Goal: Task Accomplishment & Management: Complete application form

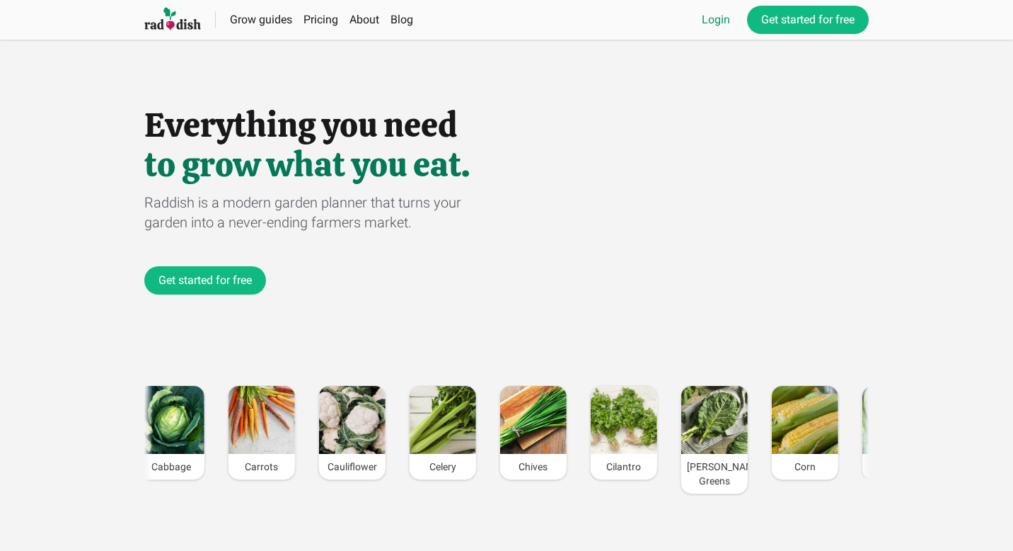
click at [718, 28] on link "Login" at bounding box center [716, 19] width 28 height 17
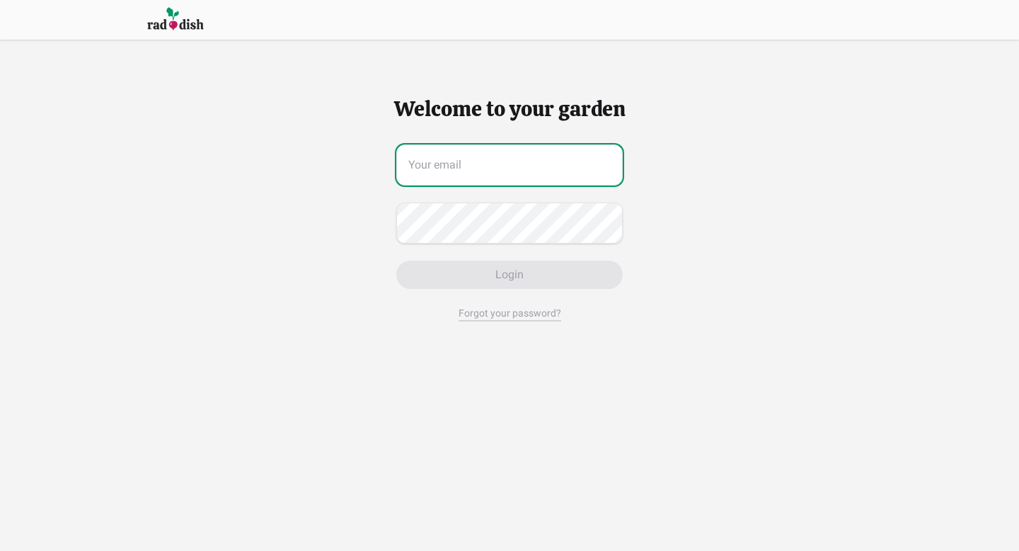
click at [515, 161] on input "email" at bounding box center [509, 164] width 226 height 41
type input "[EMAIL_ADDRESS][DOMAIN_NAME]"
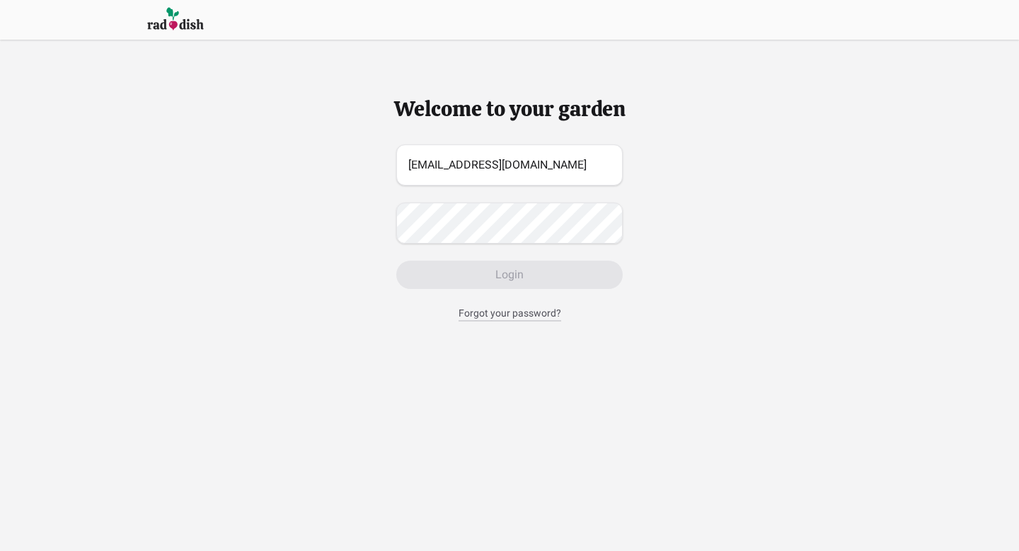
click at [512, 318] on div "Forgot your password?" at bounding box center [510, 314] width 103 height 16
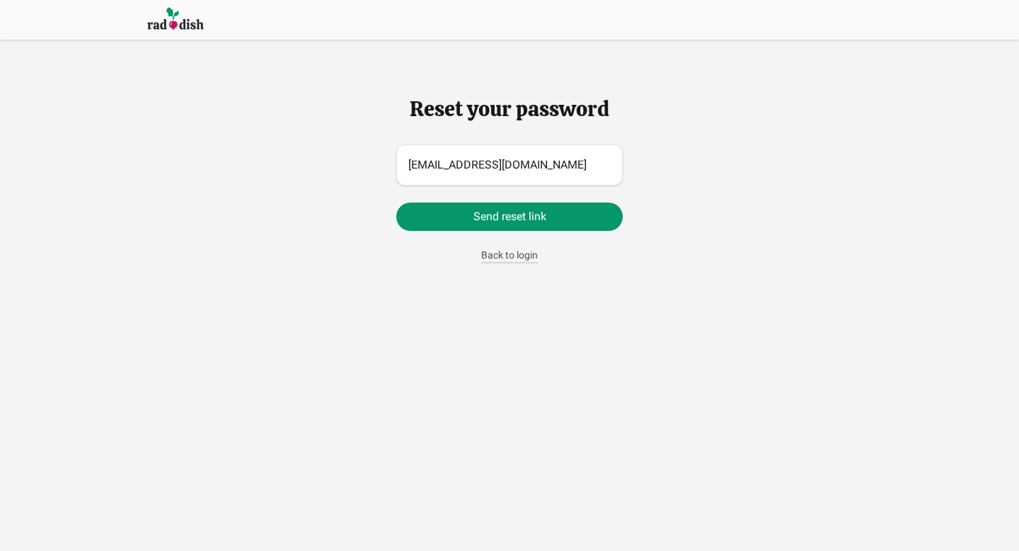
click at [526, 256] on div "Back to login" at bounding box center [509, 256] width 57 height 16
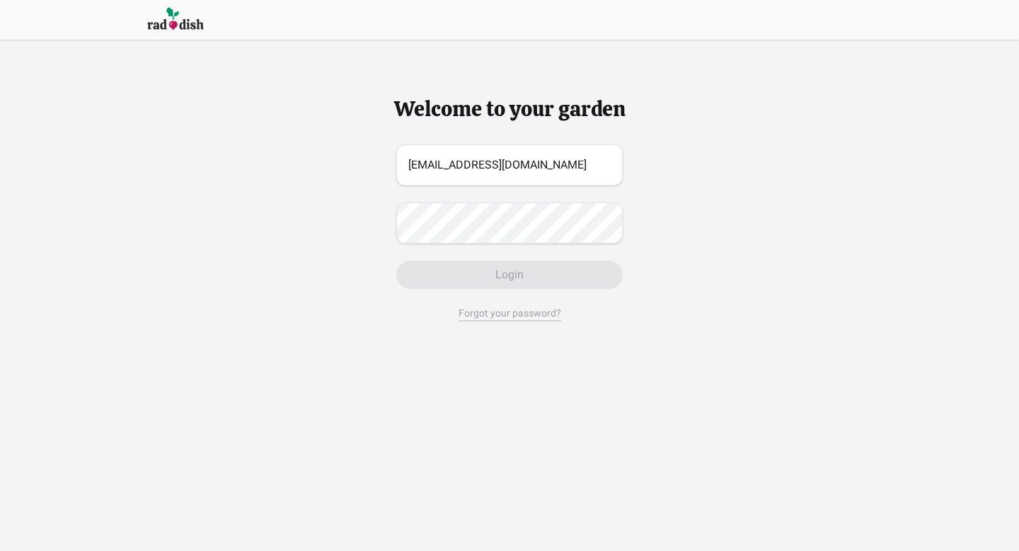
click at [178, 20] on img at bounding box center [175, 19] width 57 height 26
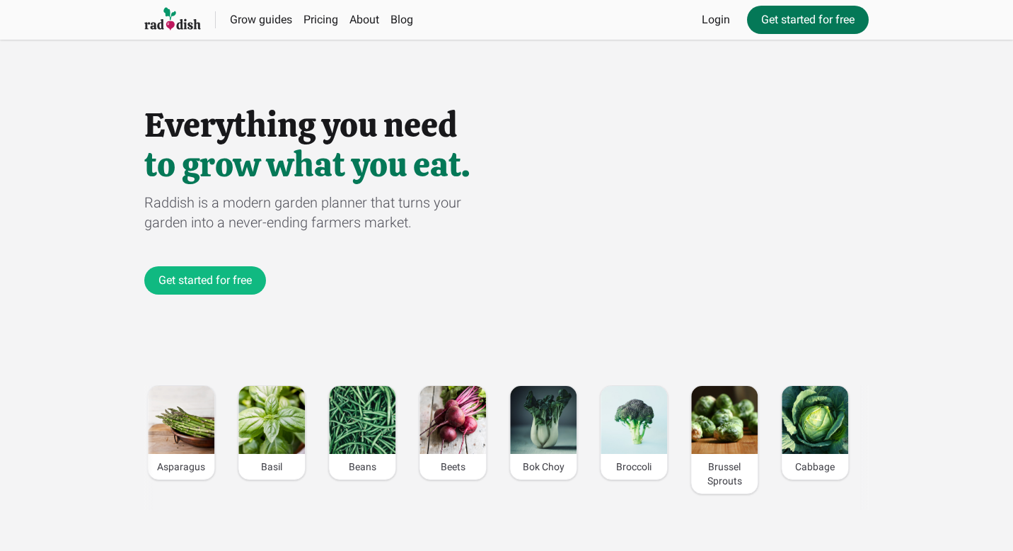
click at [810, 21] on link "Get started for free" at bounding box center [808, 20] width 122 height 28
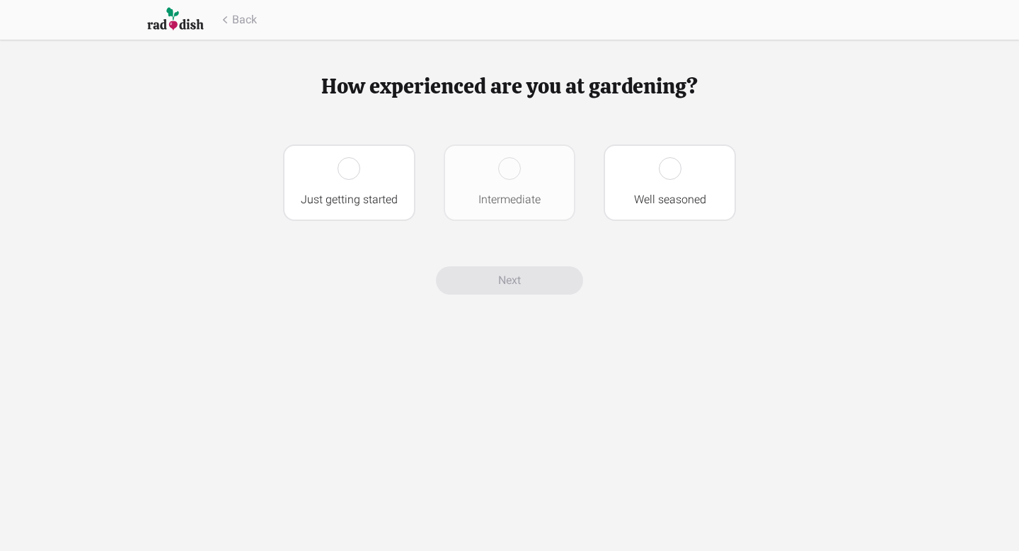
click at [524, 167] on div "Intermediate" at bounding box center [510, 182] width 132 height 76
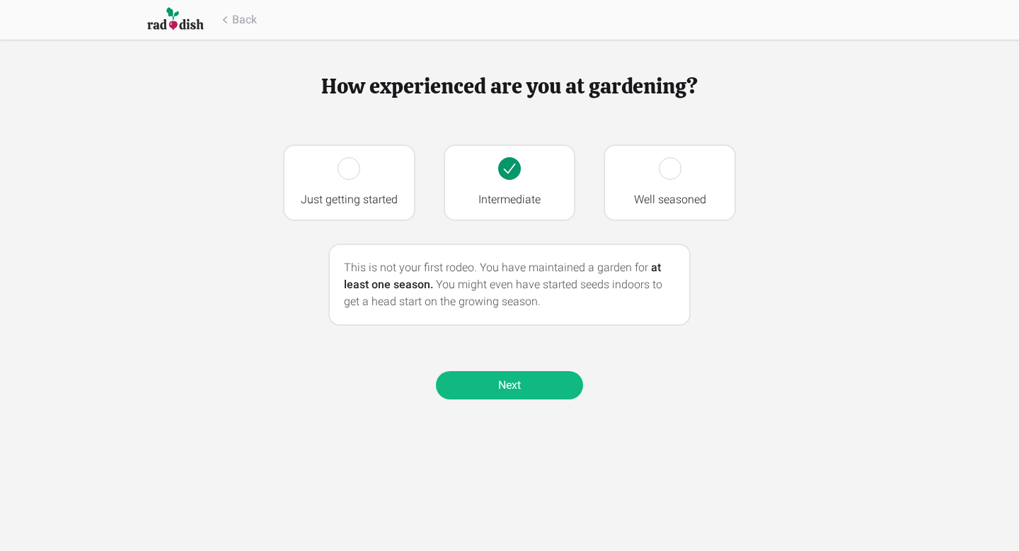
click at [558, 389] on link "Next" at bounding box center [509, 385] width 147 height 28
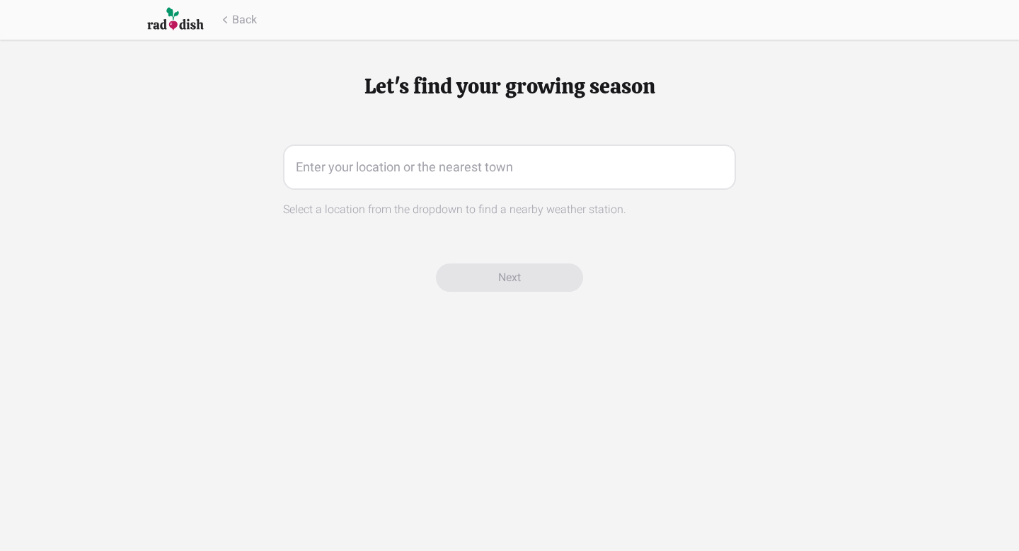
click at [485, 165] on input "text" at bounding box center [509, 166] width 453 height 45
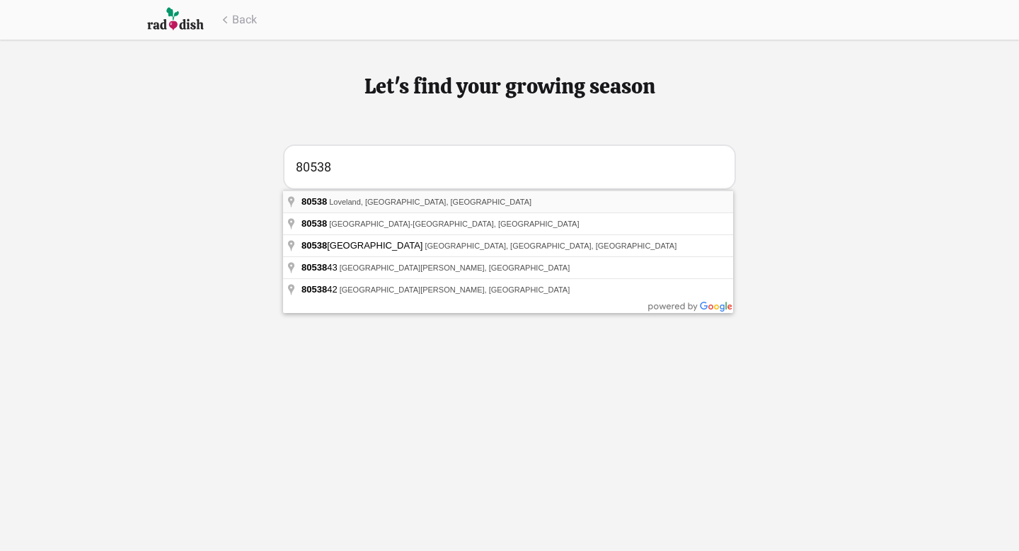
type input "Loveland, CO 80538, USA"
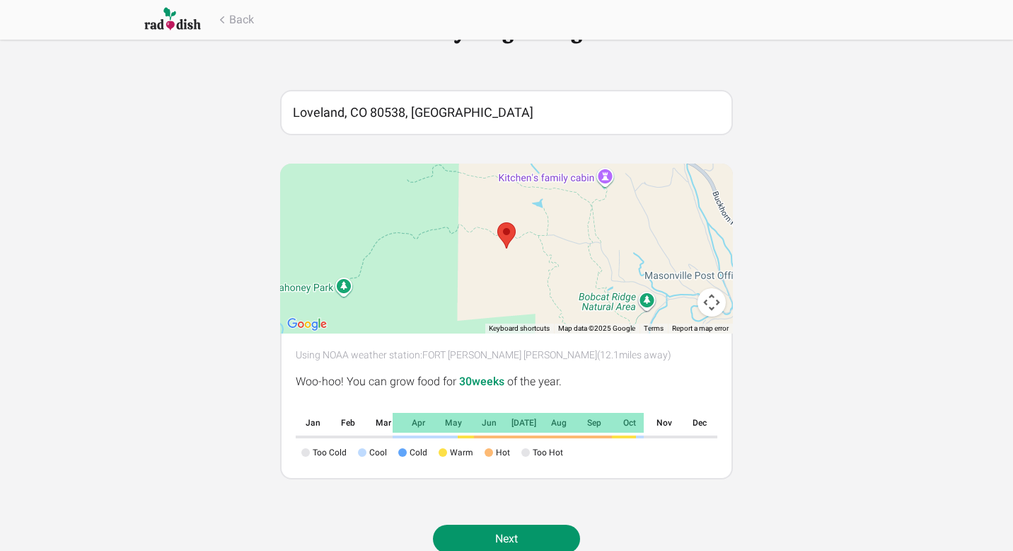
scroll to position [91, 0]
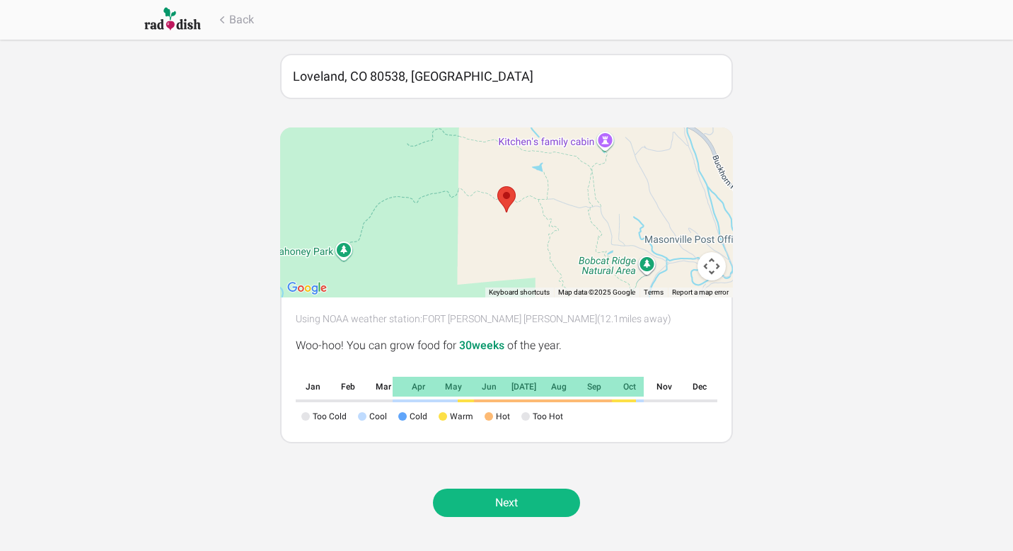
click at [542, 502] on link "Next" at bounding box center [506, 502] width 147 height 28
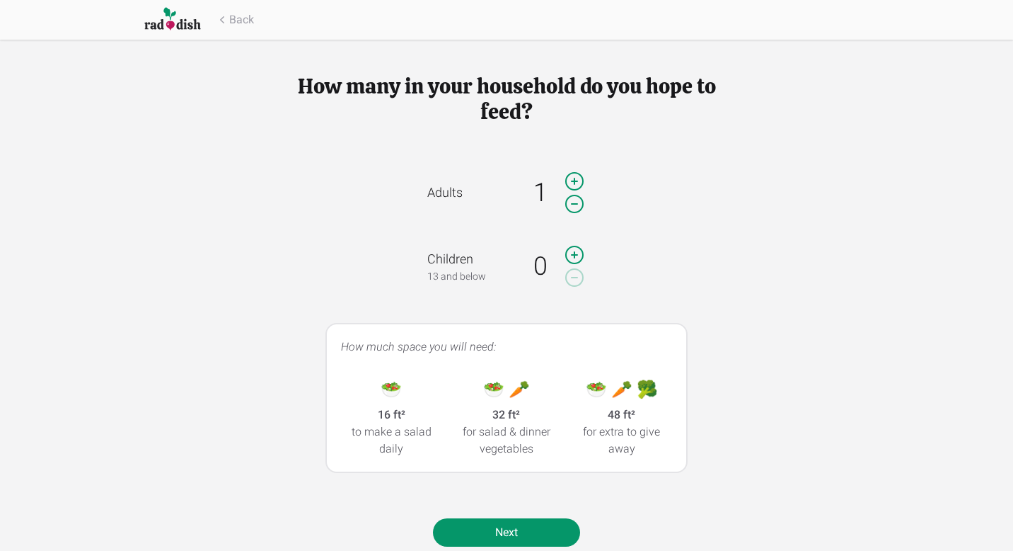
click at [577, 183] on icon at bounding box center [574, 181] width 23 height 28
click at [580, 260] on icon at bounding box center [574, 254] width 17 height 17
click at [546, 538] on link "Next" at bounding box center [506, 532] width 147 height 28
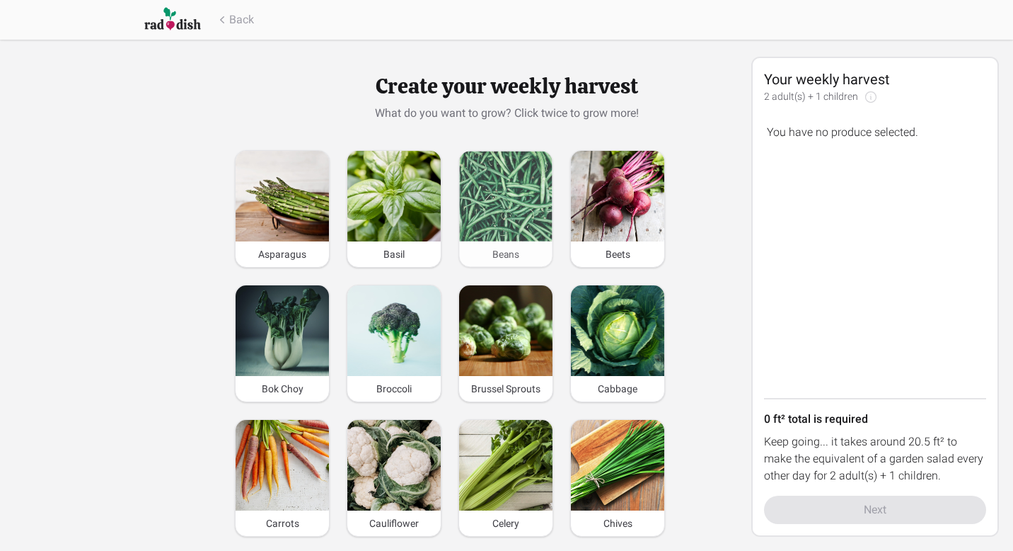
click at [514, 219] on img at bounding box center [505, 196] width 93 height 90
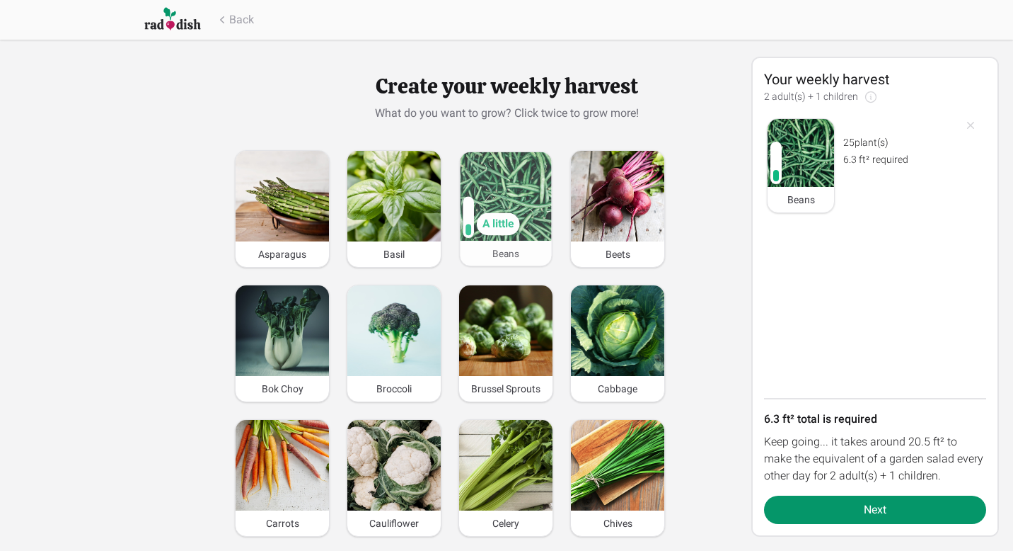
click at [494, 227] on div "A little" at bounding box center [498, 224] width 43 height 22
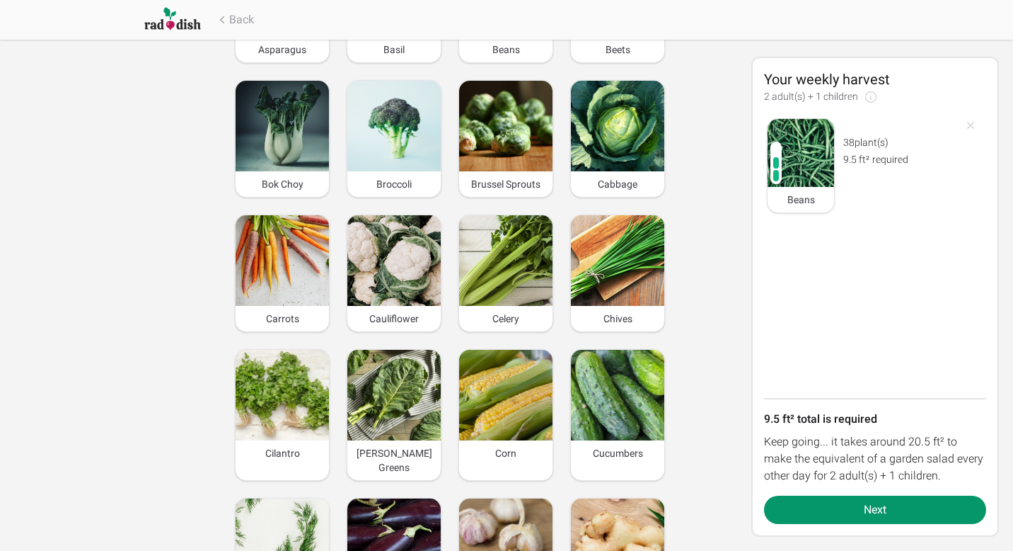
scroll to position [206, 0]
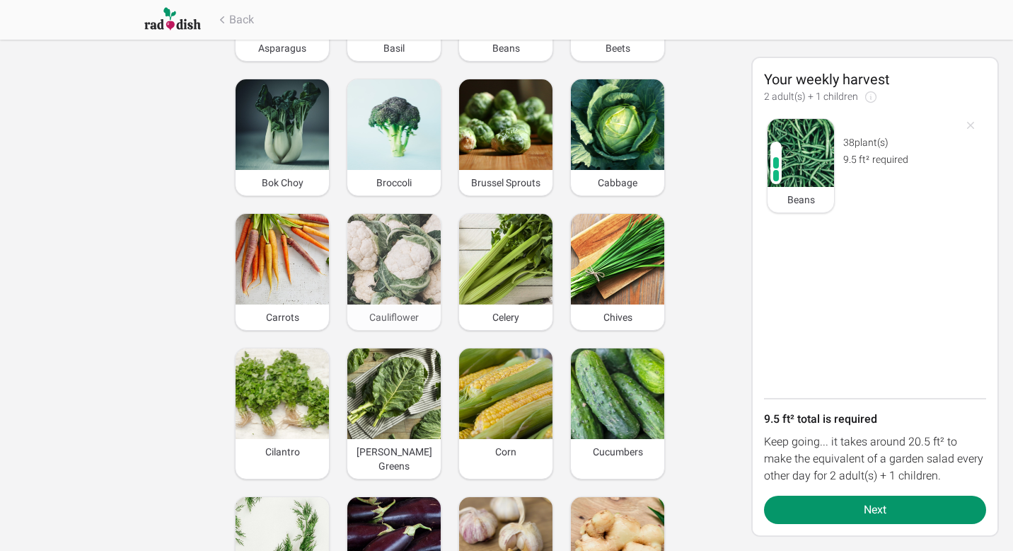
click at [383, 254] on img at bounding box center [393, 259] width 93 height 91
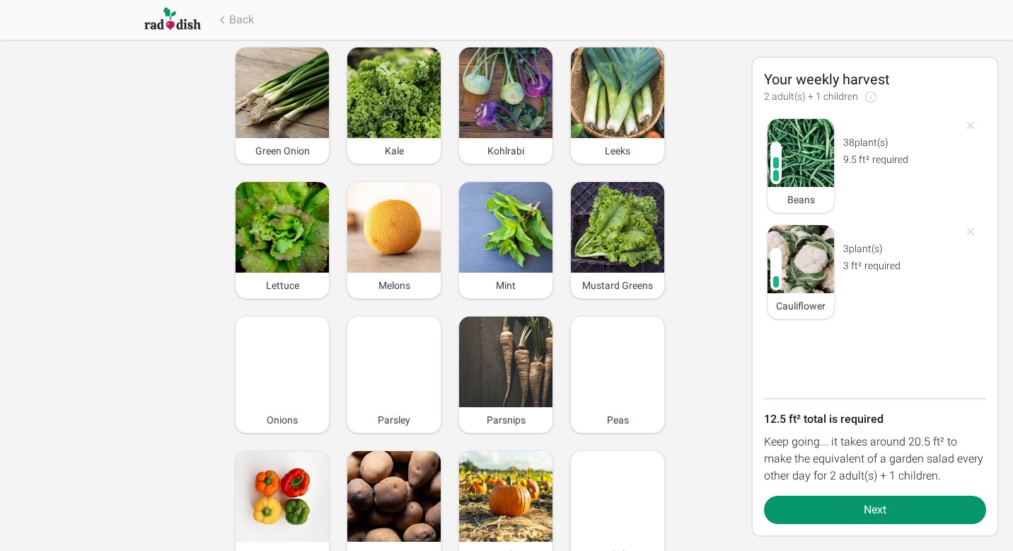
scroll to position [796, 0]
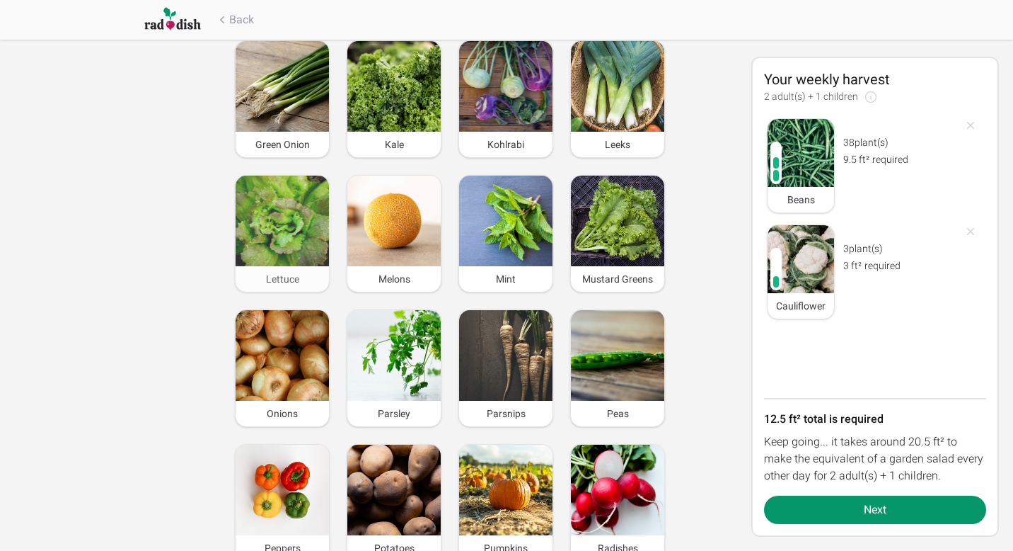
click at [263, 205] on img at bounding box center [282, 221] width 93 height 91
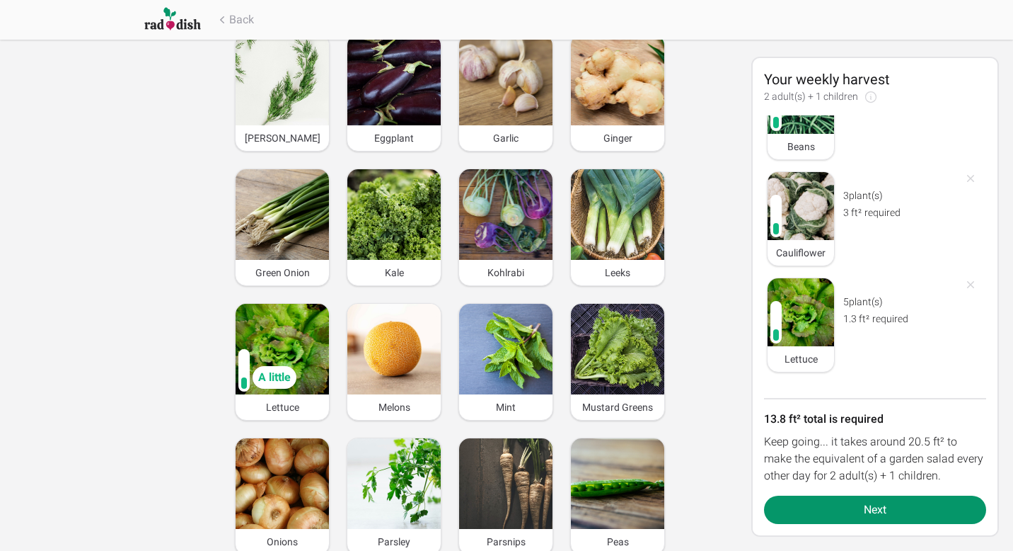
scroll to position [664, 0]
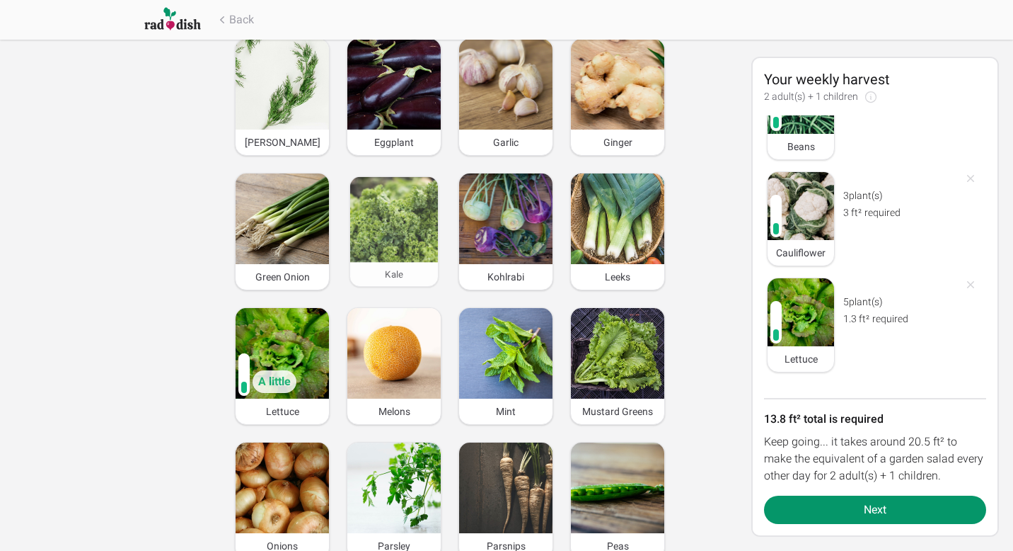
click at [411, 236] on img at bounding box center [394, 220] width 88 height 86
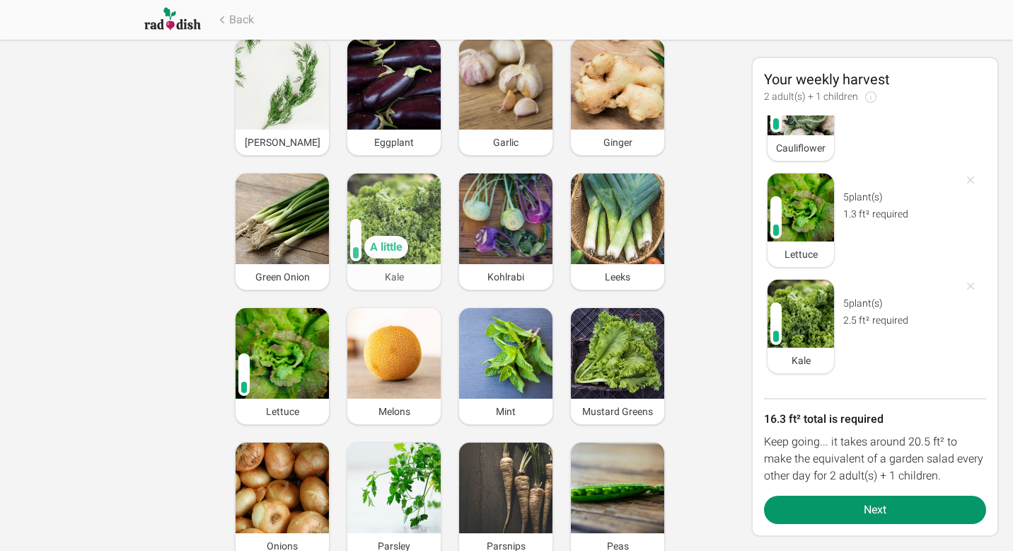
scroll to position [159, 0]
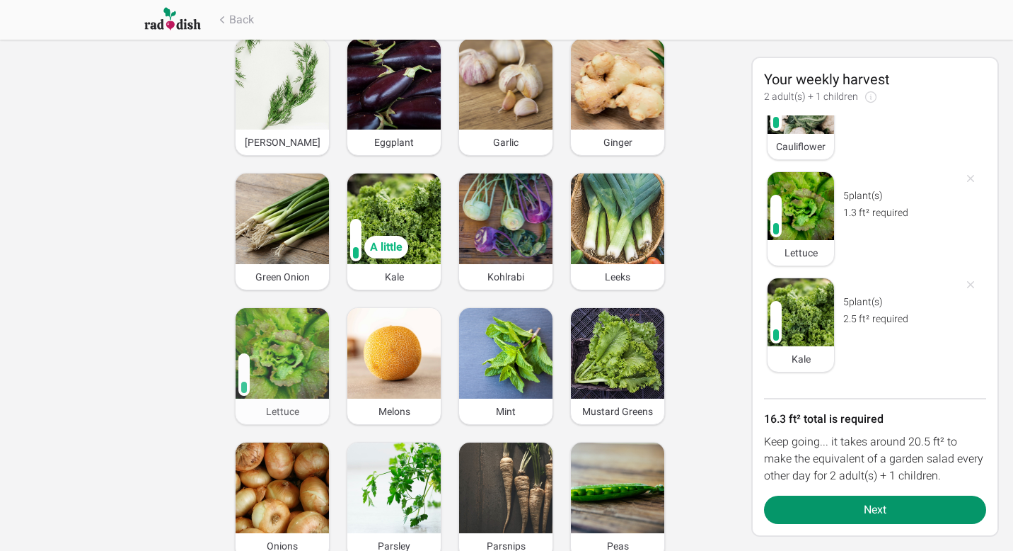
click at [285, 370] on div "A little" at bounding box center [275, 381] width 44 height 23
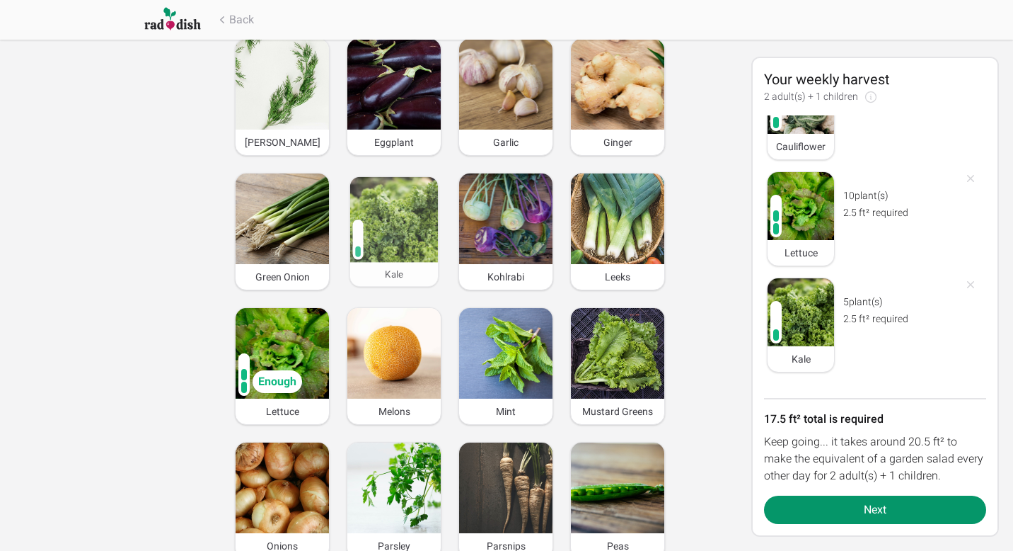
click at [376, 208] on img at bounding box center [394, 220] width 88 height 86
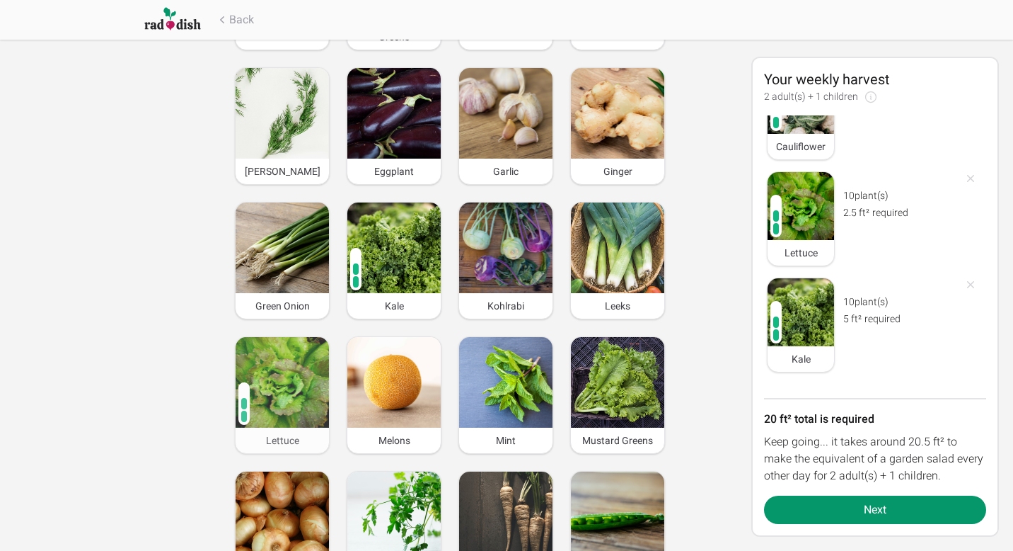
scroll to position [638, 0]
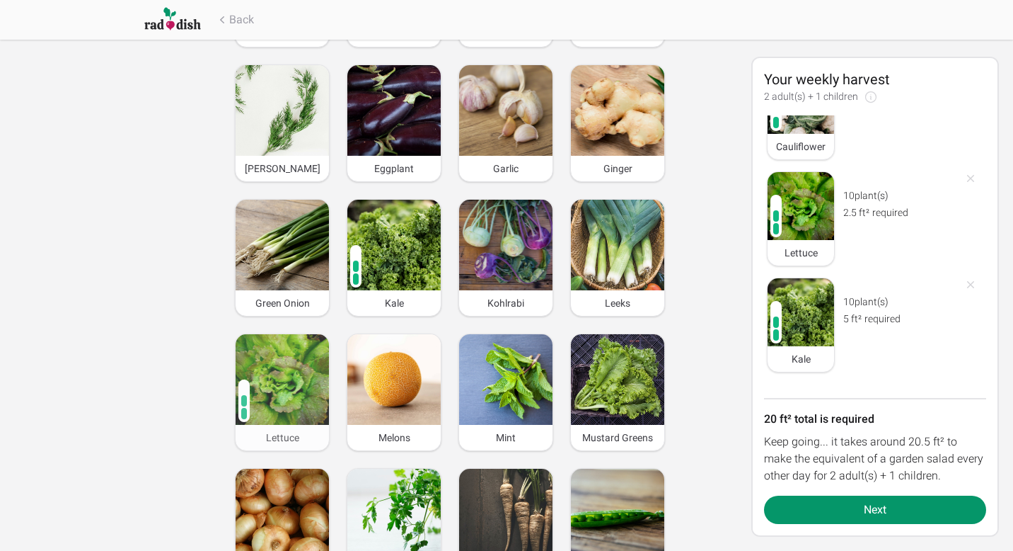
click at [297, 368] on img at bounding box center [282, 379] width 93 height 91
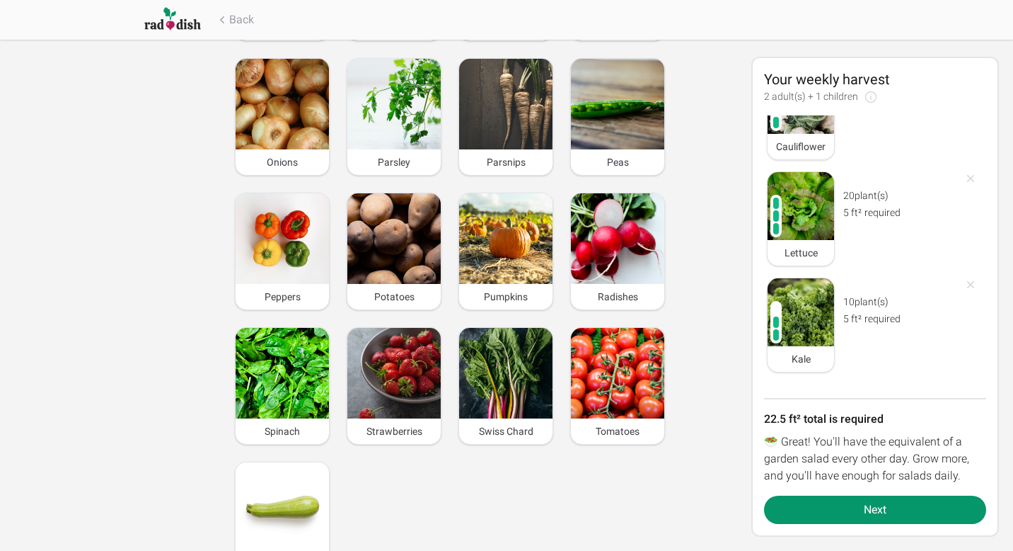
scroll to position [1049, 0]
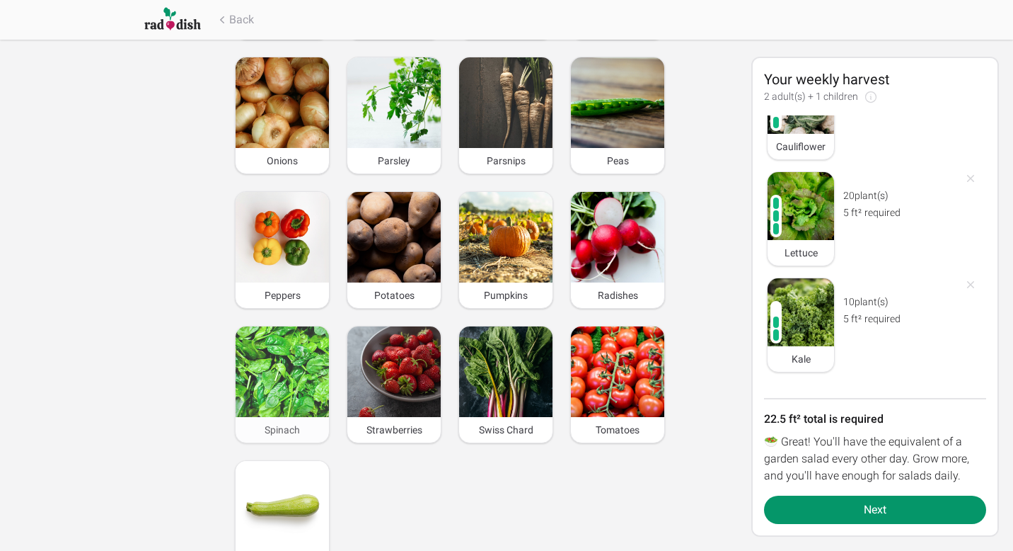
click at [270, 382] on img at bounding box center [282, 371] width 93 height 91
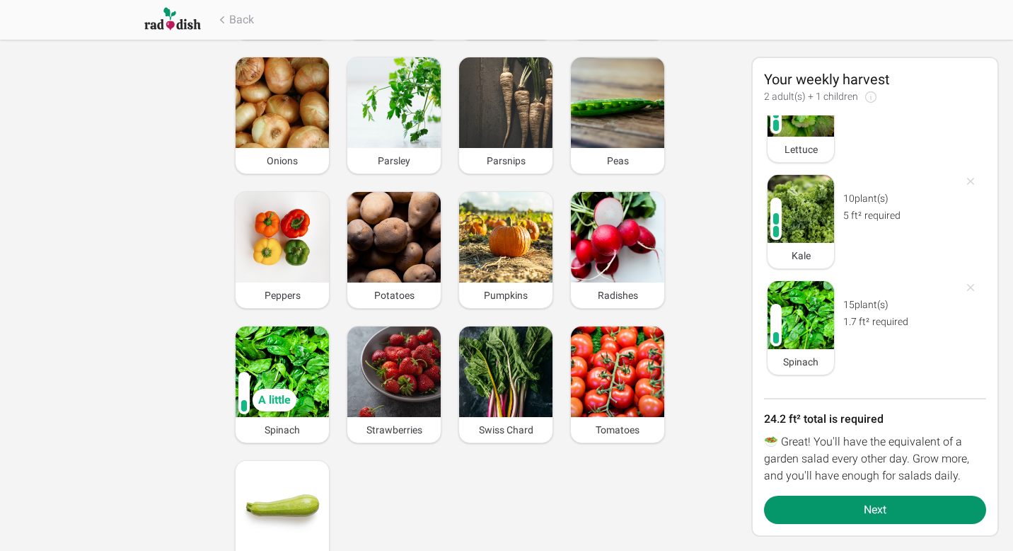
scroll to position [265, 0]
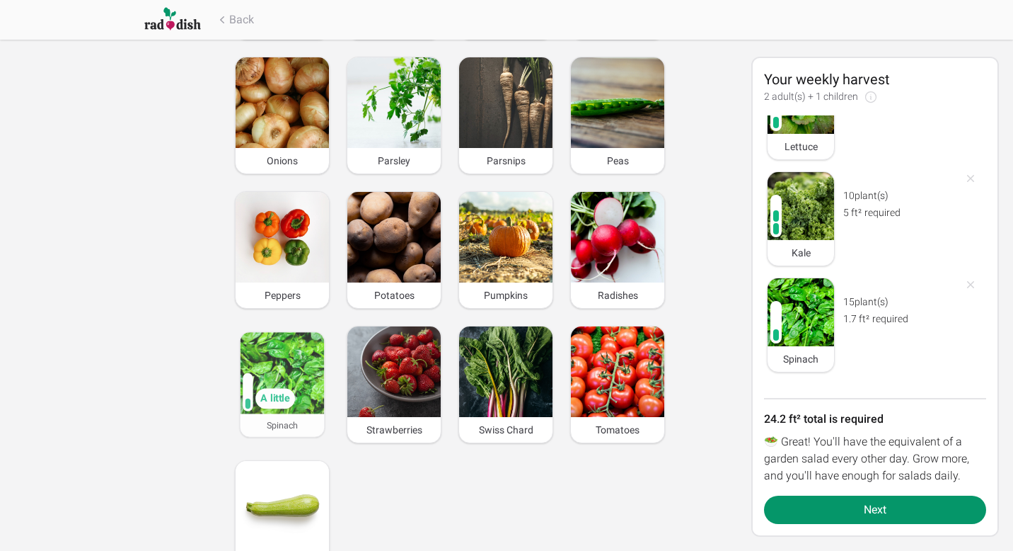
click at [276, 352] on img at bounding box center [283, 372] width 84 height 81
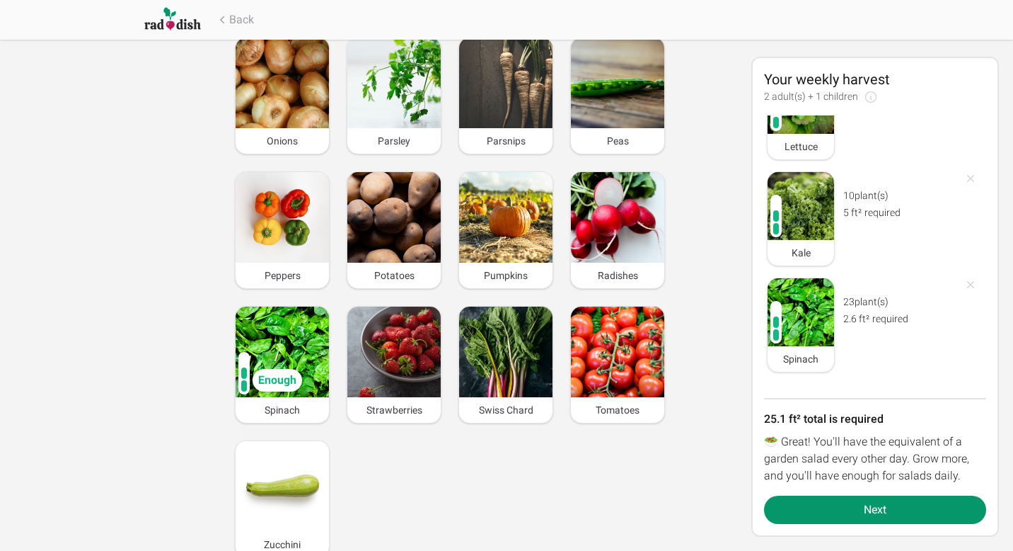
scroll to position [1071, 0]
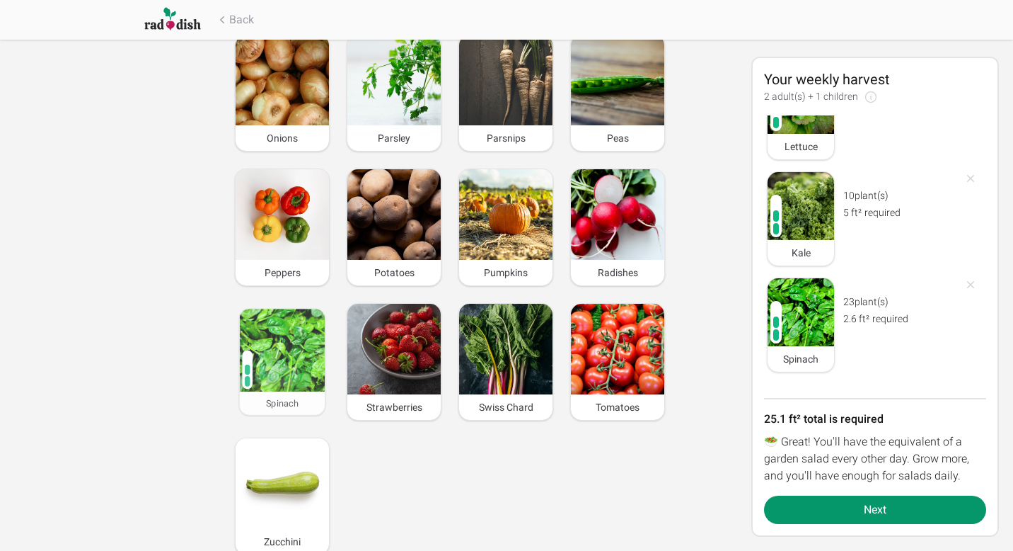
click at [277, 309] on img at bounding box center [283, 350] width 86 height 83
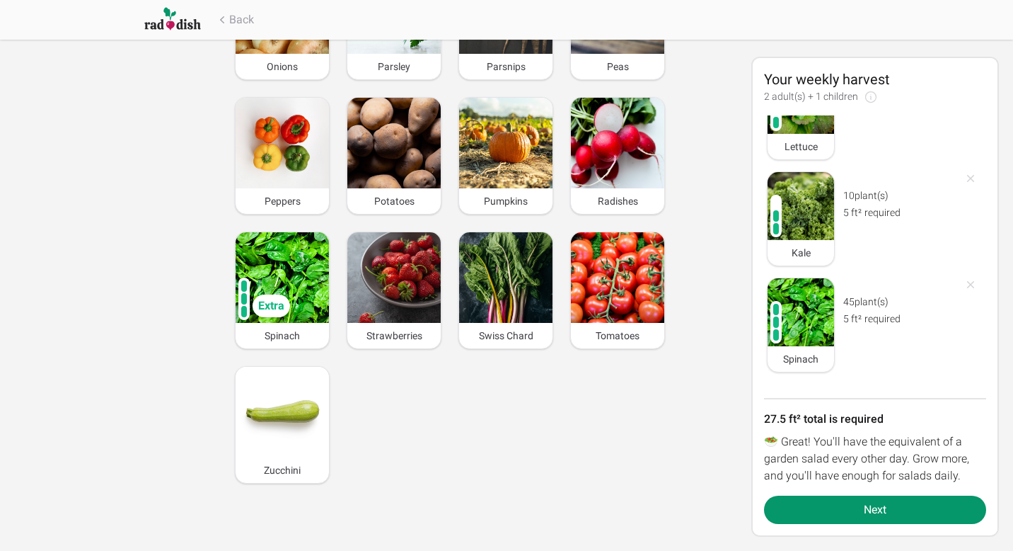
scroll to position [1152, 0]
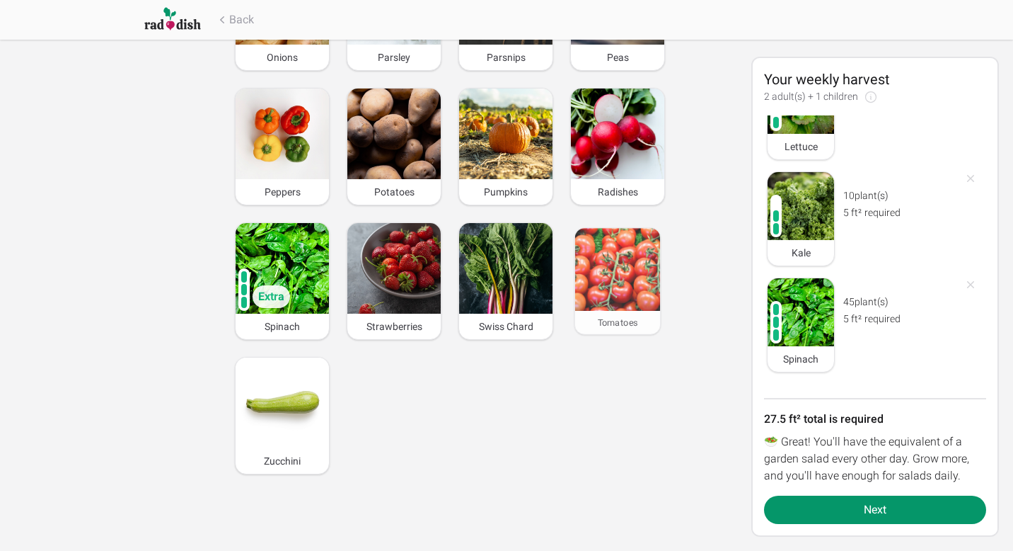
click at [615, 230] on img at bounding box center [618, 269] width 86 height 83
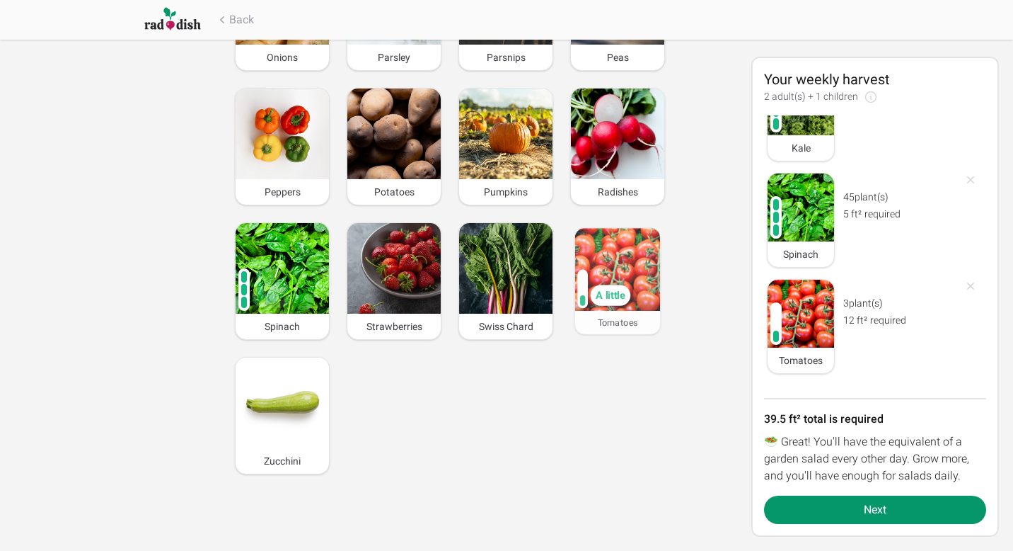
click at [615, 230] on img at bounding box center [618, 269] width 86 height 83
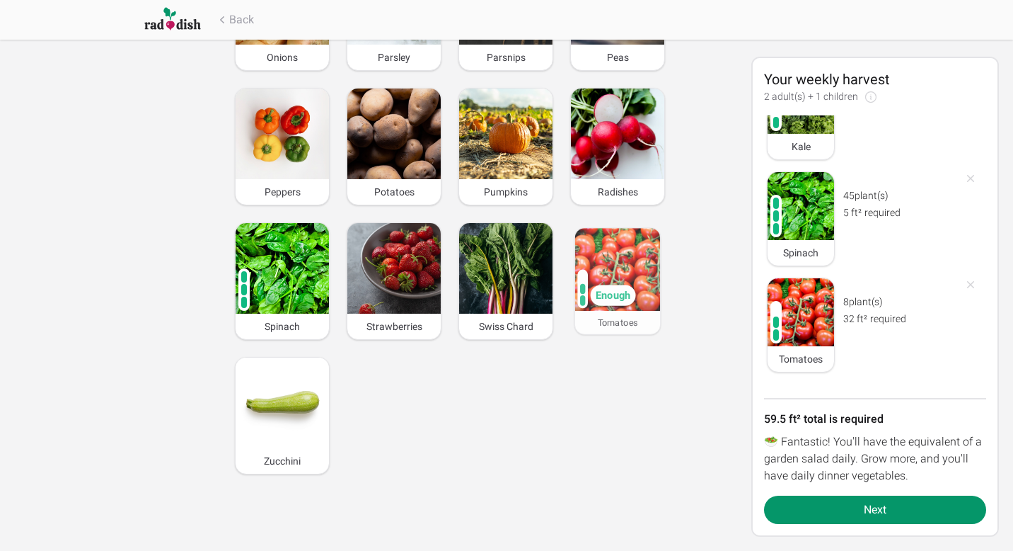
click at [615, 230] on img at bounding box center [618, 269] width 86 height 83
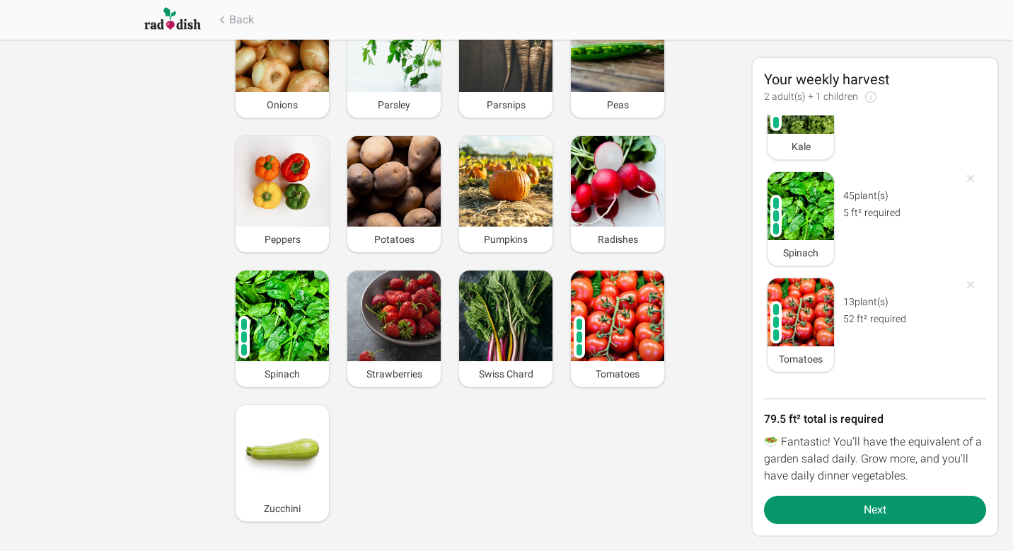
scroll to position [1072, 0]
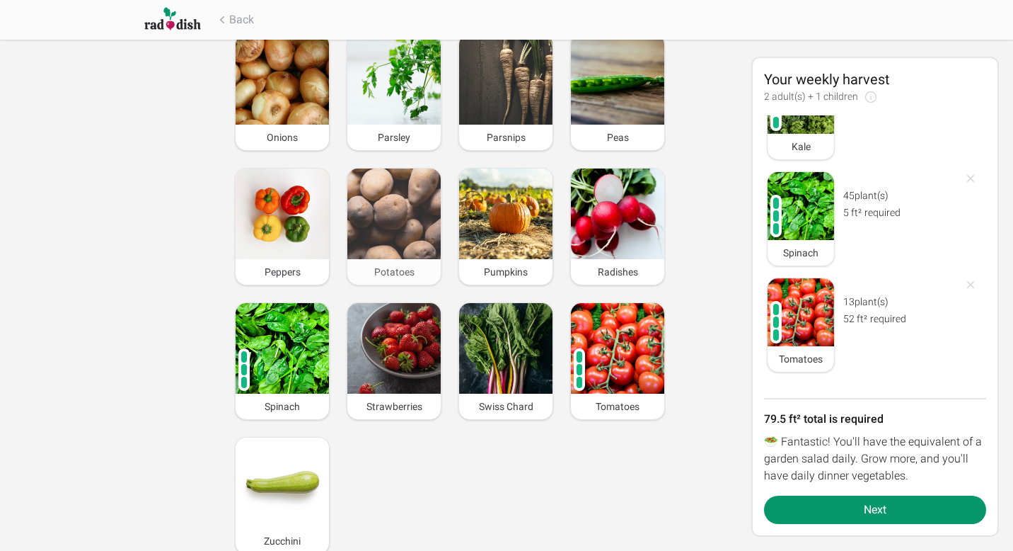
click at [396, 205] on img at bounding box center [393, 213] width 93 height 91
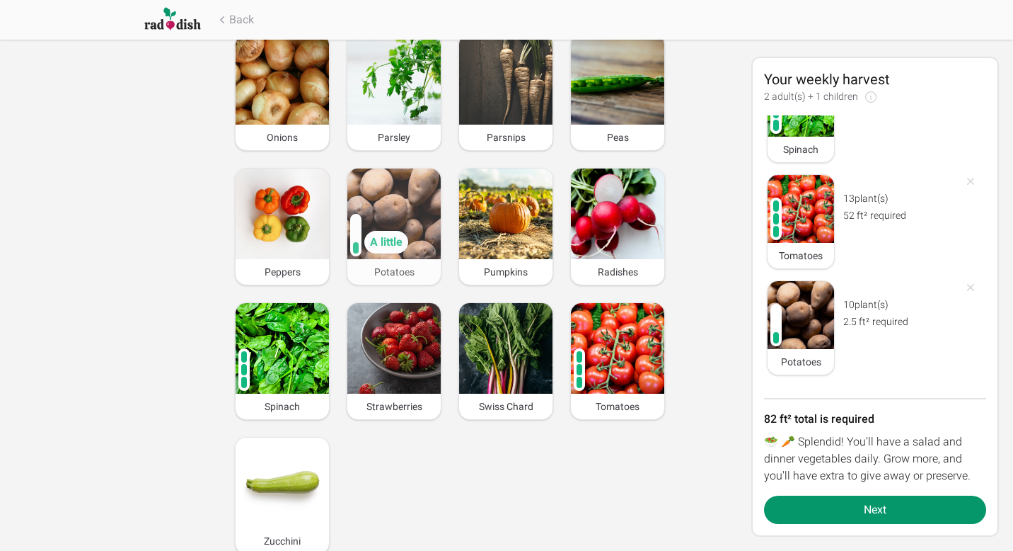
click at [396, 205] on img at bounding box center [393, 213] width 93 height 91
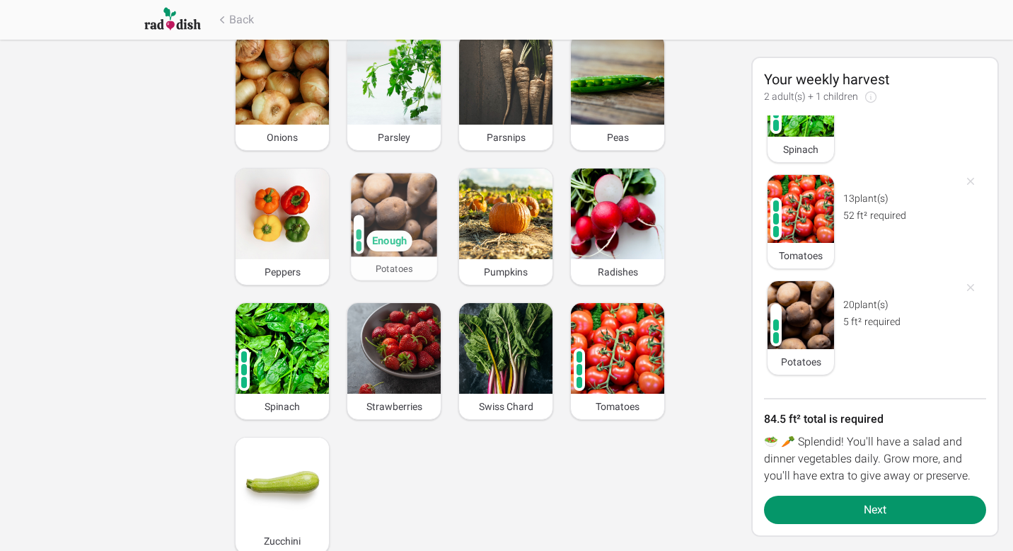
scroll to position [478, 0]
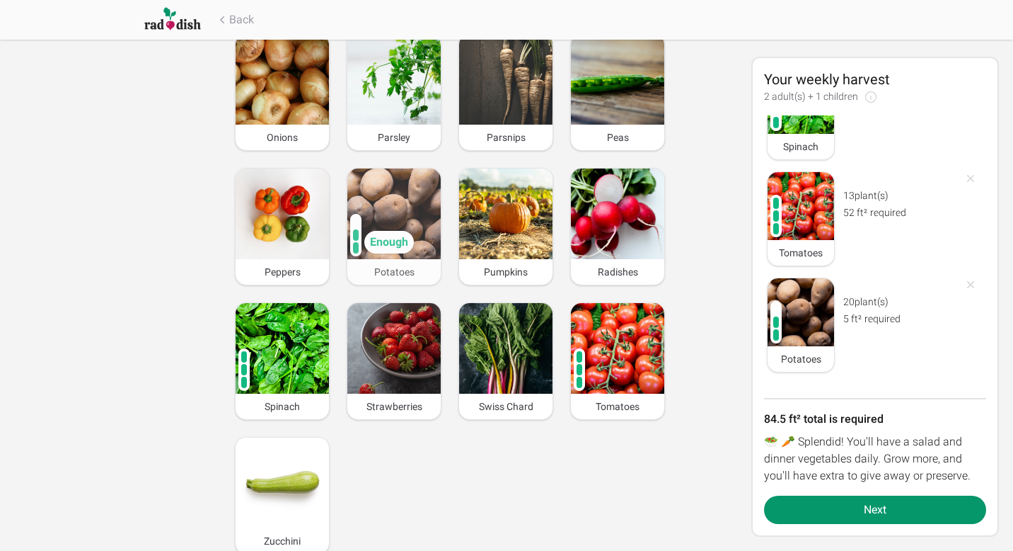
click at [396, 205] on img at bounding box center [393, 213] width 93 height 91
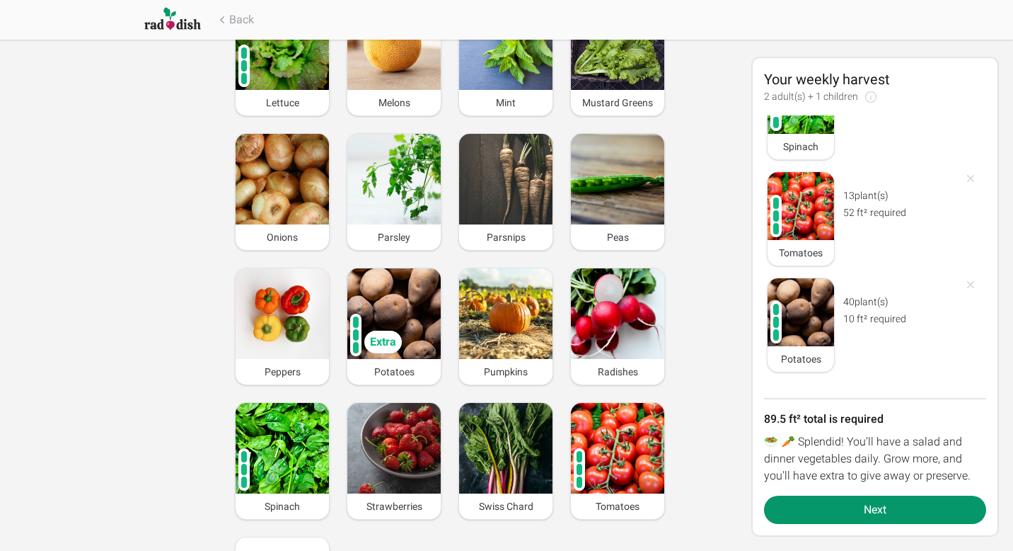
scroll to position [929, 0]
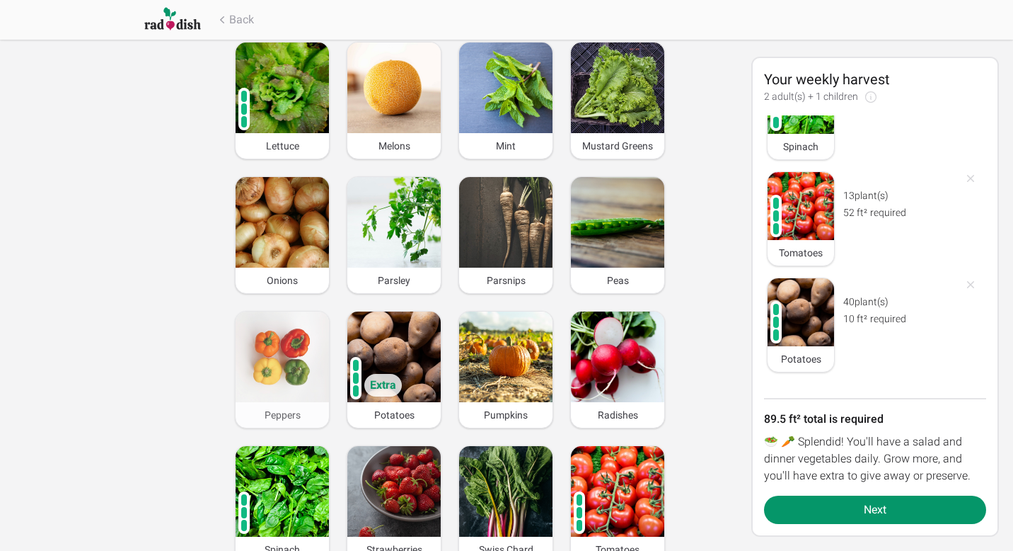
click at [273, 354] on img at bounding box center [282, 356] width 93 height 91
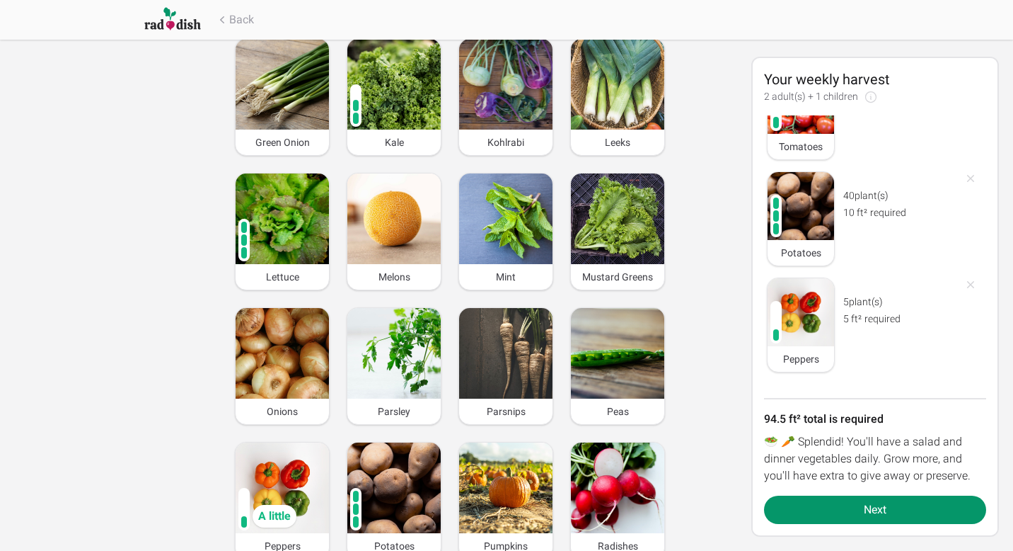
scroll to position [787, 0]
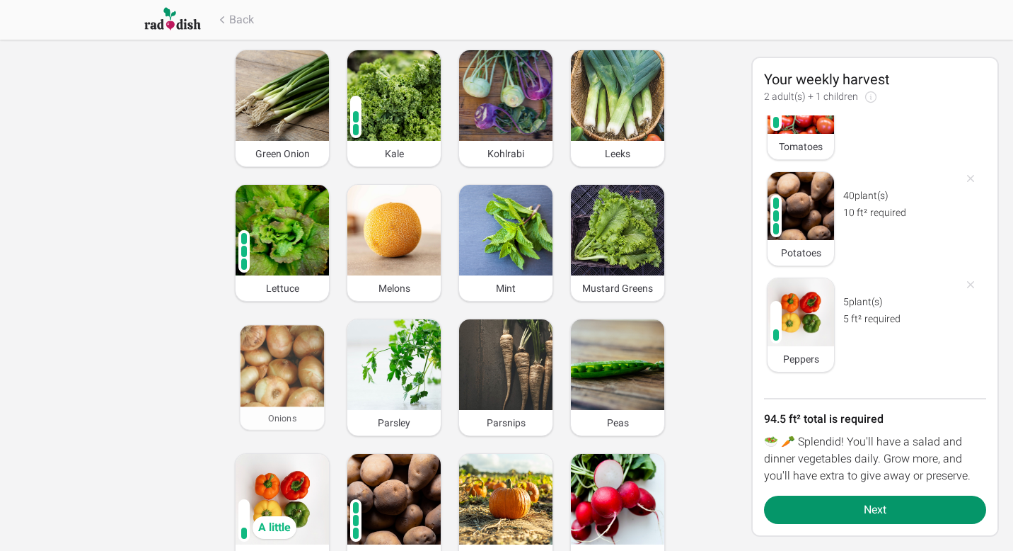
click at [297, 357] on img at bounding box center [283, 365] width 84 height 81
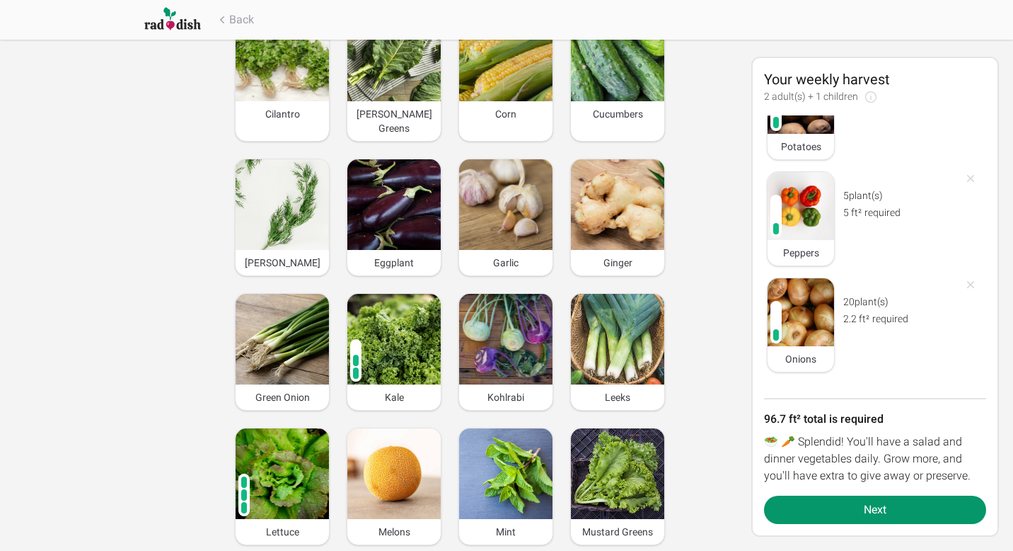
scroll to position [524, 0]
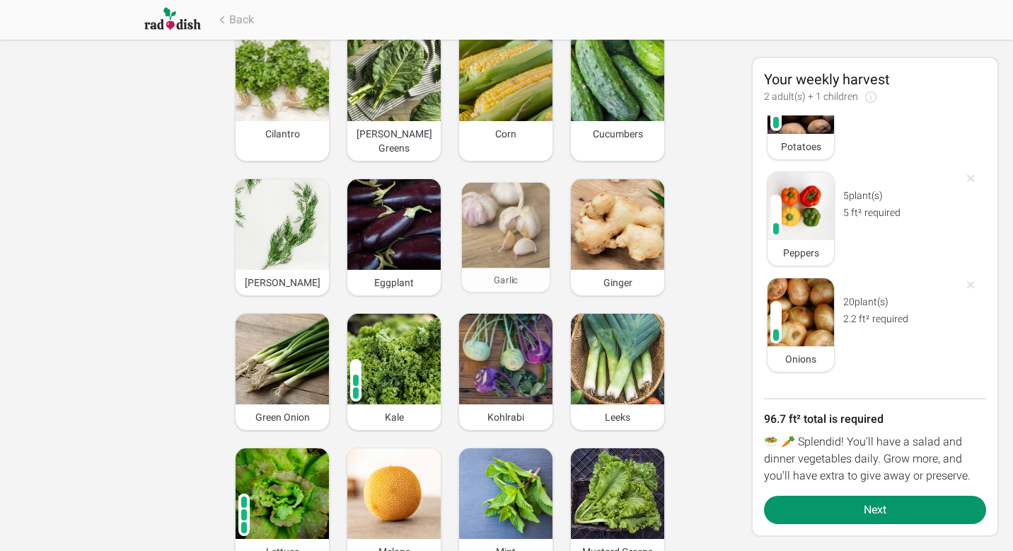
click at [522, 205] on img at bounding box center [506, 226] width 88 height 86
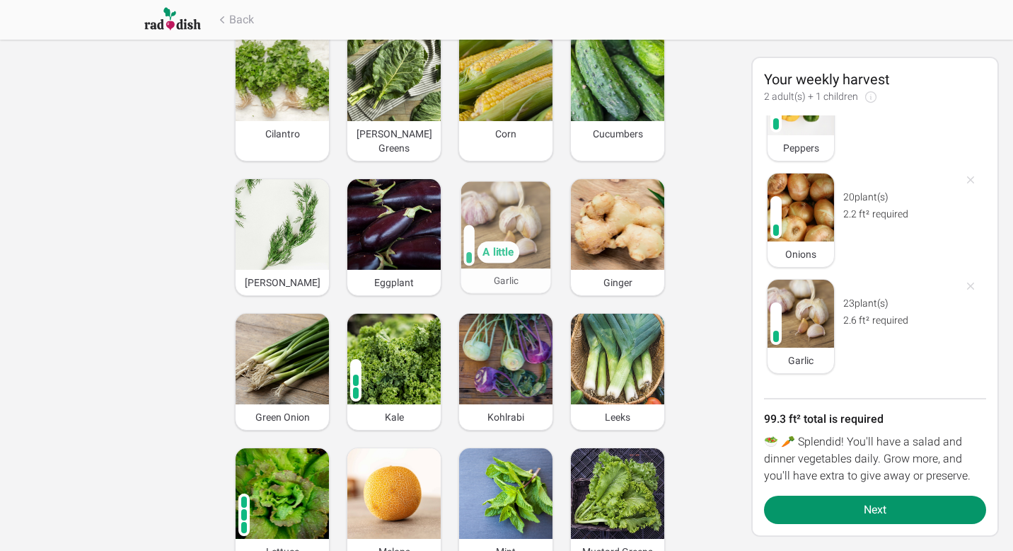
click at [522, 205] on img at bounding box center [506, 224] width 90 height 87
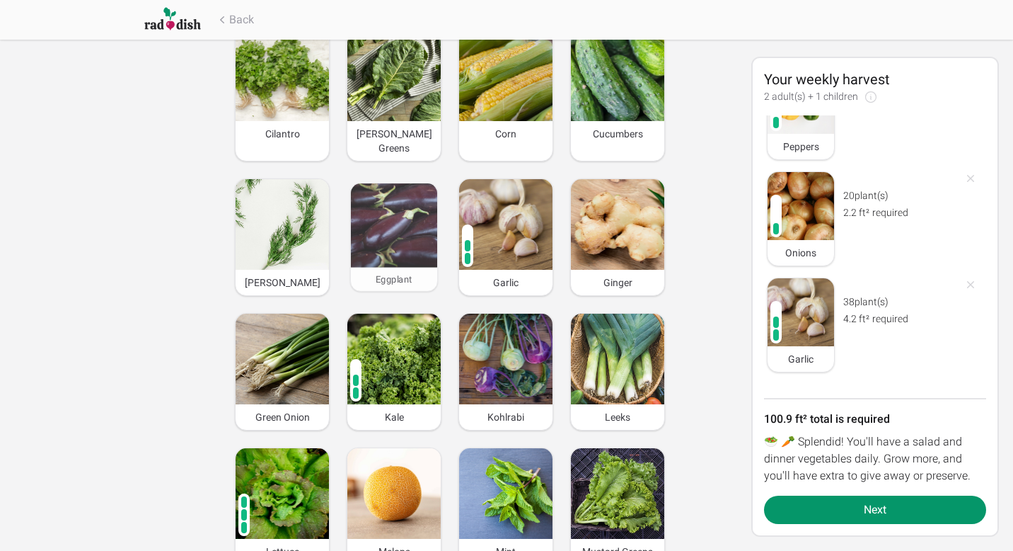
click at [376, 238] on img at bounding box center [394, 225] width 86 height 84
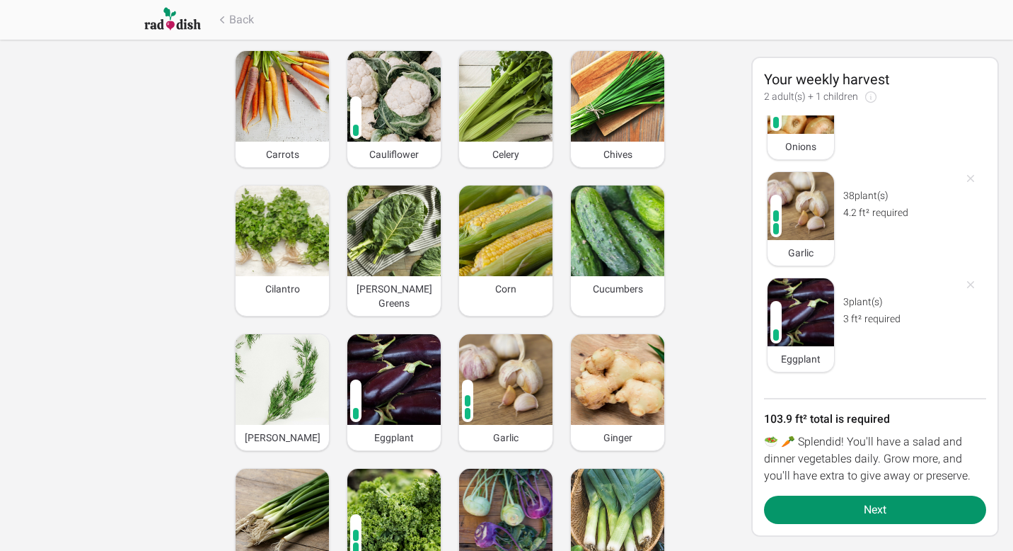
scroll to position [368, 0]
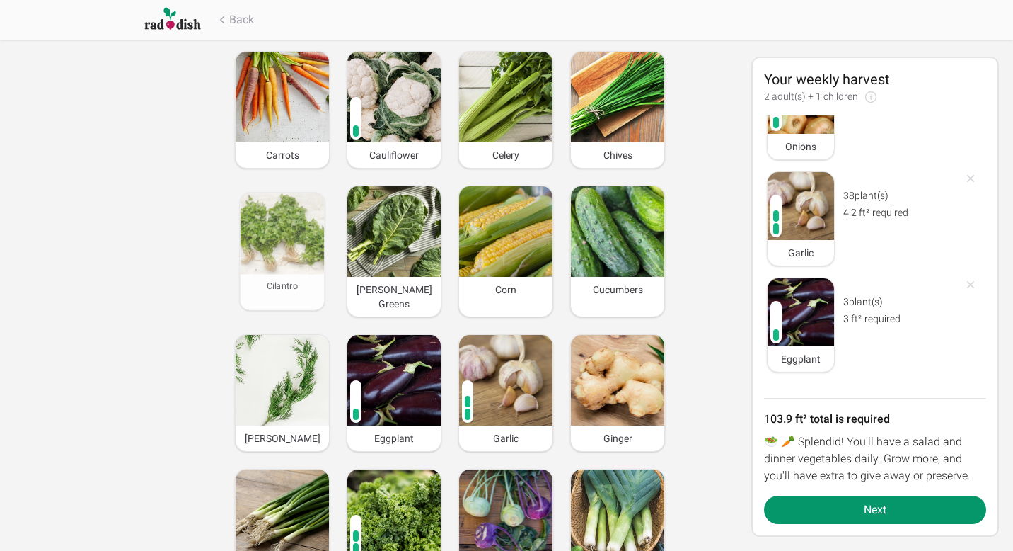
click at [289, 259] on img at bounding box center [283, 232] width 84 height 81
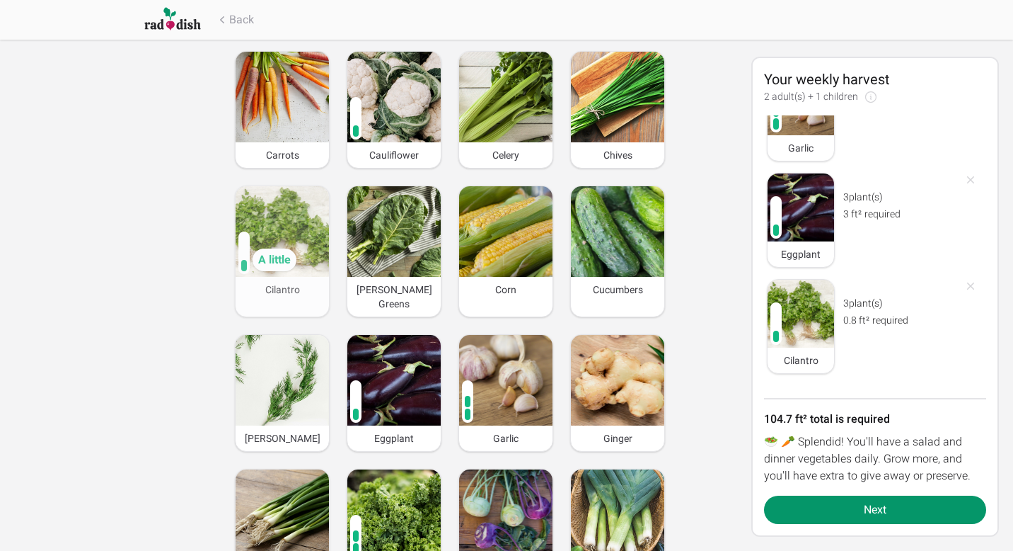
scroll to position [1008, 0]
click at [289, 239] on img at bounding box center [282, 231] width 93 height 91
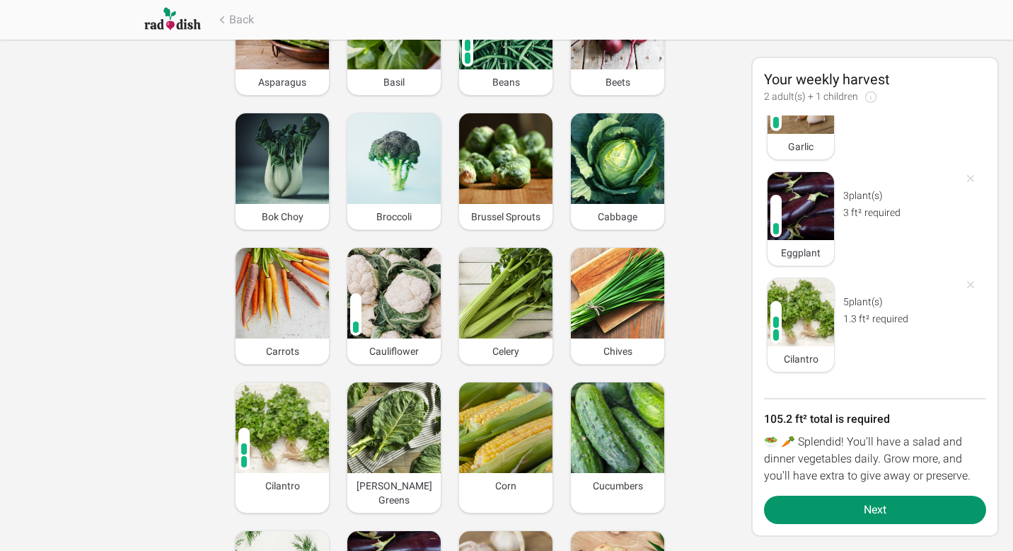
scroll to position [170, 0]
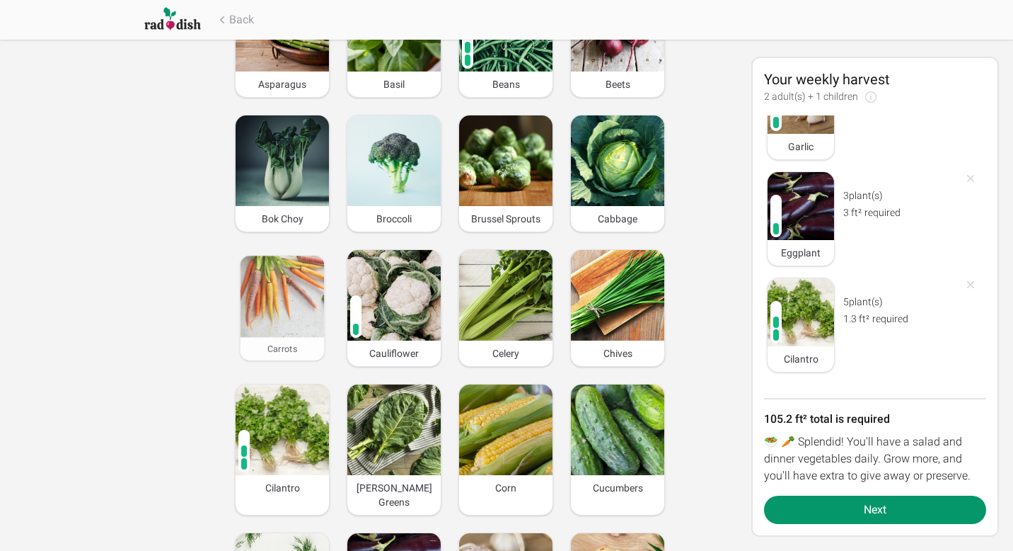
click at [323, 343] on div "Carrots" at bounding box center [283, 348] width 84 height 23
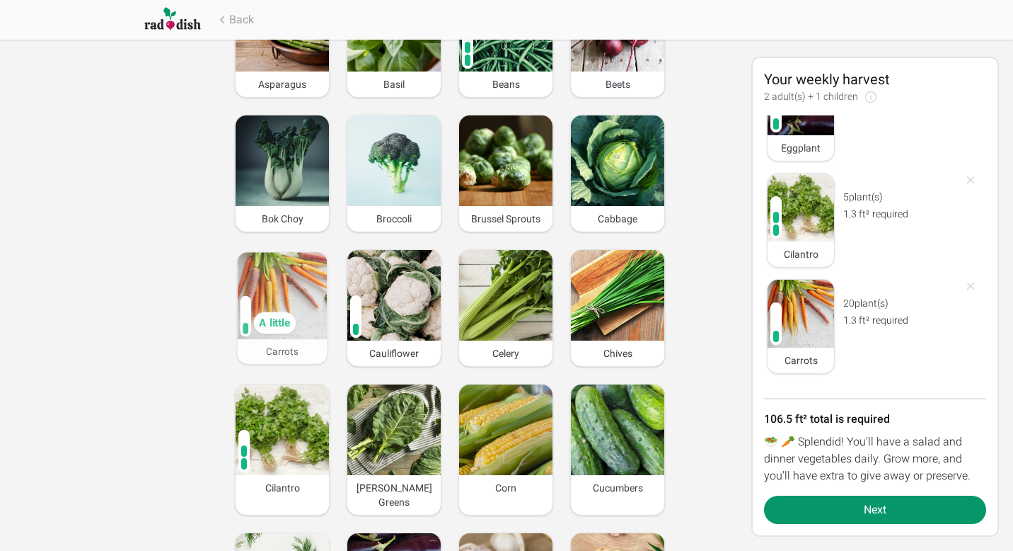
click at [317, 335] on img at bounding box center [283, 295] width 90 height 87
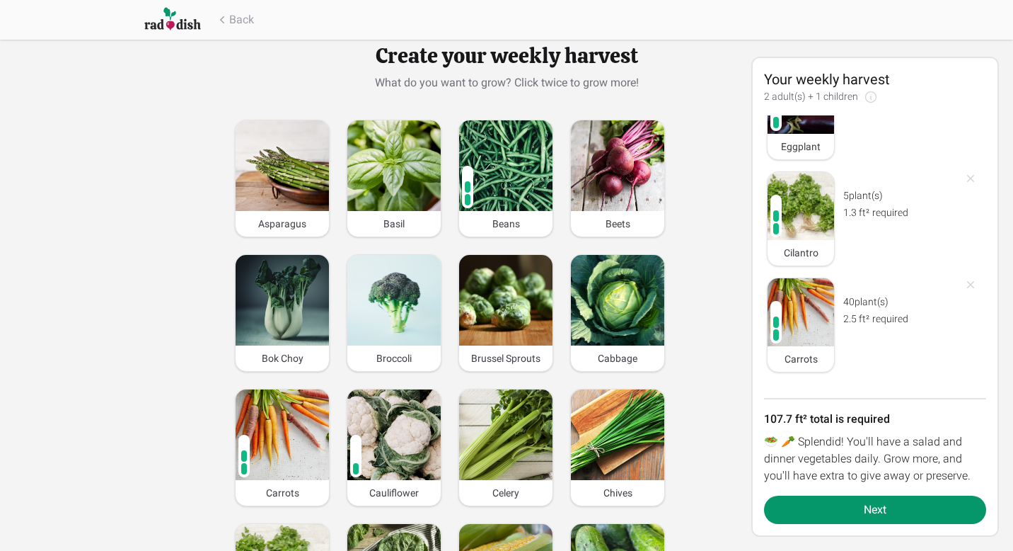
scroll to position [27, 0]
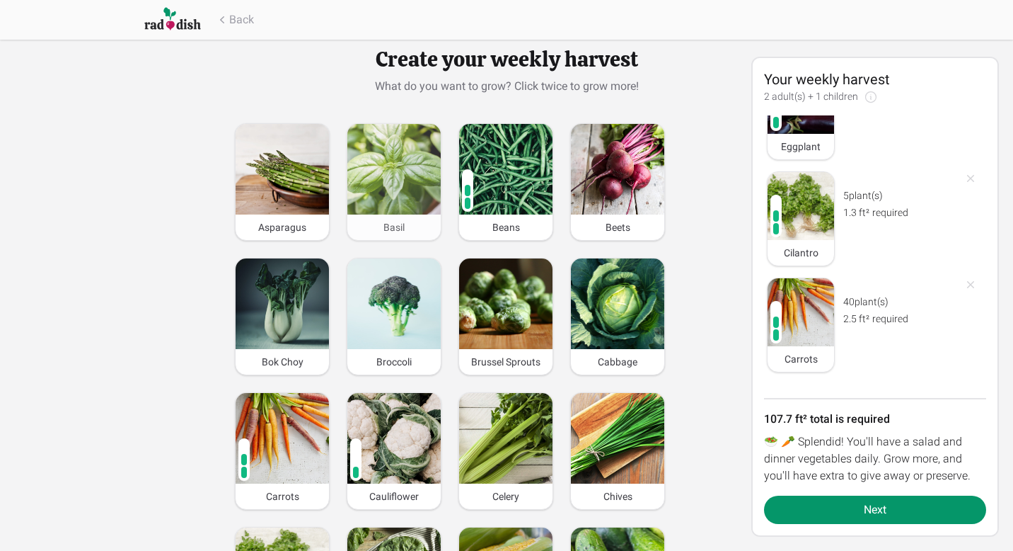
click at [404, 189] on img at bounding box center [393, 169] width 93 height 91
click at [404, 189] on div "A little" at bounding box center [385, 197] width 43 height 23
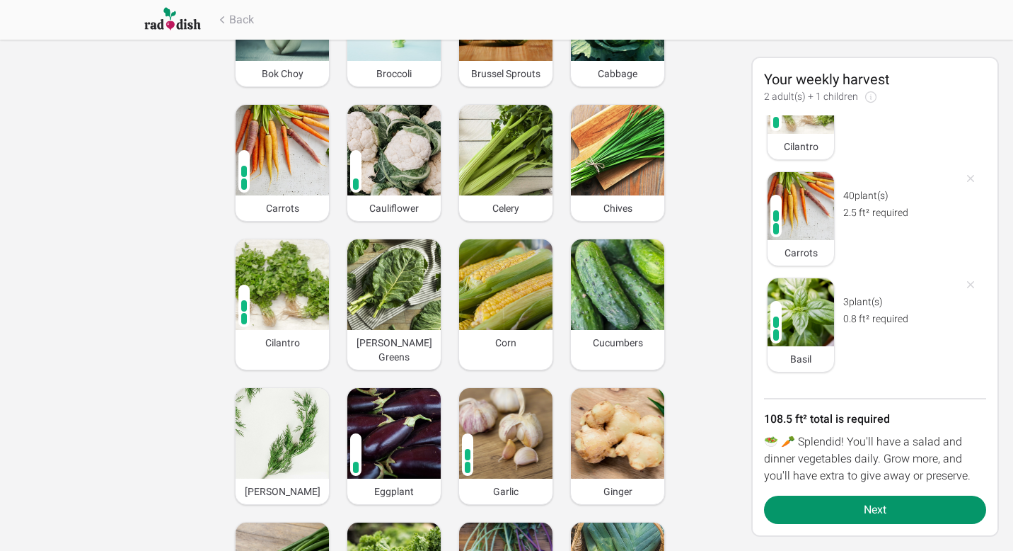
scroll to position [321, 0]
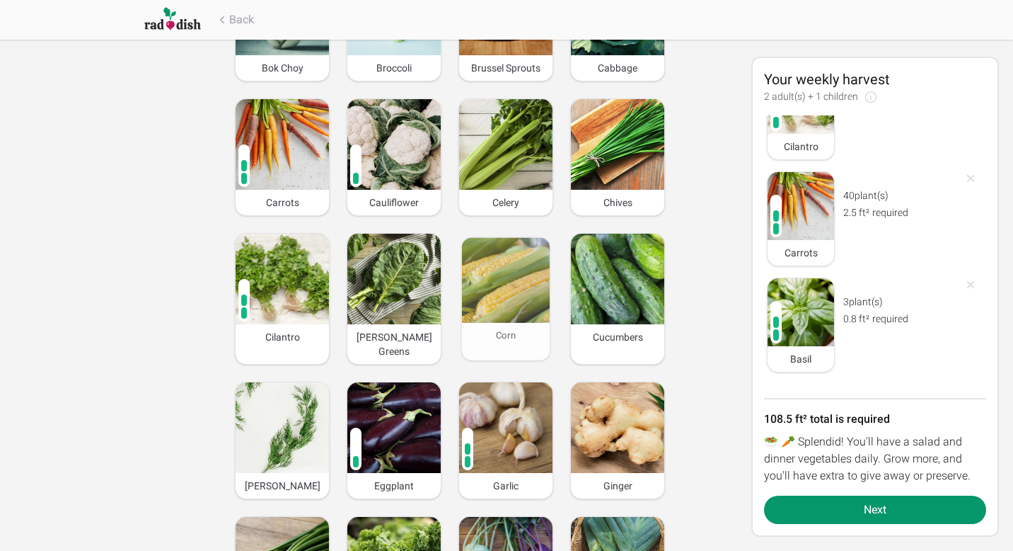
click at [522, 299] on img at bounding box center [506, 279] width 88 height 85
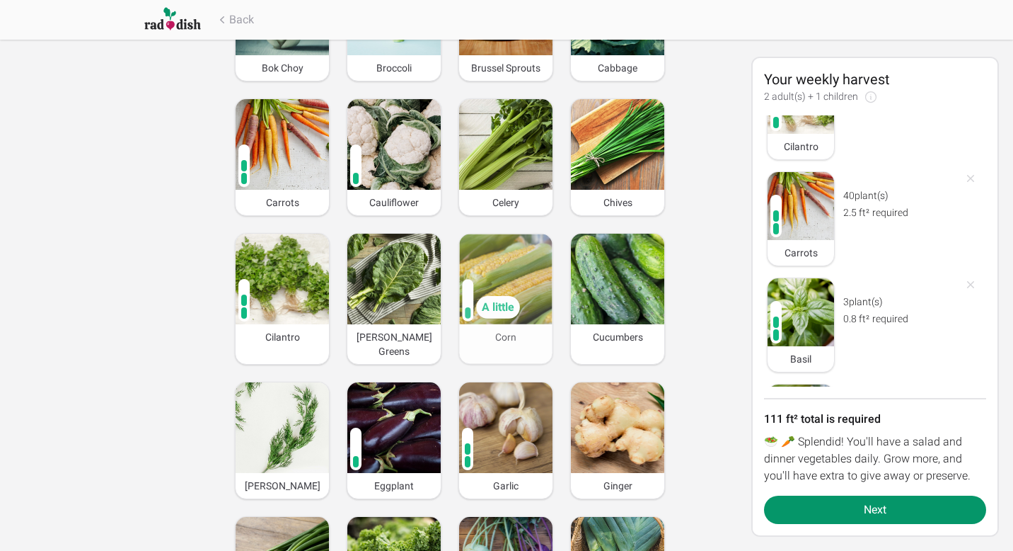
click at [522, 299] on img at bounding box center [505, 279] width 93 height 90
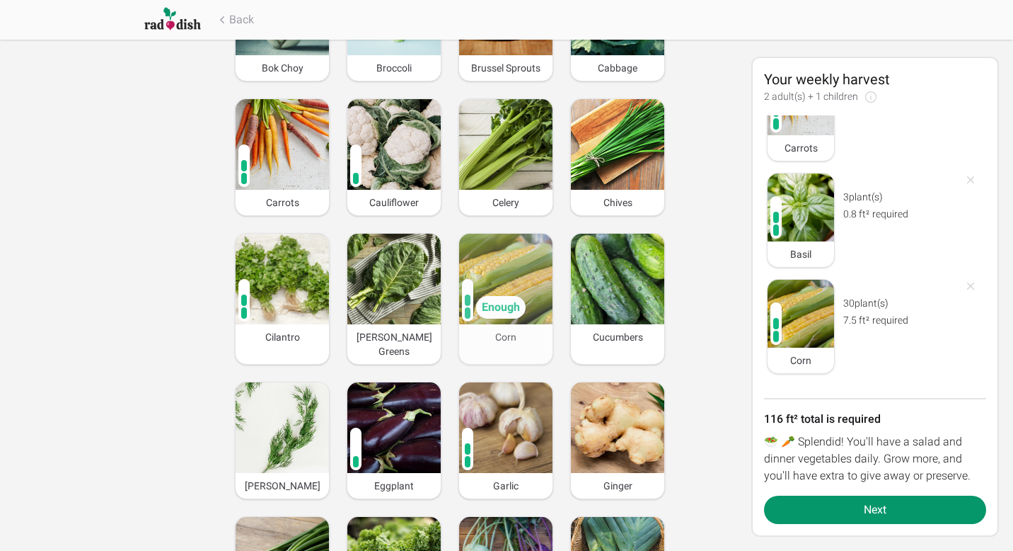
scroll to position [1327, 0]
click at [514, 283] on img at bounding box center [505, 279] width 93 height 91
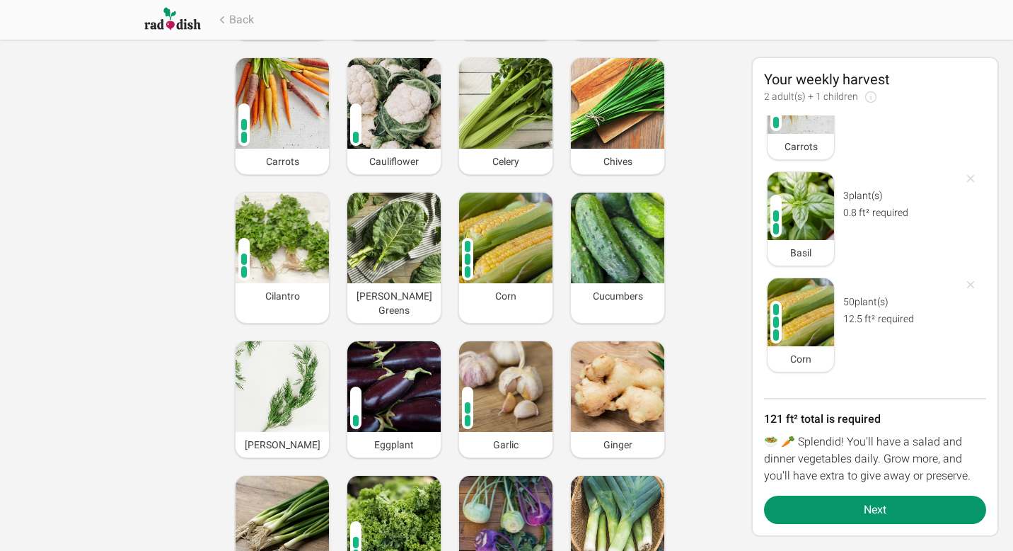
scroll to position [363, 0]
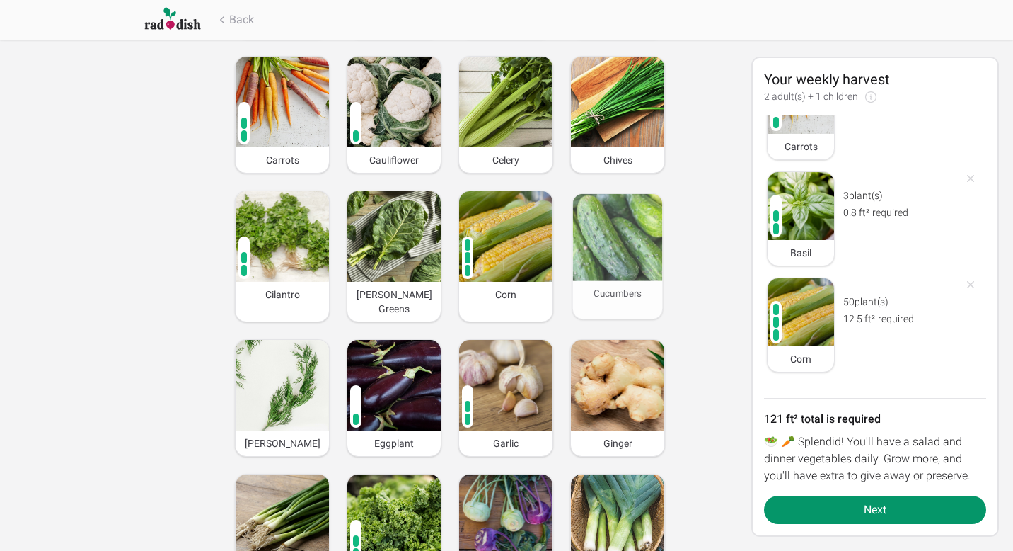
click at [618, 231] on img at bounding box center [618, 237] width 90 height 87
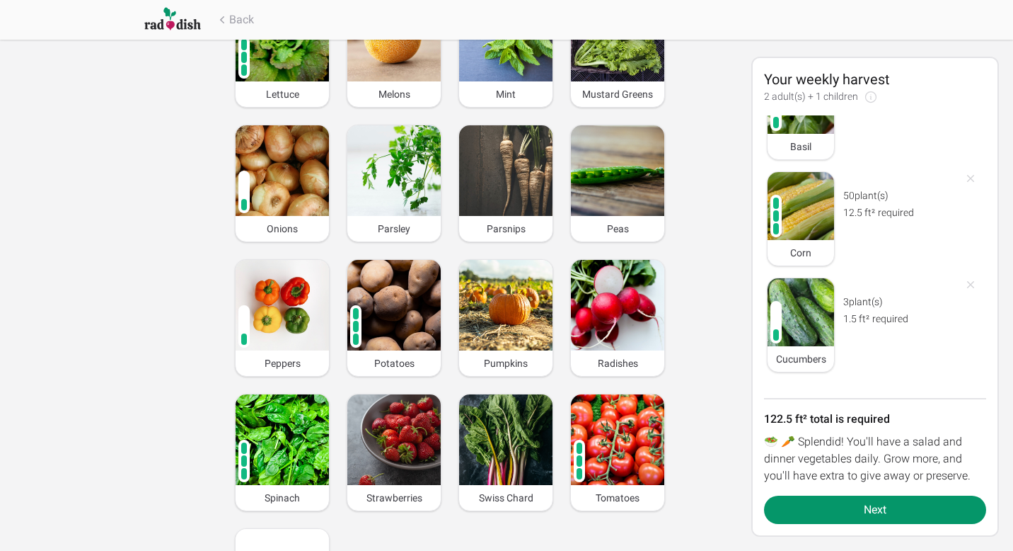
scroll to position [993, 0]
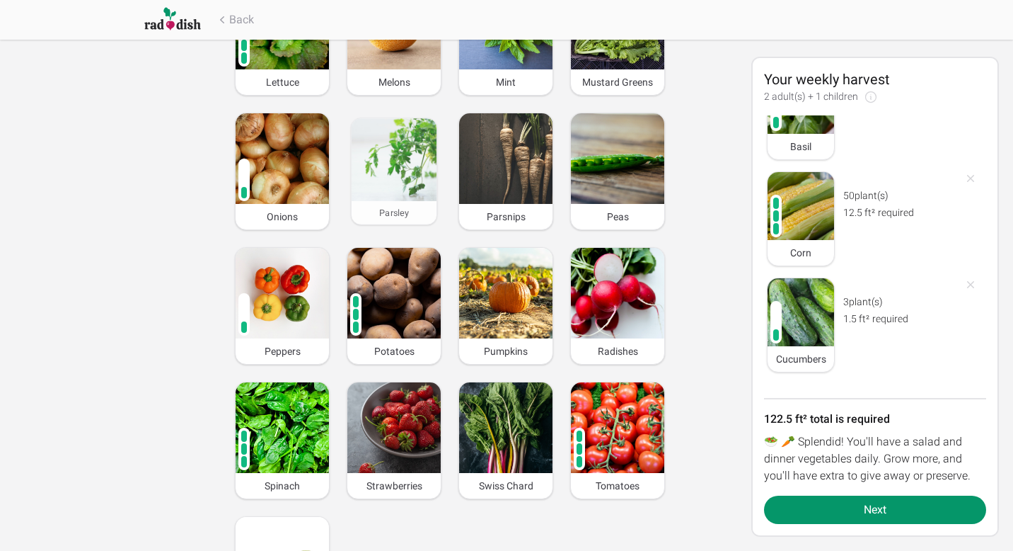
click at [398, 161] on img at bounding box center [394, 159] width 85 height 83
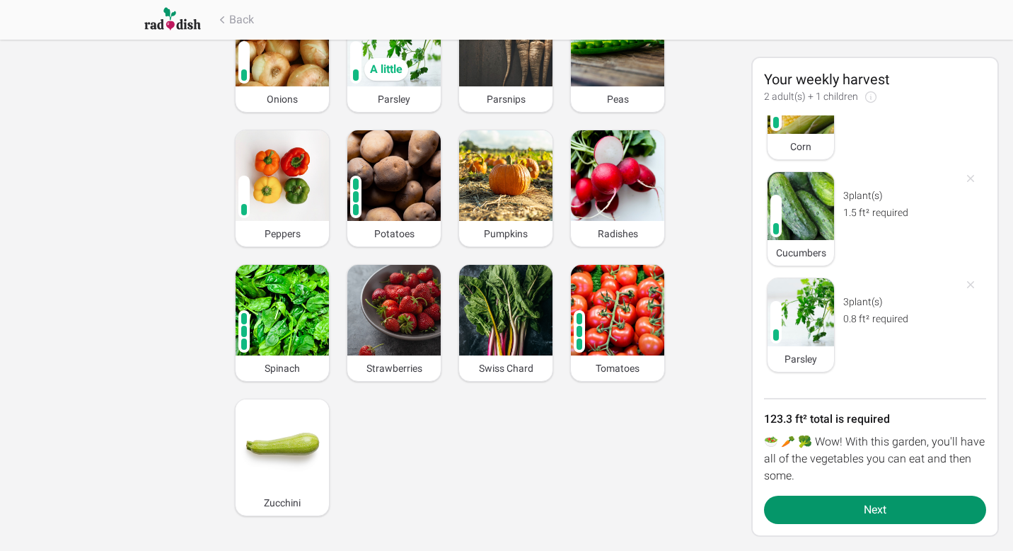
scroll to position [1117, 0]
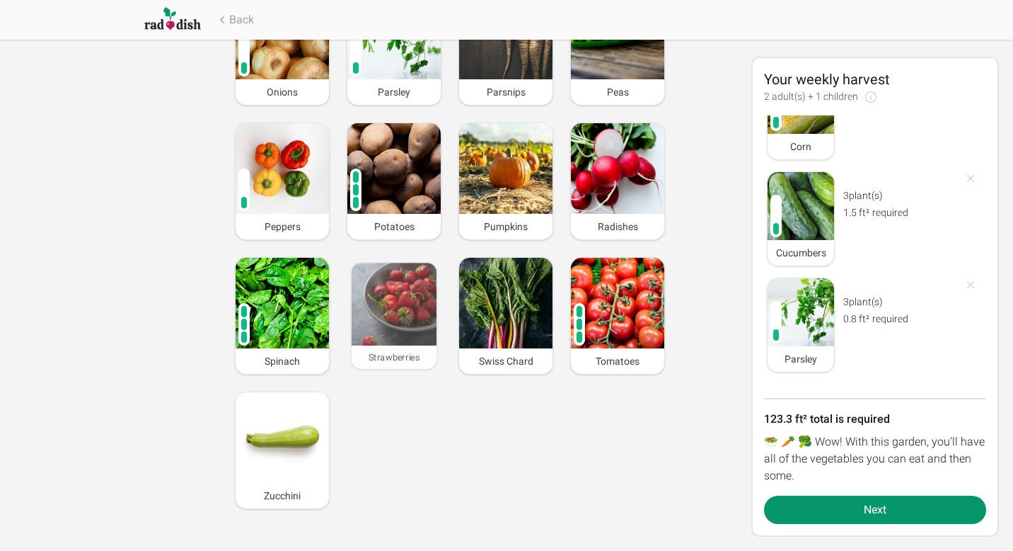
click at [405, 306] on img at bounding box center [395, 304] width 86 height 83
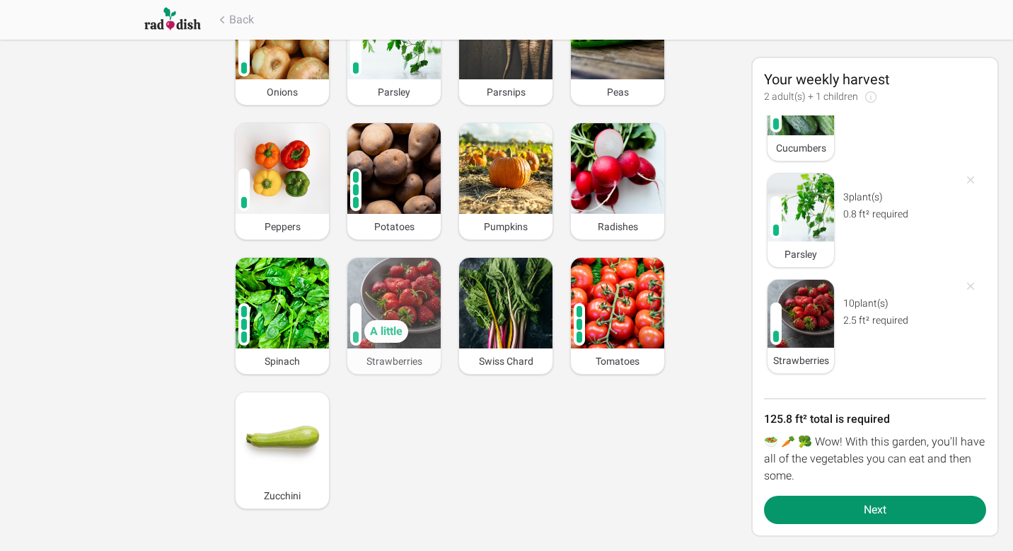
scroll to position [1645, 0]
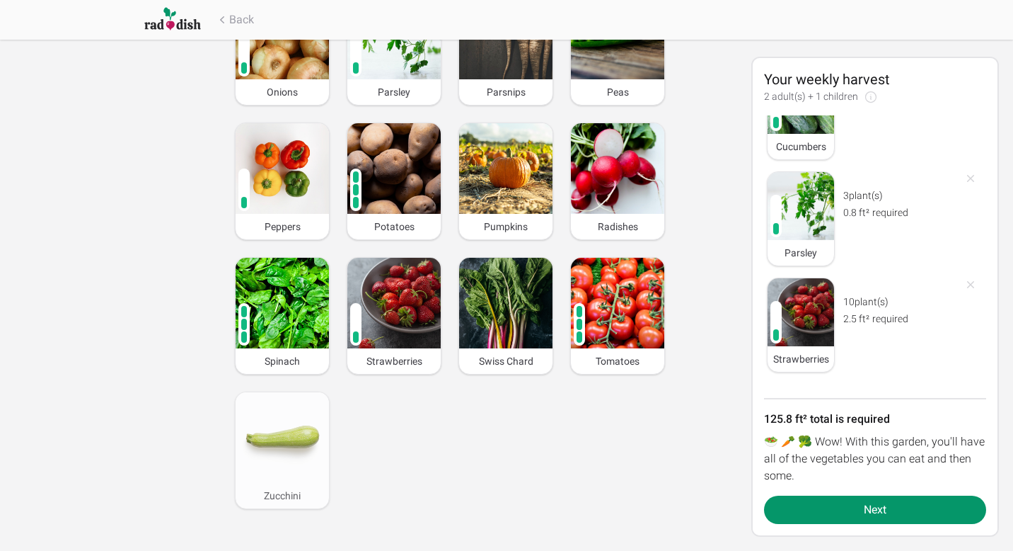
click at [284, 436] on img at bounding box center [282, 437] width 93 height 91
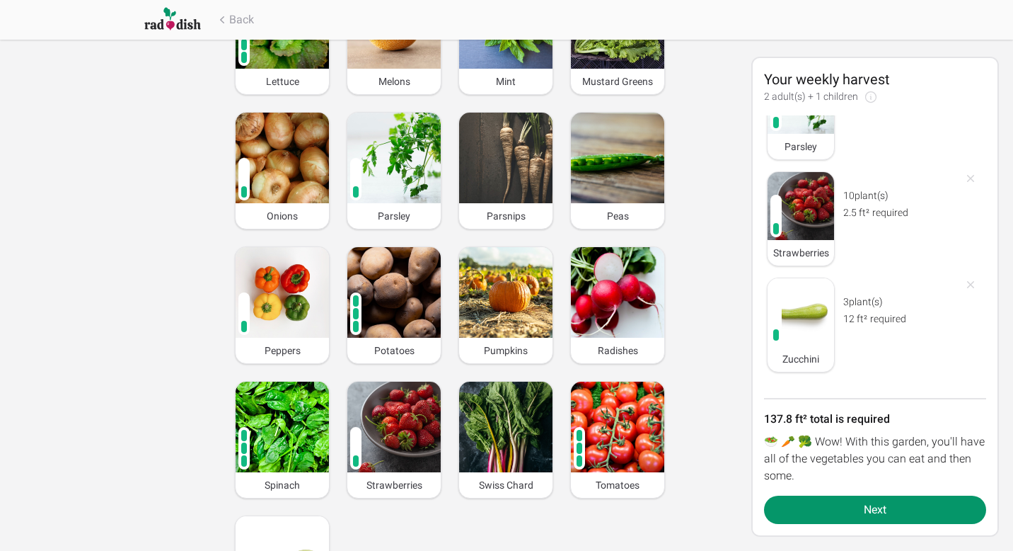
scroll to position [1152, 0]
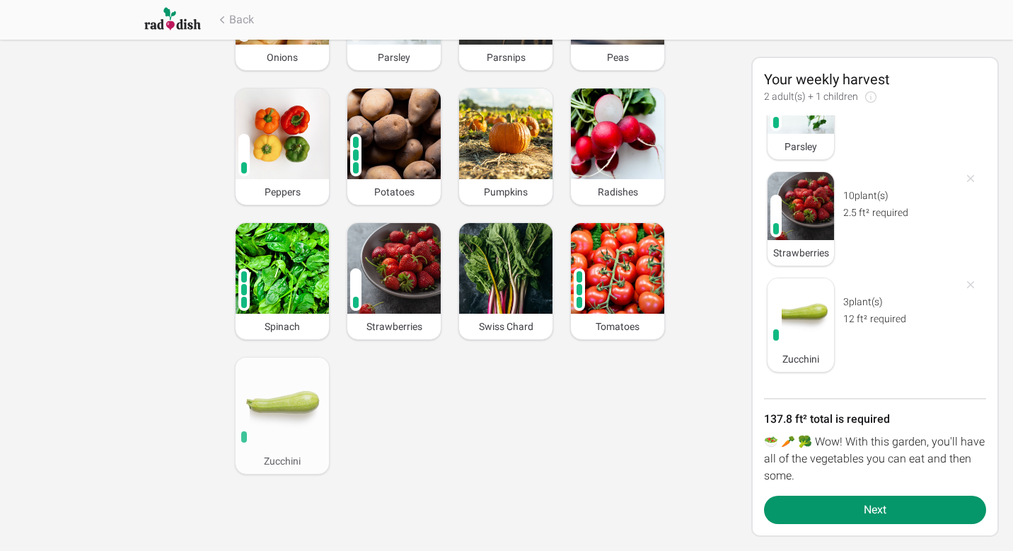
click at [268, 402] on img at bounding box center [282, 402] width 93 height 91
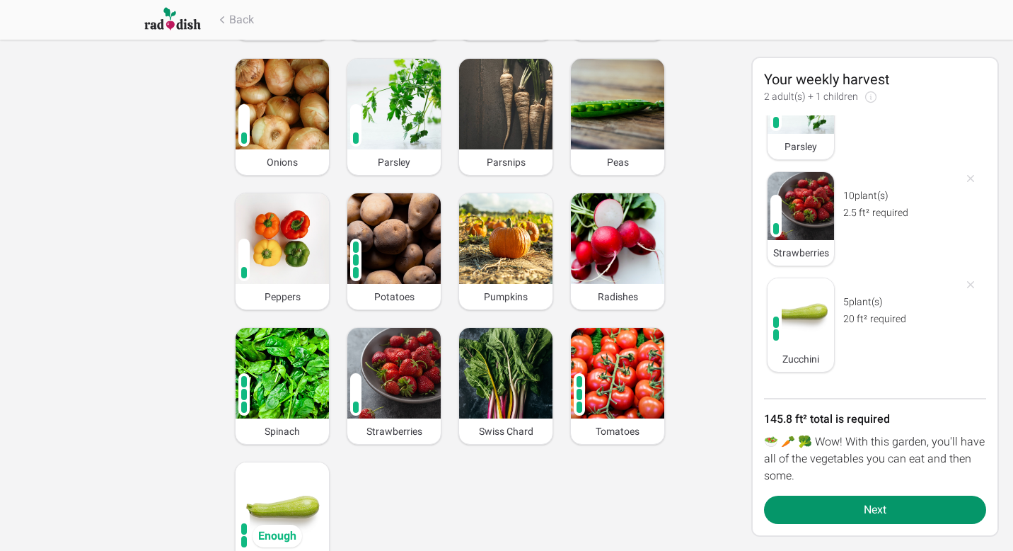
scroll to position [1045, 0]
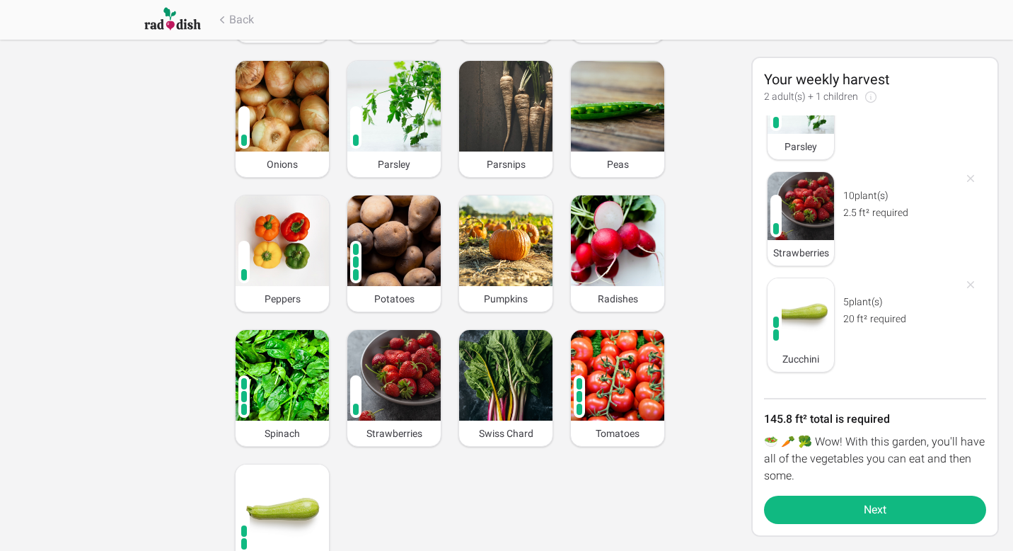
click at [975, 503] on button "Next" at bounding box center [875, 509] width 222 height 28
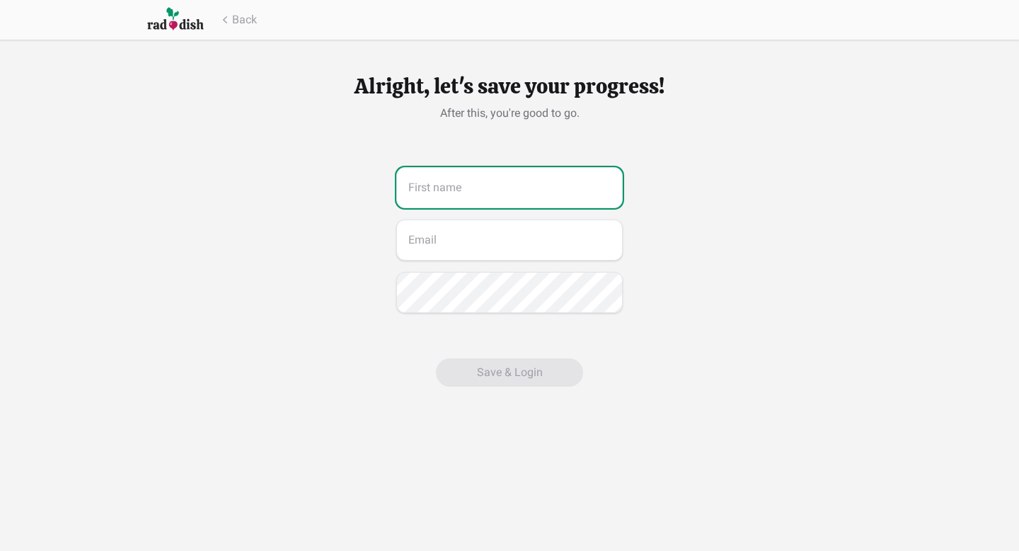
click at [554, 191] on input "text" at bounding box center [509, 187] width 226 height 41
type input "Isaac"
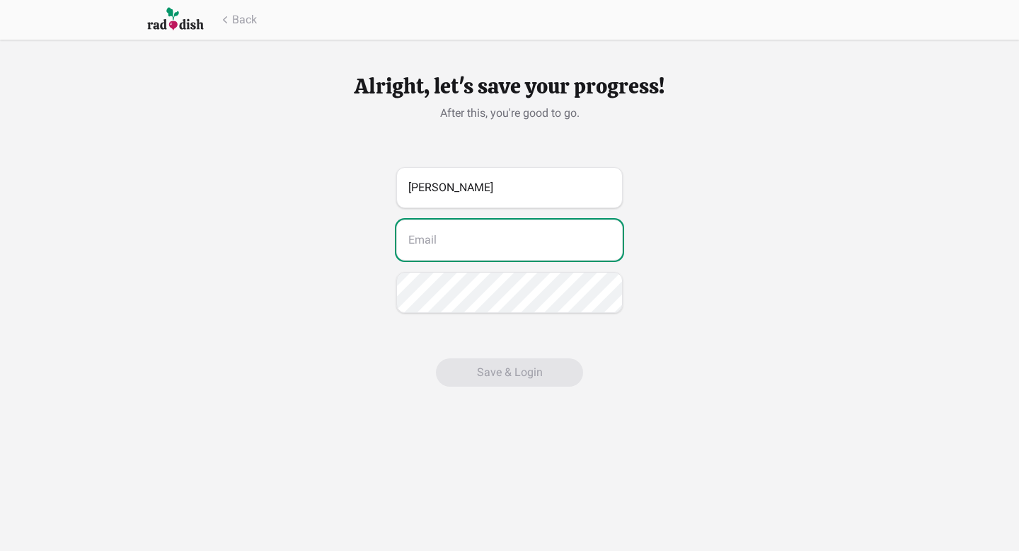
type input "isaacmcclungmusic@gmail.com"
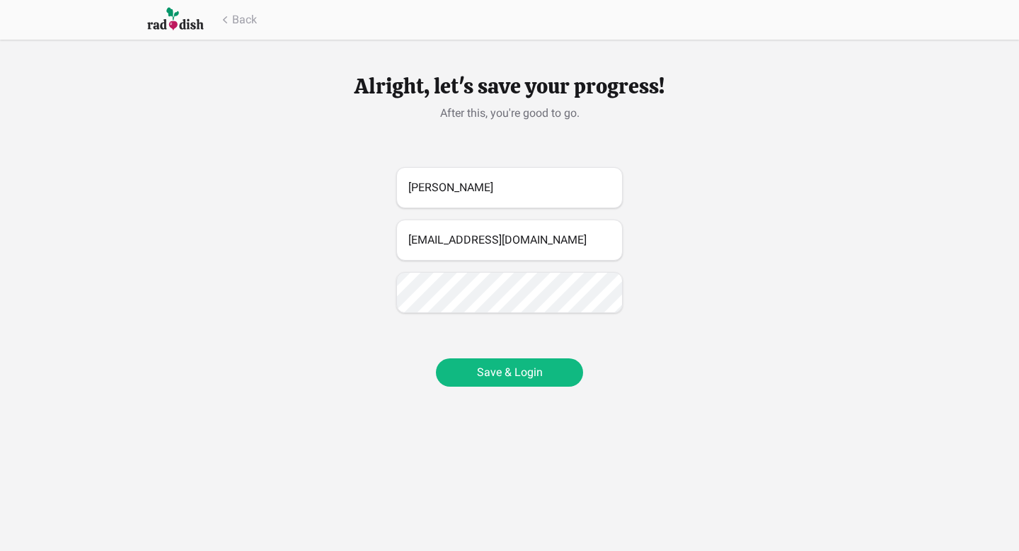
click at [493, 368] on button "Save & Login" at bounding box center [509, 372] width 147 height 28
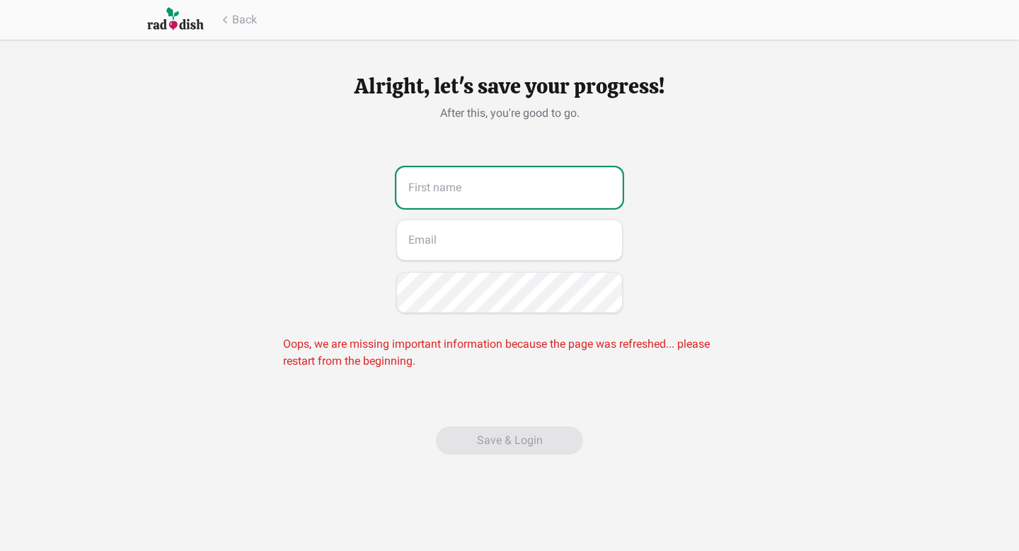
click at [594, 180] on input "text" at bounding box center [509, 187] width 226 height 41
type input "[PERSON_NAME]"
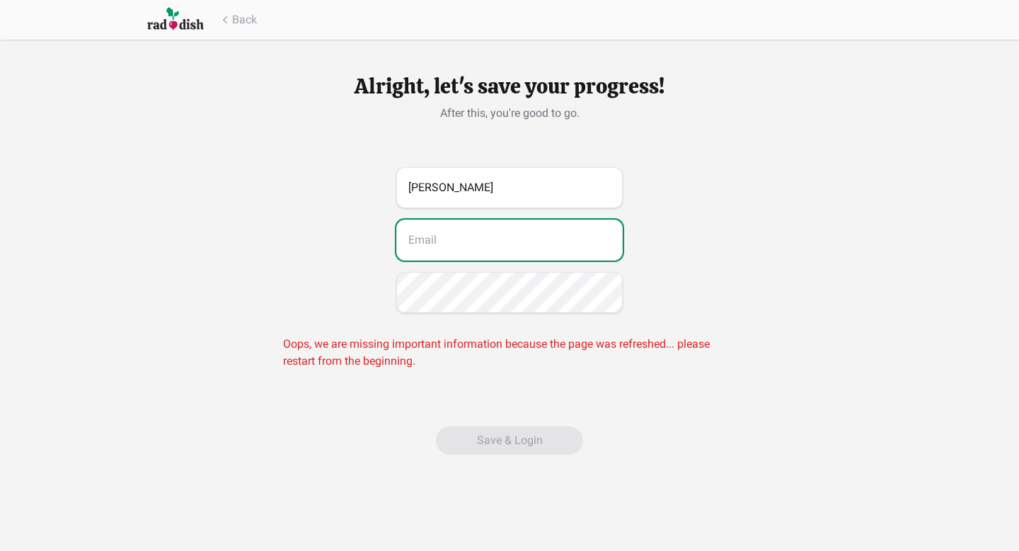
type input "[EMAIL_ADDRESS][DOMAIN_NAME]"
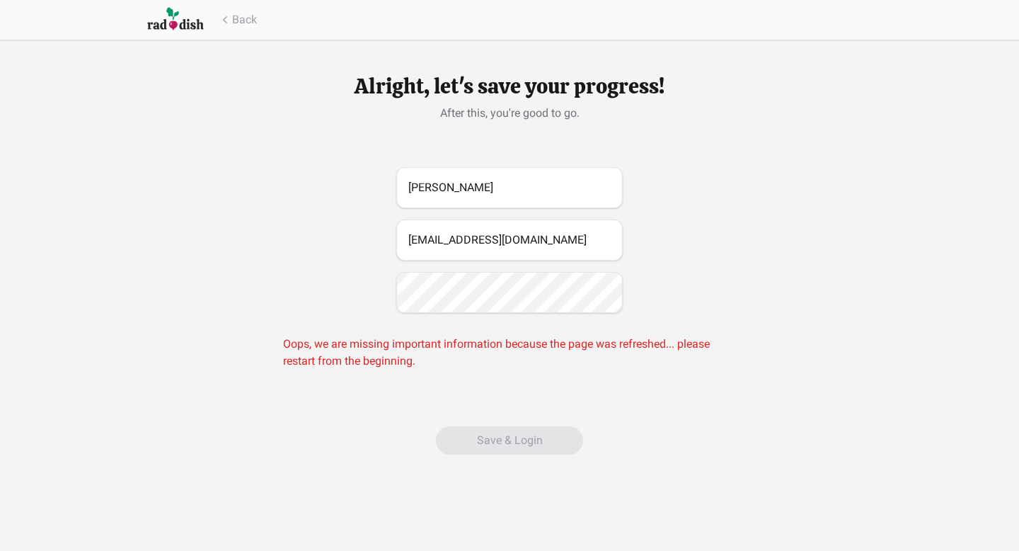
click at [537, 426] on button "Save & Login" at bounding box center [509, 440] width 147 height 28
click at [246, 22] on button "Back" at bounding box center [237, 19] width 39 height 17
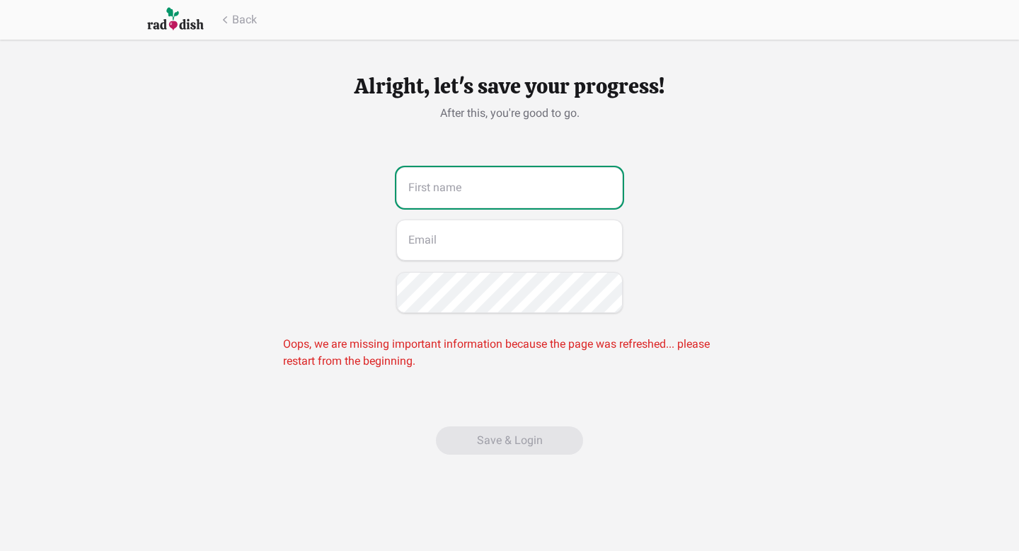
click at [538, 185] on input "text" at bounding box center [509, 187] width 226 height 41
type input "[PERSON_NAME]"
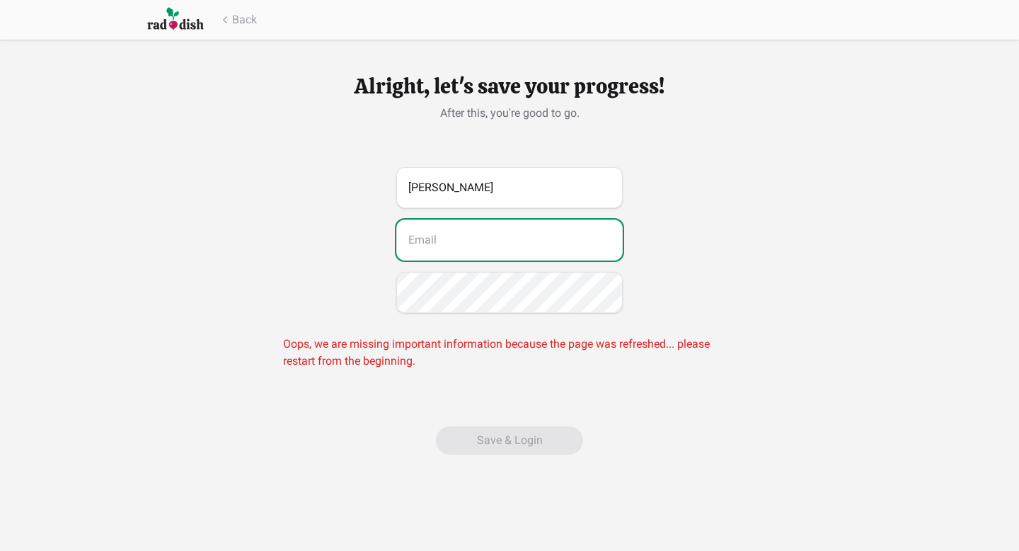
type input "[EMAIL_ADDRESS][DOMAIN_NAME]"
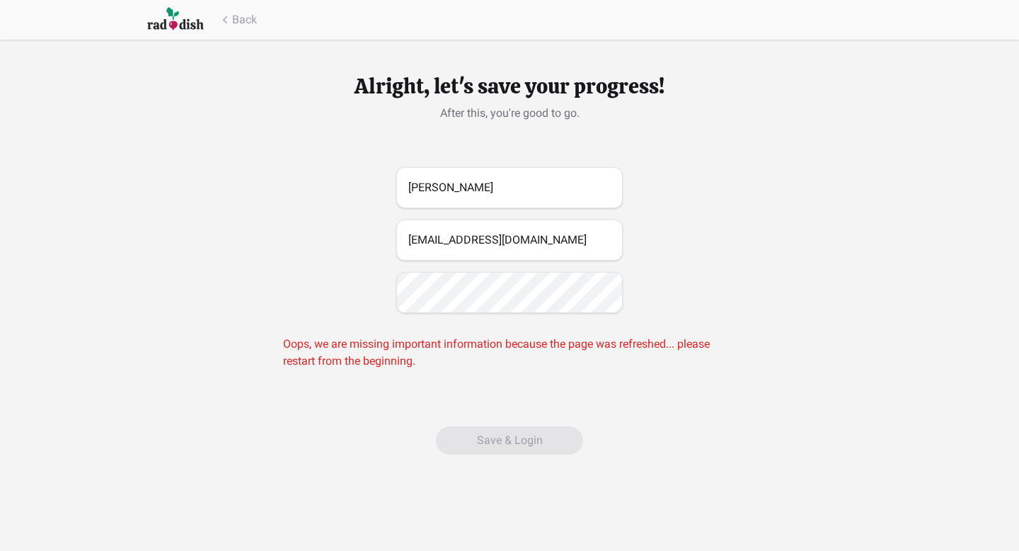
click at [543, 432] on button "Save & Login" at bounding box center [509, 440] width 147 height 28
click at [533, 432] on button "Save & Login" at bounding box center [509, 440] width 147 height 28
click at [194, 25] on img at bounding box center [175, 19] width 57 height 26
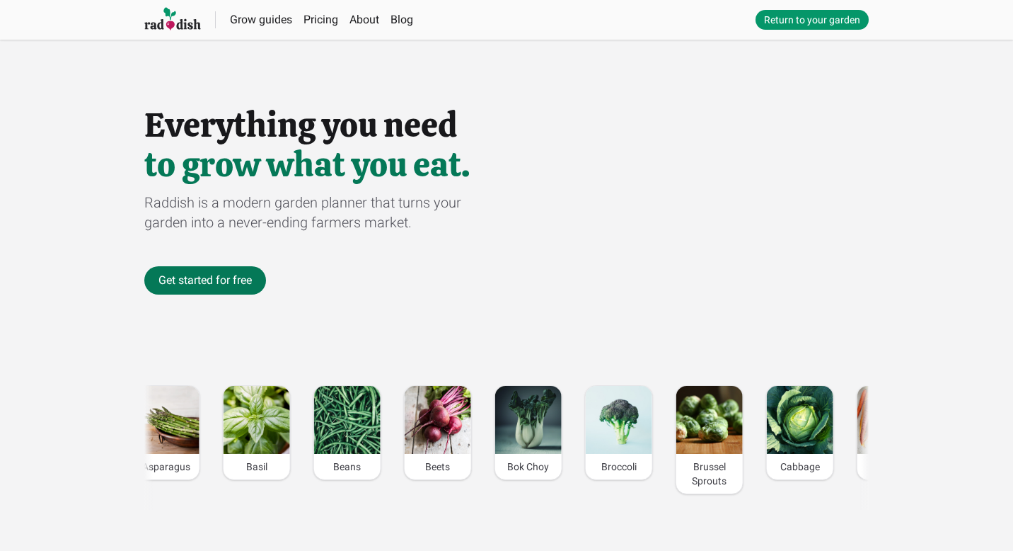
click at [212, 282] on link "Get started for free" at bounding box center [205, 280] width 122 height 28
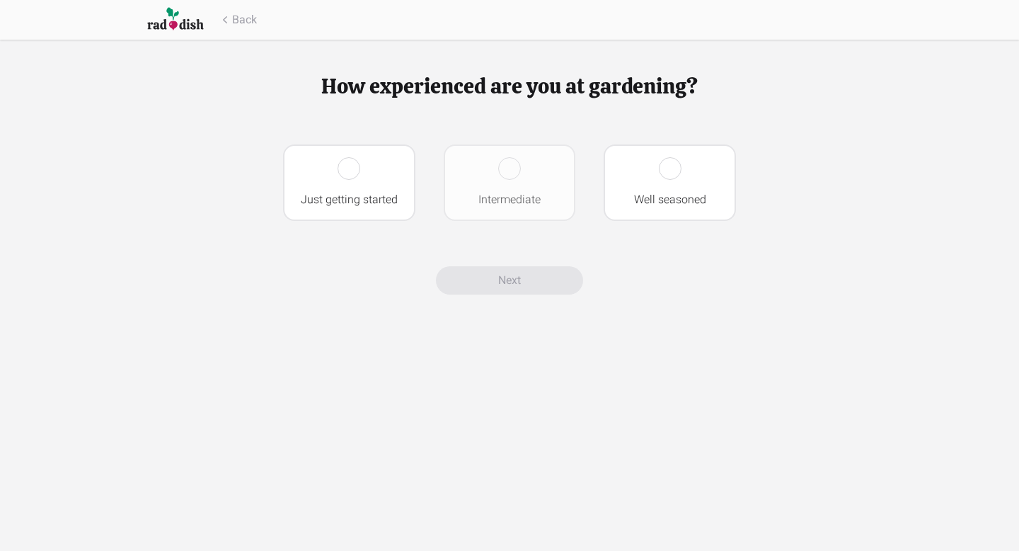
click at [537, 168] on div "Intermediate" at bounding box center [510, 182] width 132 height 76
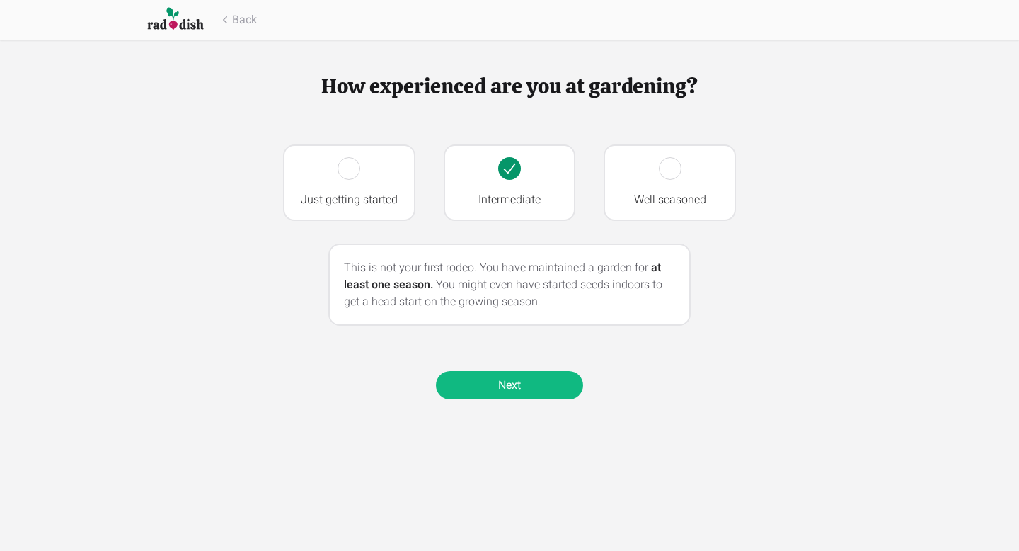
click at [513, 390] on link "Next" at bounding box center [509, 385] width 147 height 28
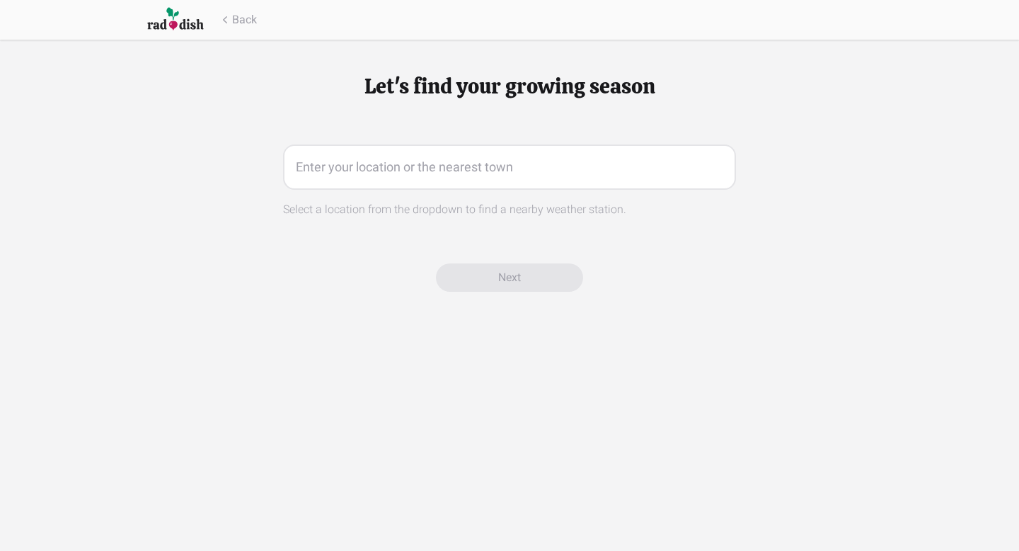
click at [536, 176] on input "text" at bounding box center [509, 166] width 453 height 45
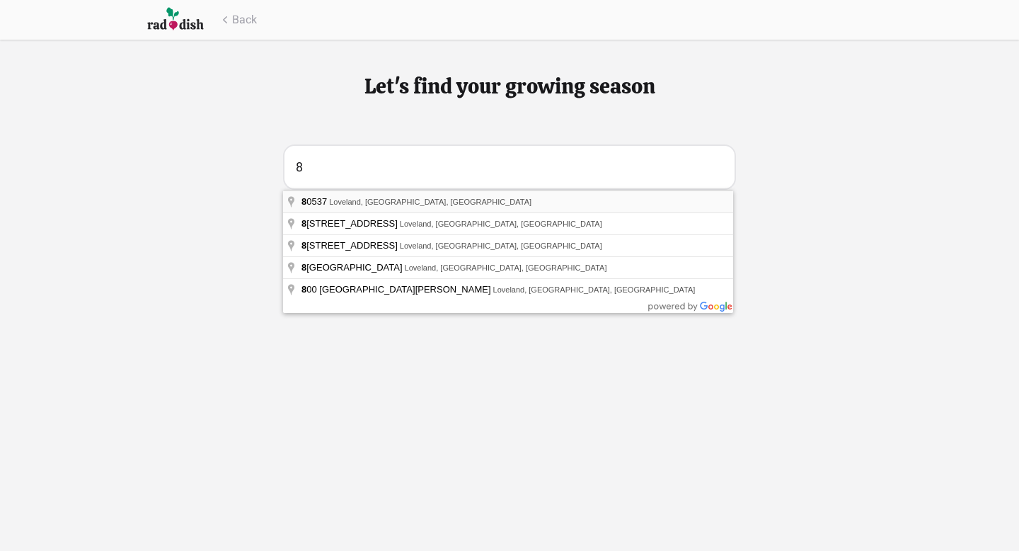
type input "Loveland, CO 80537, USA"
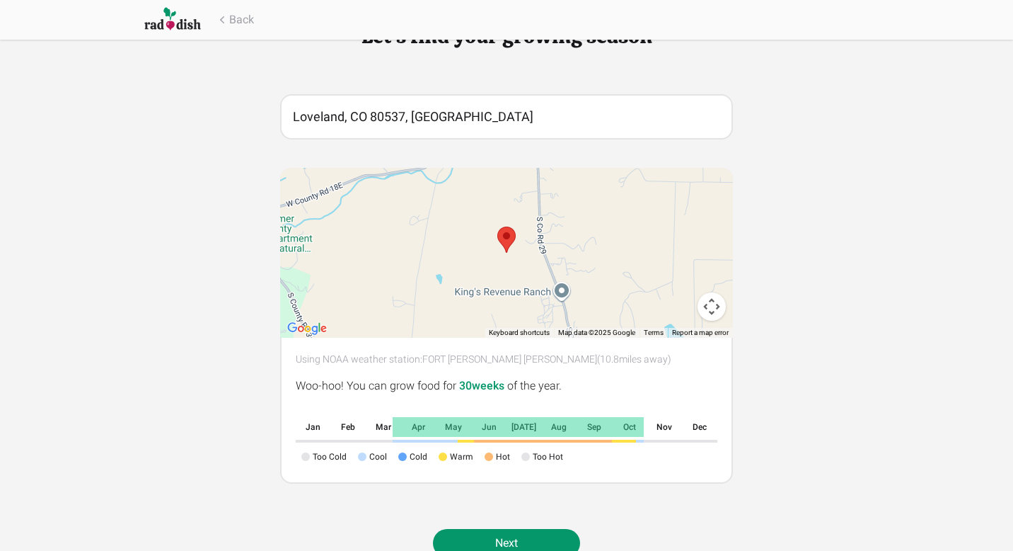
scroll to position [91, 0]
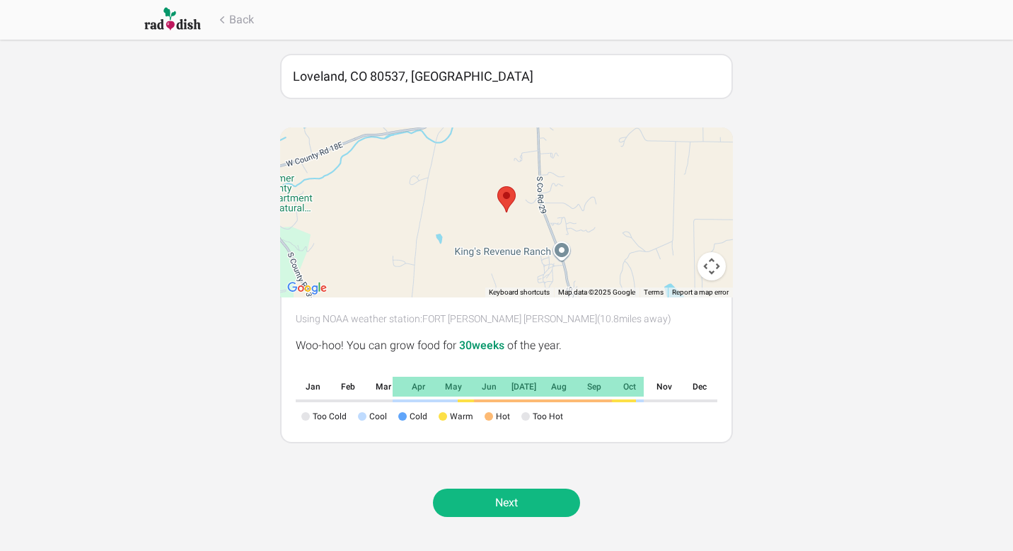
click at [519, 512] on link "Next" at bounding box center [506, 502] width 147 height 28
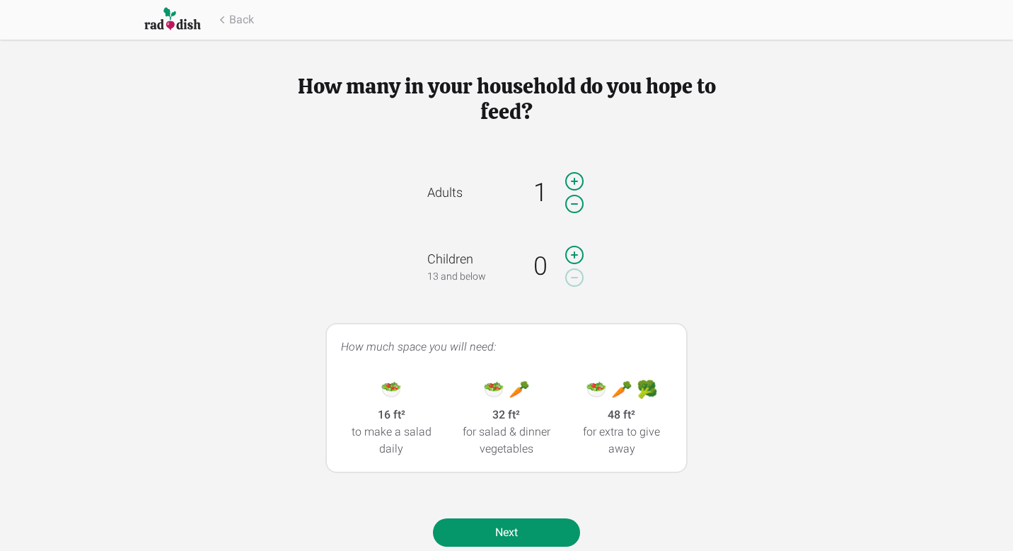
click at [579, 175] on icon at bounding box center [574, 181] width 23 height 28
click at [577, 259] on icon at bounding box center [574, 255] width 23 height 28
click at [549, 534] on link "Next" at bounding box center [506, 532] width 147 height 28
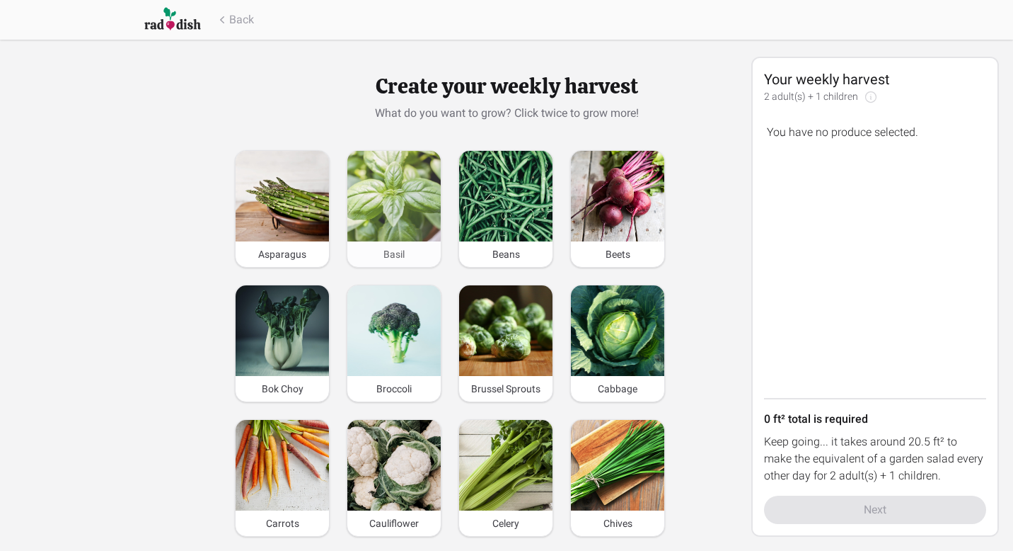
click at [417, 205] on img at bounding box center [393, 196] width 93 height 91
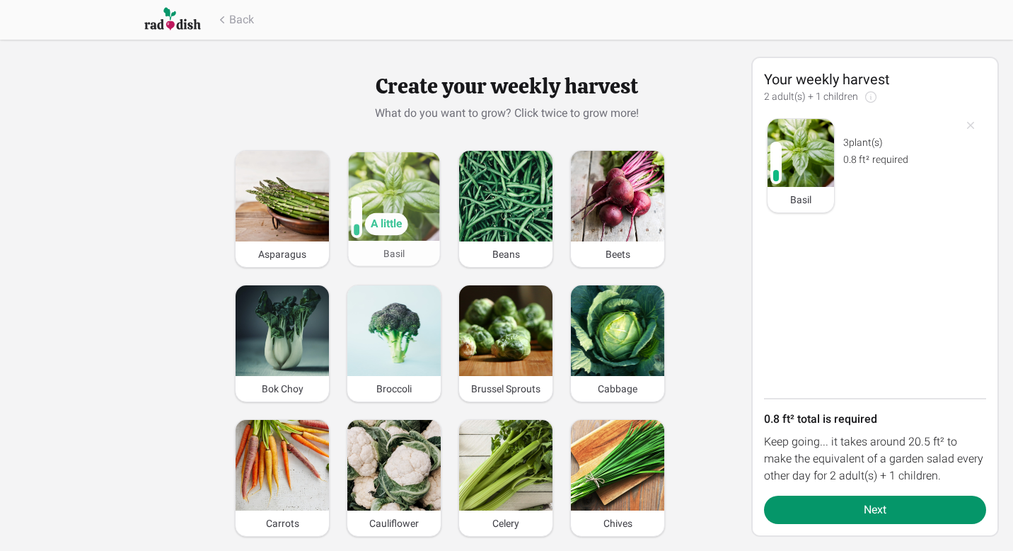
click at [417, 205] on img at bounding box center [393, 196] width 91 height 88
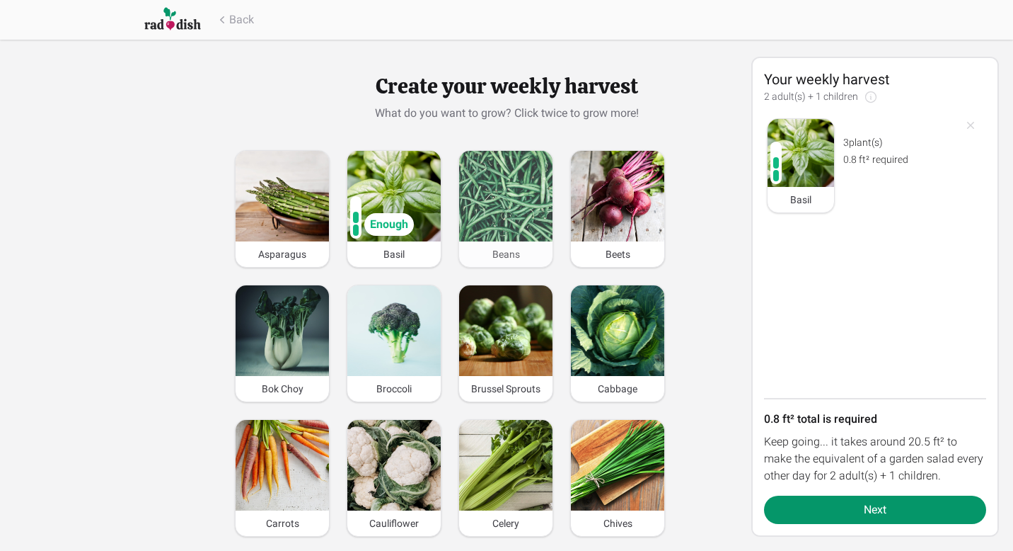
click at [534, 206] on img at bounding box center [505, 196] width 93 height 91
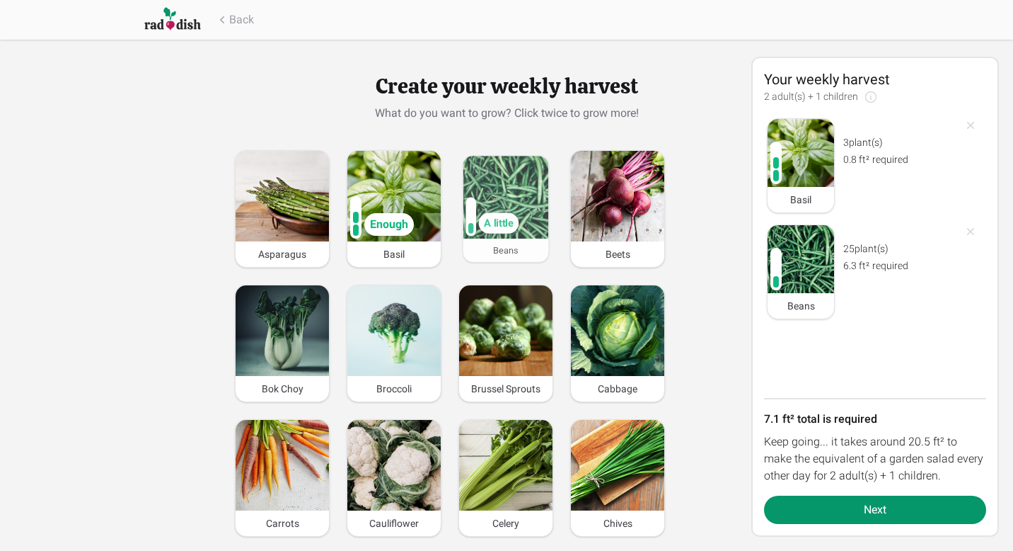
click at [534, 206] on img at bounding box center [507, 197] width 86 height 83
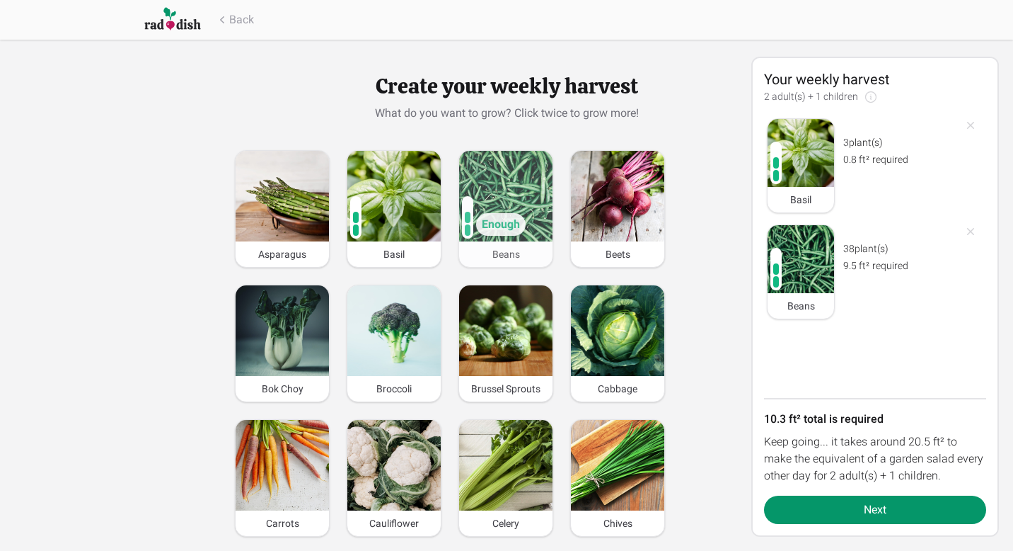
click at [534, 200] on img at bounding box center [505, 196] width 93 height 91
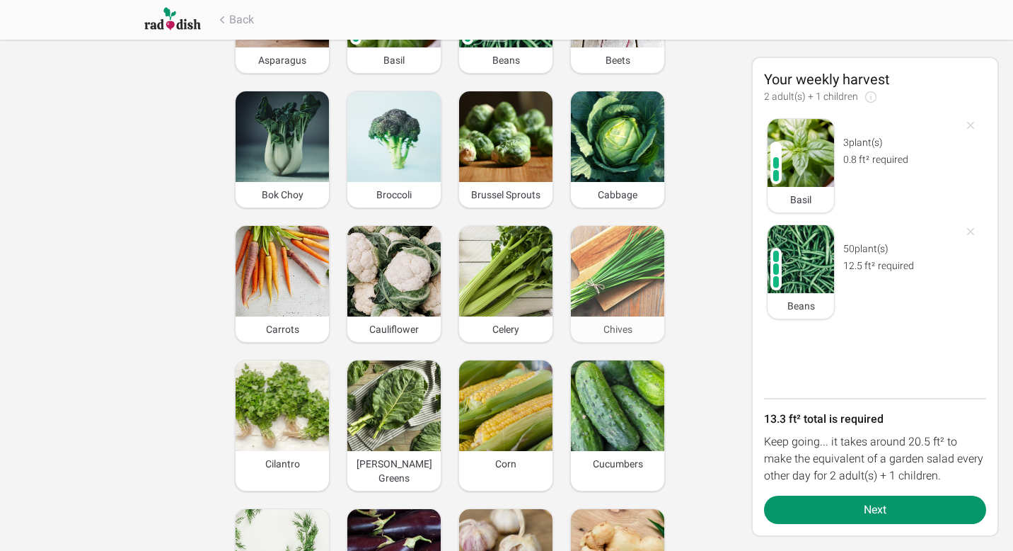
scroll to position [207, 0]
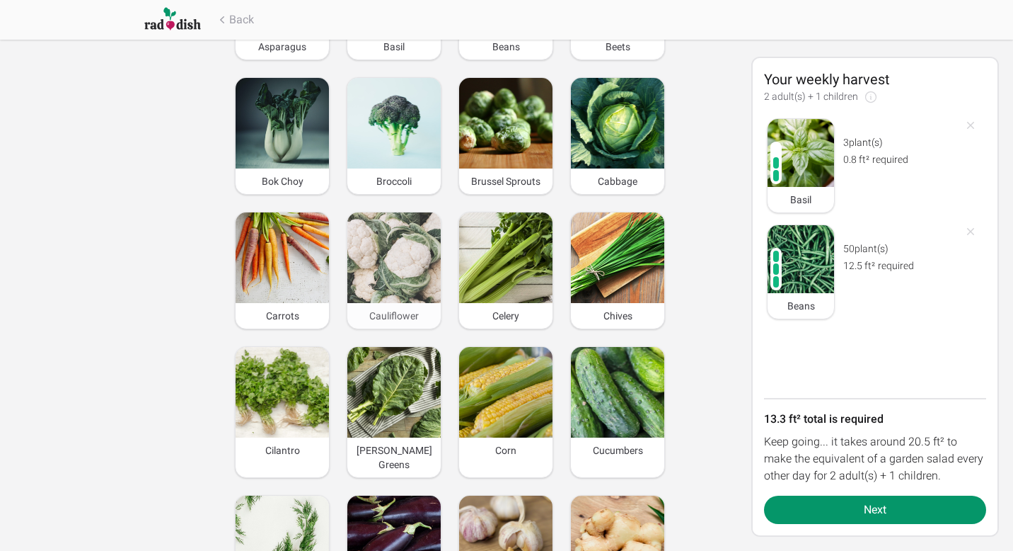
click at [363, 255] on img at bounding box center [393, 257] width 93 height 91
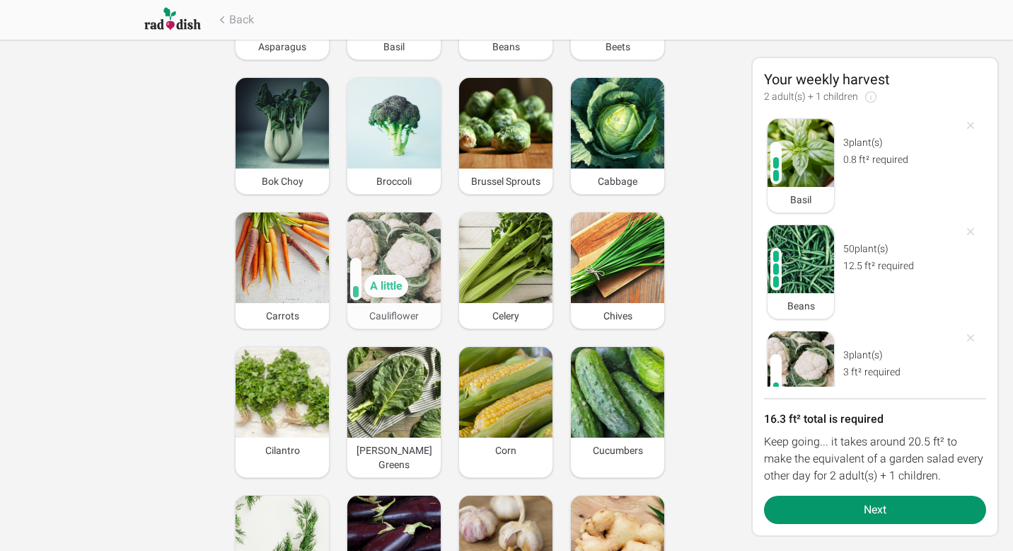
click at [363, 255] on div at bounding box center [355, 279] width 17 height 48
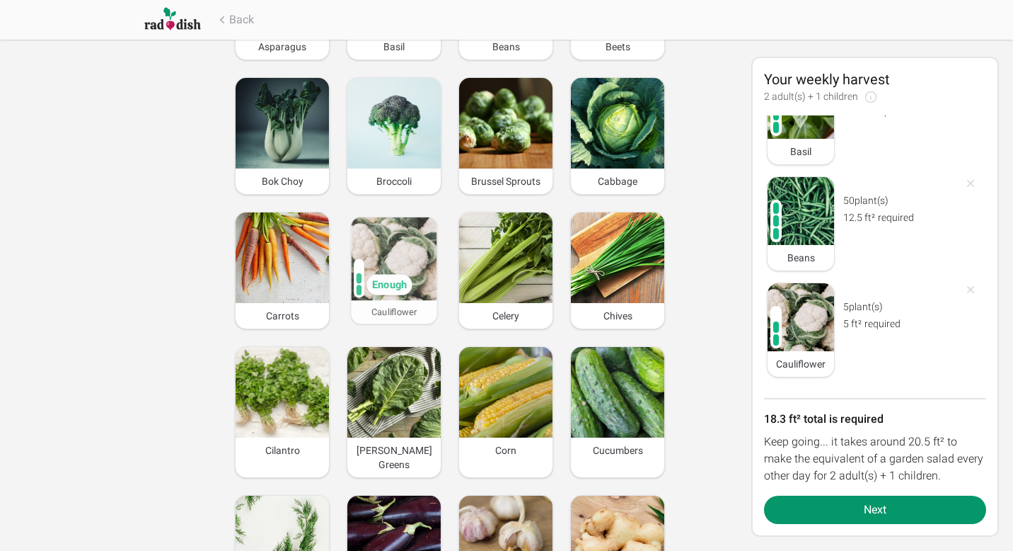
scroll to position [53, 0]
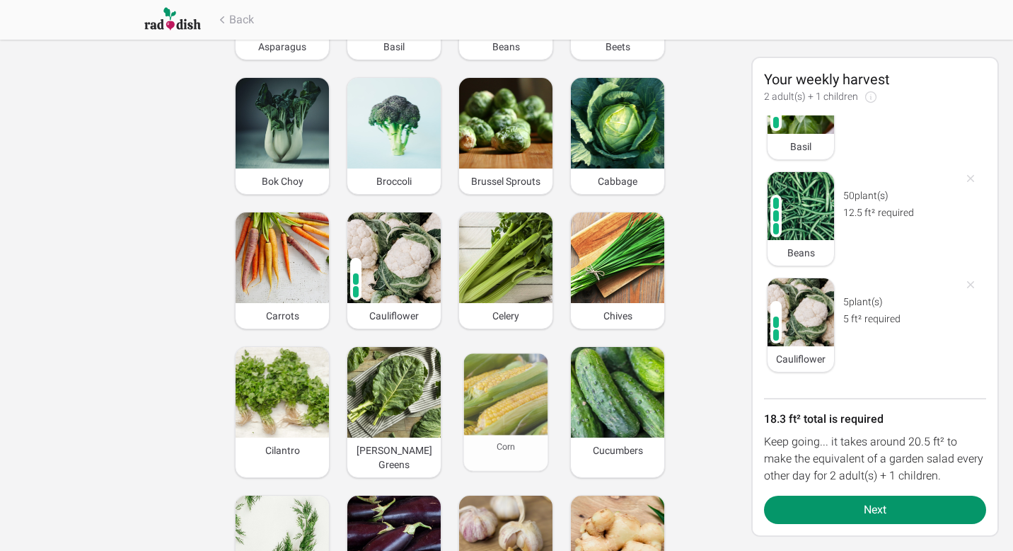
click at [500, 406] on img at bounding box center [506, 393] width 84 height 81
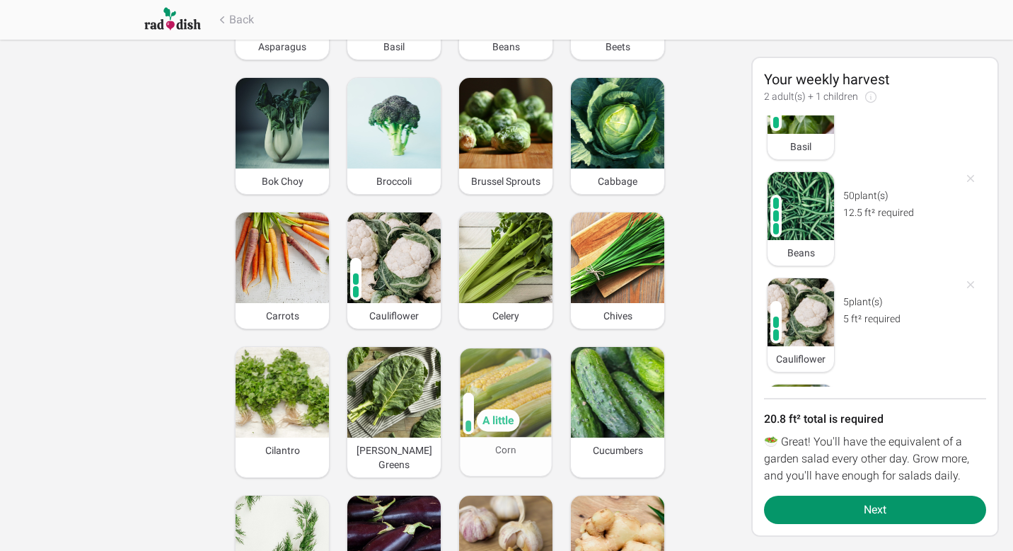
click at [500, 406] on img at bounding box center [505, 392] width 91 height 88
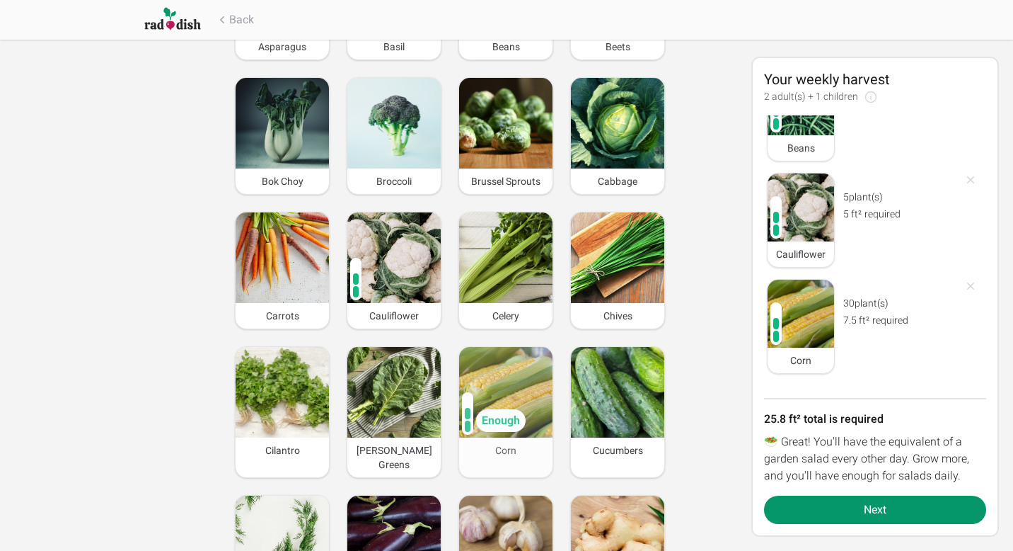
scroll to position [159, 0]
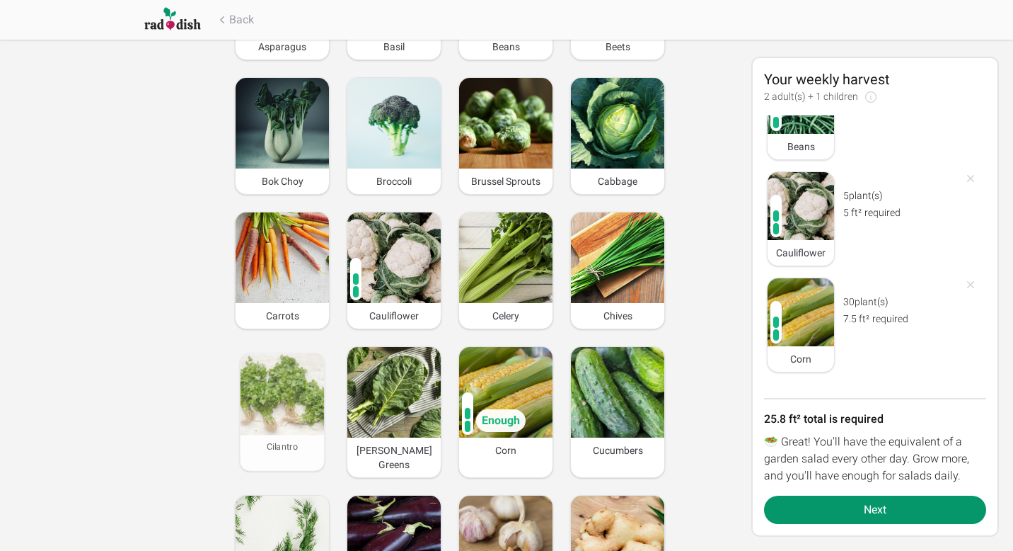
click at [263, 410] on img at bounding box center [283, 393] width 84 height 81
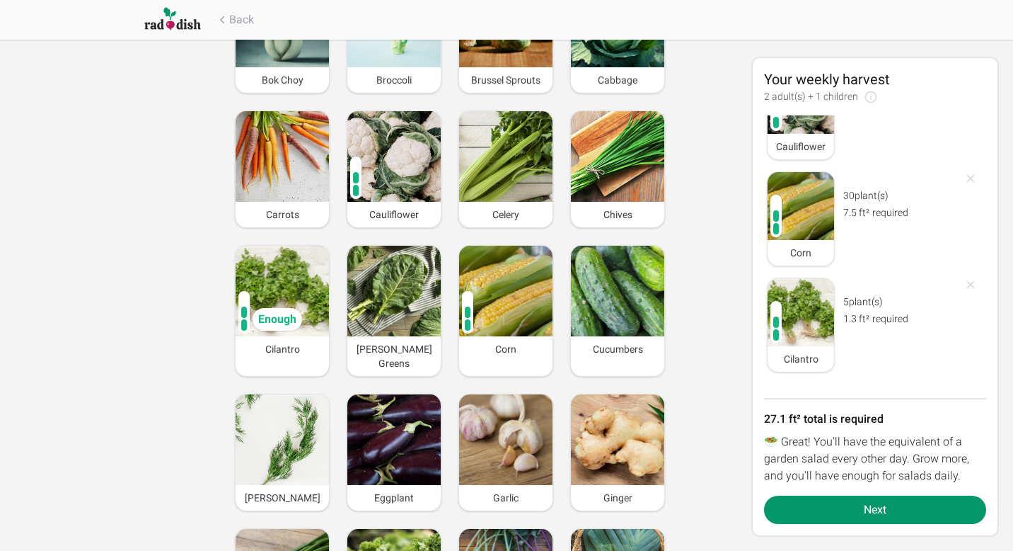
scroll to position [323, 0]
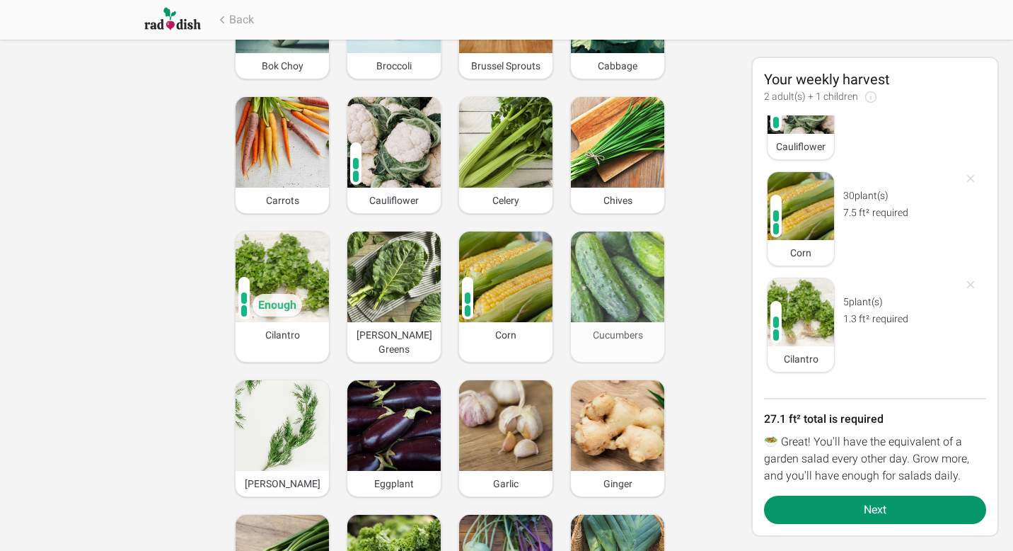
click at [631, 286] on img at bounding box center [617, 276] width 93 height 91
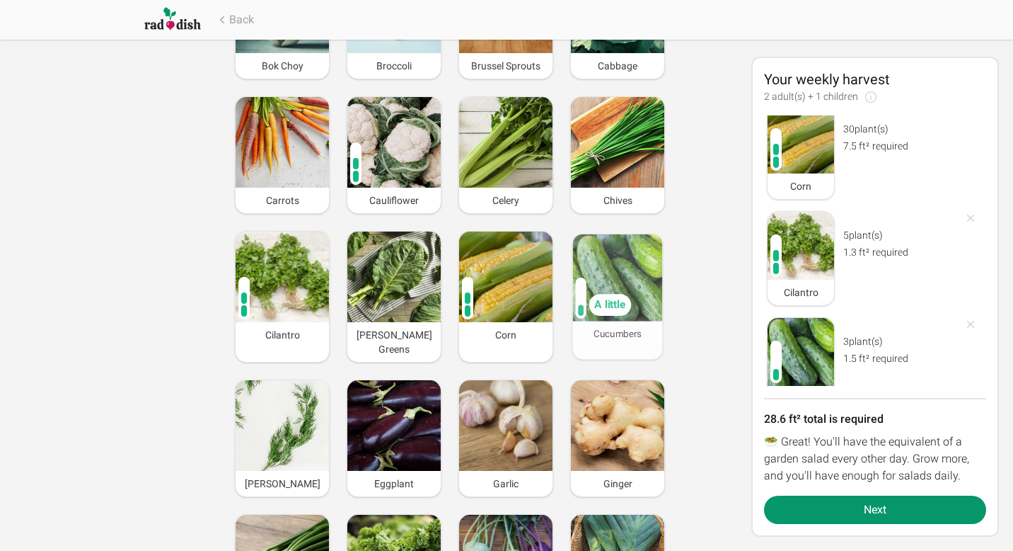
click at [631, 286] on img at bounding box center [618, 277] width 90 height 87
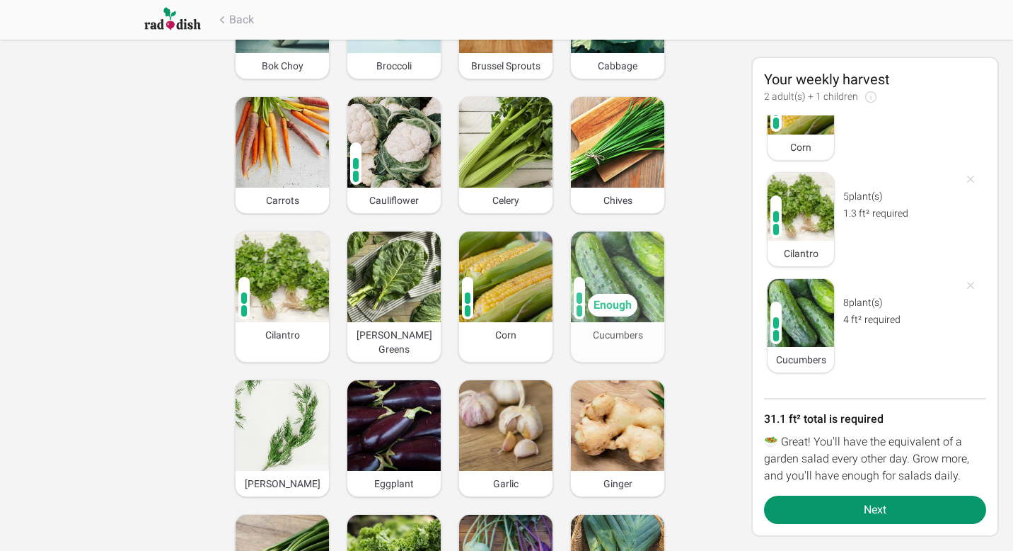
scroll to position [372, 0]
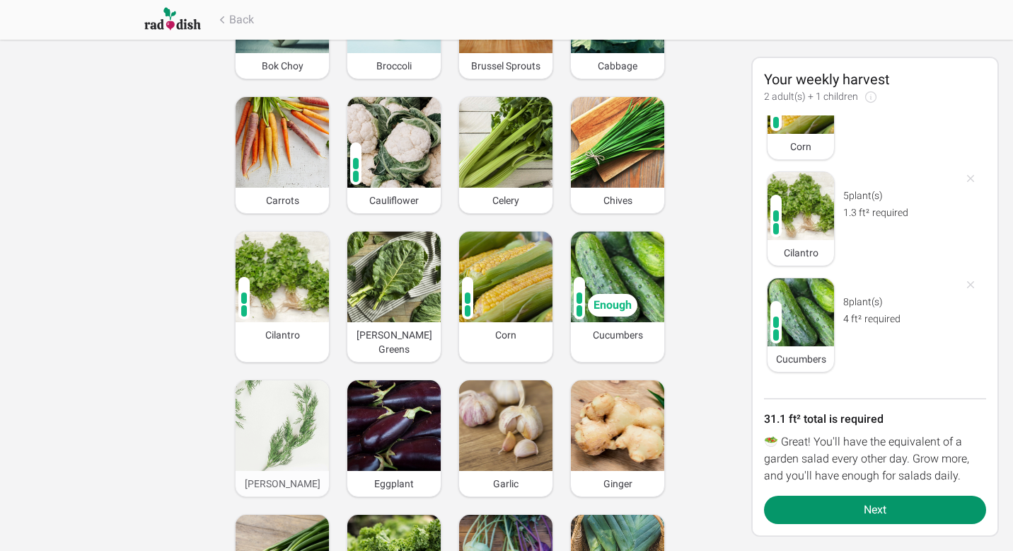
click at [302, 417] on img at bounding box center [282, 425] width 93 height 91
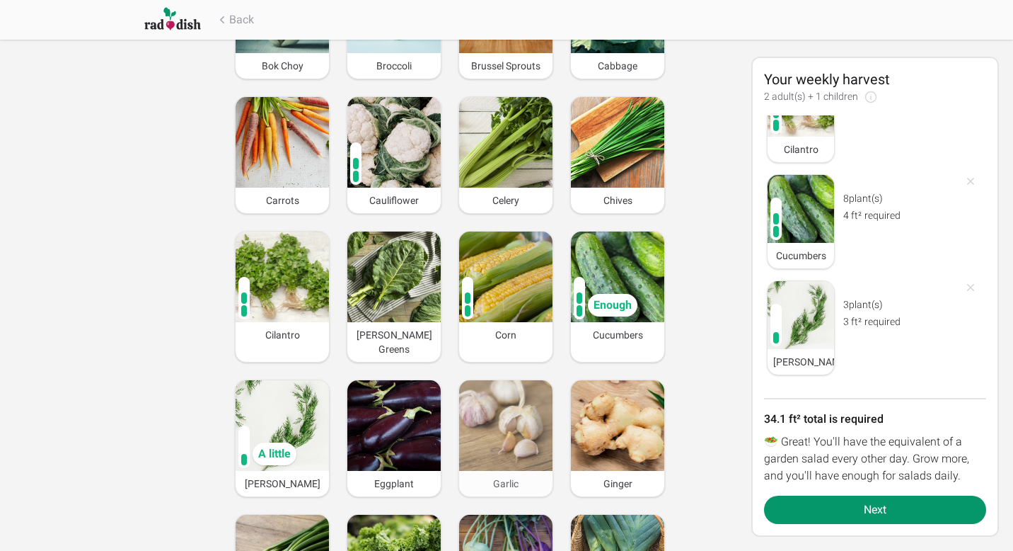
scroll to position [478, 0]
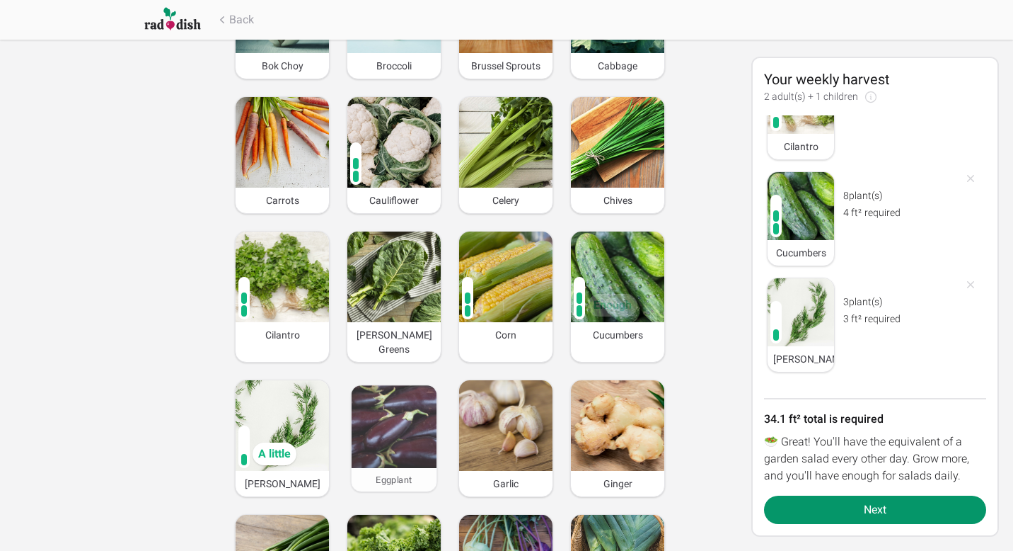
click at [403, 403] on img at bounding box center [395, 426] width 86 height 83
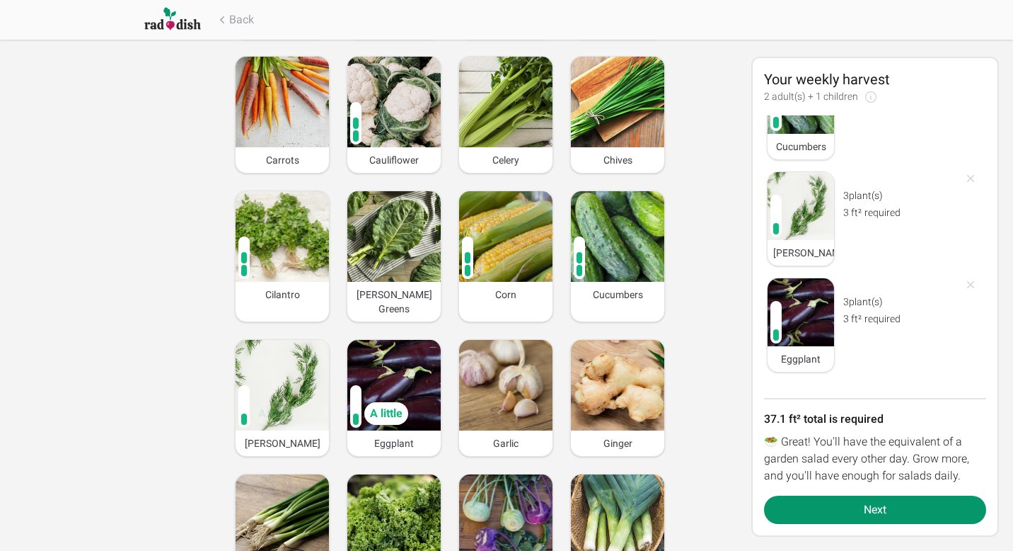
scroll to position [444, 0]
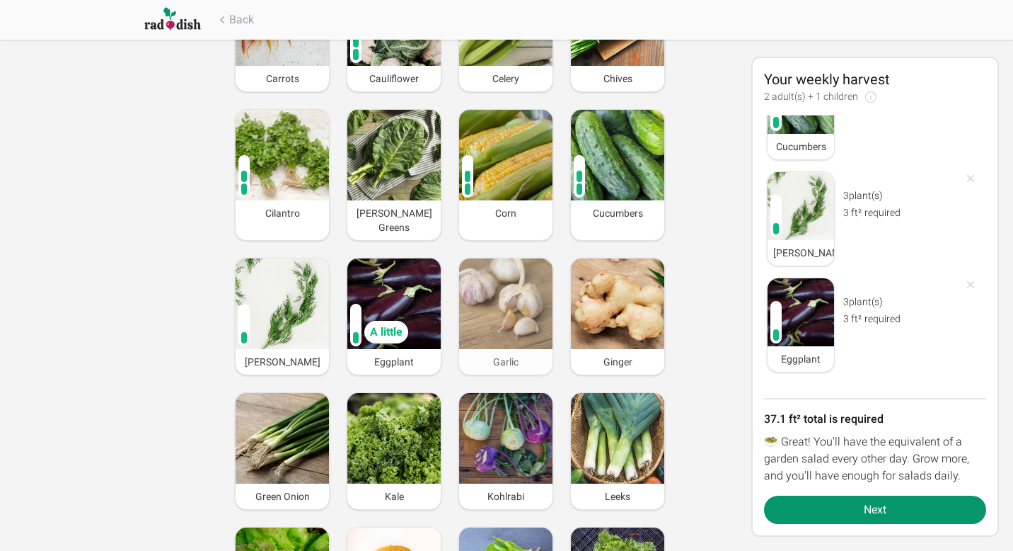
click at [512, 292] on img at bounding box center [505, 303] width 93 height 91
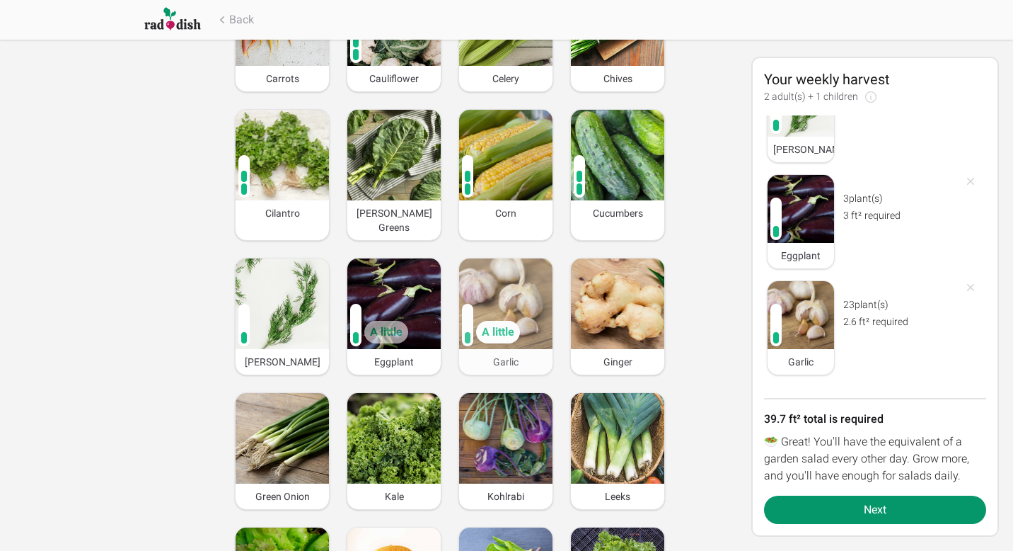
click at [512, 292] on img at bounding box center [505, 303] width 93 height 91
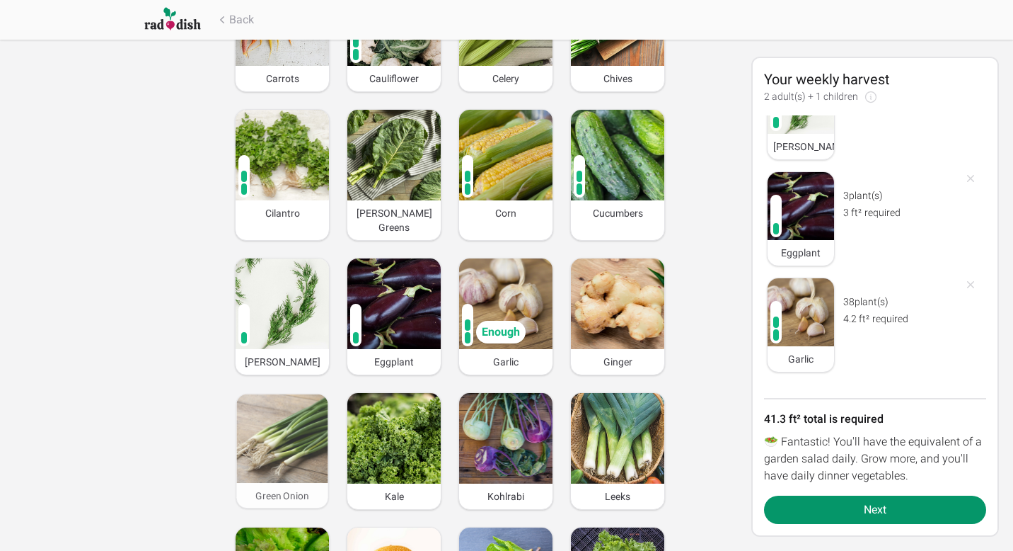
click at [321, 425] on img at bounding box center [281, 438] width 91 height 88
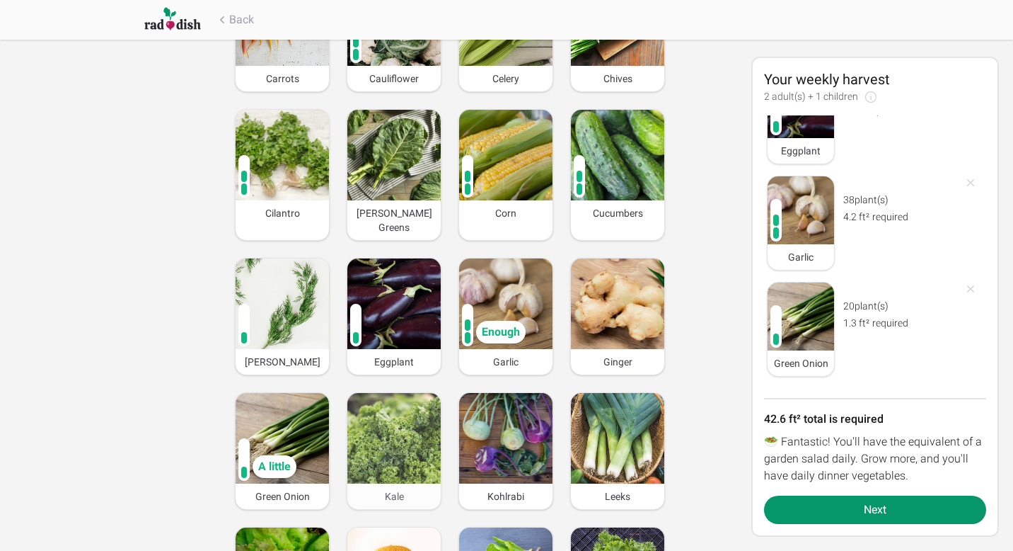
scroll to position [796, 0]
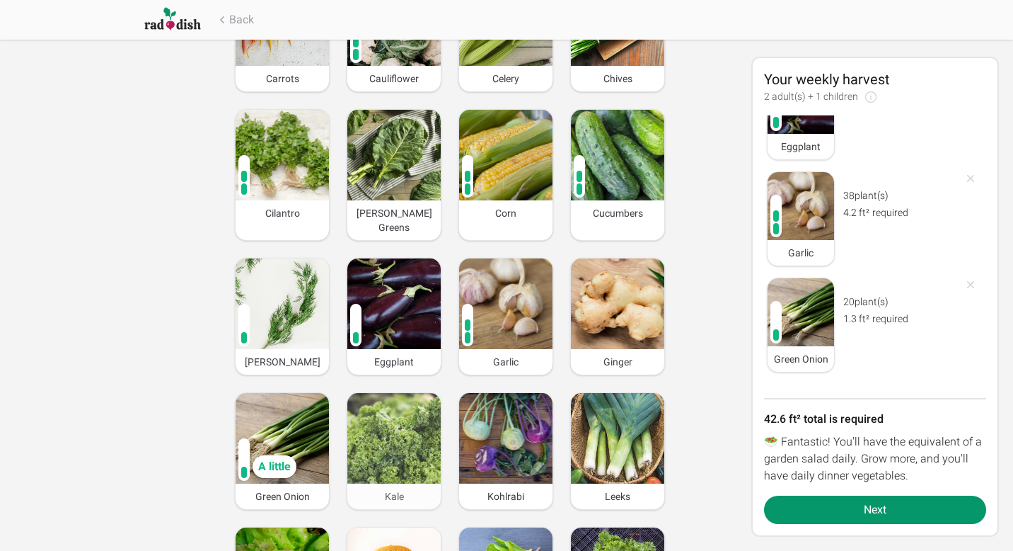
click at [383, 418] on img at bounding box center [393, 438] width 93 height 91
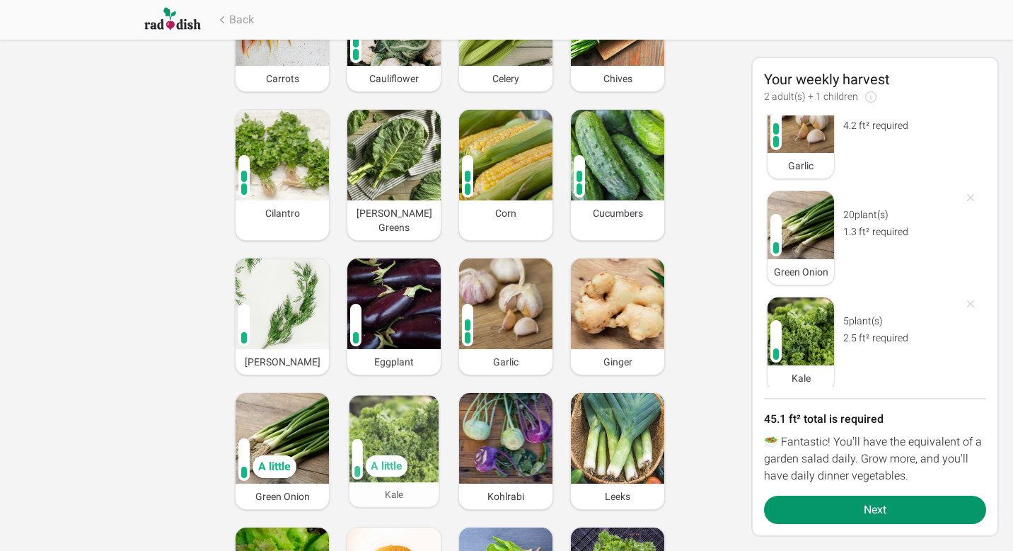
click at [383, 418] on img at bounding box center [395, 438] width 90 height 87
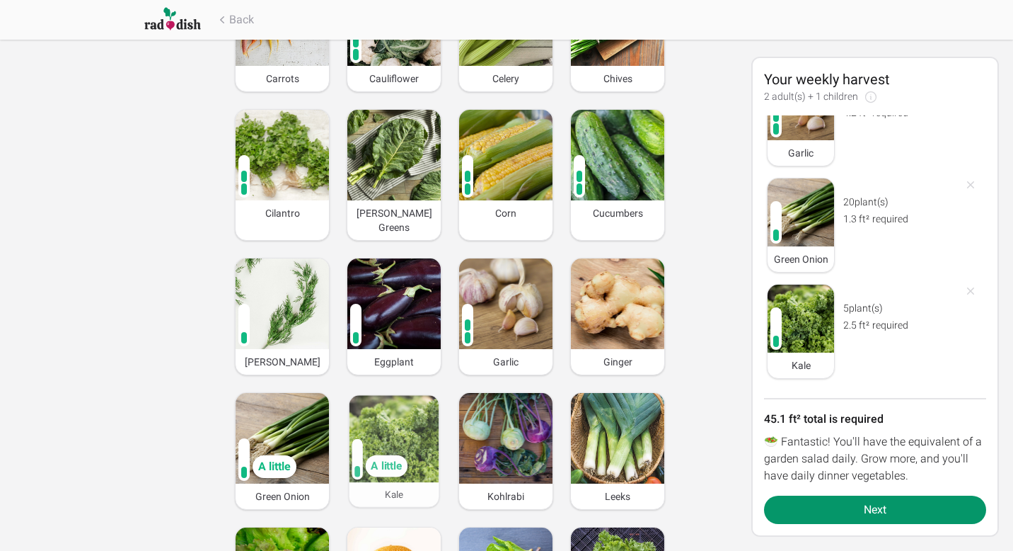
scroll to position [902, 0]
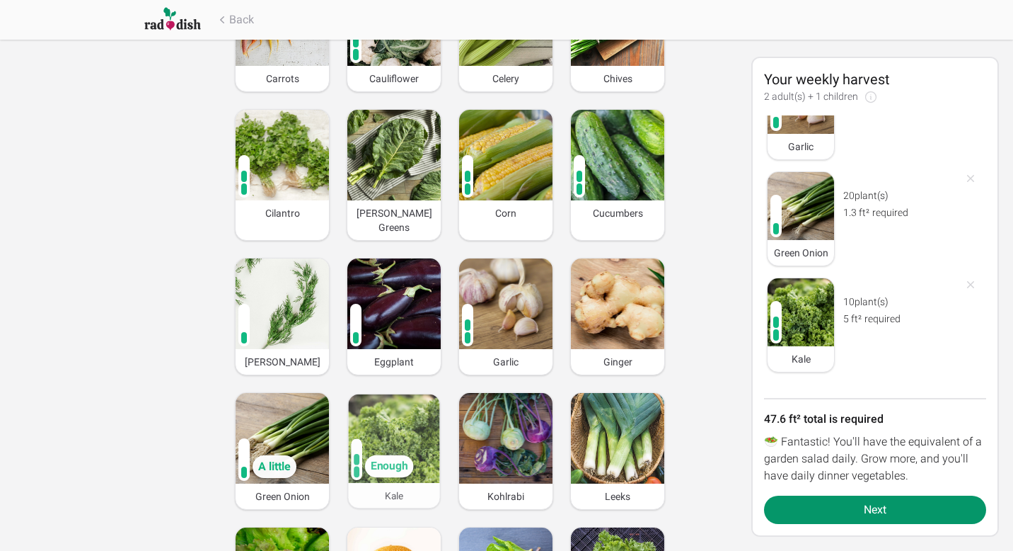
click at [383, 418] on img at bounding box center [393, 438] width 91 height 88
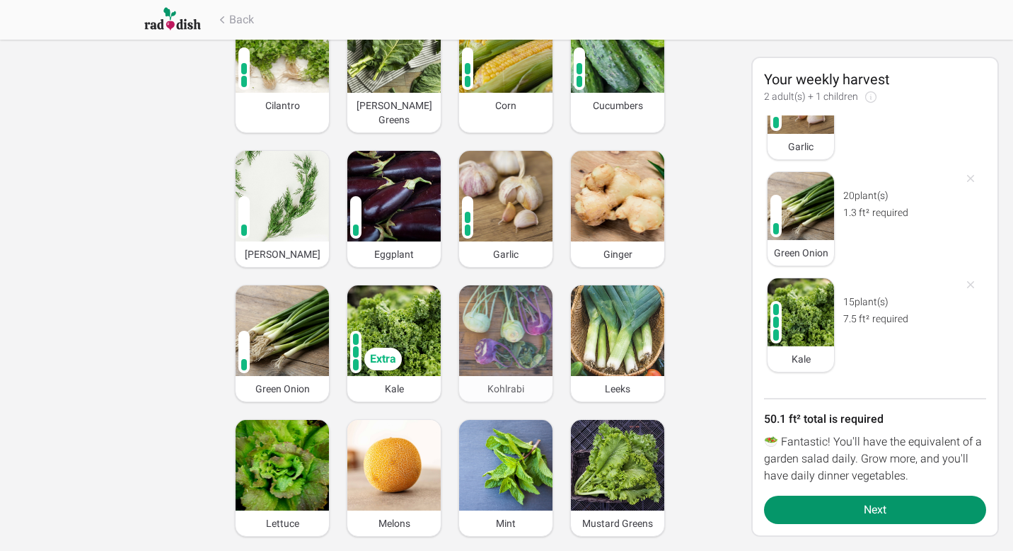
scroll to position [602, 0]
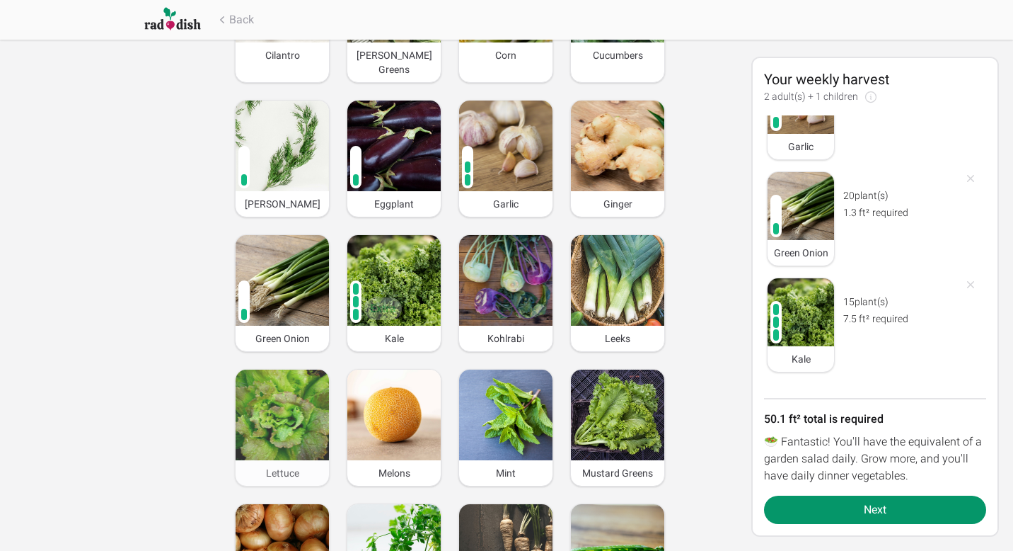
click at [313, 410] on img at bounding box center [282, 414] width 93 height 91
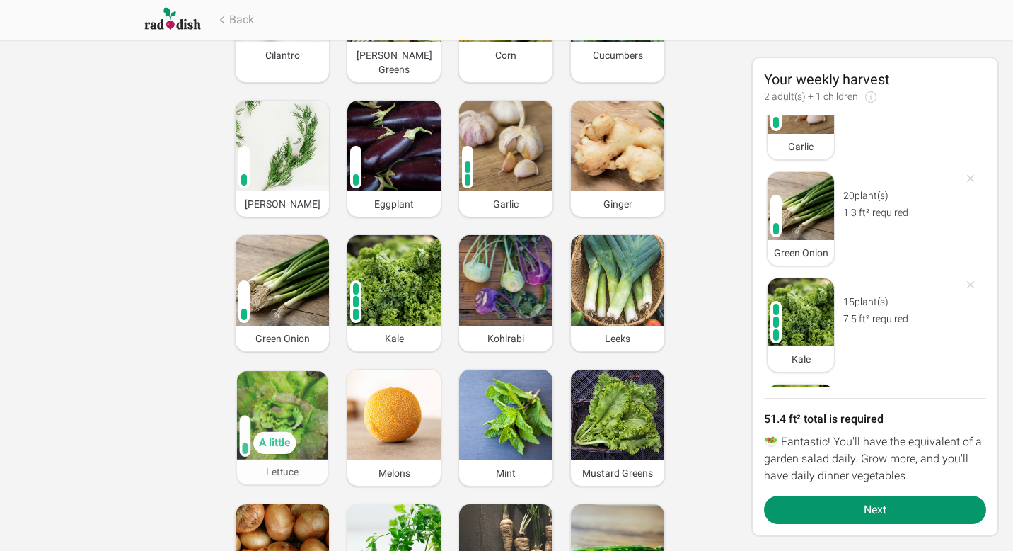
click at [313, 410] on img at bounding box center [282, 415] width 91 height 88
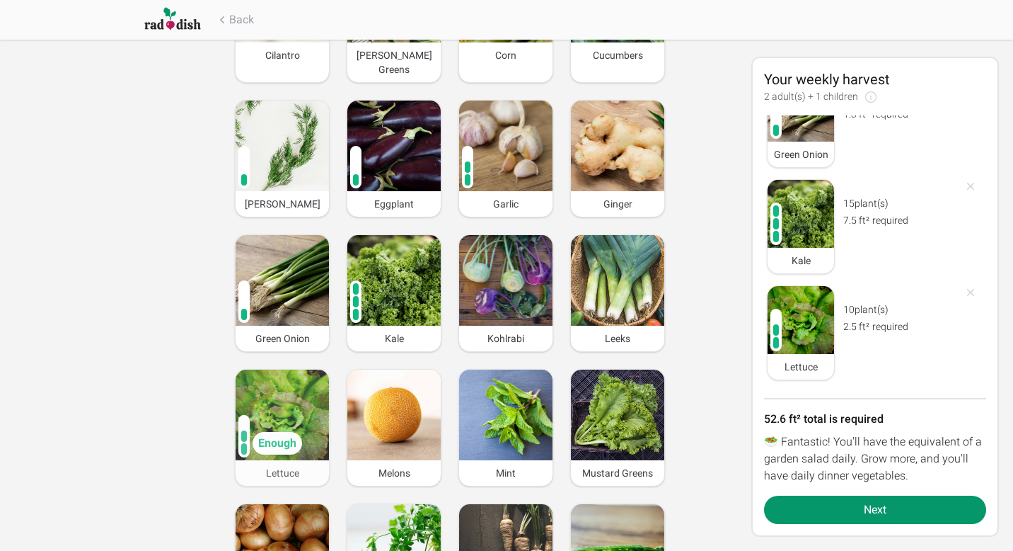
click at [313, 410] on img at bounding box center [282, 414] width 93 height 91
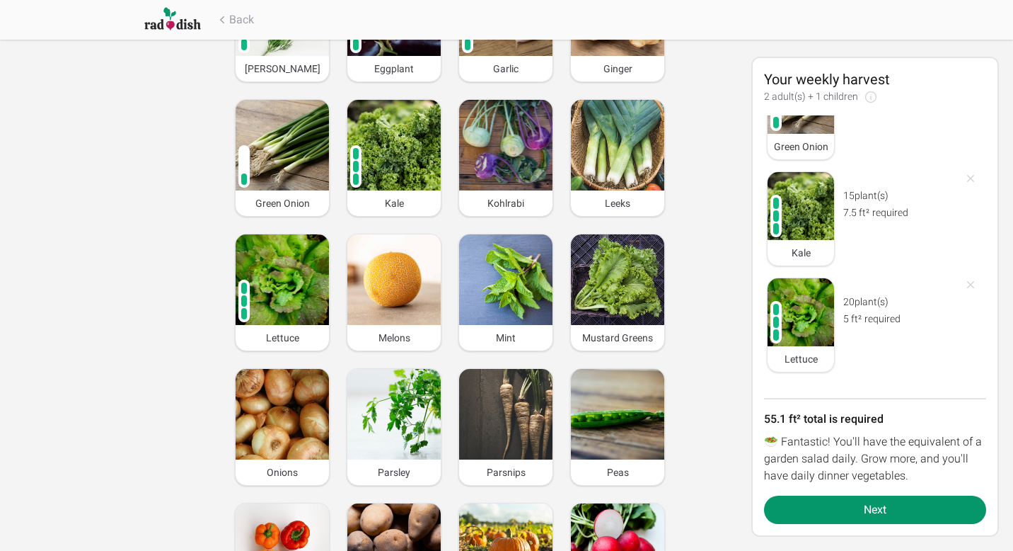
scroll to position [760, 0]
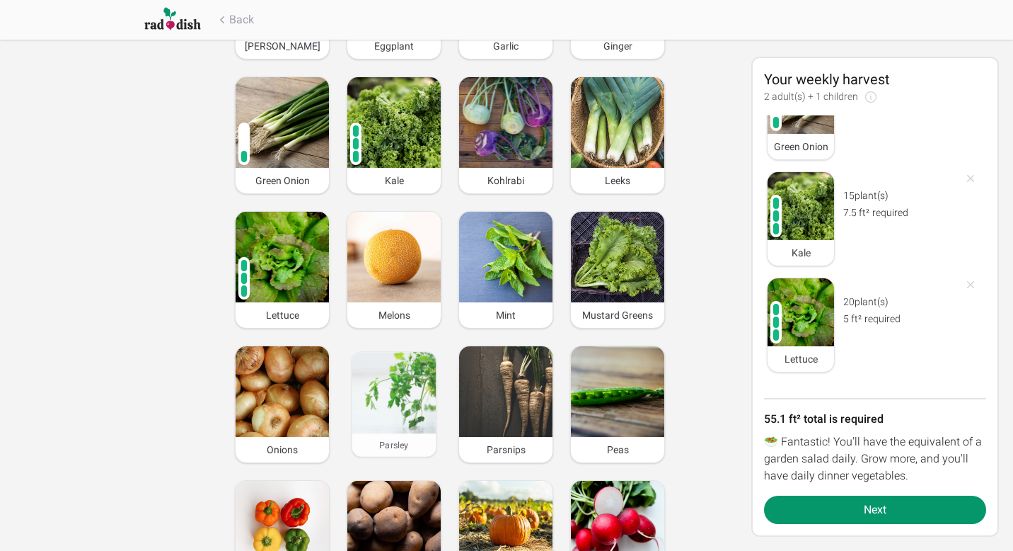
click at [409, 399] on img at bounding box center [394, 392] width 84 height 81
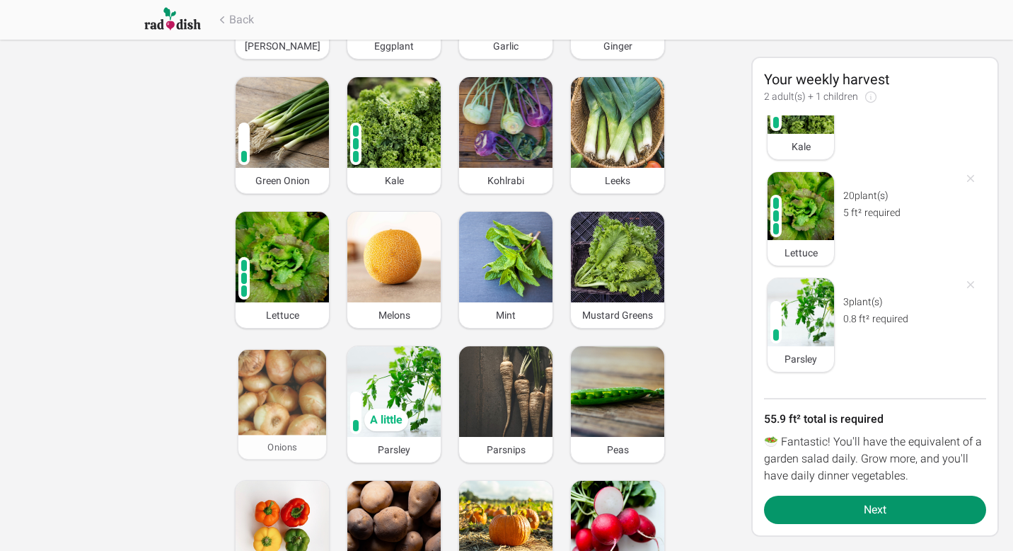
click at [254, 363] on img at bounding box center [282, 393] width 88 height 86
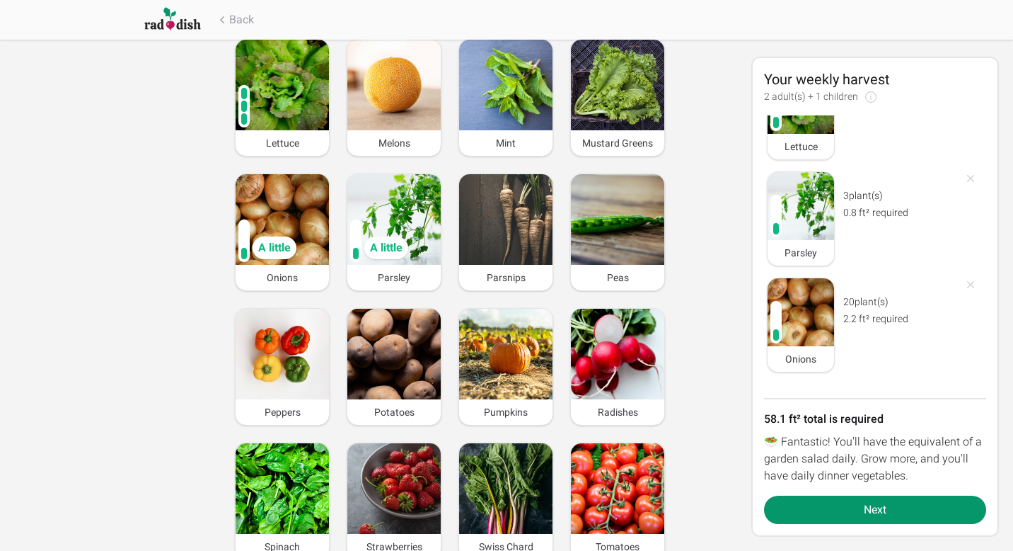
scroll to position [1002, 0]
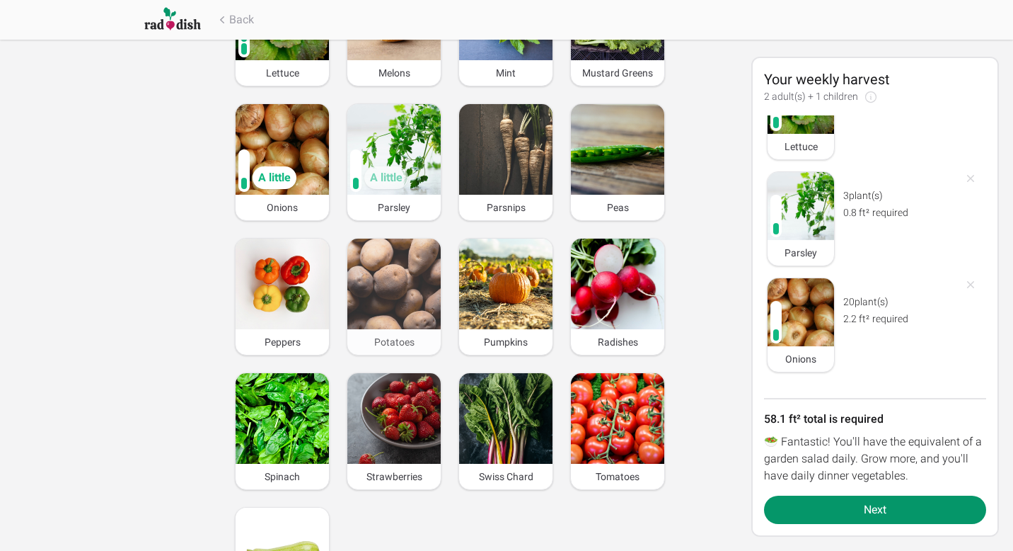
click at [420, 256] on img at bounding box center [393, 283] width 93 height 91
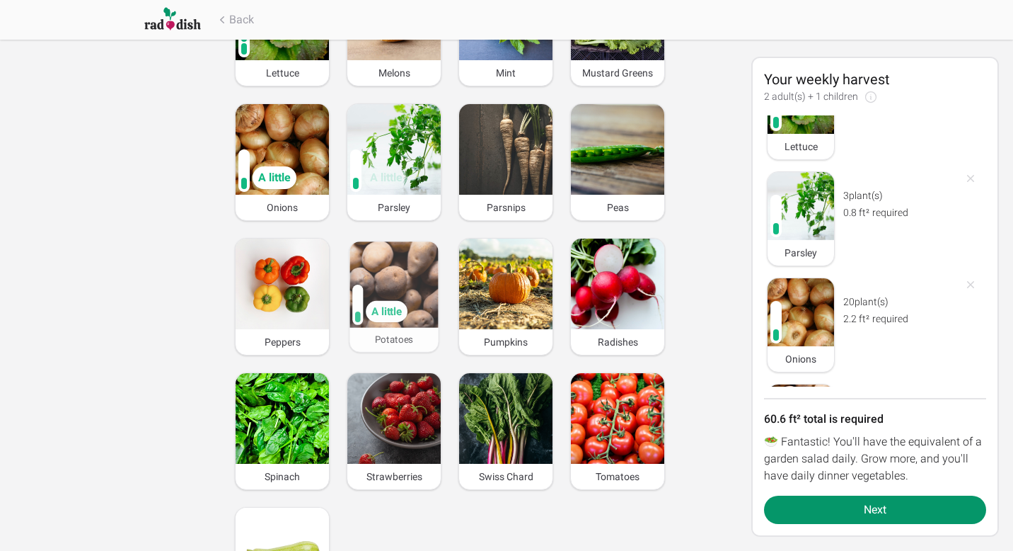
click at [420, 256] on img at bounding box center [394, 284] width 88 height 86
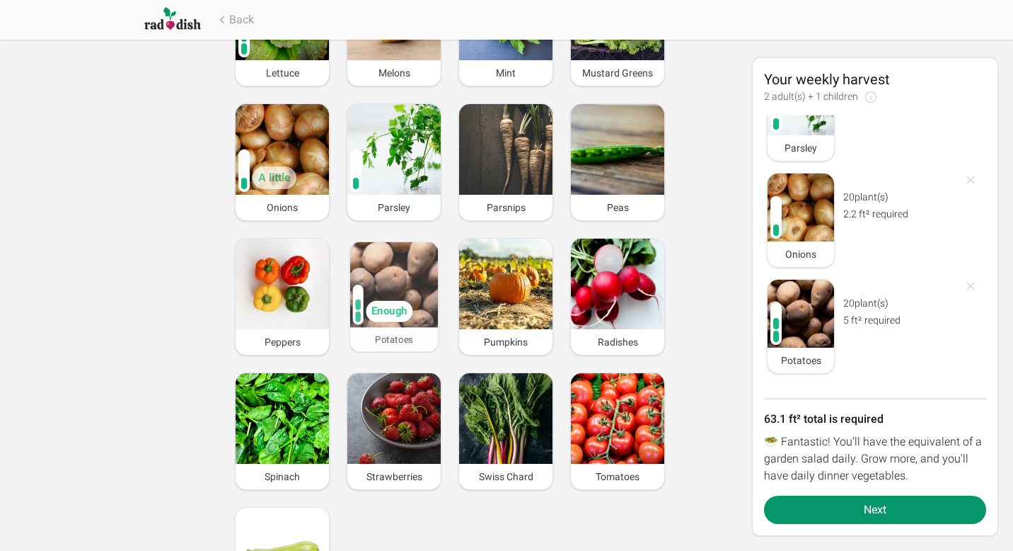
scroll to position [1327, 0]
click at [420, 256] on img at bounding box center [394, 285] width 88 height 86
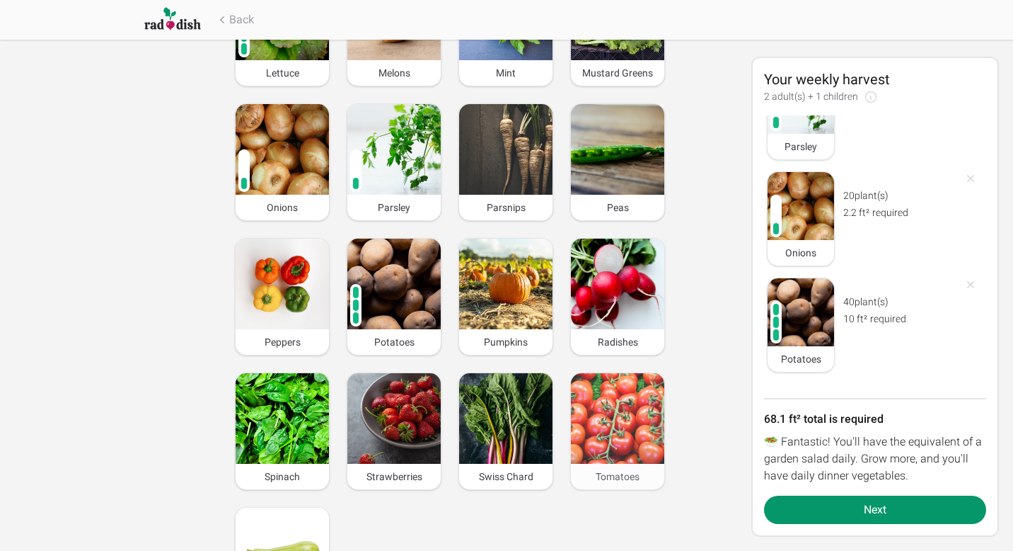
click at [605, 417] on img at bounding box center [617, 418] width 93 height 91
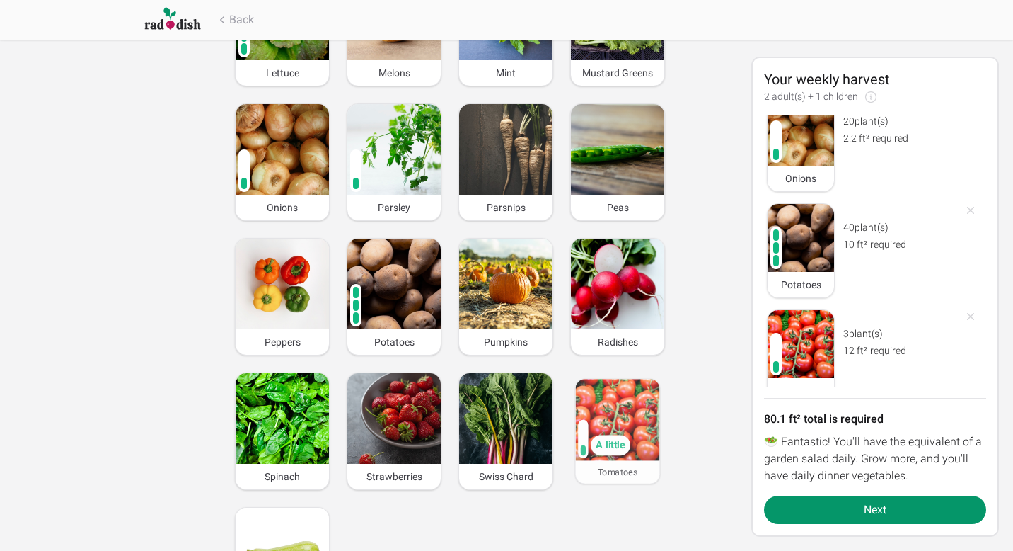
click at [605, 417] on img at bounding box center [618, 419] width 84 height 81
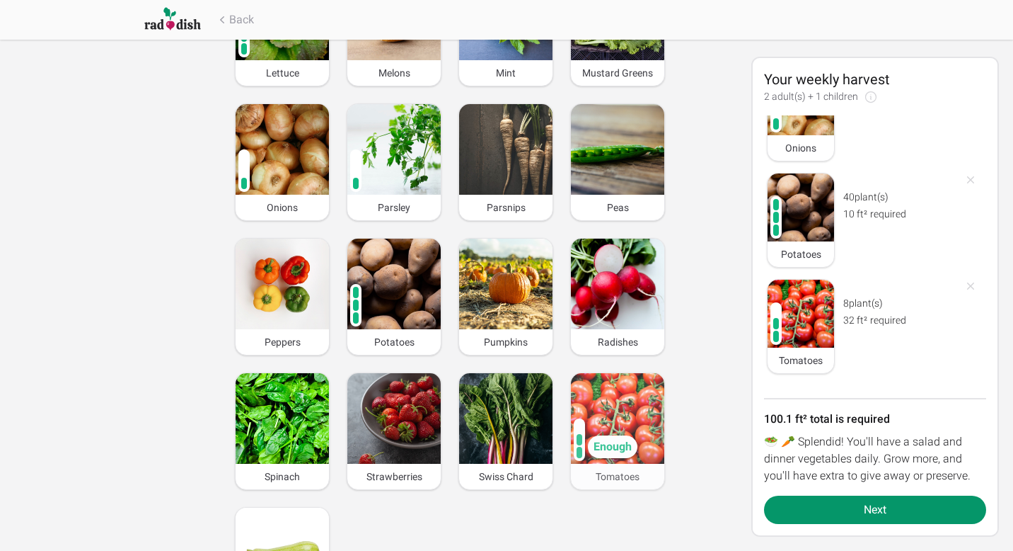
scroll to position [1433, 0]
click at [605, 417] on img at bounding box center [617, 418] width 93 height 91
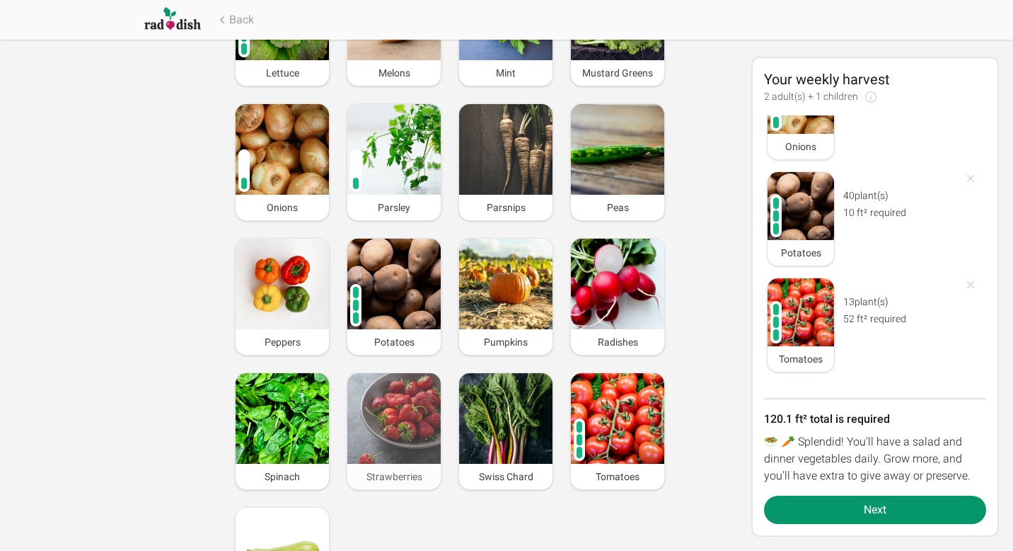
click at [389, 418] on img at bounding box center [393, 418] width 93 height 91
click at [389, 418] on img at bounding box center [394, 418] width 88 height 85
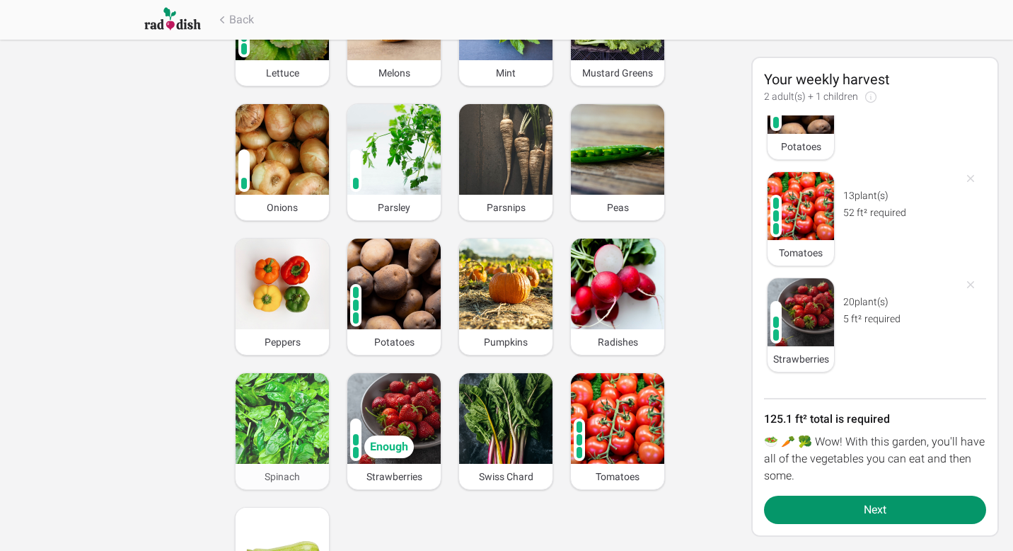
click at [275, 393] on img at bounding box center [282, 418] width 93 height 91
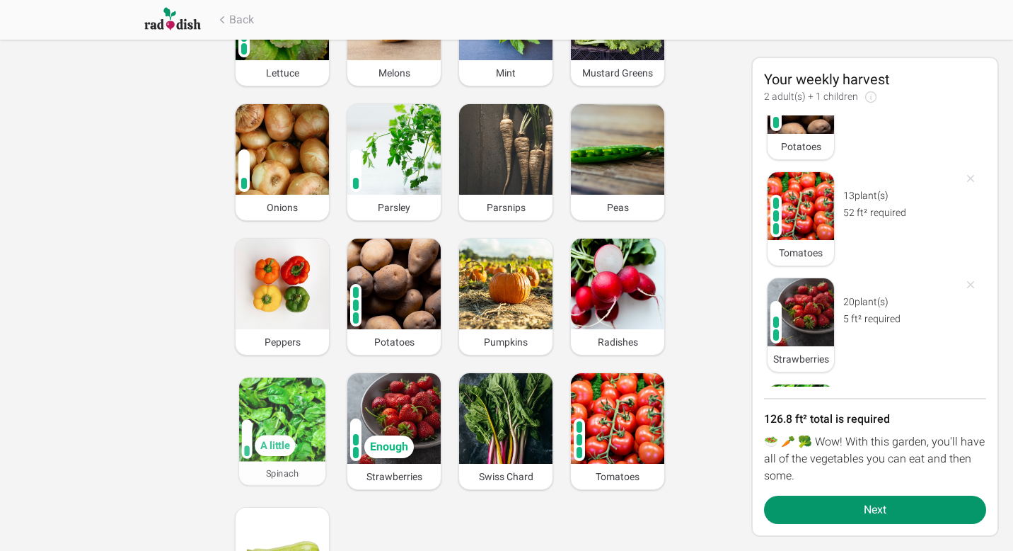
click at [275, 393] on img at bounding box center [282, 419] width 86 height 84
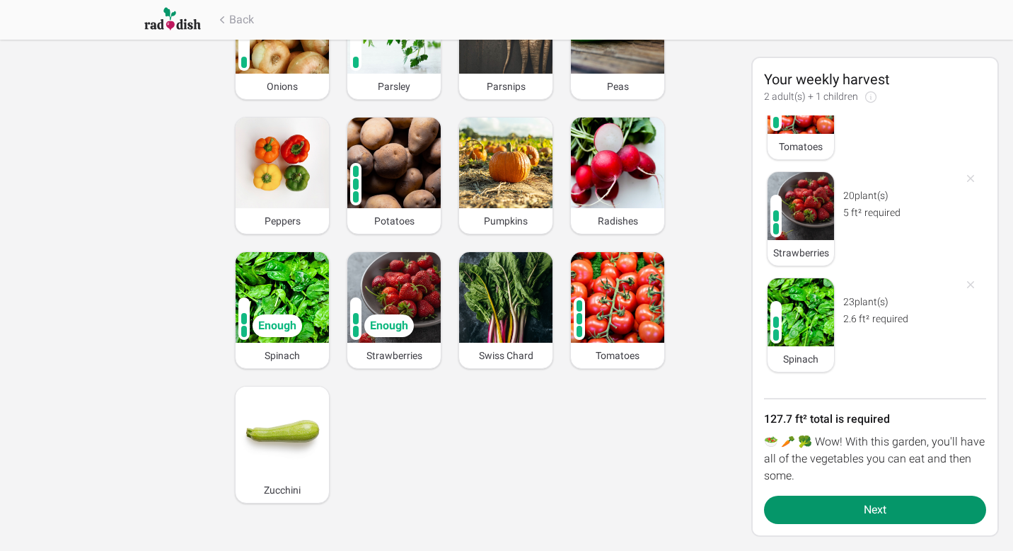
scroll to position [1152, 0]
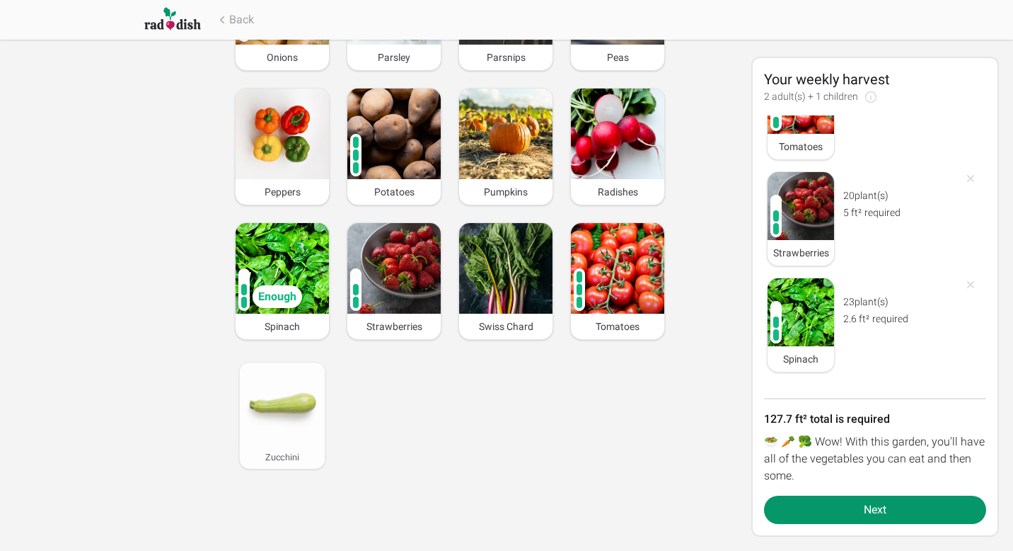
click at [322, 412] on img at bounding box center [283, 403] width 86 height 83
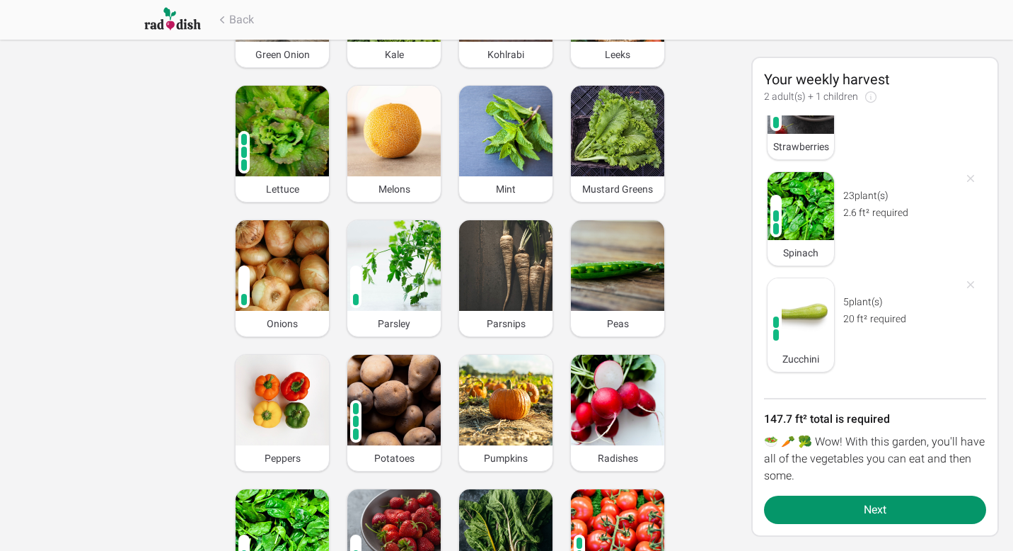
scroll to position [884, 0]
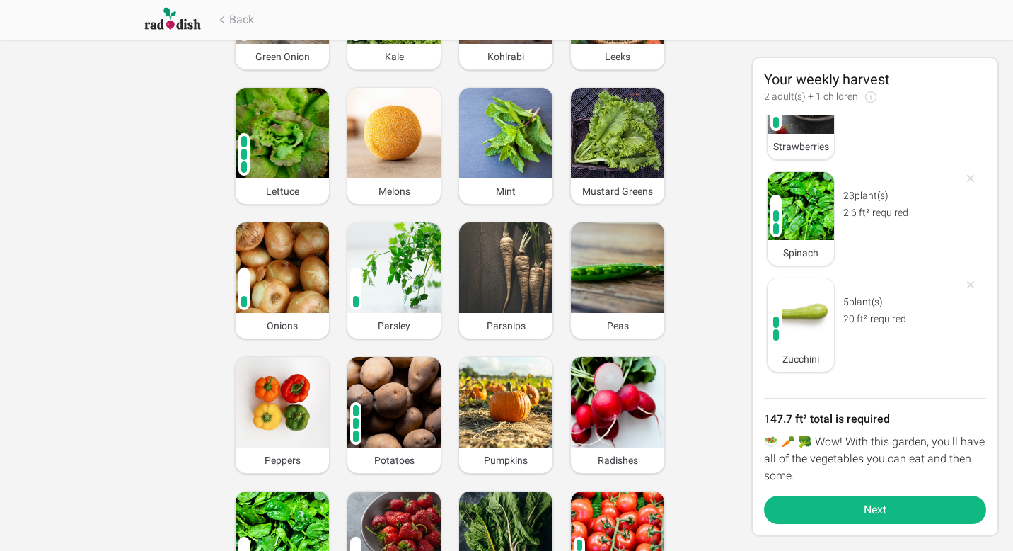
click at [869, 505] on button "Next" at bounding box center [875, 509] width 222 height 28
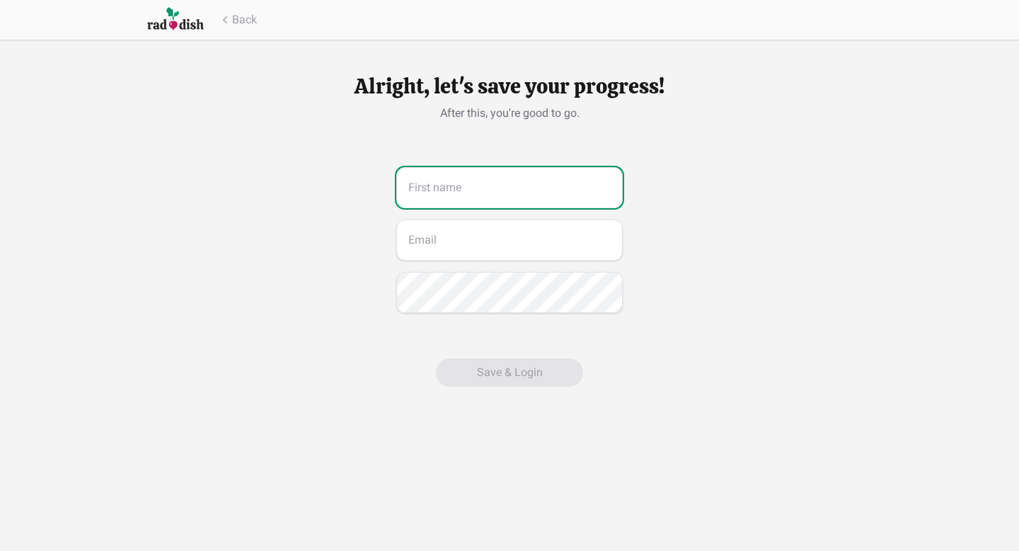
click at [525, 196] on input "text" at bounding box center [509, 187] width 226 height 41
type input "Isaac"
type input "isaacmcclungmusic@gmail.com"
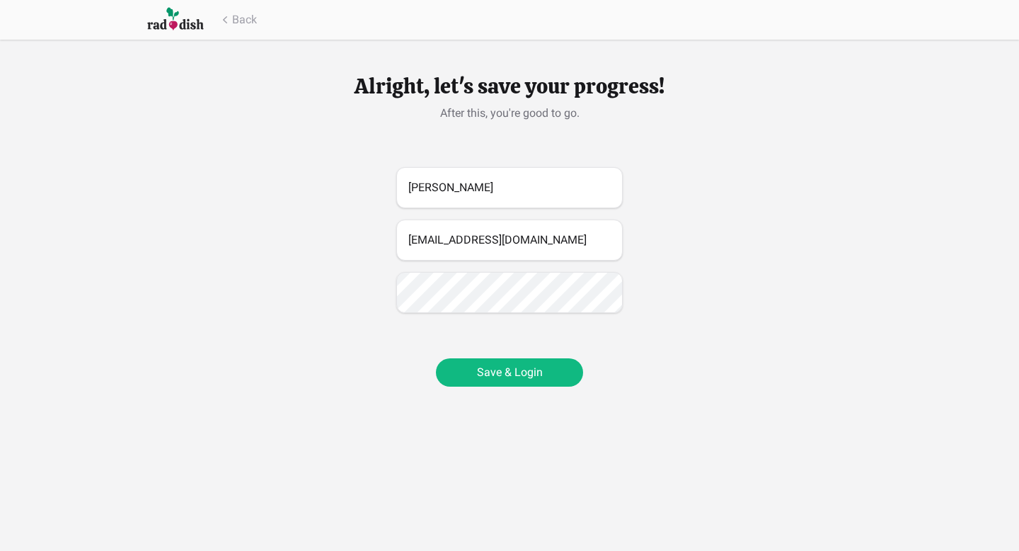
click at [541, 371] on button "Save & Login" at bounding box center [509, 372] width 147 height 28
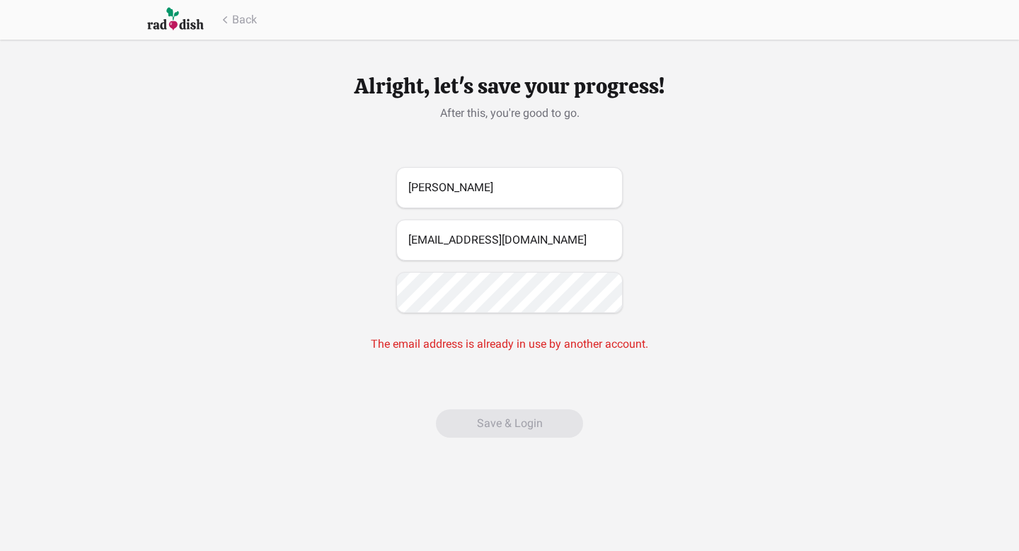
click at [512, 424] on button "Save & Login" at bounding box center [509, 423] width 147 height 28
click at [232, 21] on button "Back" at bounding box center [237, 19] width 39 height 17
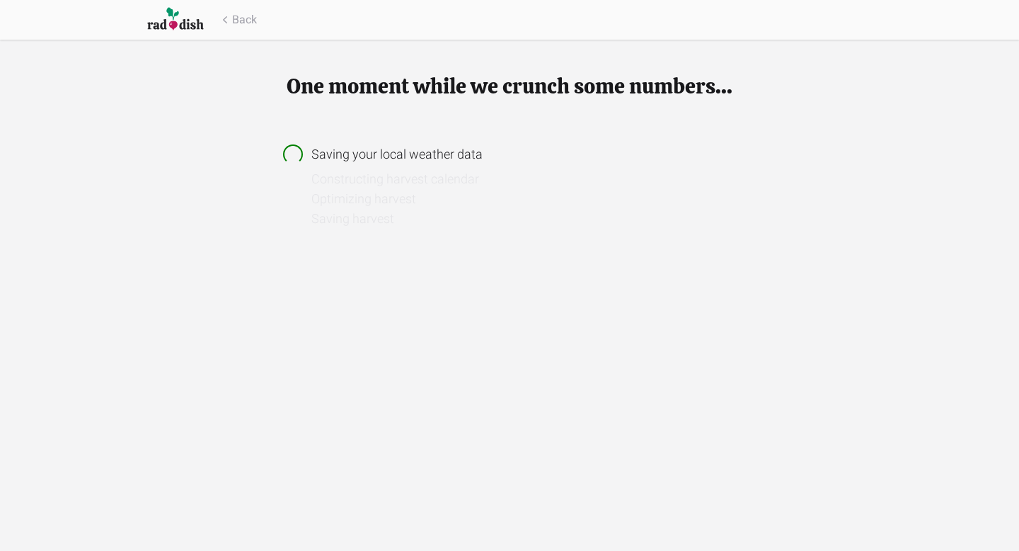
click at [183, 17] on img at bounding box center [175, 19] width 57 height 26
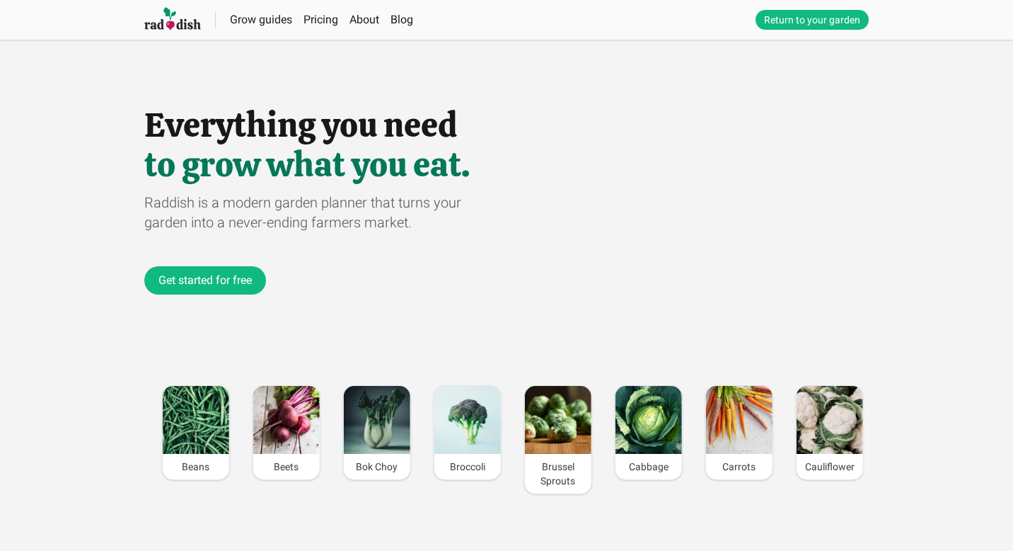
click at [795, 17] on link "Return to your garden" at bounding box center [812, 20] width 113 height 20
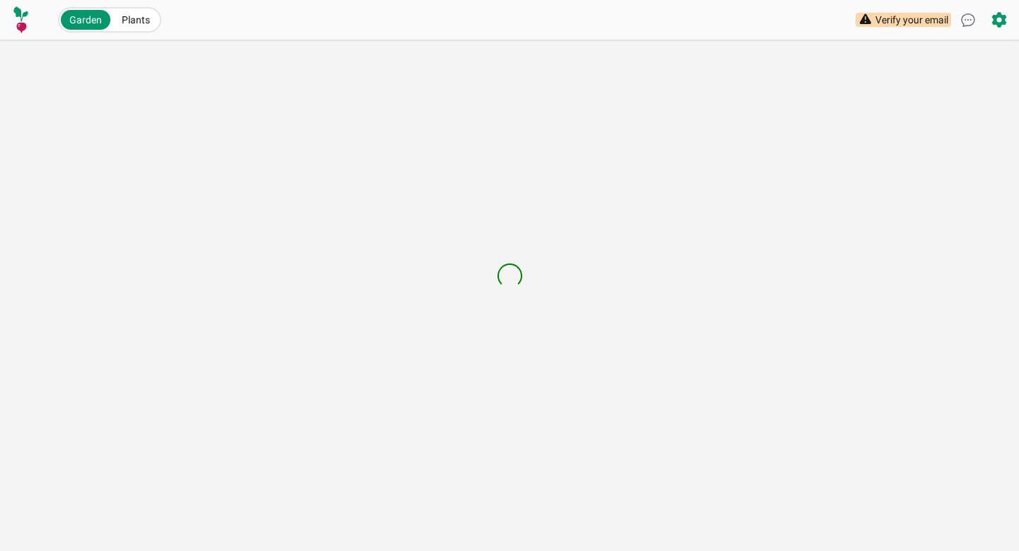
click at [828, 28] on div "Garden Plants" at bounding box center [459, 19] width 803 height 25
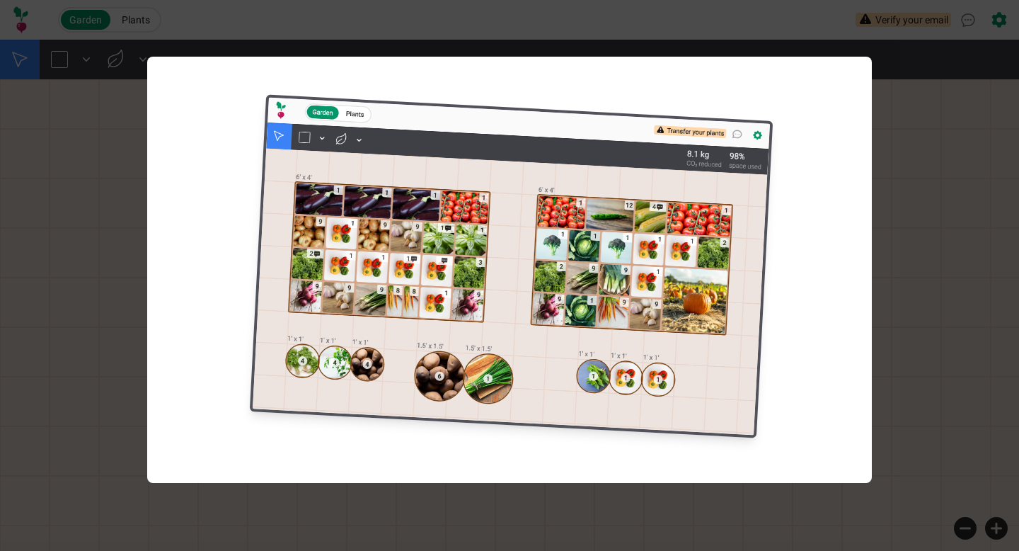
click at [945, 118] on div "Welcome to Raddish a community of gardeners helping the planet Next Welcome to …" at bounding box center [509, 275] width 1019 height 551
click at [976, 194] on div "Welcome to Raddish a community of gardeners helping the planet Next Welcome to …" at bounding box center [509, 275] width 1019 height 551
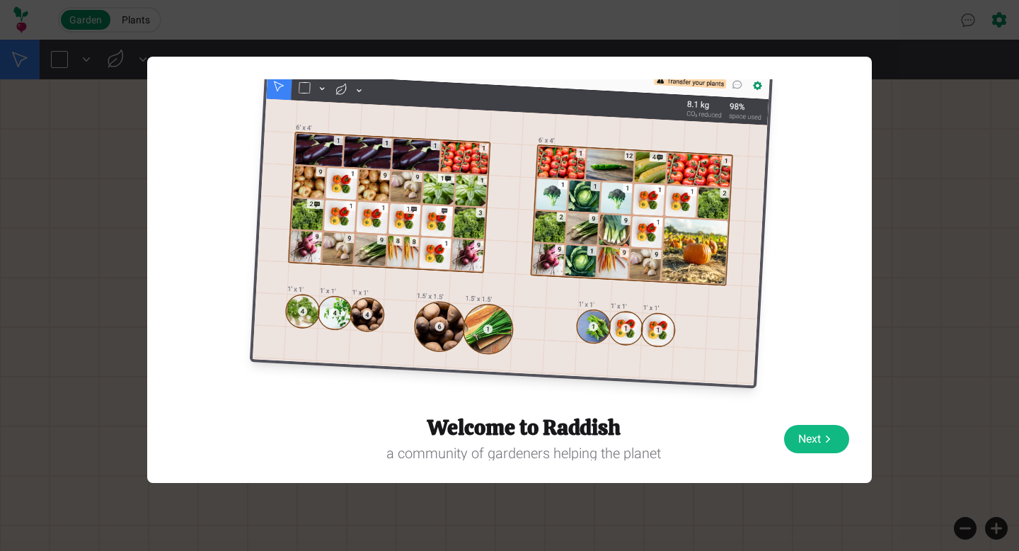
click at [821, 432] on icon "Welcome to Raddish" at bounding box center [828, 439] width 14 height 14
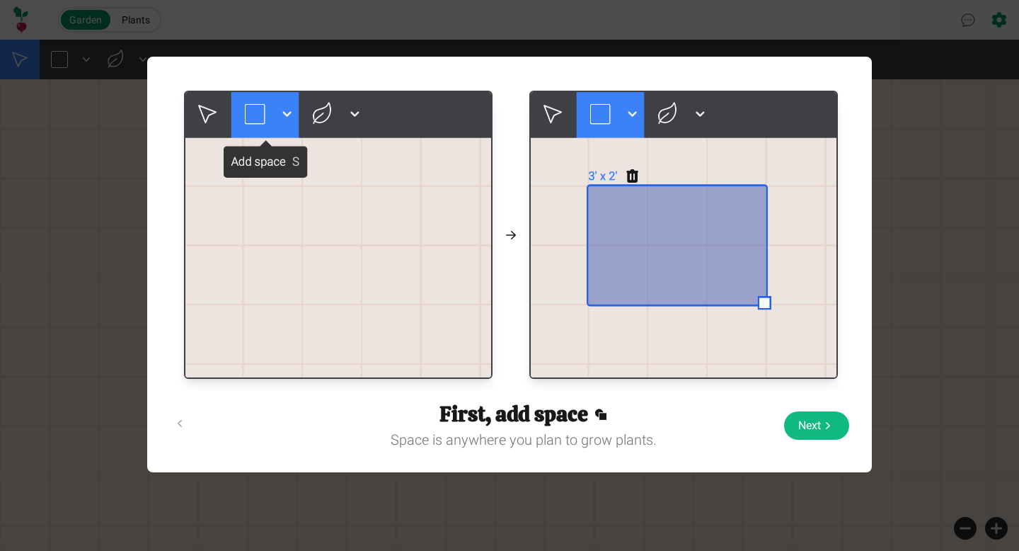
scroll to position [0, 0]
click at [827, 430] on icon "Welcome to Raddish" at bounding box center [828, 425] width 14 height 14
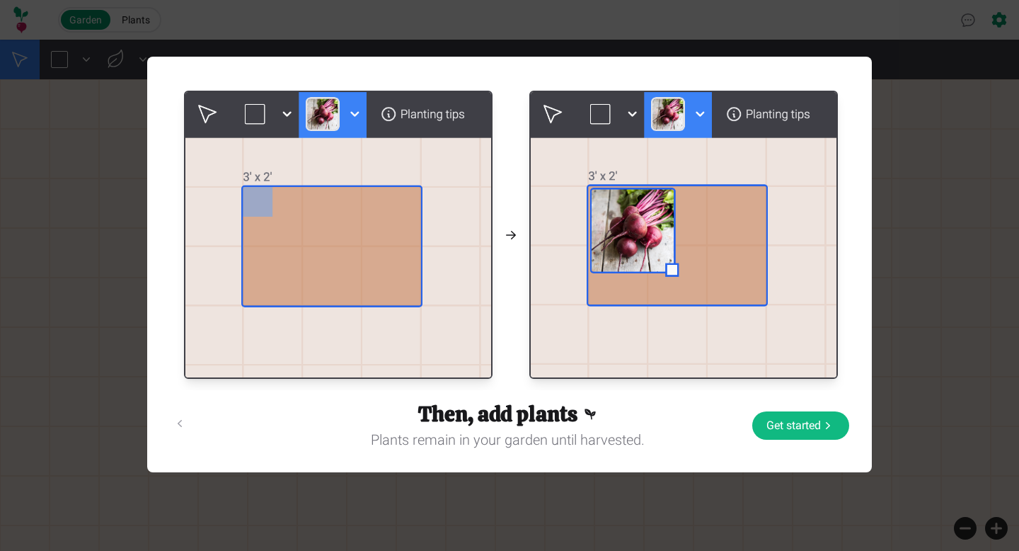
click at [807, 427] on button "Get started" at bounding box center [800, 425] width 97 height 28
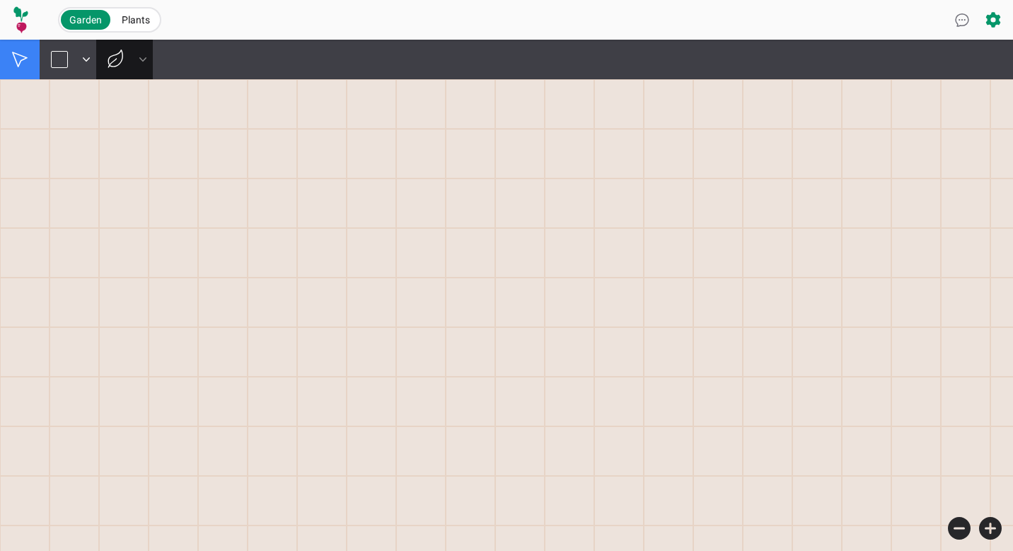
click at [146, 55] on icon at bounding box center [143, 59] width 14 height 14
click at [255, 72] on div "Asparagus Basil Beans Beets Bok Choy Broccoli Brussel Sprouts Cabbage Carrots C…" at bounding box center [506, 60] width 1013 height 40
click at [74, 54] on button at bounding box center [60, 60] width 40 height 40
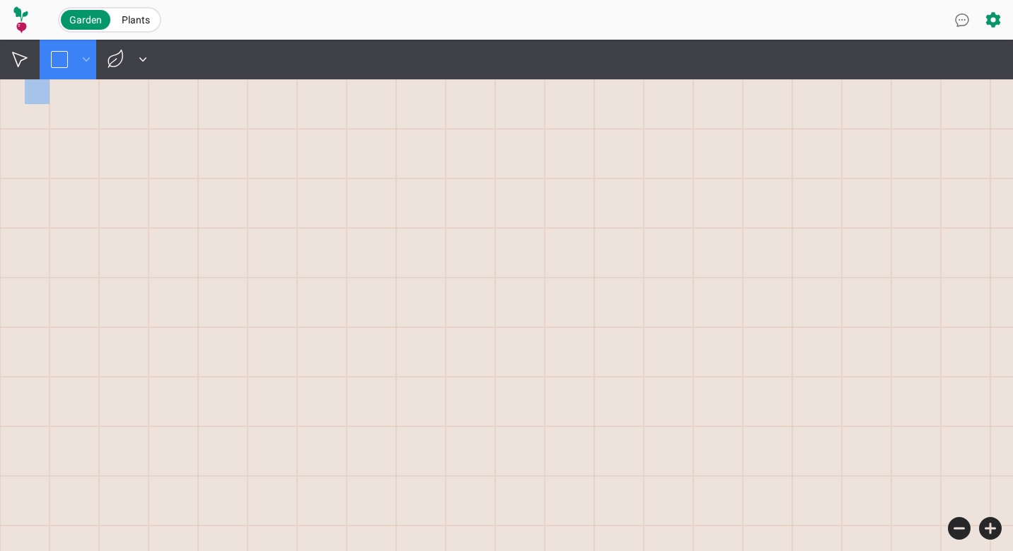
click at [88, 62] on icon at bounding box center [86, 59] width 14 height 14
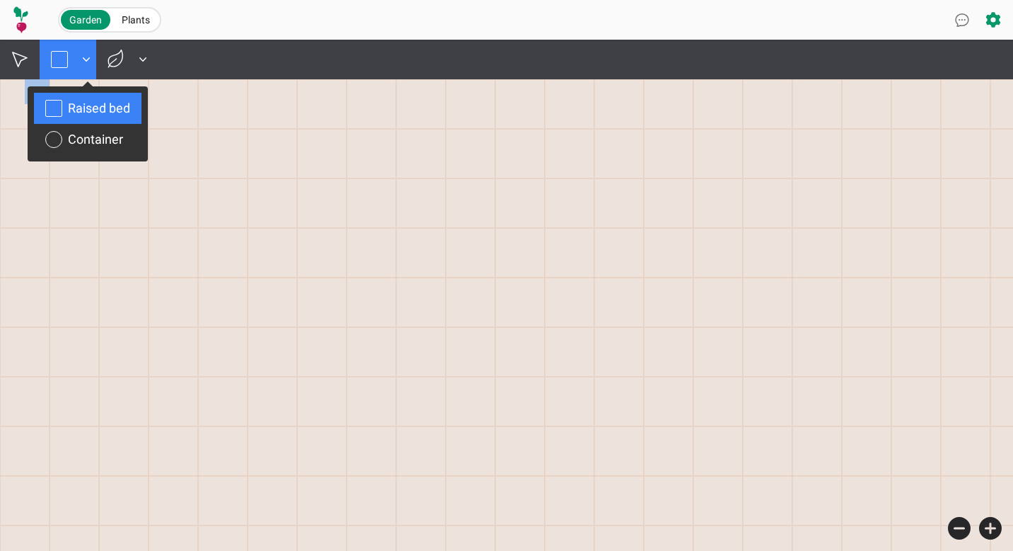
click at [110, 114] on div "Raised bed" at bounding box center [99, 108] width 62 height 20
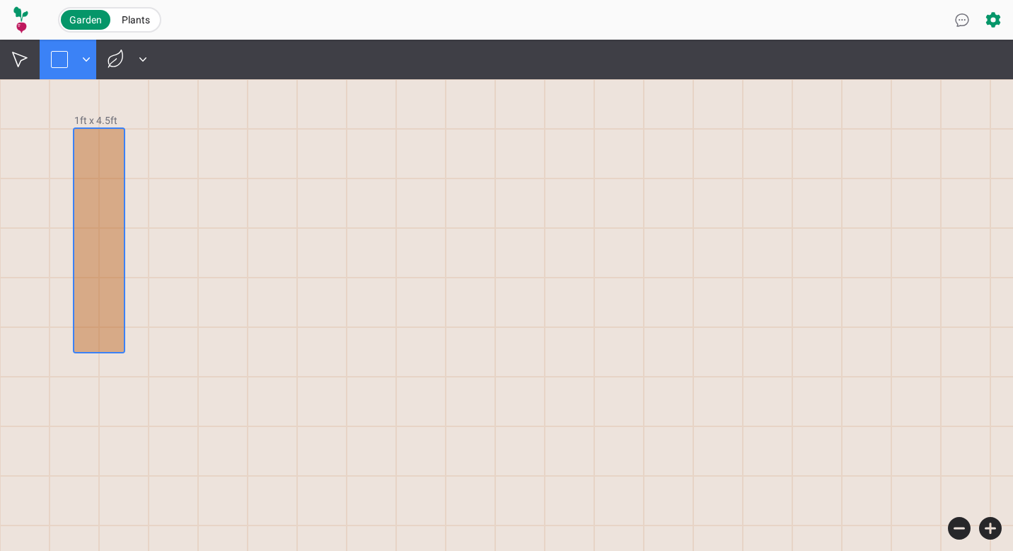
drag, startPoint x: 75, startPoint y: 150, endPoint x: 114, endPoint y: 347, distance: 200.5
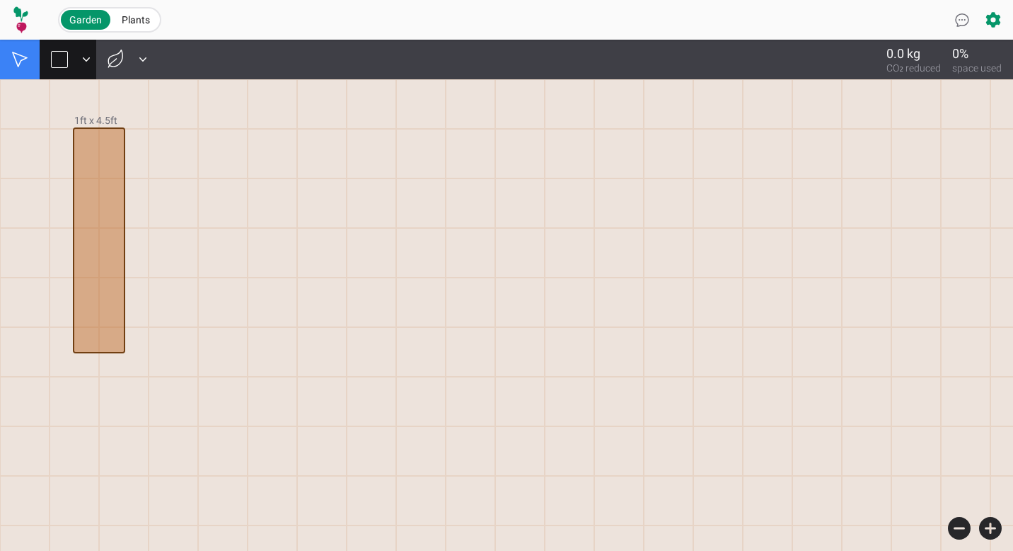
drag, startPoint x: 96, startPoint y: 327, endPoint x: 93, endPoint y: 393, distance: 65.9
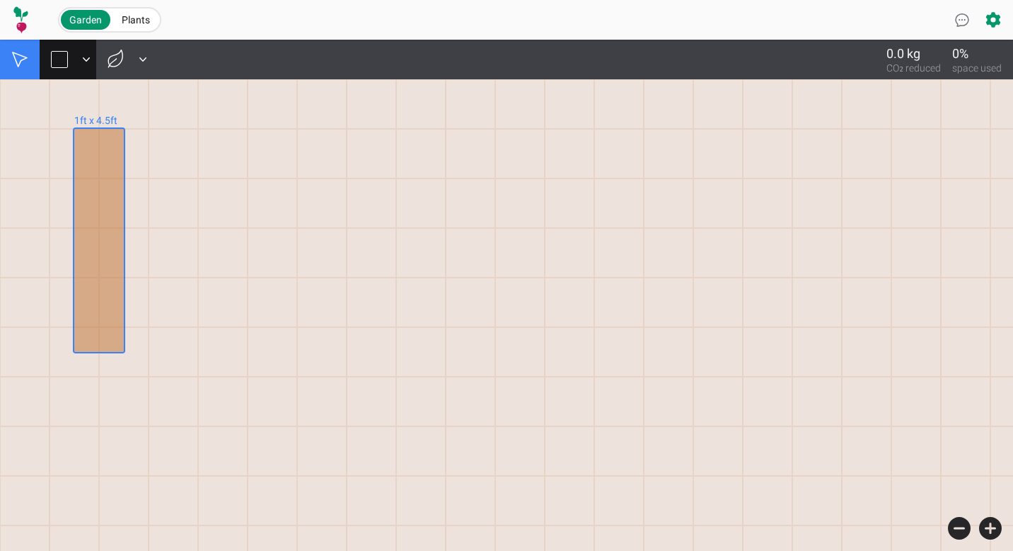
click at [82, 123] on button "1ft x 4.5ft" at bounding box center [95, 120] width 43 height 14
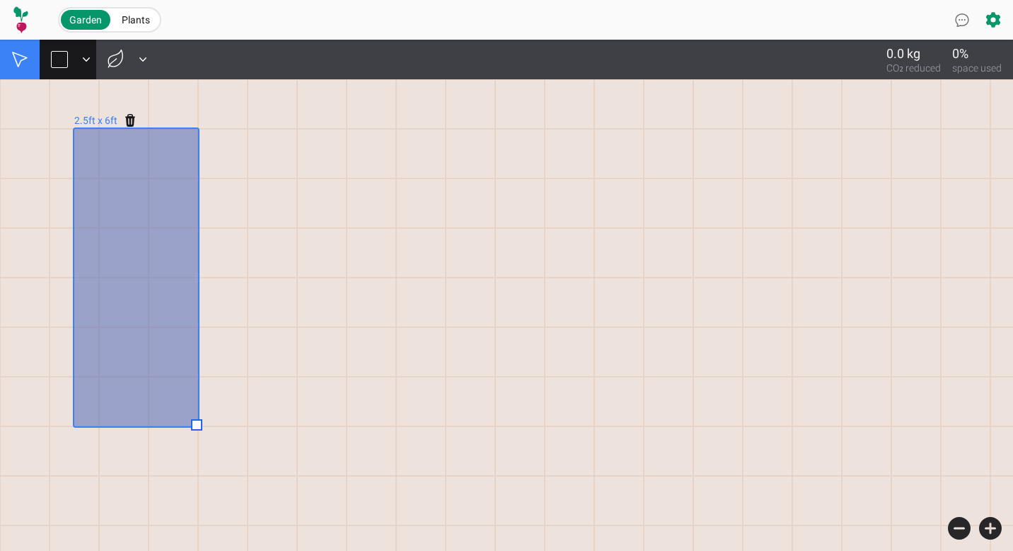
drag, startPoint x: 124, startPoint y: 350, endPoint x: 176, endPoint y: 414, distance: 83.0
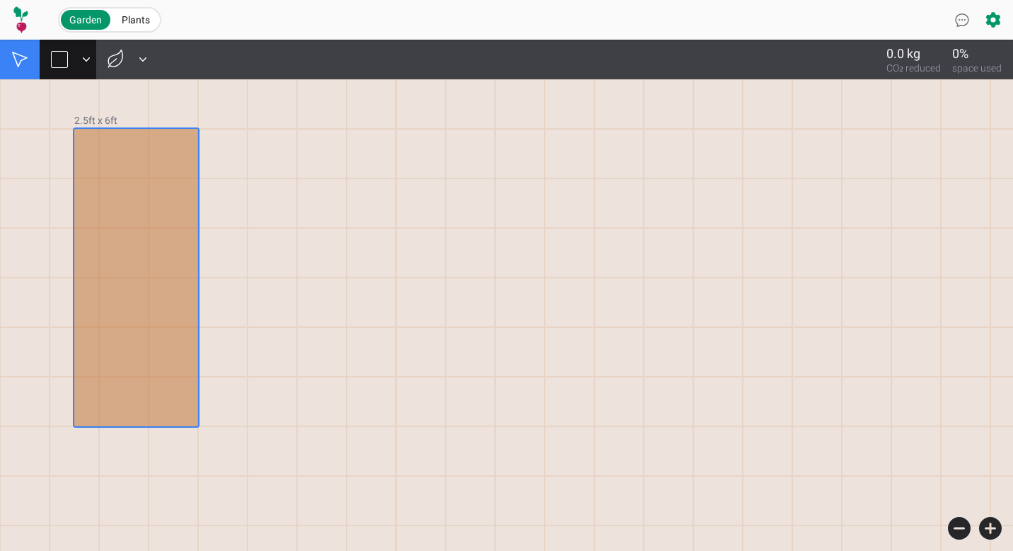
click at [195, 415] on div at bounding box center [136, 277] width 124 height 297
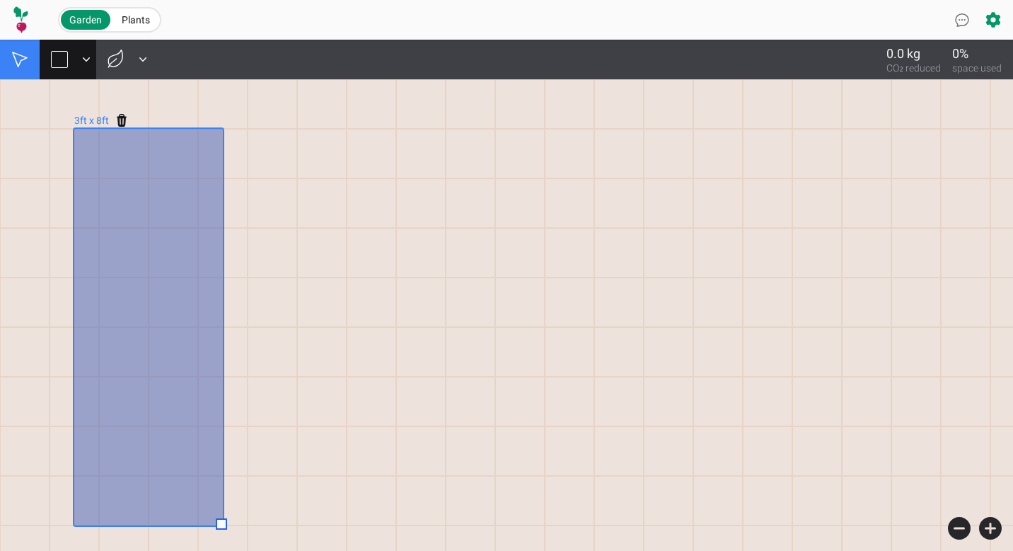
drag, startPoint x: 196, startPoint y: 425, endPoint x: 200, endPoint y: 503, distance: 78.6
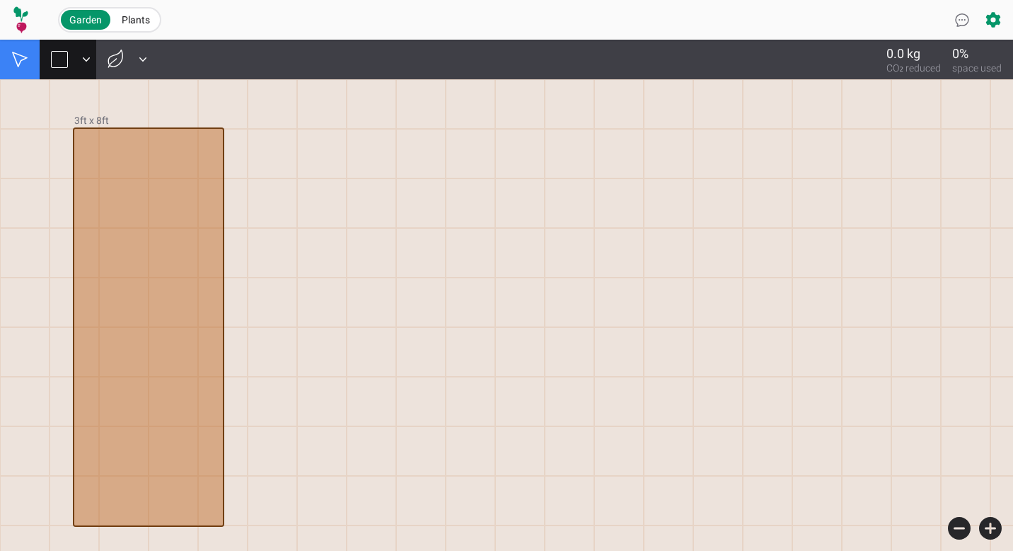
drag, startPoint x: 135, startPoint y: 213, endPoint x: 35, endPoint y: 202, distance: 101.0
drag, startPoint x: 74, startPoint y: 197, endPoint x: 13, endPoint y: 196, distance: 61.6
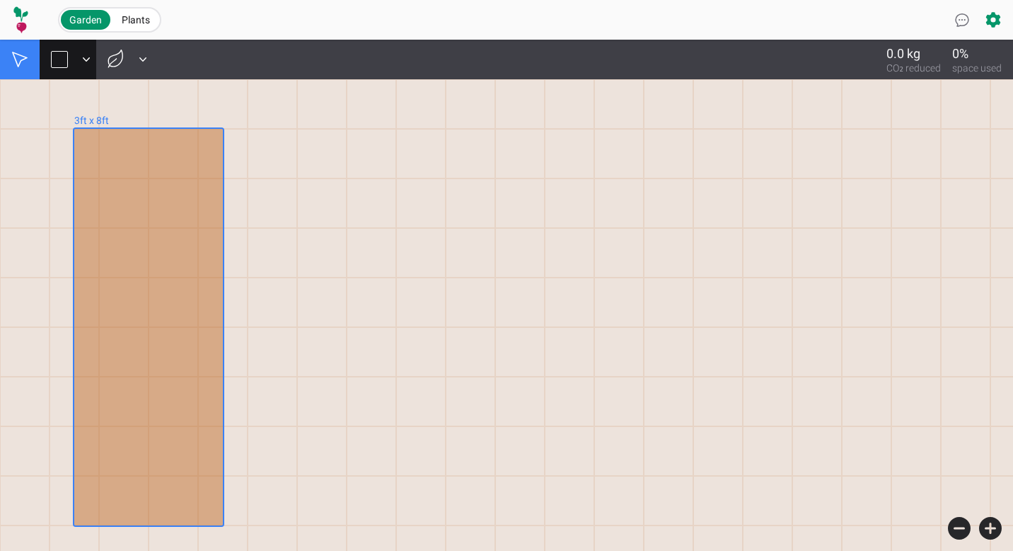
click at [103, 118] on button "3ft x 8ft" at bounding box center [91, 120] width 35 height 14
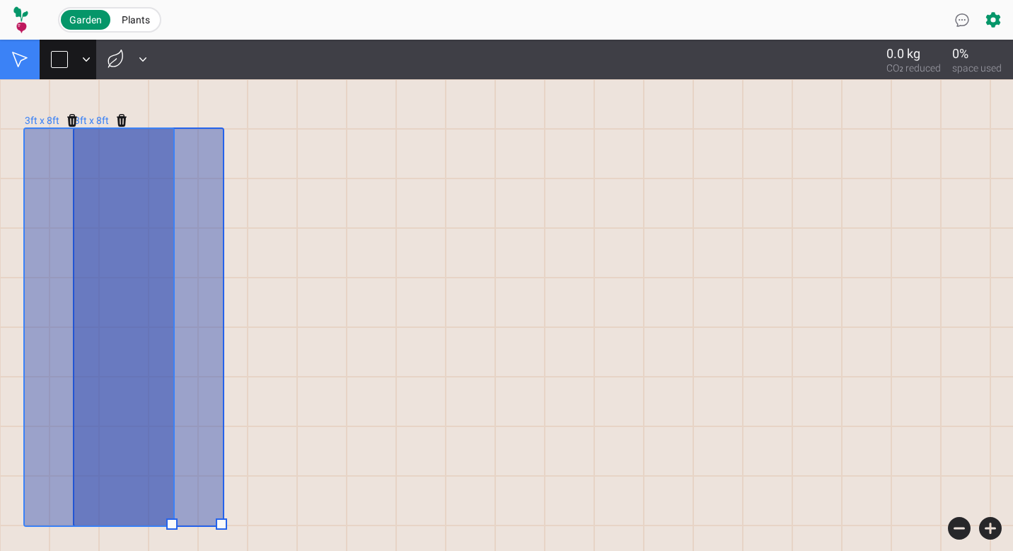
drag, startPoint x: 113, startPoint y: 207, endPoint x: 65, endPoint y: 212, distance: 47.6
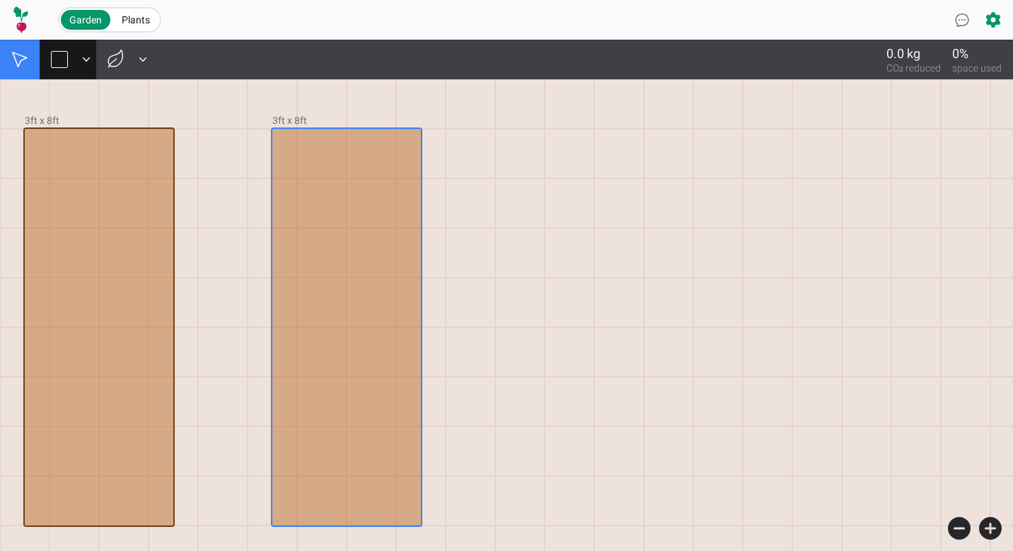
click at [355, 192] on div at bounding box center [346, 327] width 149 height 396
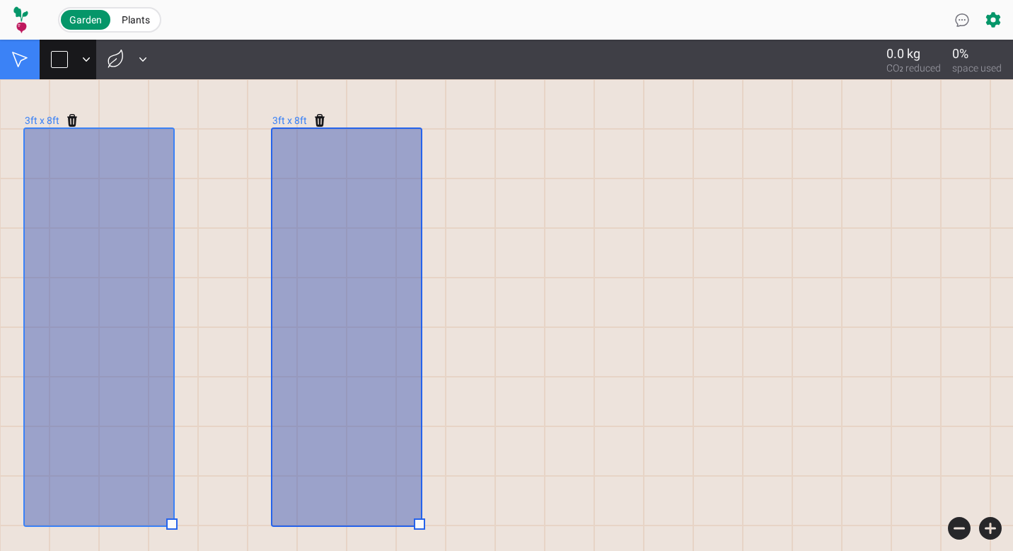
drag, startPoint x: 347, startPoint y: 222, endPoint x: 112, endPoint y: 224, distance: 235.0
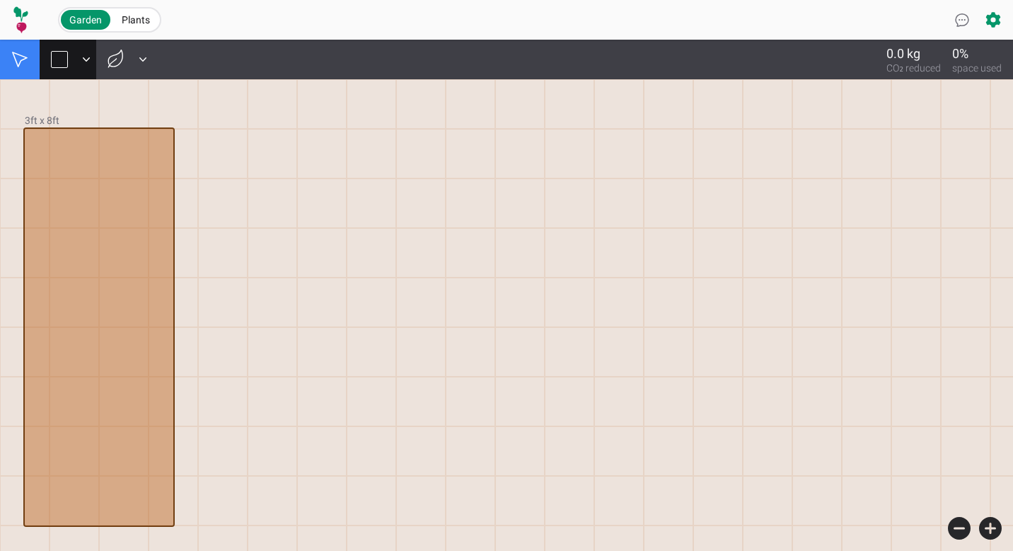
click at [267, 140] on div at bounding box center [273, 154] width 50 height 50
click at [60, 66] on div at bounding box center [59, 59] width 17 height 17
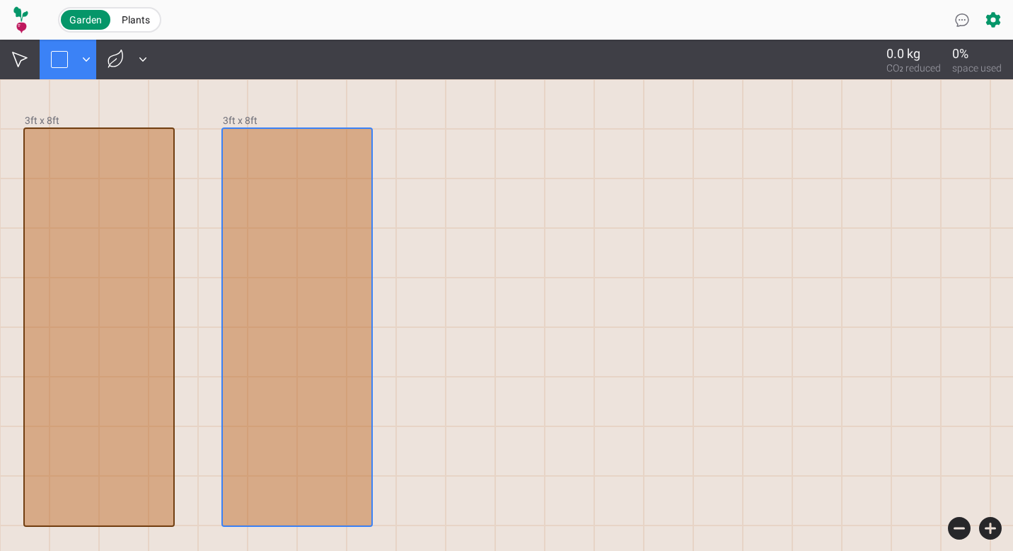
drag, startPoint x: 227, startPoint y: 141, endPoint x: 352, endPoint y: 509, distance: 388.7
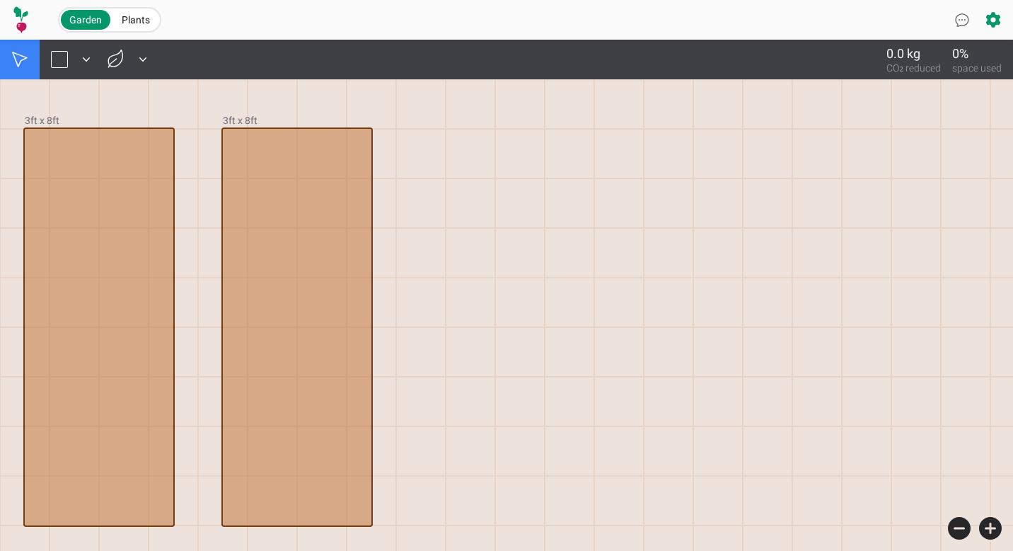
drag, startPoint x: 420, startPoint y: 131, endPoint x: 501, endPoint y: 172, distance: 91.1
click at [66, 55] on div at bounding box center [59, 59] width 17 height 17
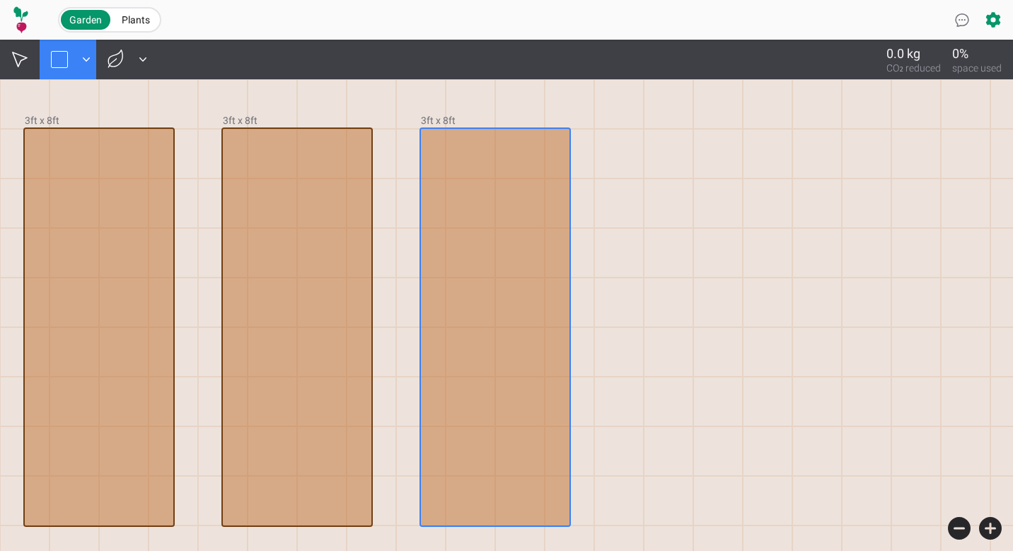
drag, startPoint x: 432, startPoint y: 147, endPoint x: 548, endPoint y: 521, distance: 391.5
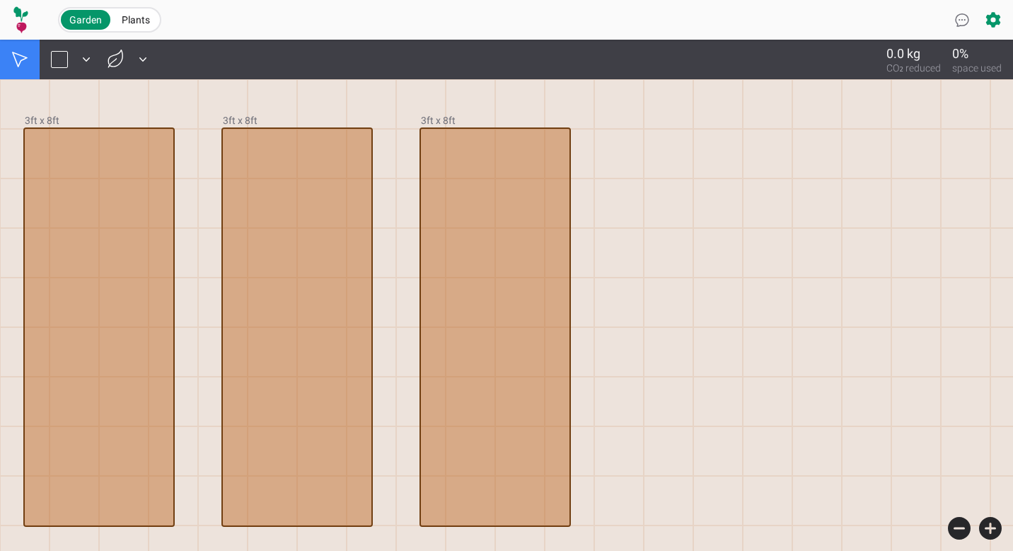
drag, startPoint x: 624, startPoint y: 131, endPoint x: 657, endPoint y: 149, distance: 37.1
click at [616, 137] on div at bounding box center [619, 154] width 50 height 50
click at [70, 53] on button at bounding box center [60, 60] width 40 height 40
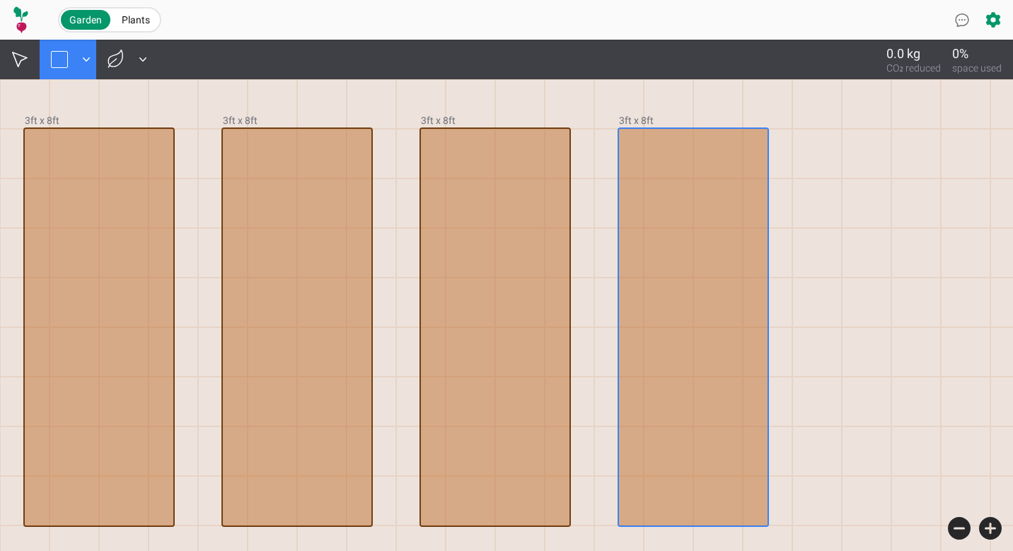
drag, startPoint x: 623, startPoint y: 143, endPoint x: 766, endPoint y: 505, distance: 388.6
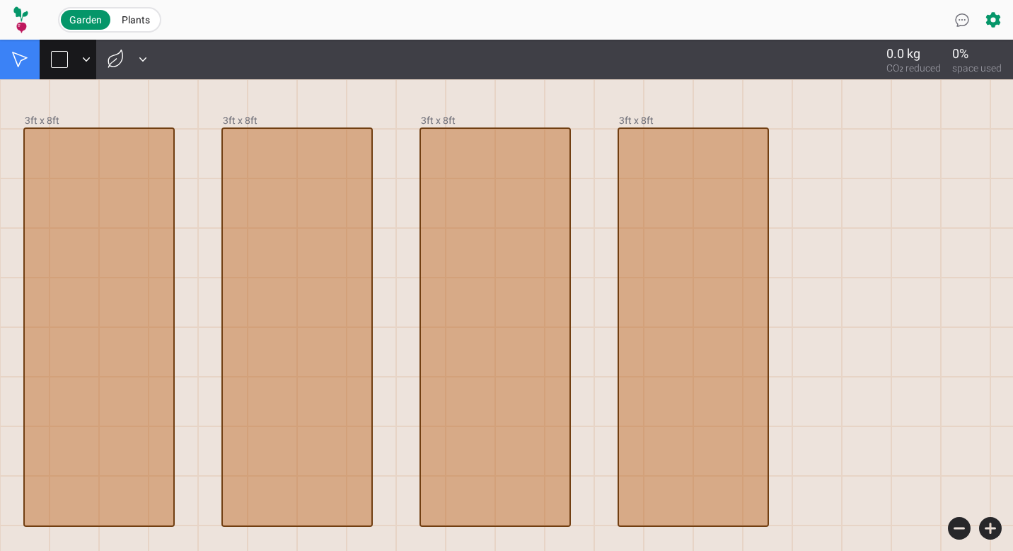
click at [54, 59] on div at bounding box center [59, 59] width 17 height 17
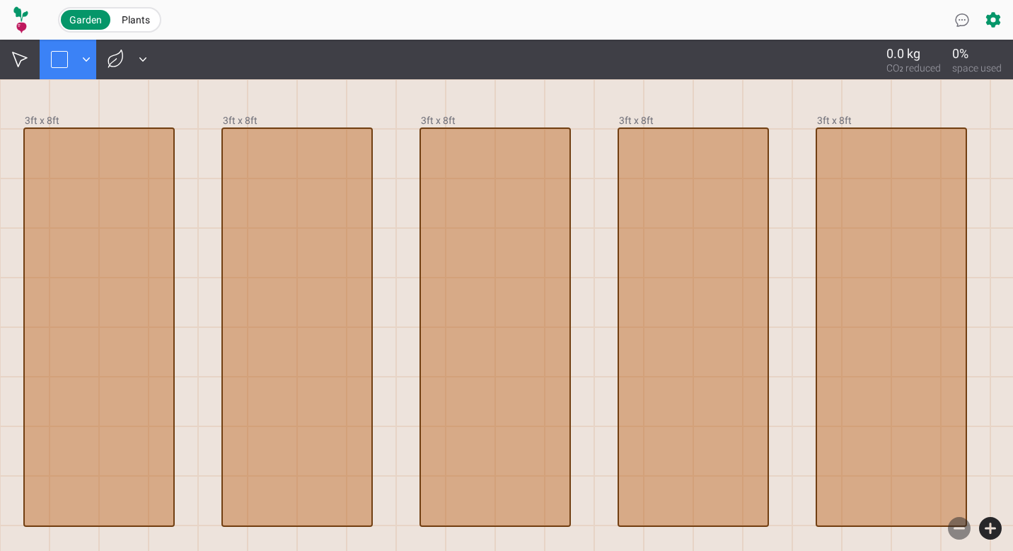
drag, startPoint x: 841, startPoint y: 143, endPoint x: 954, endPoint y: 515, distance: 389.1
click at [606, 88] on div at bounding box center [619, 104] width 50 height 50
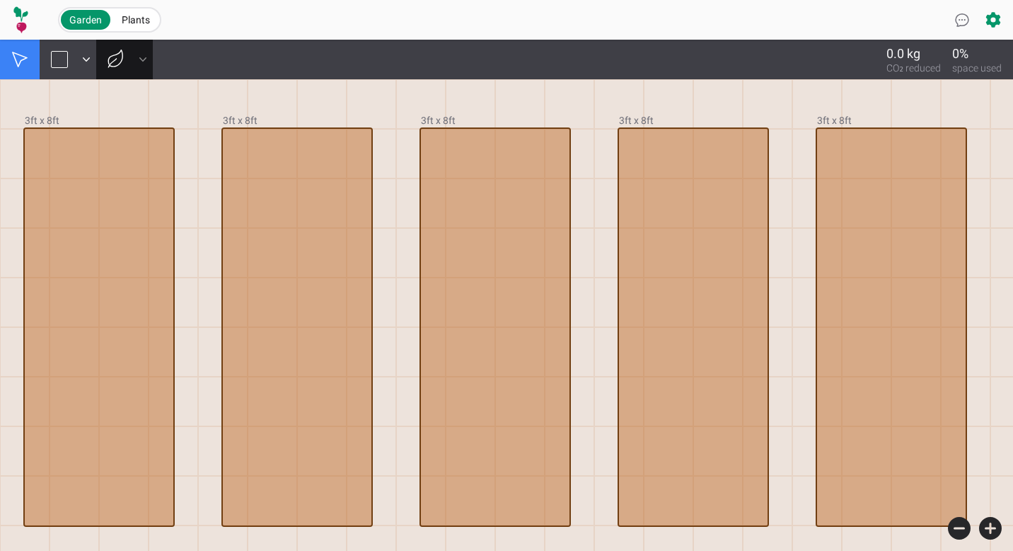
click at [139, 61] on icon at bounding box center [143, 59] width 14 height 14
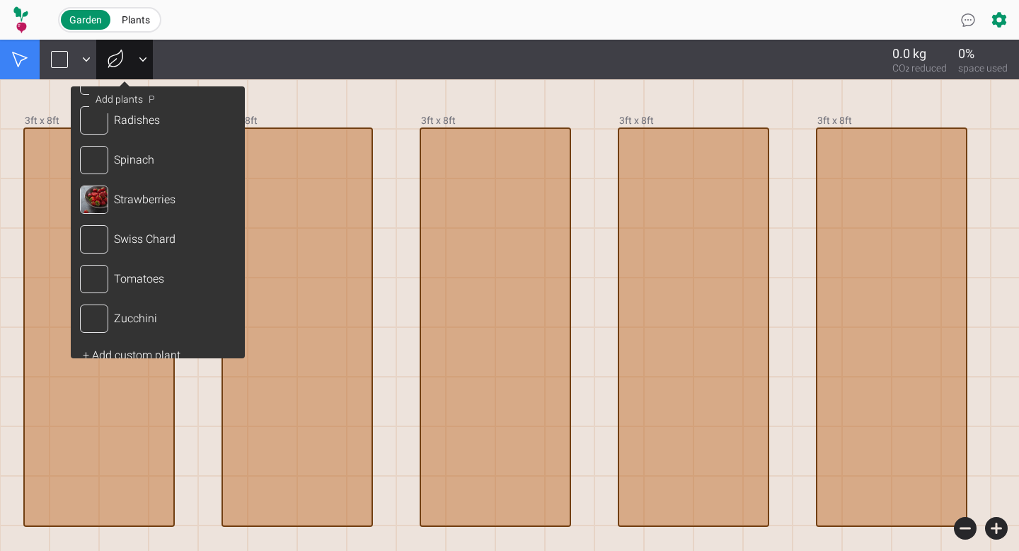
scroll to position [1408, 0]
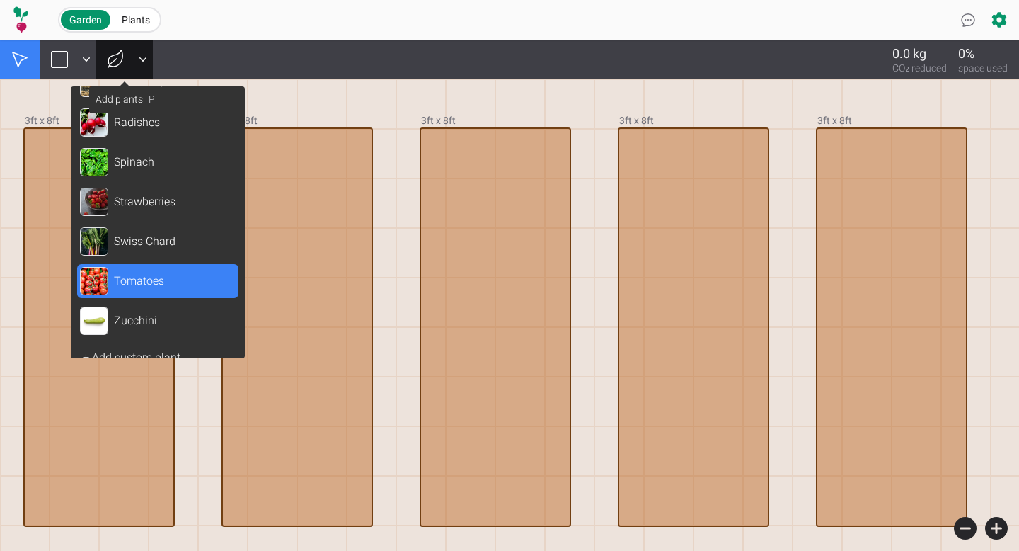
click at [137, 292] on div "Tomatoes" at bounding box center [157, 281] width 161 height 34
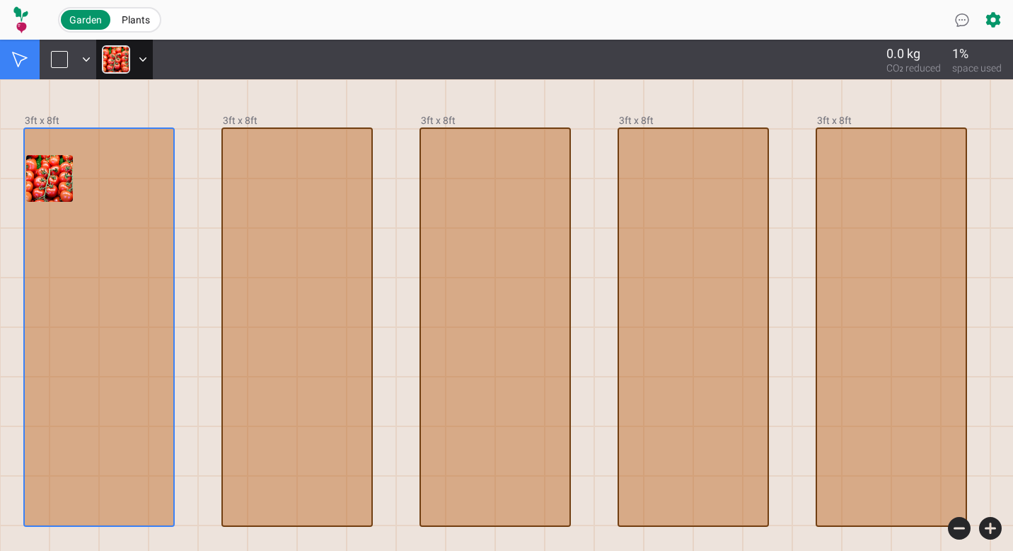
click at [81, 180] on div at bounding box center [99, 327] width 149 height 396
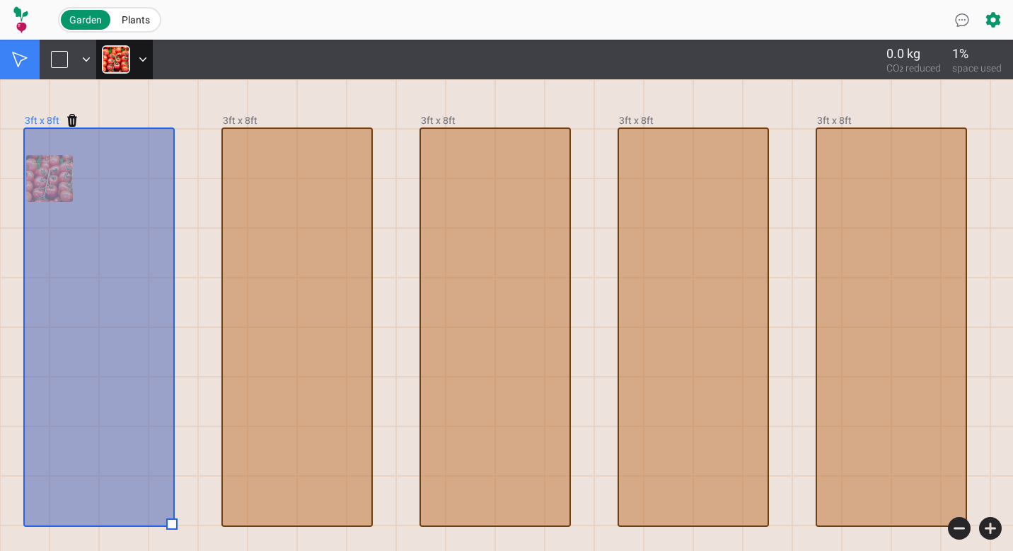
click at [278, 63] on div "0.0 kg CO₂ reduced 1% space used" at bounding box center [506, 60] width 1013 height 40
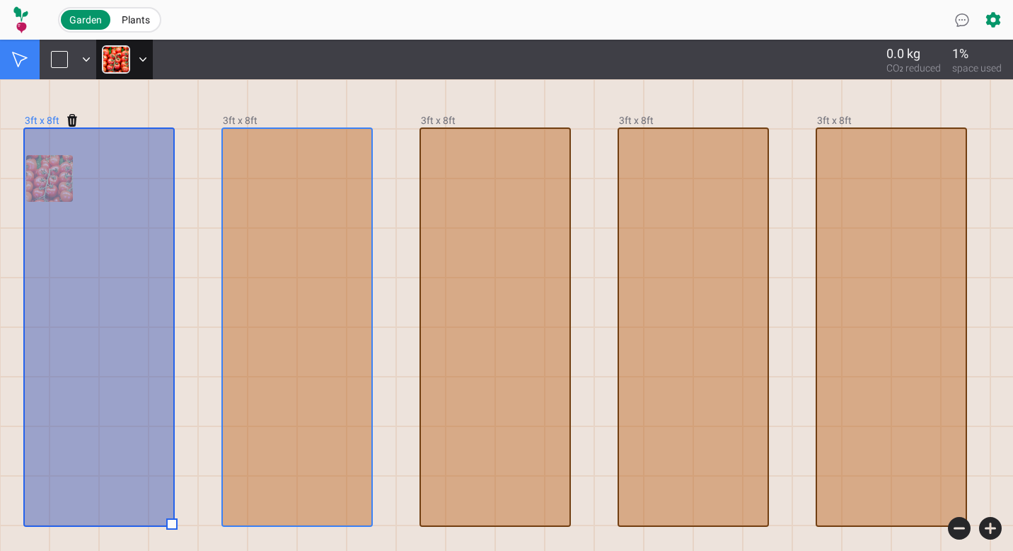
click at [234, 201] on div at bounding box center [297, 327] width 149 height 396
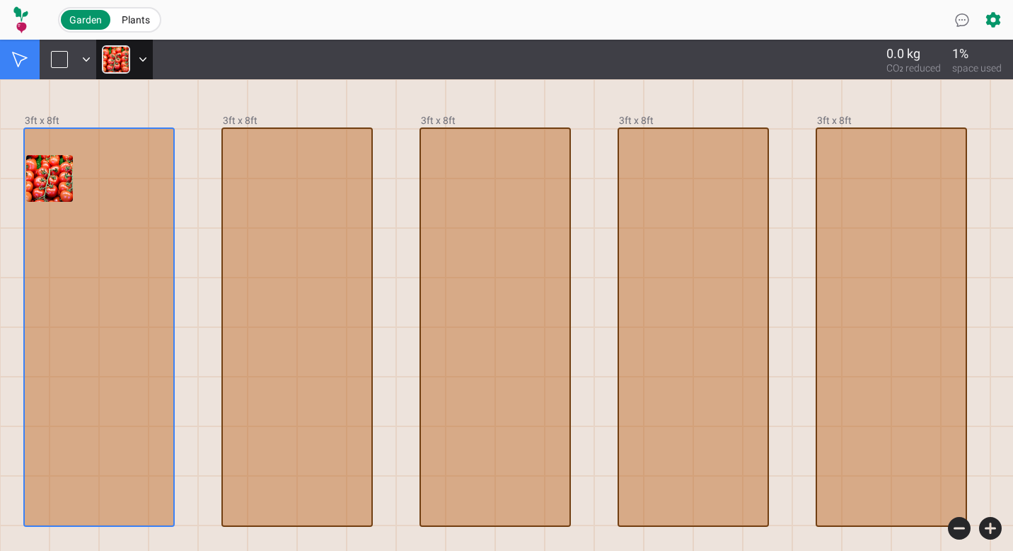
click at [109, 181] on div at bounding box center [99, 327] width 149 height 396
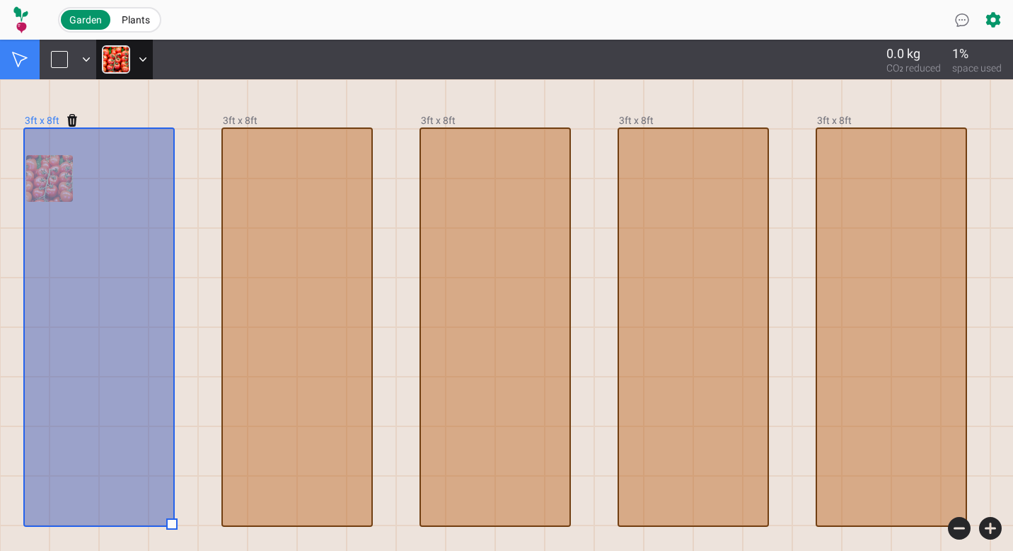
click at [175, 96] on div at bounding box center [174, 104] width 50 height 50
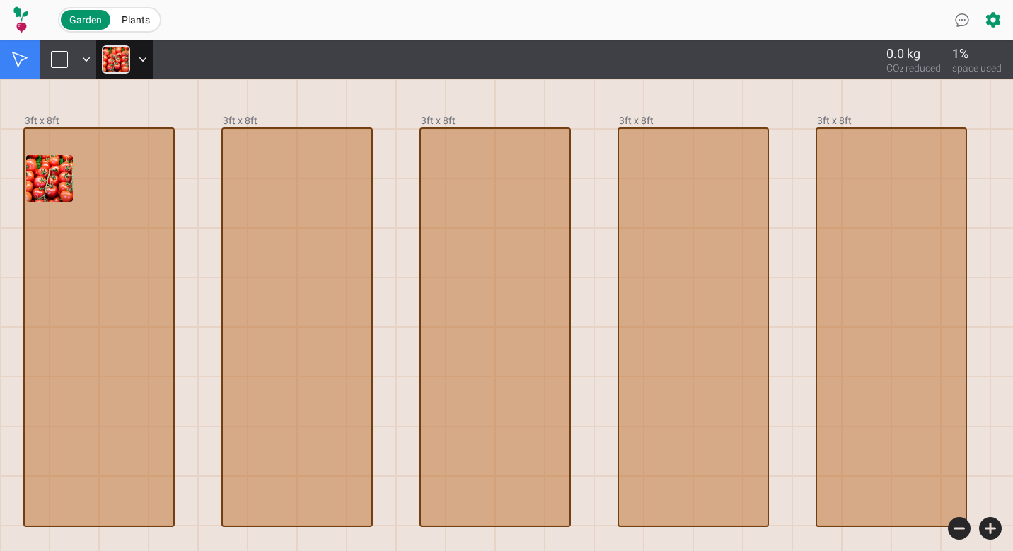
click at [127, 67] on img at bounding box center [116, 59] width 28 height 28
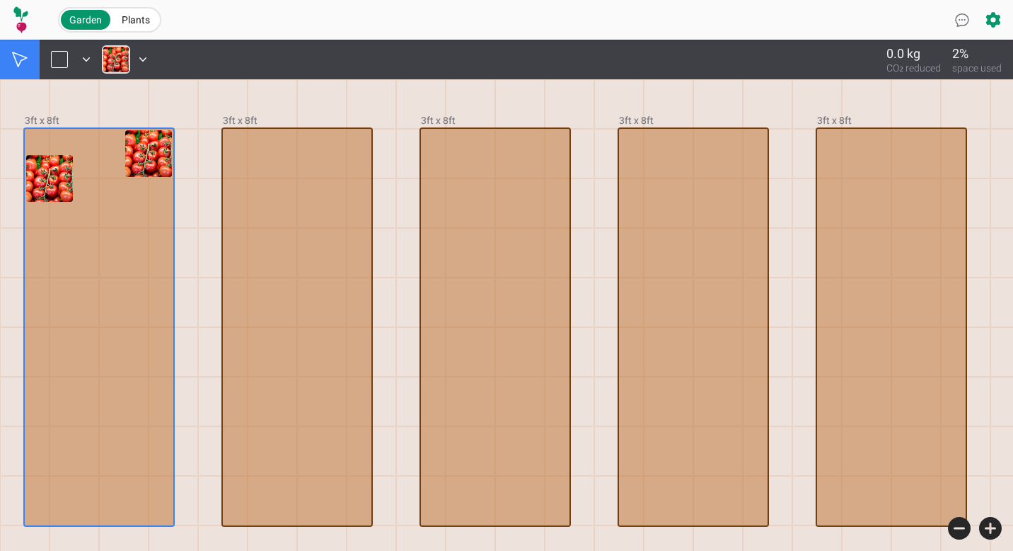
click at [96, 149] on div at bounding box center [99, 327] width 149 height 396
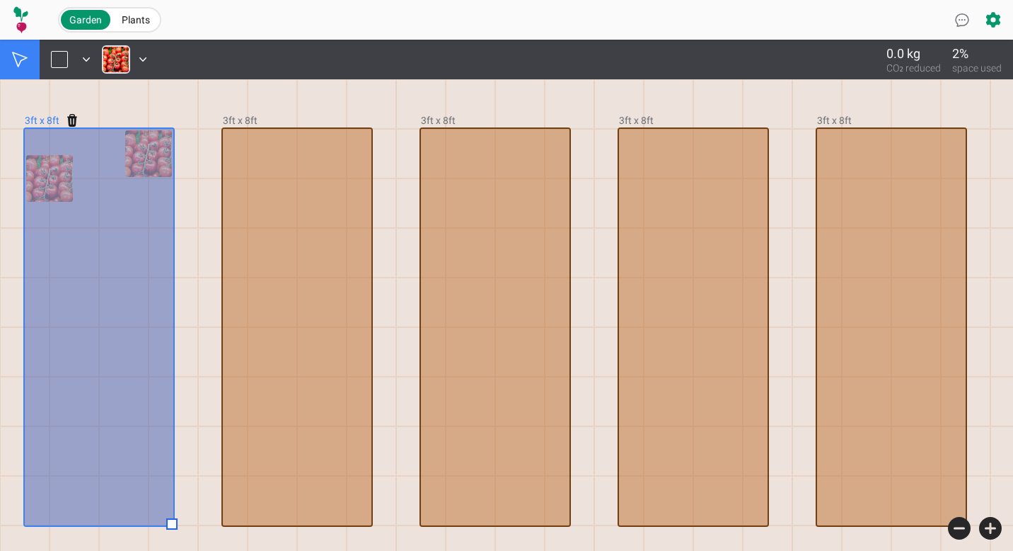
click at [96, 149] on div at bounding box center [99, 327] width 149 height 396
click at [114, 71] on img at bounding box center [116, 59] width 28 height 28
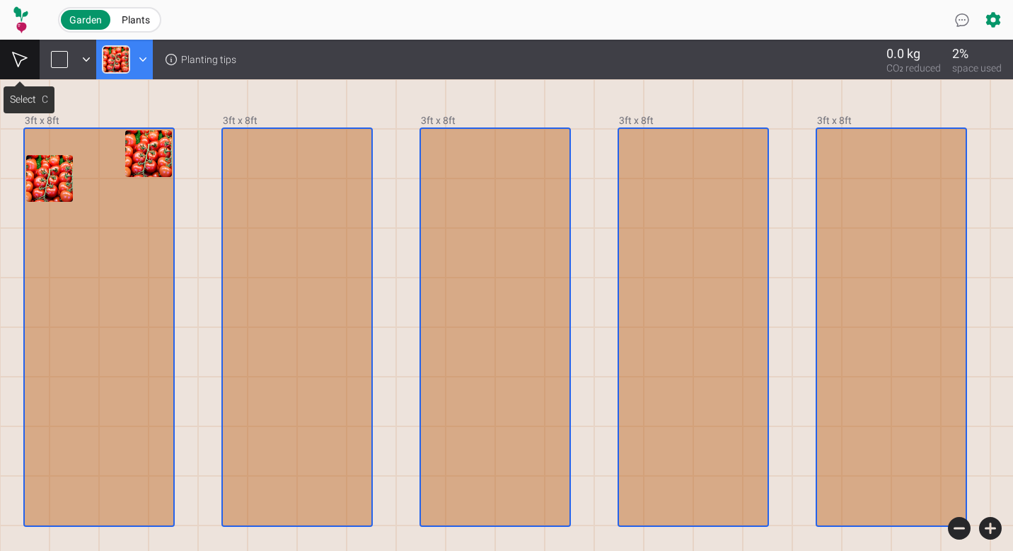
click at [31, 58] on button at bounding box center [20, 60] width 40 height 40
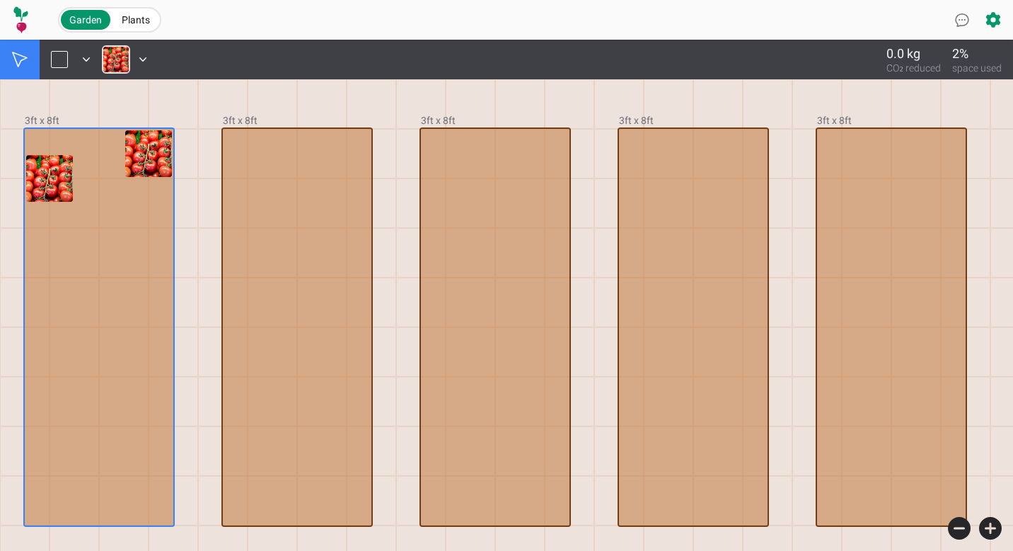
drag, startPoint x: 137, startPoint y: 154, endPoint x: 117, endPoint y: 154, distance: 19.8
click at [117, 154] on div at bounding box center [99, 327] width 149 height 396
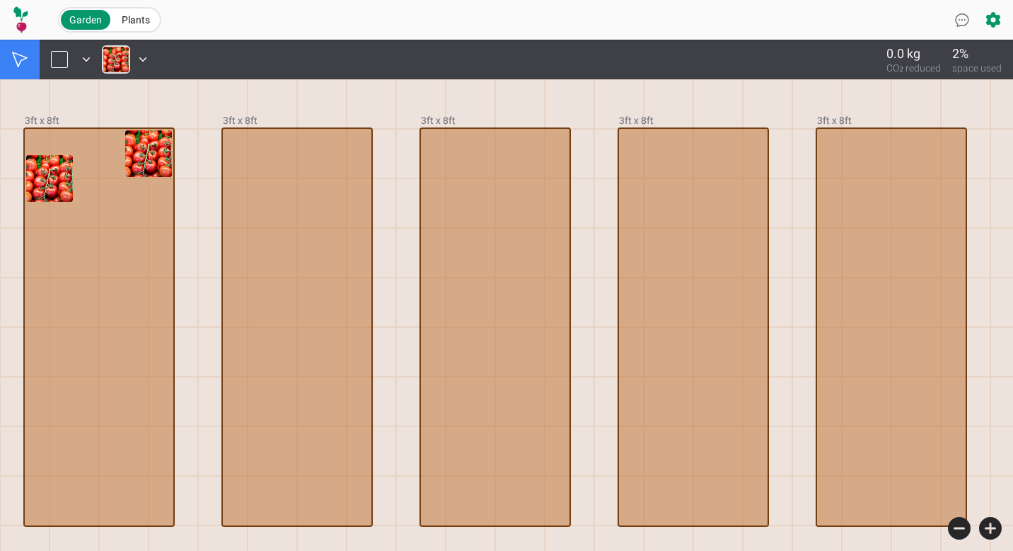
click at [155, 103] on div at bounding box center [174, 104] width 50 height 50
click at [88, 62] on icon at bounding box center [86, 59] width 14 height 14
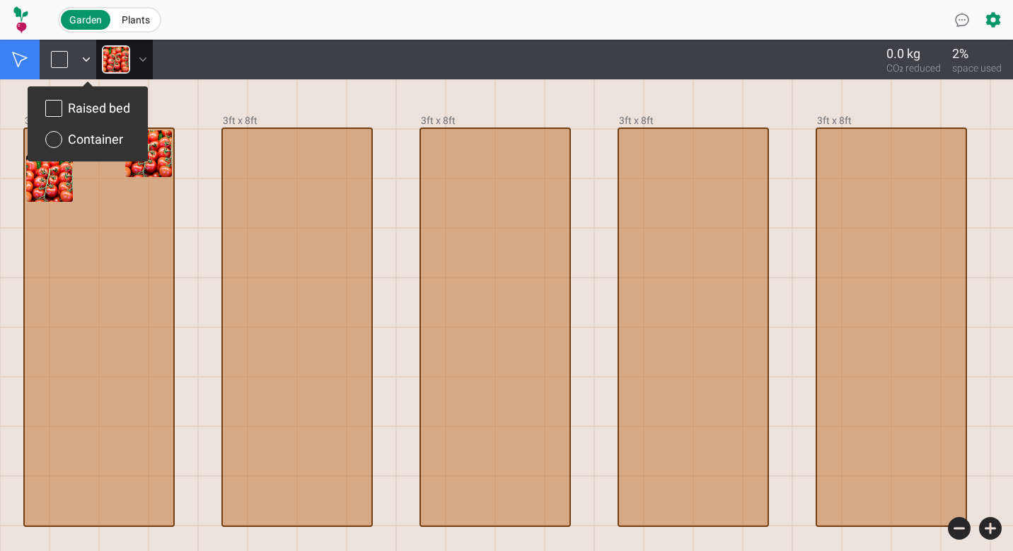
click at [147, 55] on icon at bounding box center [143, 59] width 14 height 14
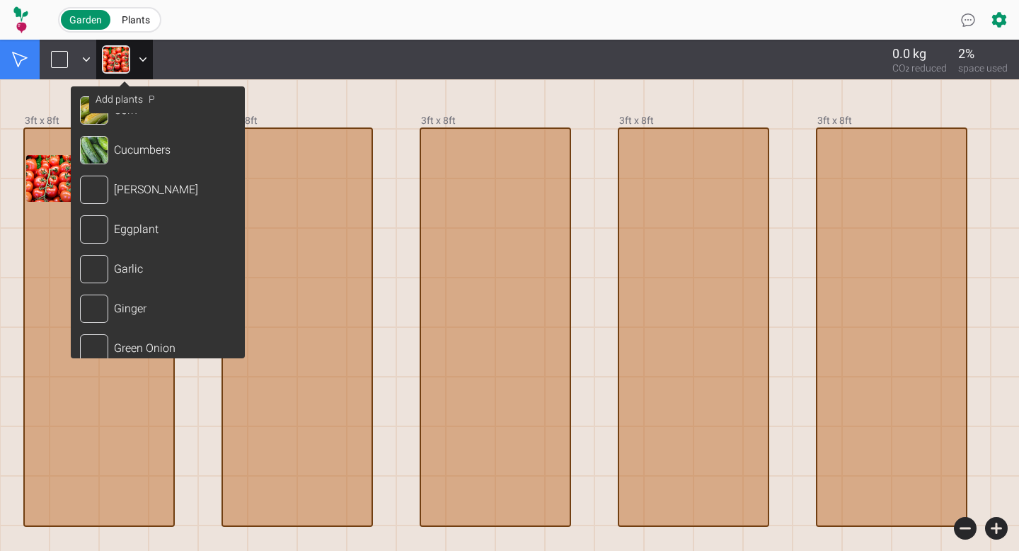
scroll to position [1037, 0]
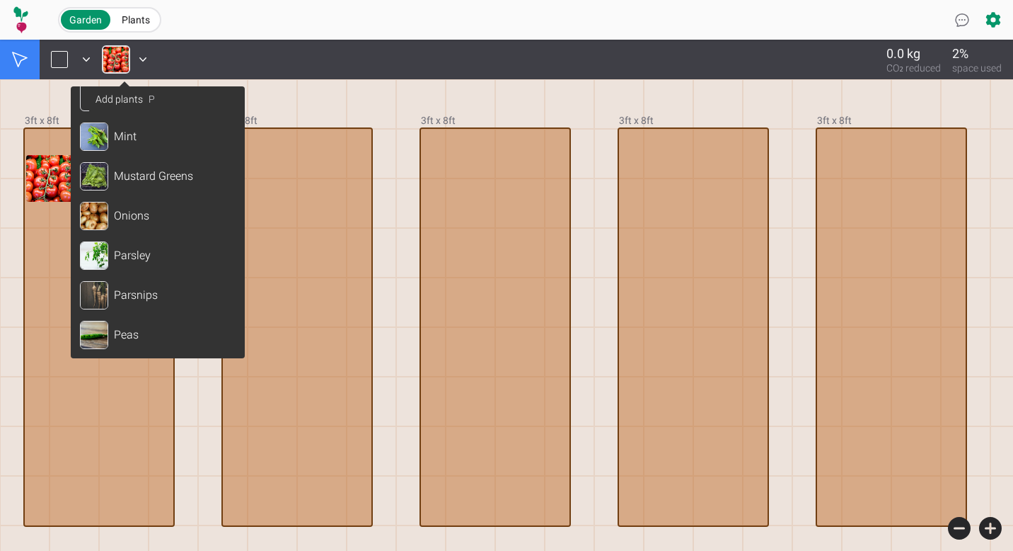
click at [244, 15] on div "Garden Plants" at bounding box center [507, 19] width 899 height 25
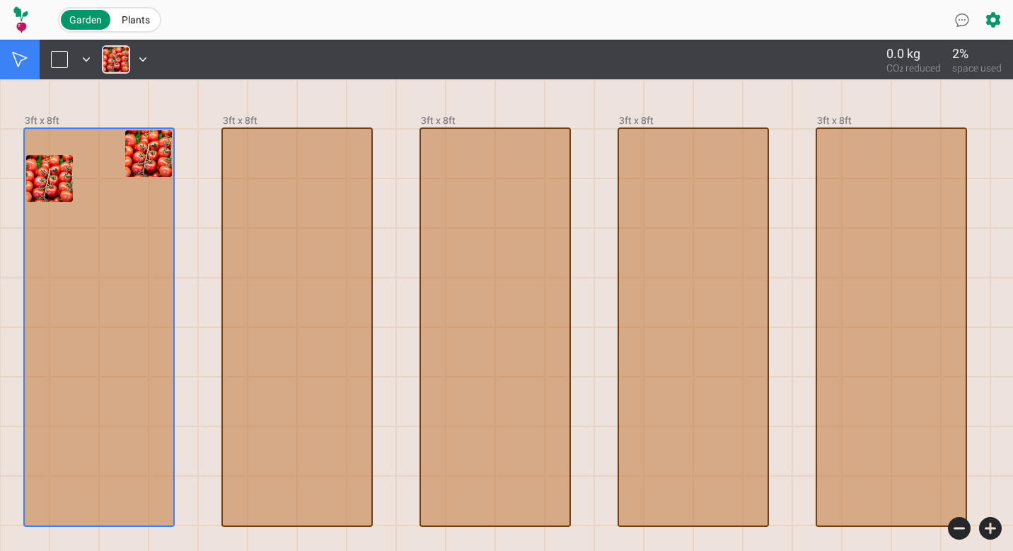
drag, startPoint x: 57, startPoint y: 183, endPoint x: 101, endPoint y: 155, distance: 51.8
click at [101, 155] on div at bounding box center [99, 327] width 149 height 396
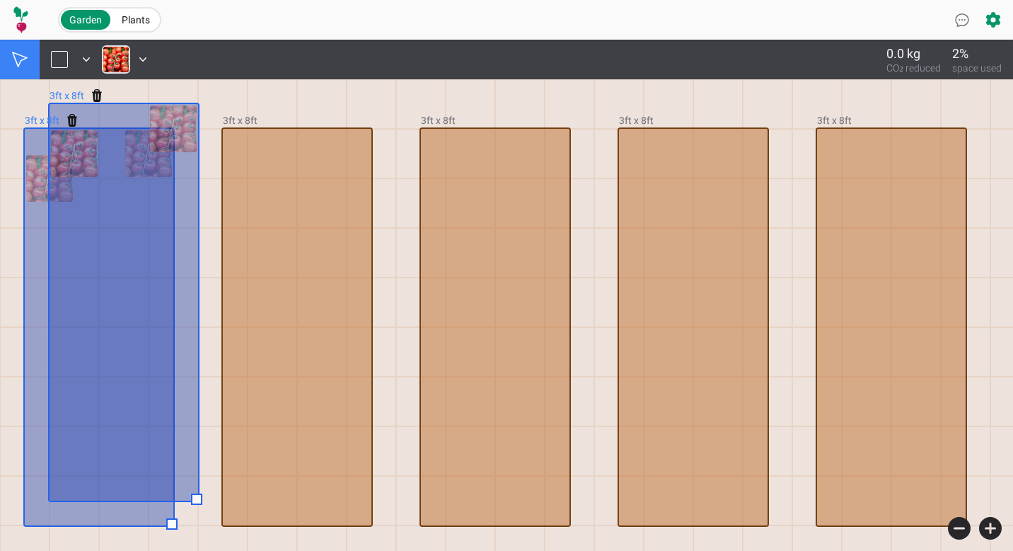
drag, startPoint x: 52, startPoint y: 182, endPoint x: 91, endPoint y: 161, distance: 43.4
drag, startPoint x: 91, startPoint y: 161, endPoint x: 62, endPoint y: 197, distance: 45.8
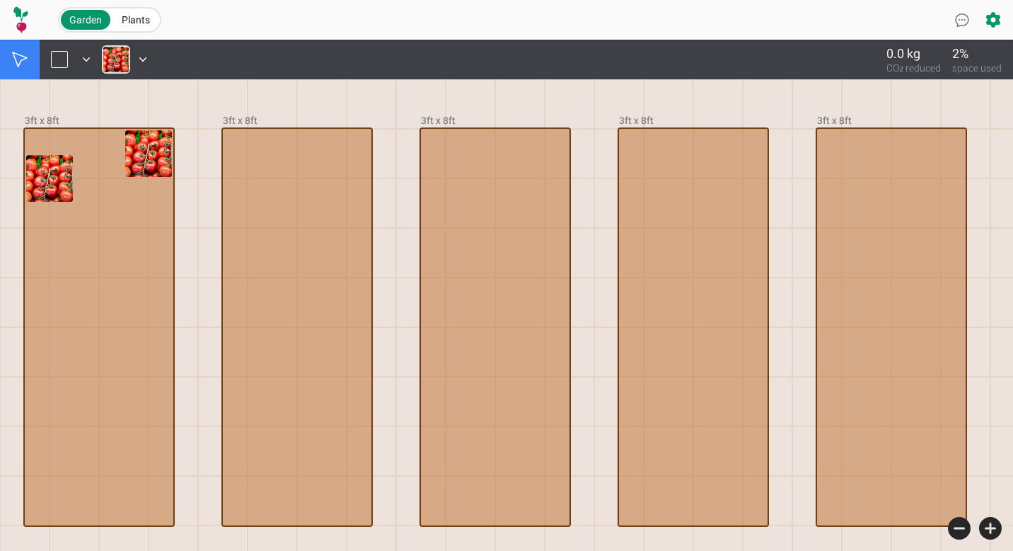
click at [162, 91] on div at bounding box center [174, 104] width 50 height 50
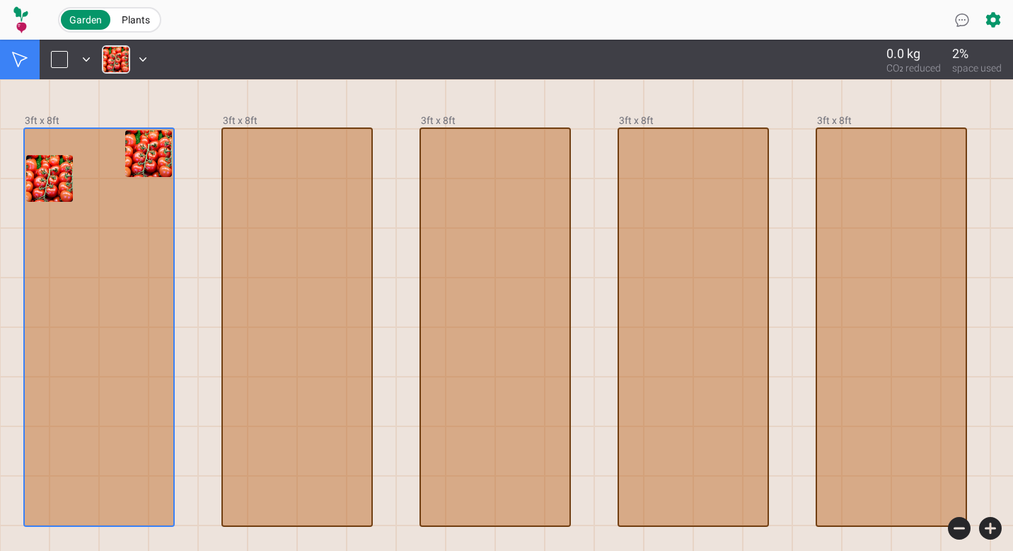
drag, startPoint x: 49, startPoint y: 180, endPoint x: 87, endPoint y: 179, distance: 38.2
click at [87, 179] on div at bounding box center [99, 327] width 149 height 396
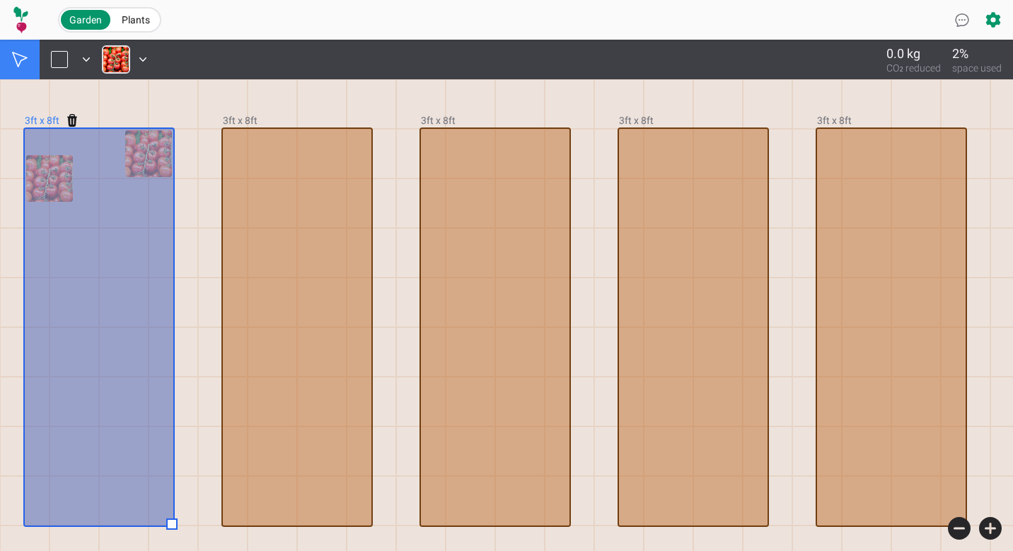
click at [188, 67] on div "0.0 kg CO₂ reduced 2% space used" at bounding box center [506, 60] width 1013 height 40
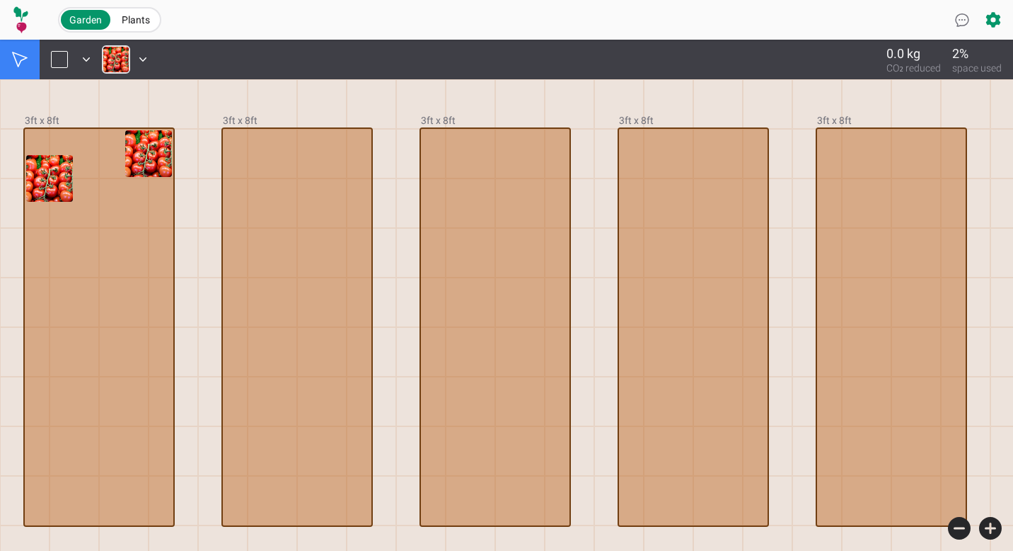
click at [166, 84] on div at bounding box center [174, 104] width 50 height 50
click at [53, 169] on div at bounding box center [49, 178] width 47 height 47
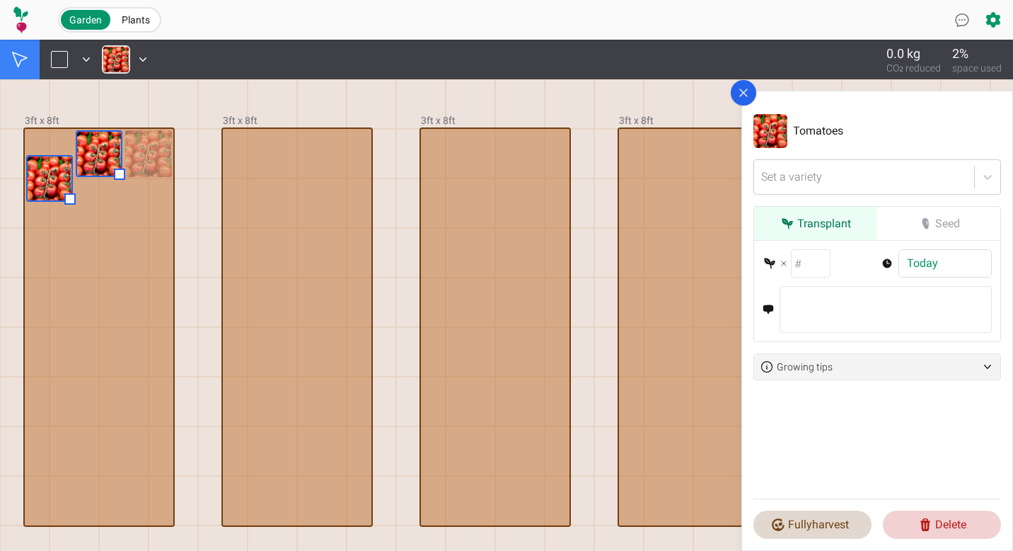
drag, startPoint x: 53, startPoint y: 169, endPoint x: 108, endPoint y: 146, distance: 59.9
click at [108, 146] on div at bounding box center [99, 327] width 149 height 396
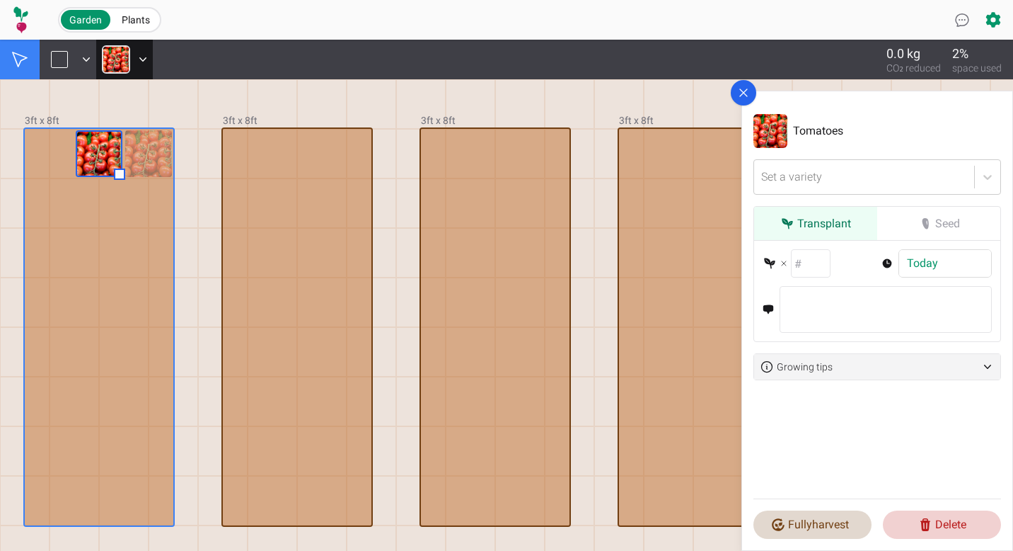
click at [110, 56] on img at bounding box center [116, 59] width 28 height 28
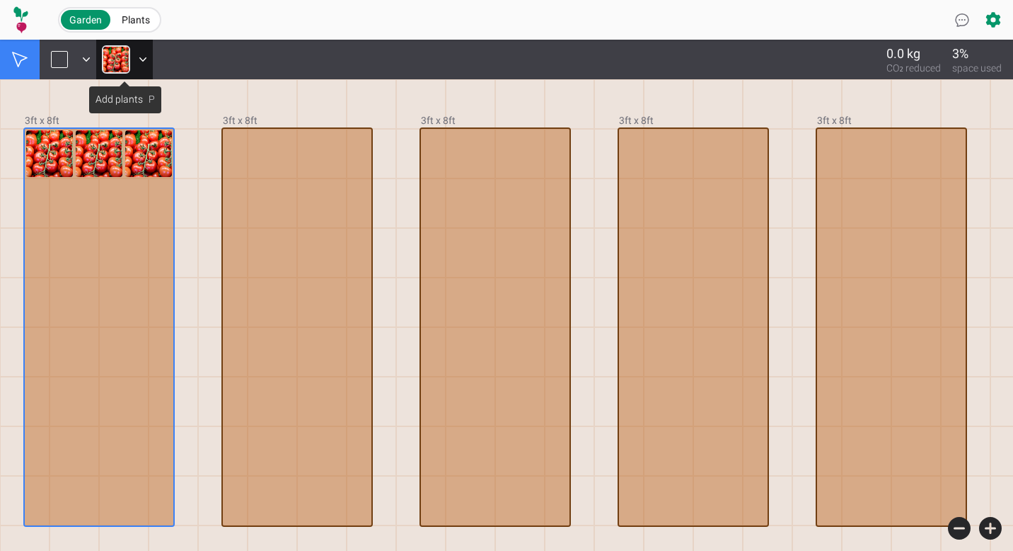
click at [124, 56] on img at bounding box center [116, 59] width 28 height 28
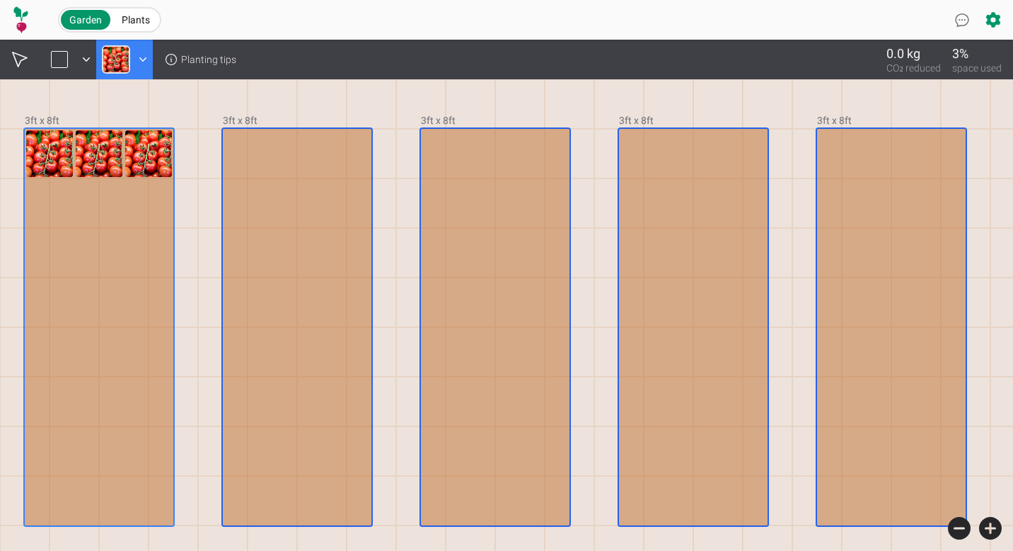
click at [117, 57] on img at bounding box center [116, 59] width 28 height 28
click at [101, 98] on div at bounding box center [124, 104] width 50 height 50
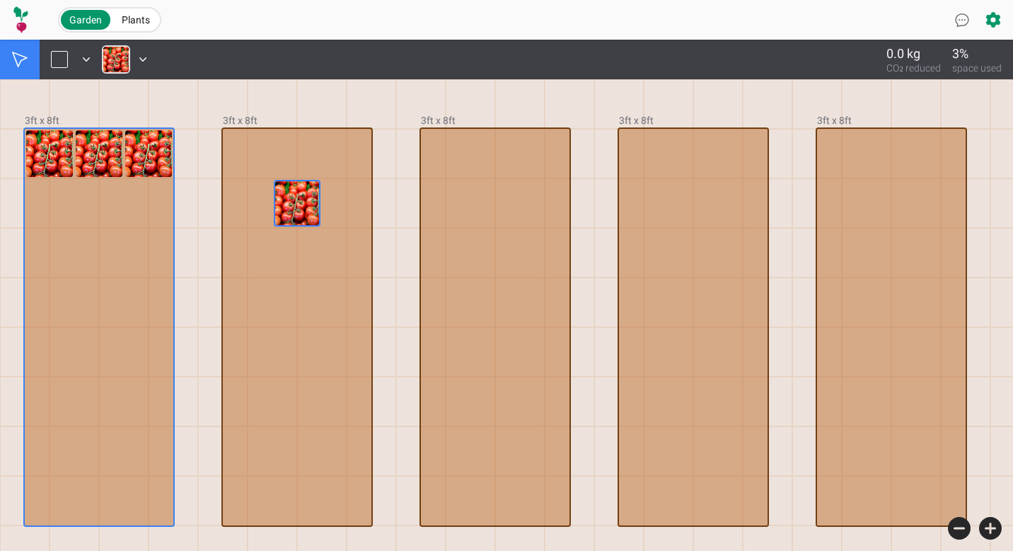
click at [292, 198] on div at bounding box center [297, 203] width 47 height 47
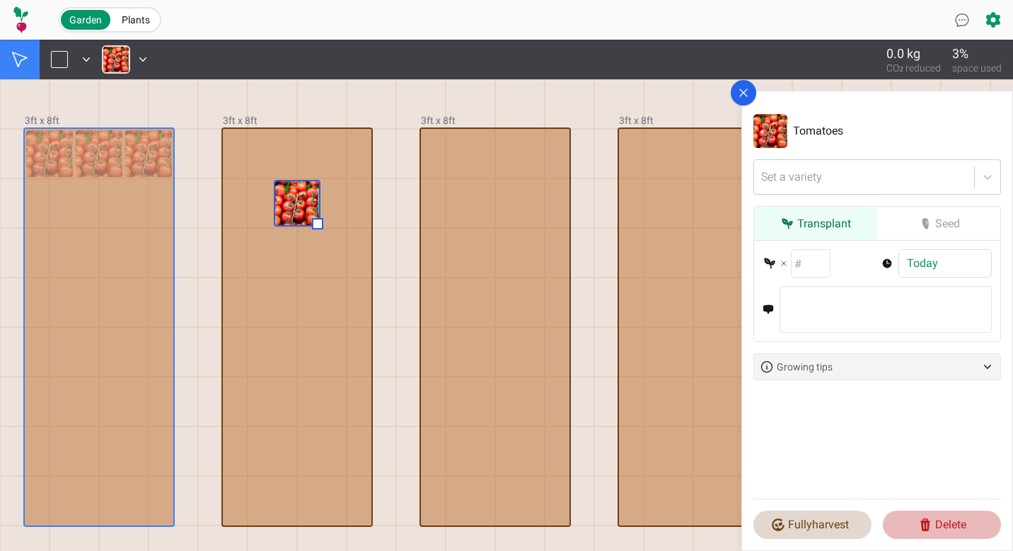
click at [931, 529] on icon at bounding box center [926, 524] width 14 height 14
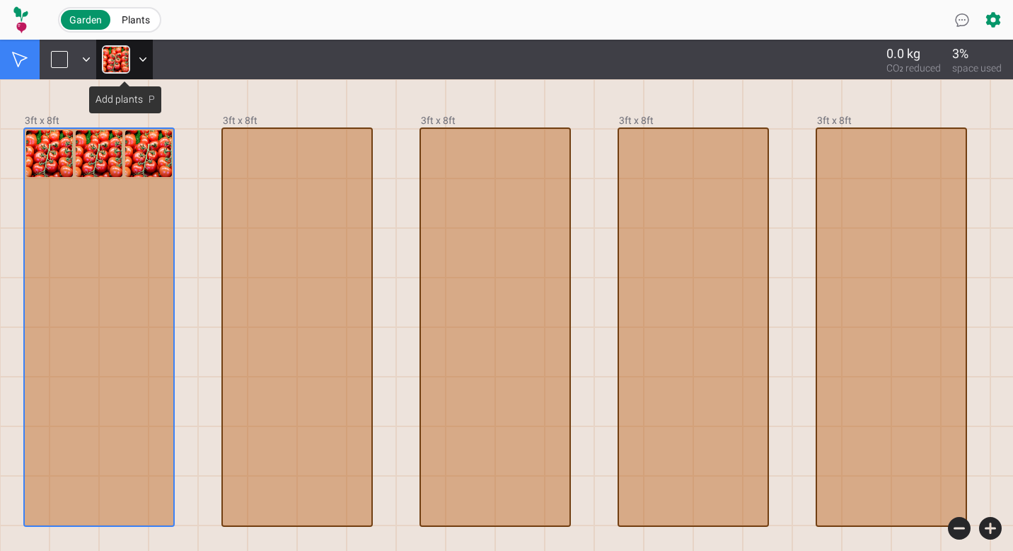
click at [122, 59] on img at bounding box center [116, 59] width 28 height 28
click at [120, 59] on img at bounding box center [116, 59] width 28 height 28
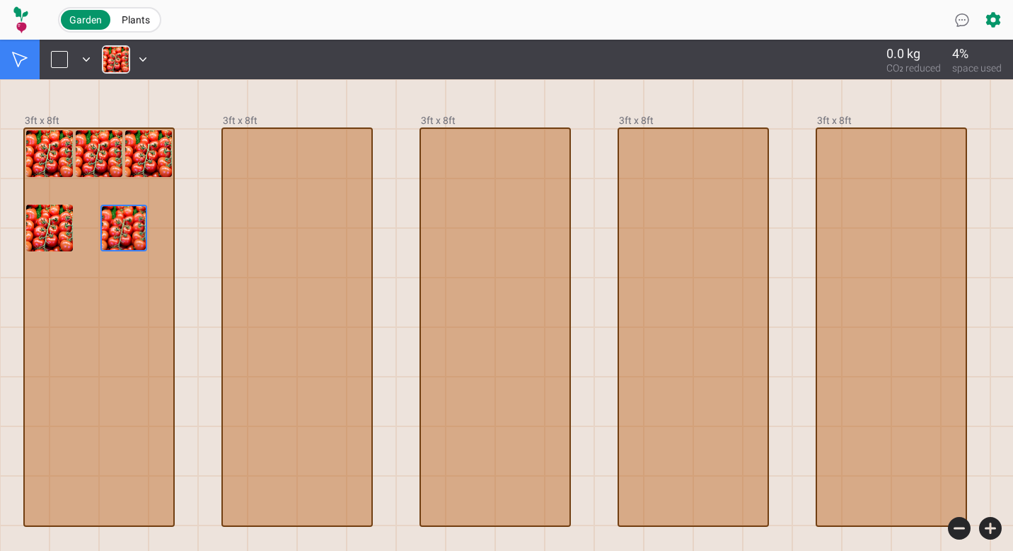
drag, startPoint x: 110, startPoint y: 226, endPoint x: 100, endPoint y: 227, distance: 10.6
click at [100, 227] on div at bounding box center [123, 228] width 47 height 47
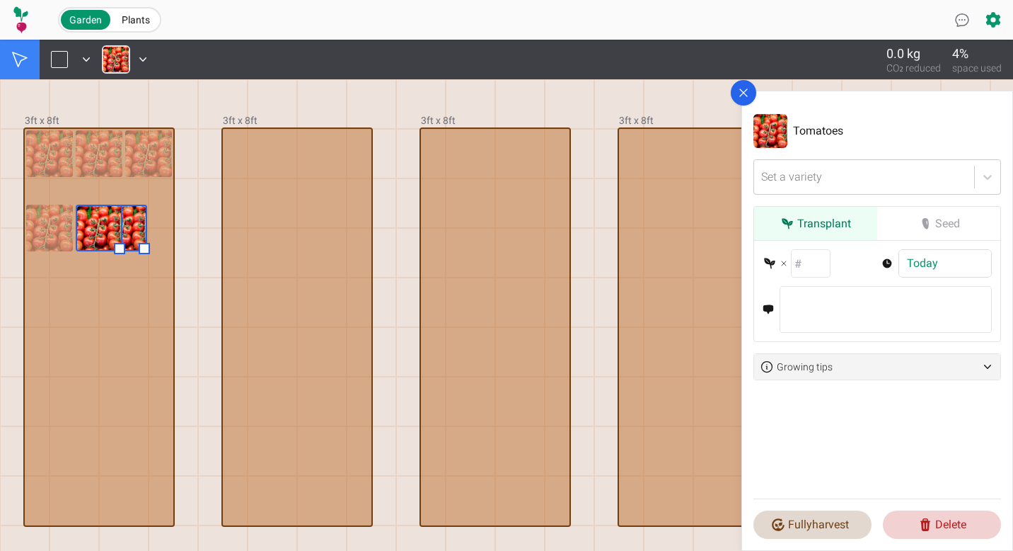
drag, startPoint x: 112, startPoint y: 229, endPoint x: 87, endPoint y: 229, distance: 24.8
click at [87, 229] on div at bounding box center [99, 327] width 149 height 396
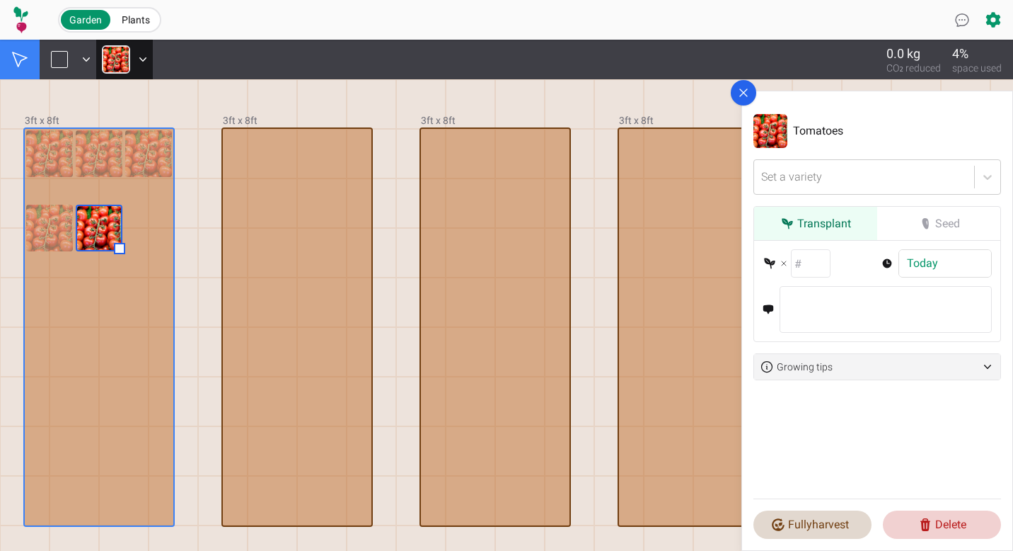
click at [128, 69] on img at bounding box center [116, 59] width 28 height 28
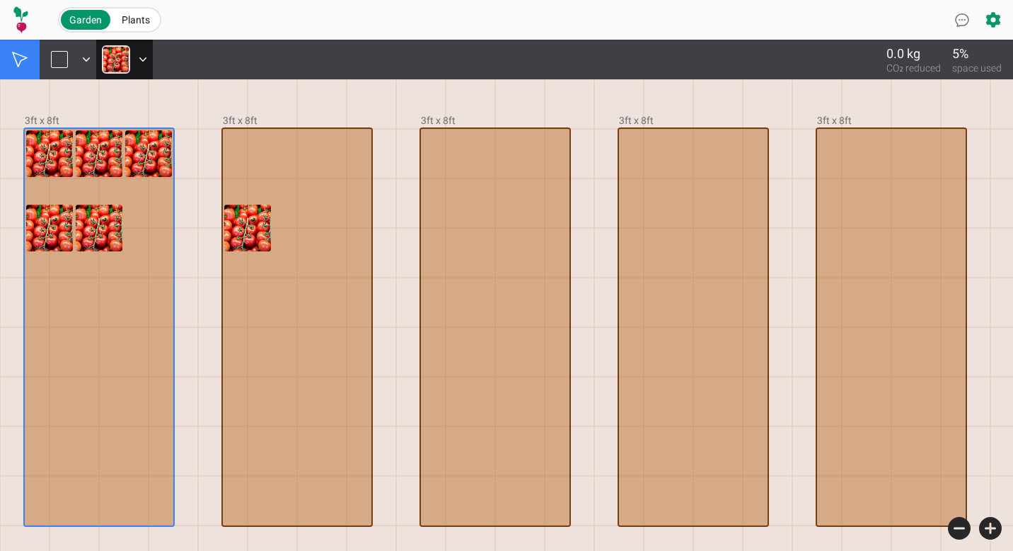
click at [109, 57] on img at bounding box center [116, 59] width 28 height 28
click at [266, 214] on div at bounding box center [247, 228] width 47 height 47
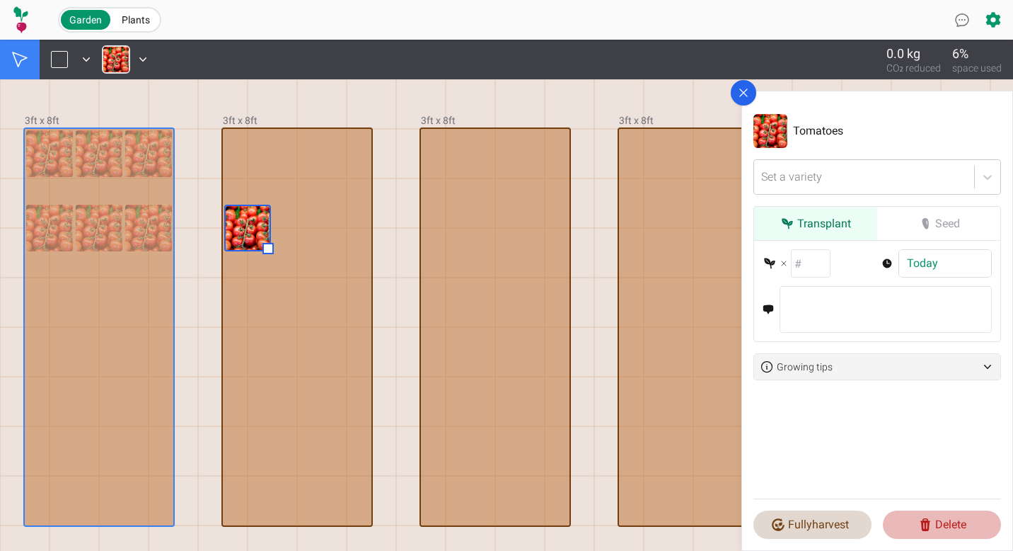
click at [955, 524] on button "Delete" at bounding box center [942, 524] width 118 height 28
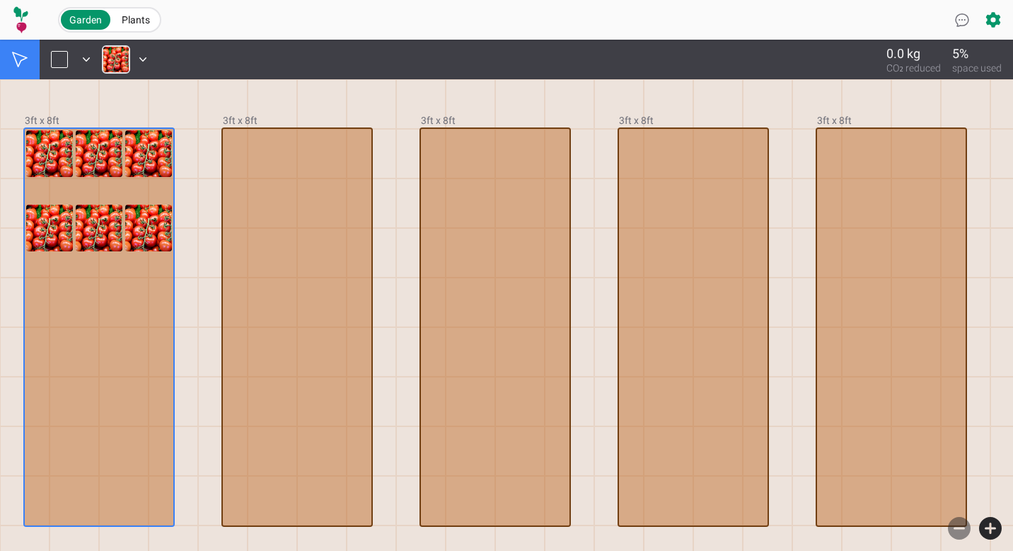
click at [964, 529] on icon at bounding box center [959, 528] width 28 height 28
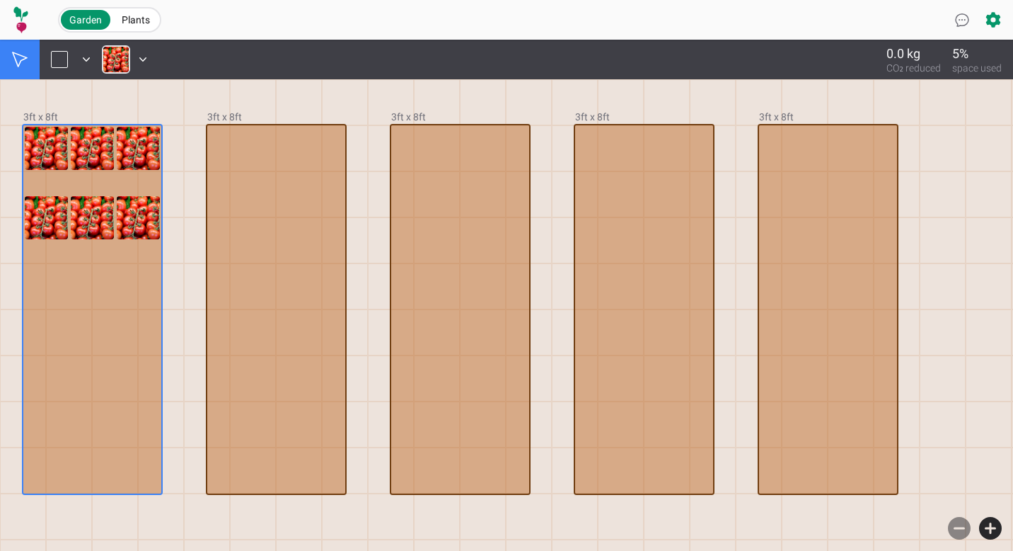
click at [964, 529] on icon at bounding box center [959, 528] width 28 height 28
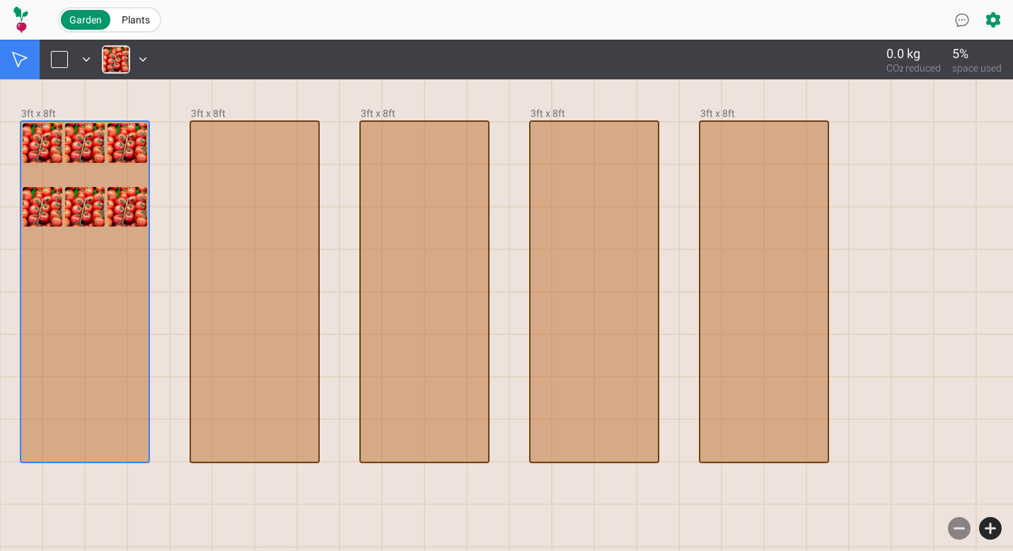
click at [964, 529] on icon at bounding box center [959, 528] width 28 height 28
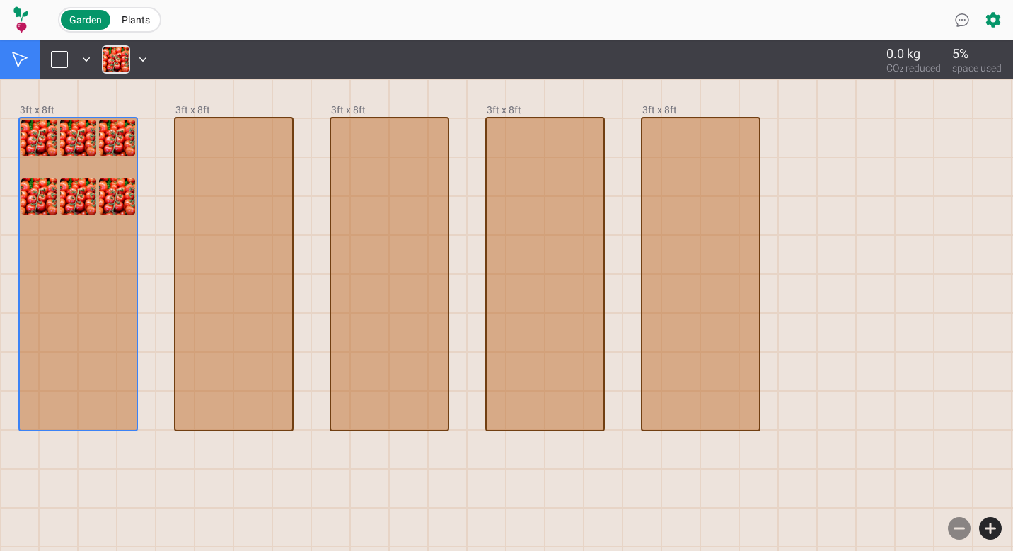
click at [964, 529] on icon at bounding box center [959, 528] width 28 height 28
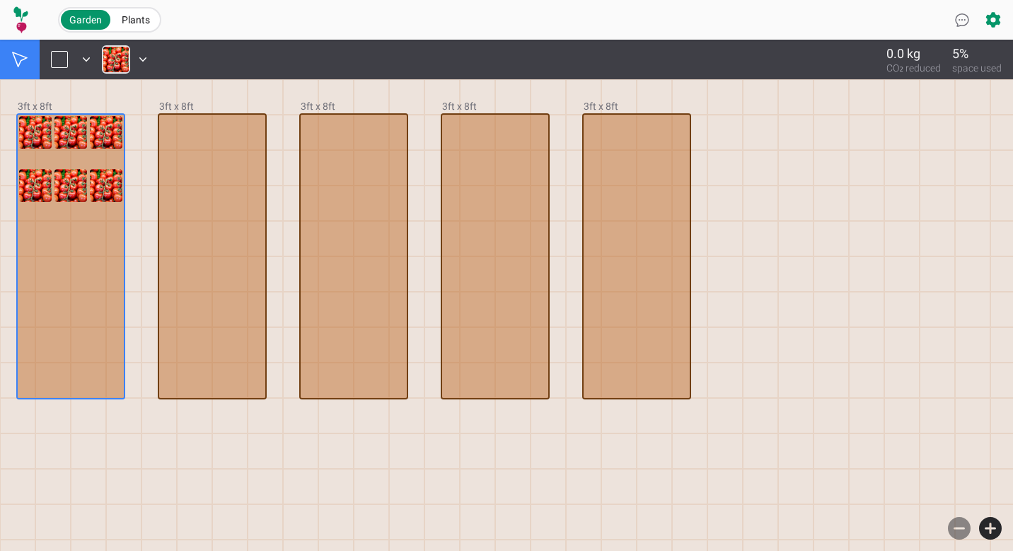
click at [964, 529] on icon at bounding box center [959, 528] width 28 height 28
click at [960, 529] on icon at bounding box center [959, 528] width 28 height 28
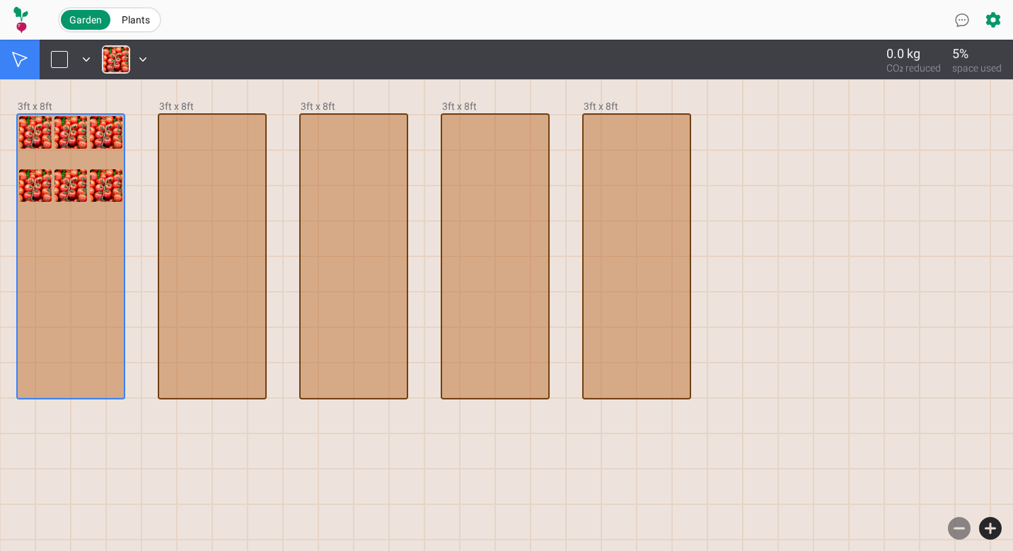
click at [960, 529] on icon at bounding box center [959, 528] width 28 height 28
click at [958, 527] on icon at bounding box center [959, 528] width 28 height 28
click at [58, 59] on div at bounding box center [59, 59] width 17 height 17
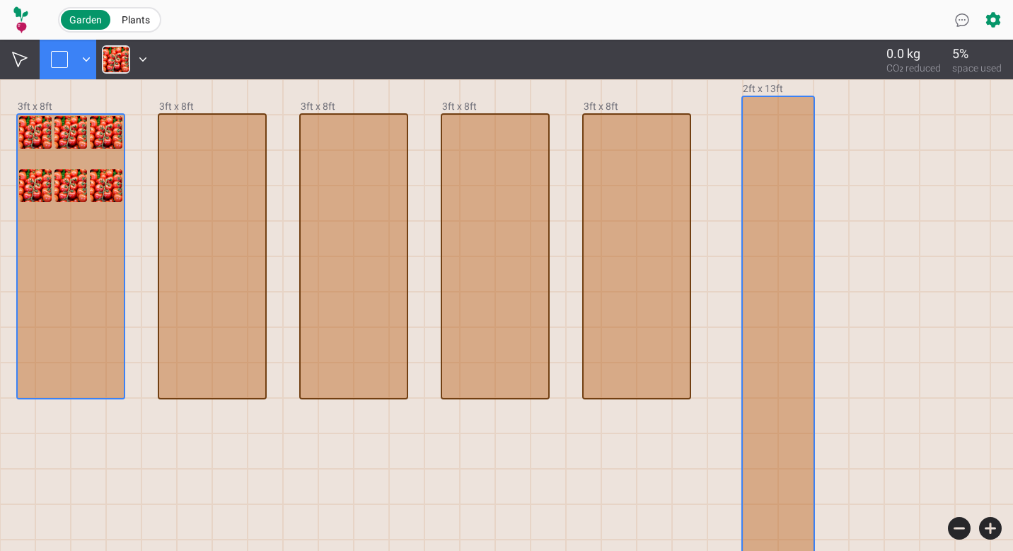
drag, startPoint x: 759, startPoint y: 106, endPoint x: 811, endPoint y: 543, distance: 440.4
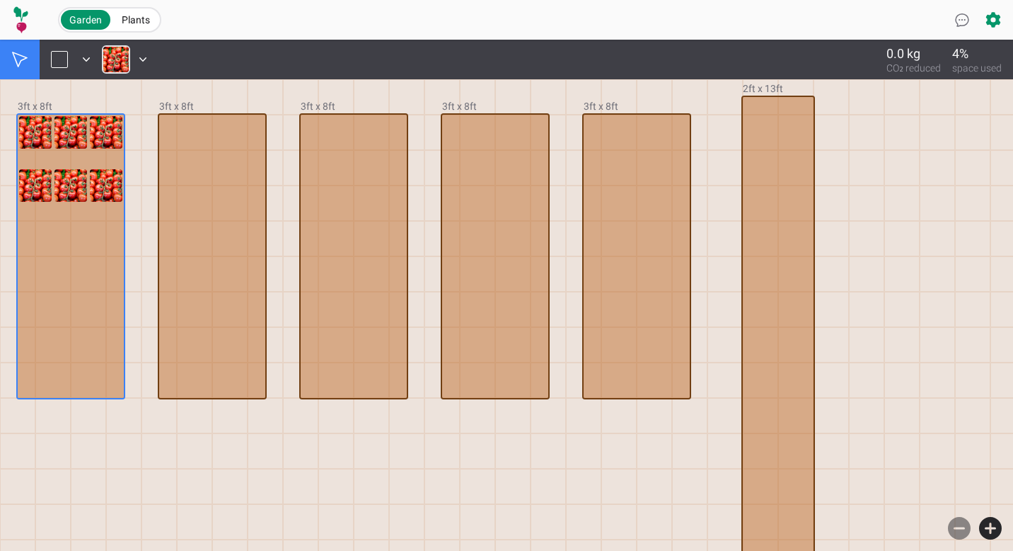
click at [965, 528] on icon at bounding box center [959, 528] width 23 height 23
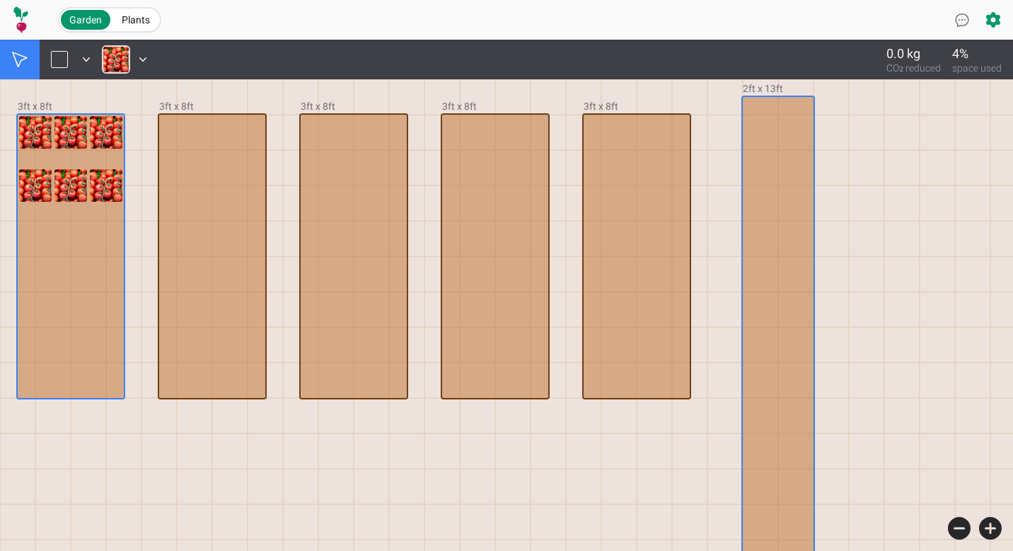
click at [755, 250] on div at bounding box center [778, 327] width 71 height 460
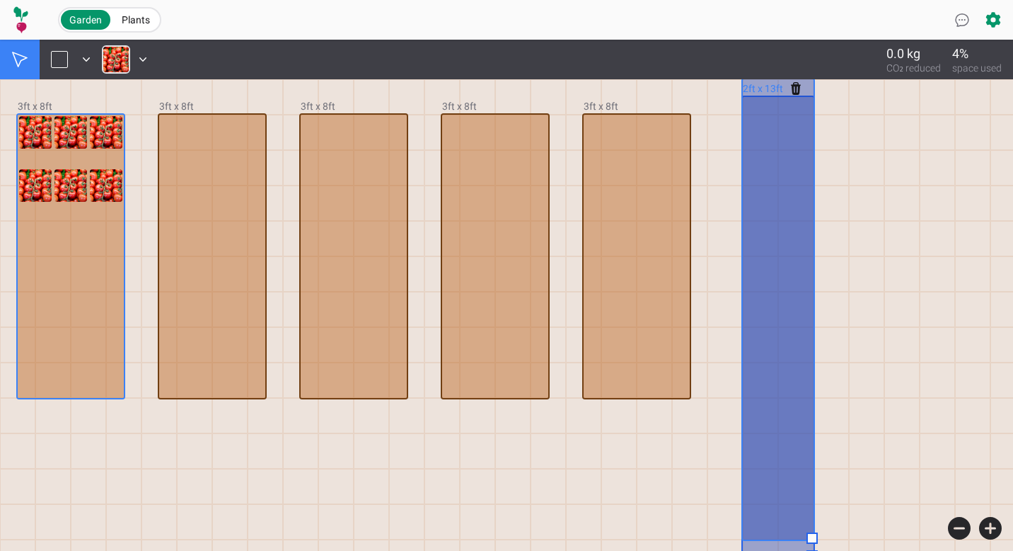
drag, startPoint x: 764, startPoint y: 251, endPoint x: 763, endPoint y: 232, distance: 19.1
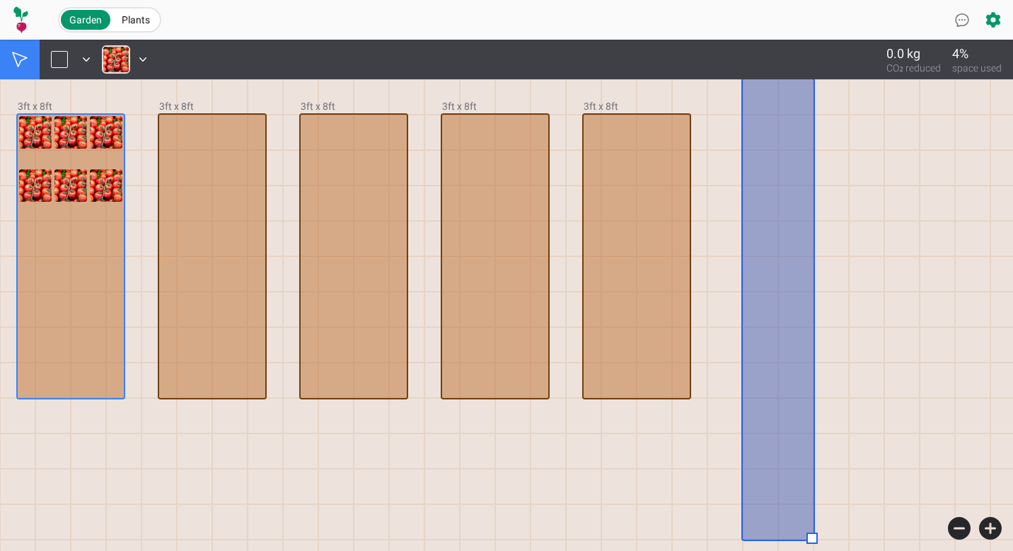
click at [919, 241] on div at bounding box center [902, 238] width 35 height 35
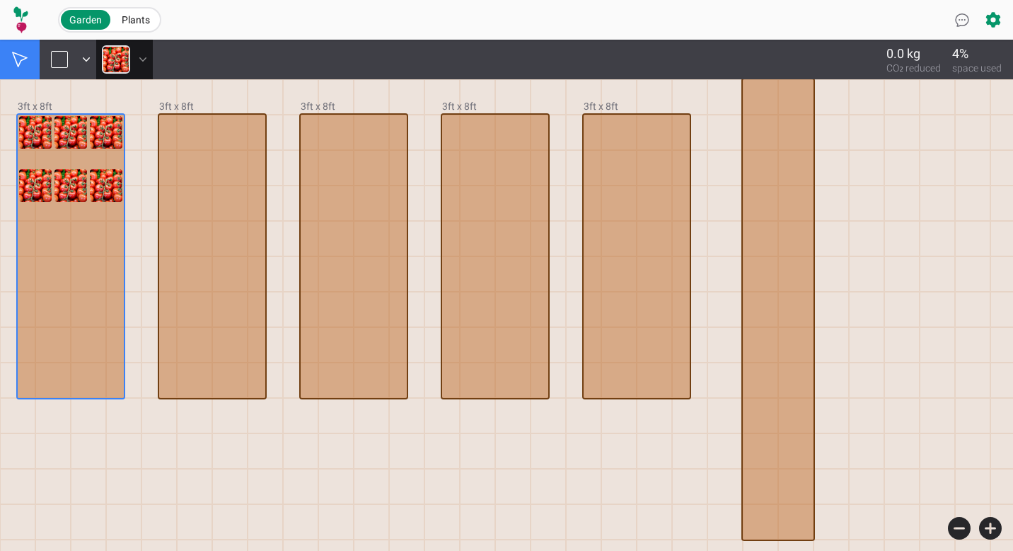
click at [140, 53] on icon at bounding box center [143, 59] width 14 height 14
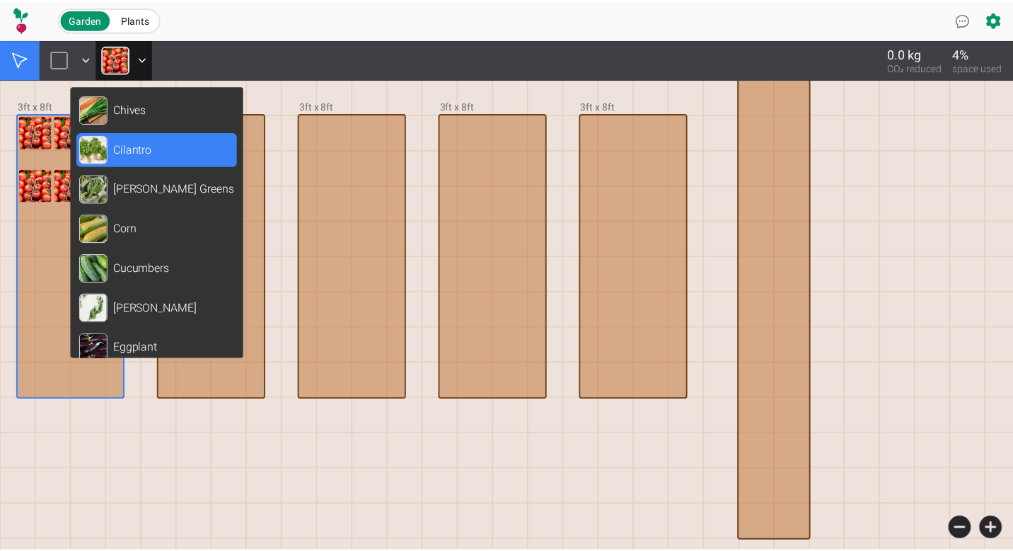
scroll to position [486, 0]
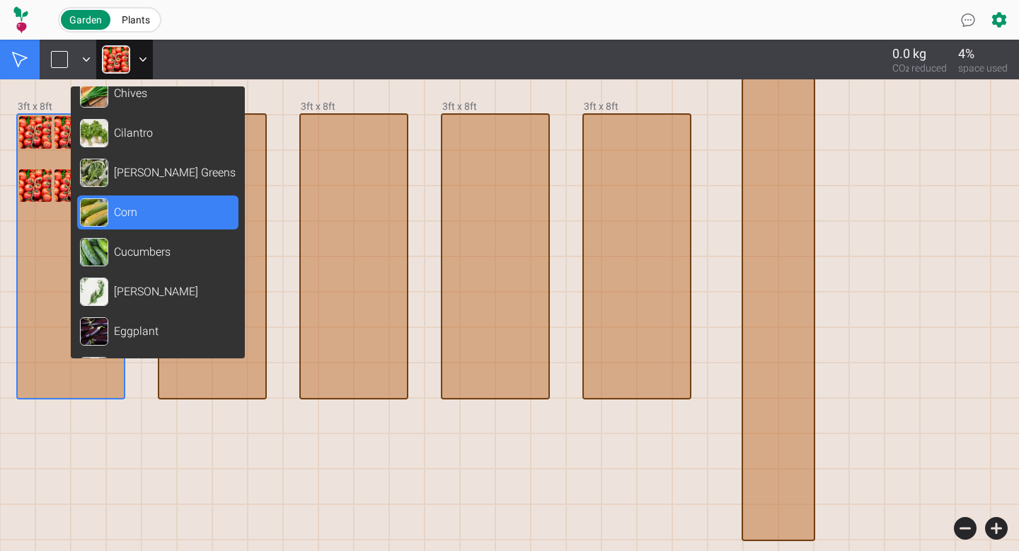
click at [165, 219] on div "Corn" at bounding box center [157, 212] width 161 height 34
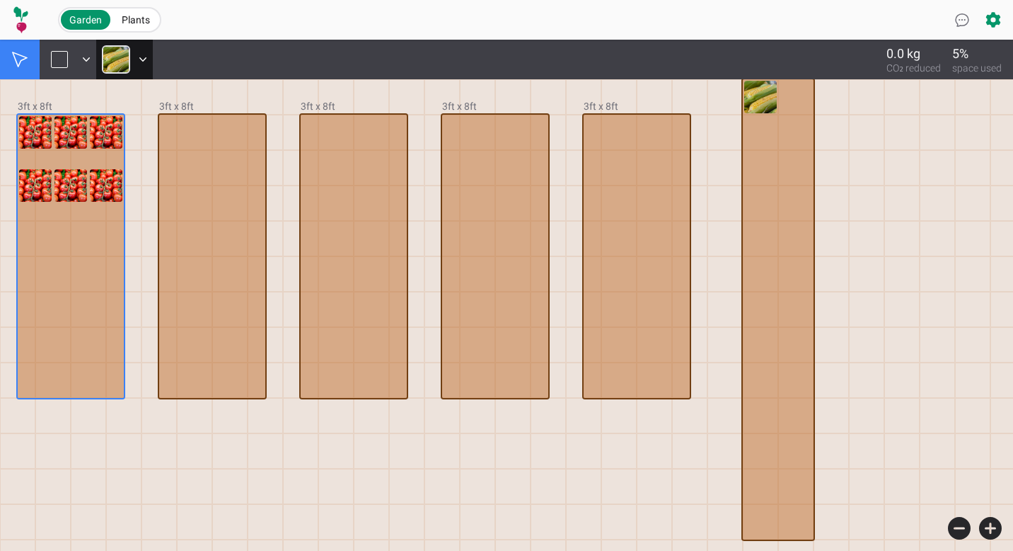
click at [122, 64] on img at bounding box center [116, 59] width 28 height 28
click at [123, 54] on img at bounding box center [116, 59] width 28 height 28
click at [778, 123] on div at bounding box center [778, 132] width 33 height 33
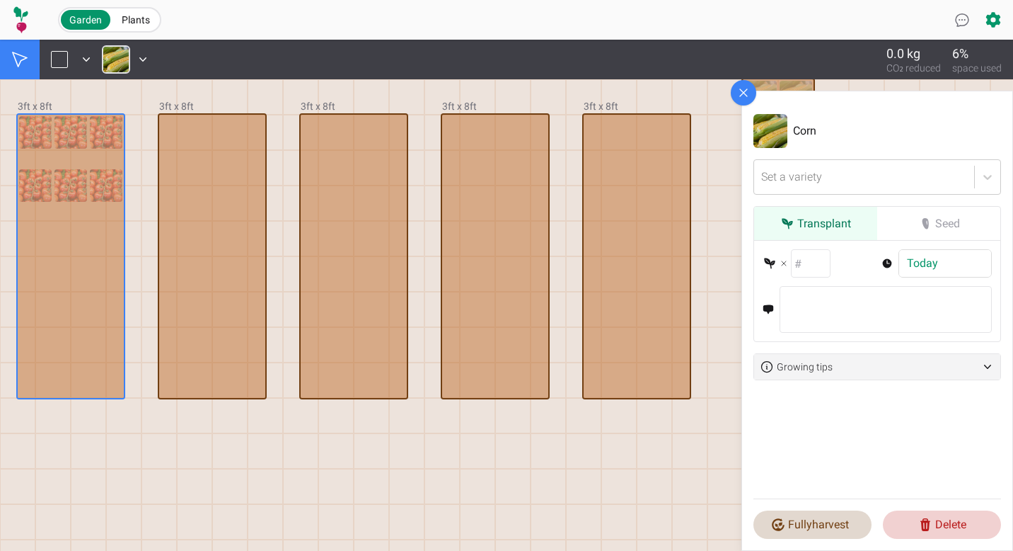
click at [743, 93] on icon at bounding box center [744, 93] width 14 height 14
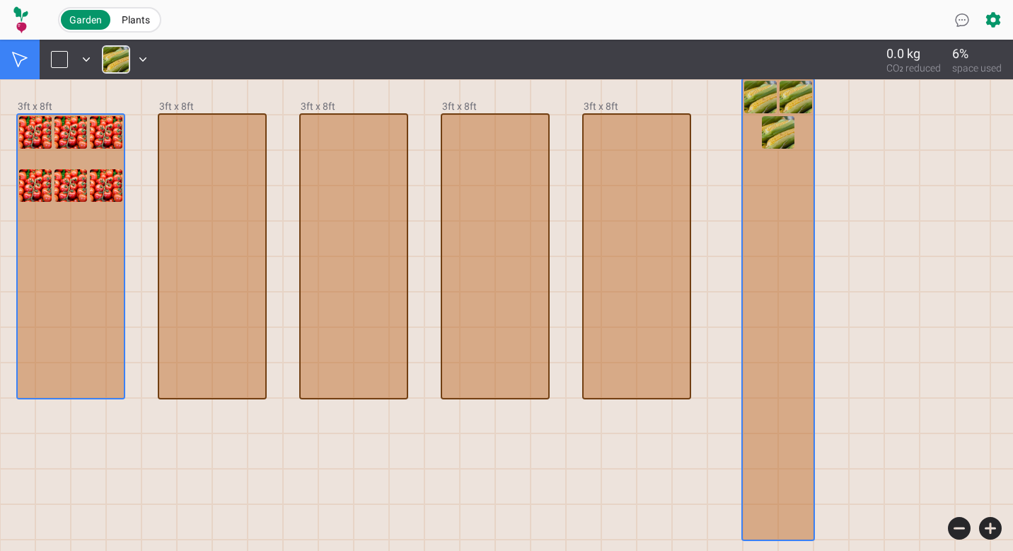
drag, startPoint x: 773, startPoint y: 134, endPoint x: 757, endPoint y: 132, distance: 17.1
click at [757, 132] on div at bounding box center [778, 309] width 71 height 460
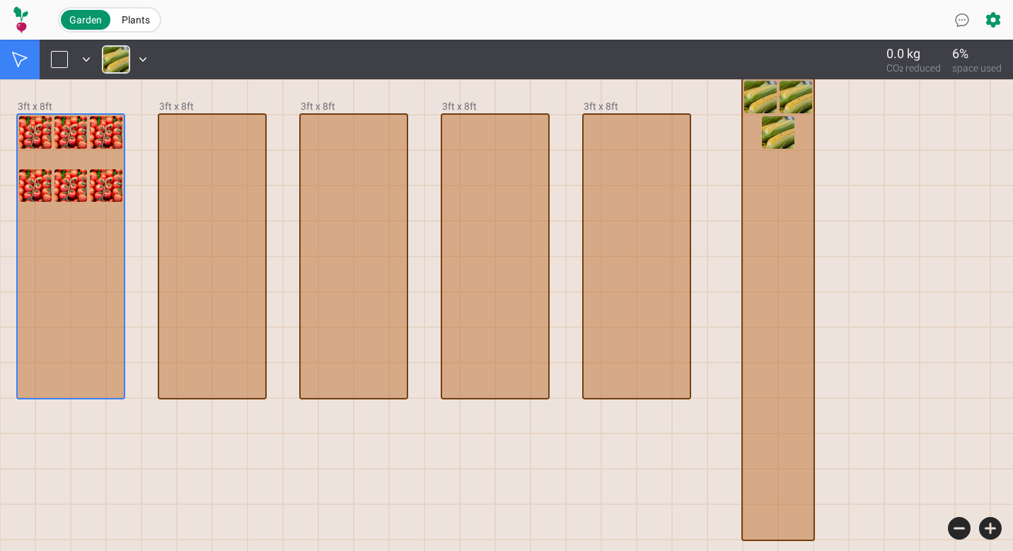
click at [875, 136] on div at bounding box center [866, 132] width 35 height 35
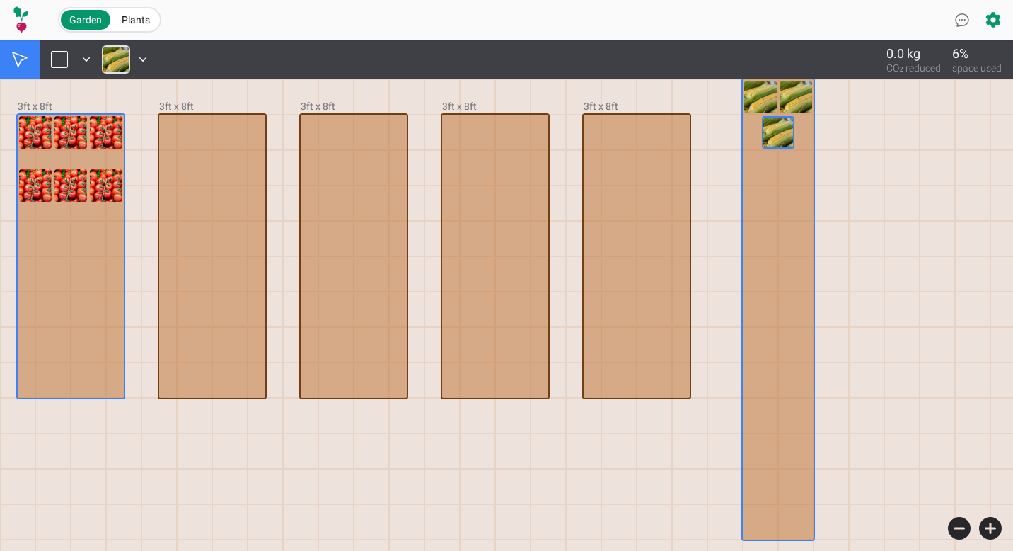
click at [785, 129] on div at bounding box center [778, 132] width 33 height 33
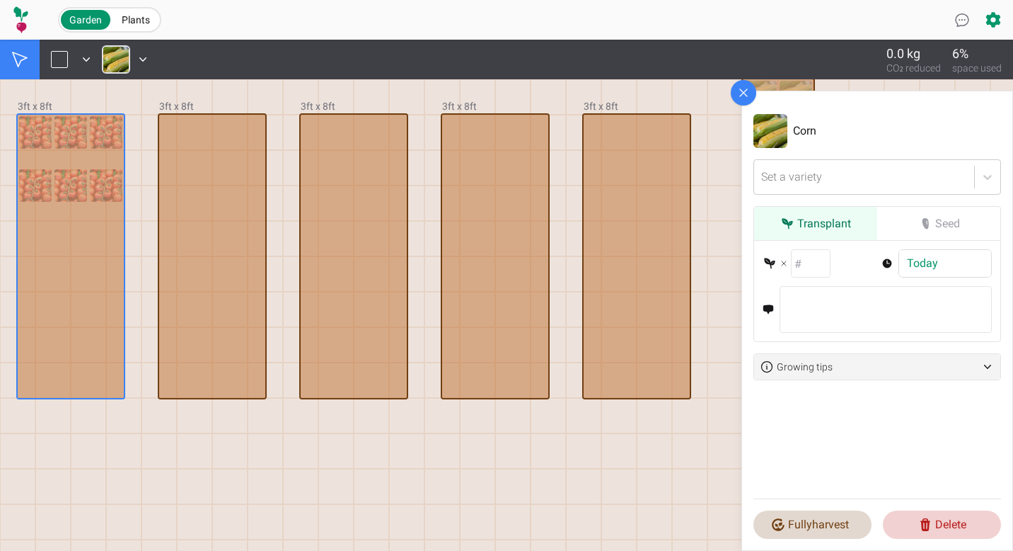
click at [742, 89] on icon at bounding box center [744, 93] width 14 height 14
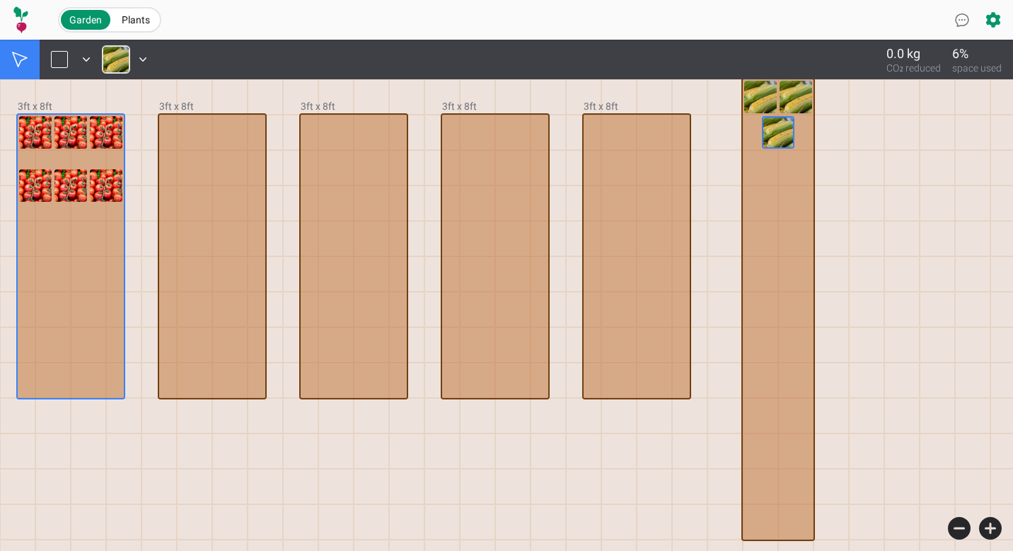
click at [783, 138] on div at bounding box center [778, 132] width 33 height 33
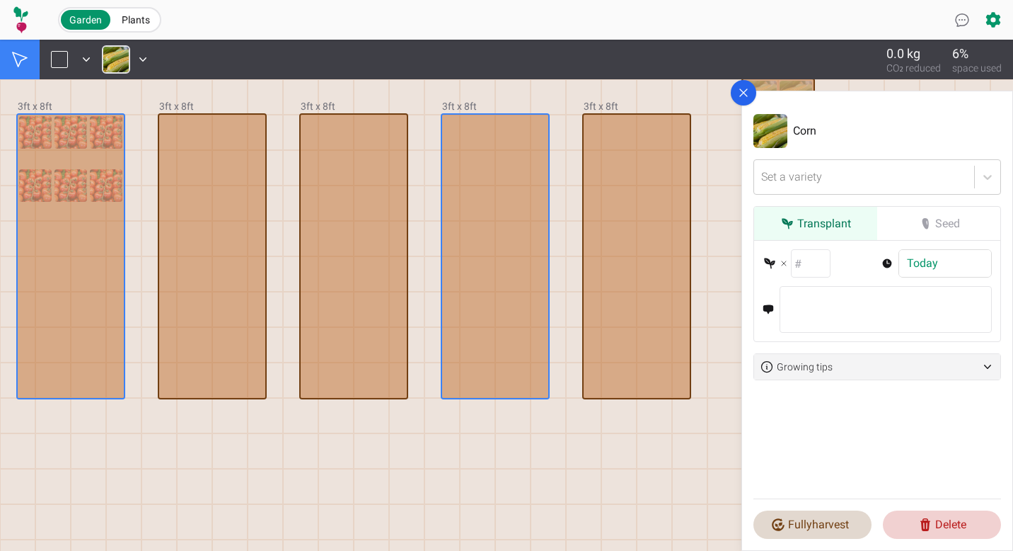
drag, startPoint x: 783, startPoint y: 138, endPoint x: 541, endPoint y: 135, distance: 242.0
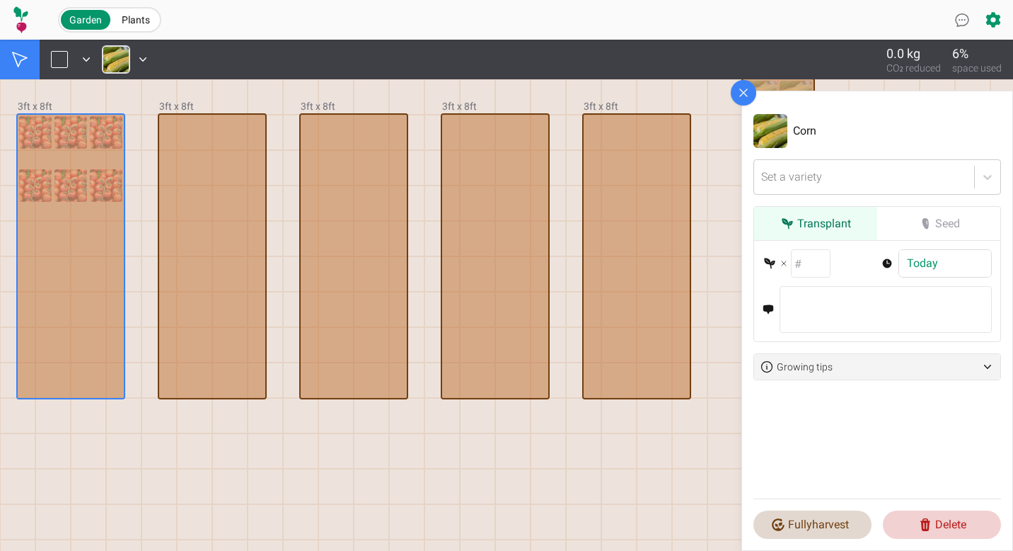
click at [739, 94] on icon at bounding box center [744, 93] width 14 height 14
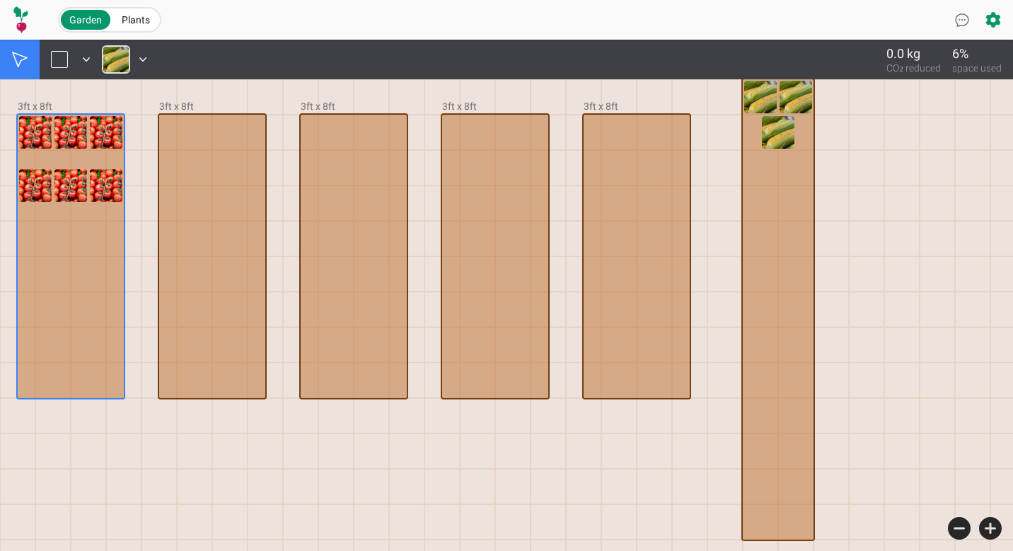
drag, startPoint x: 781, startPoint y: 137, endPoint x: 742, endPoint y: 138, distance: 38.9
click at [775, 135] on div at bounding box center [778, 132] width 33 height 33
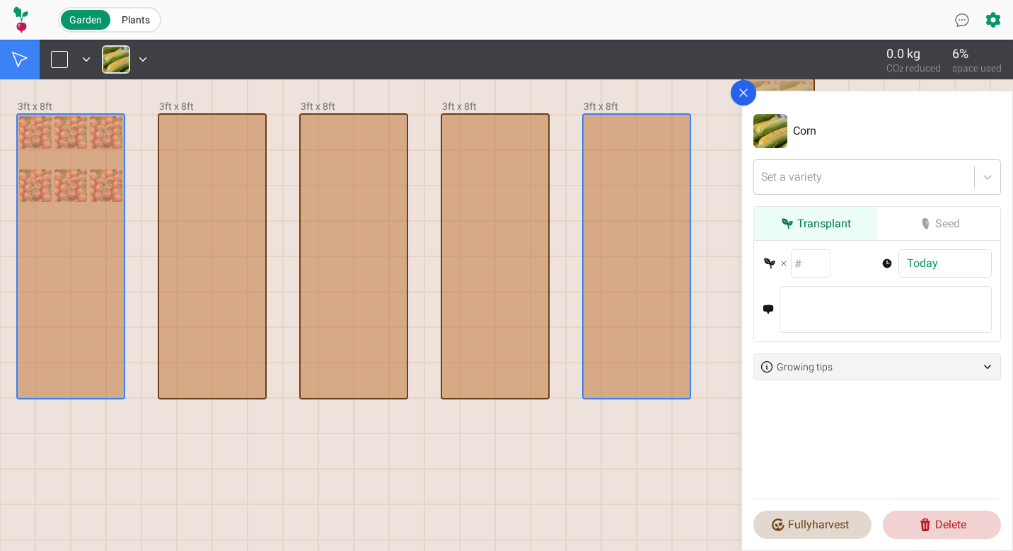
drag, startPoint x: 775, startPoint y: 135, endPoint x: 662, endPoint y: 133, distance: 112.5
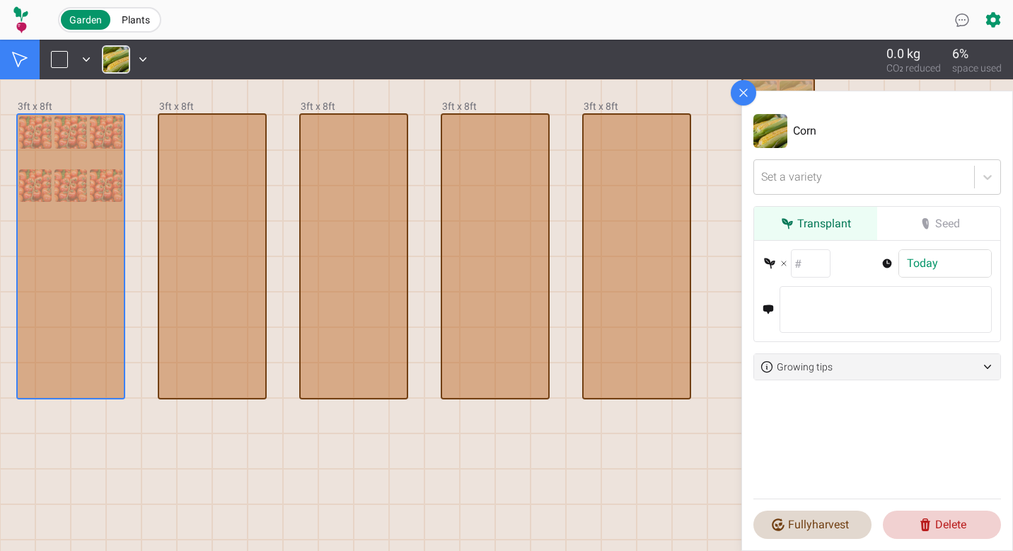
click at [744, 95] on icon at bounding box center [744, 93] width 14 height 14
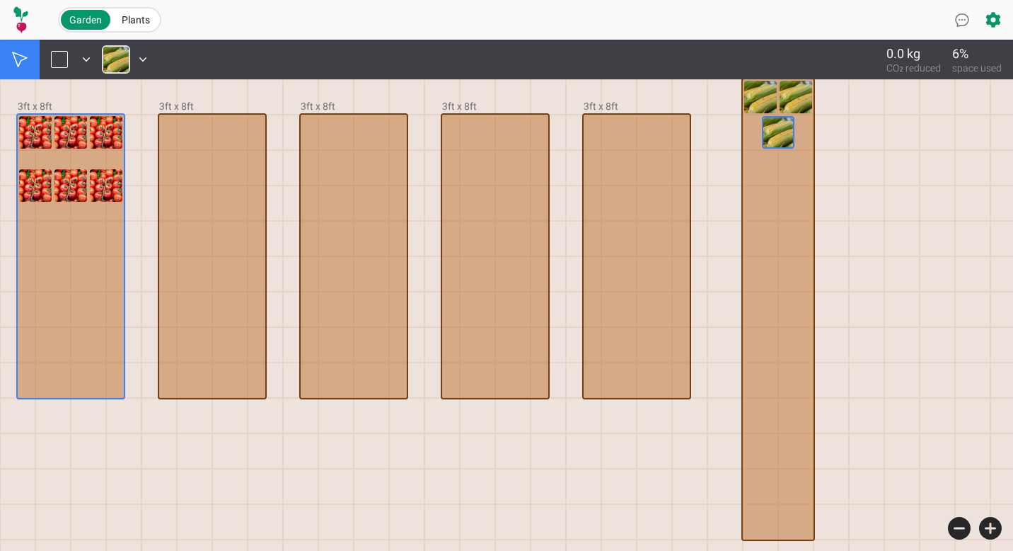
click at [771, 134] on div at bounding box center [778, 132] width 33 height 33
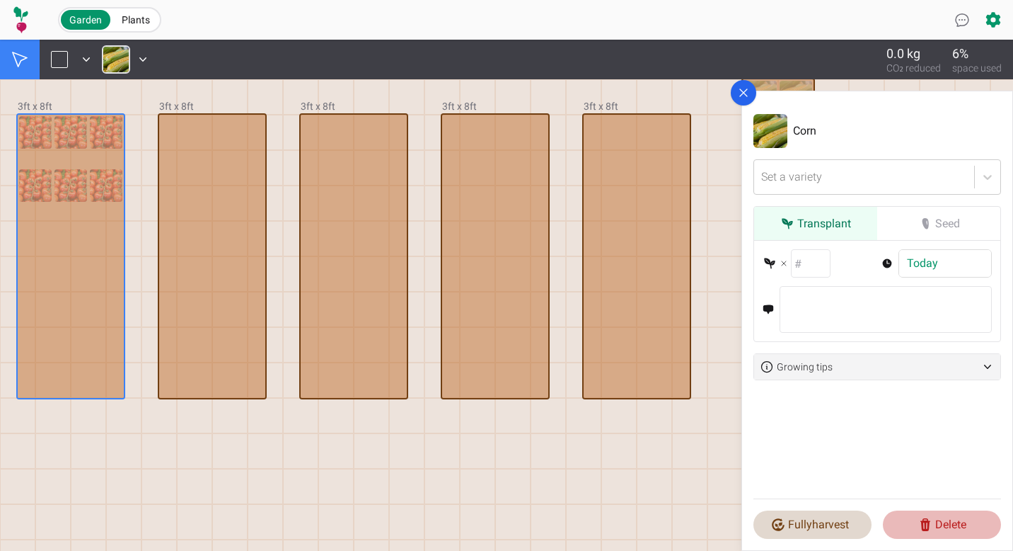
click at [930, 519] on icon at bounding box center [926, 524] width 14 height 14
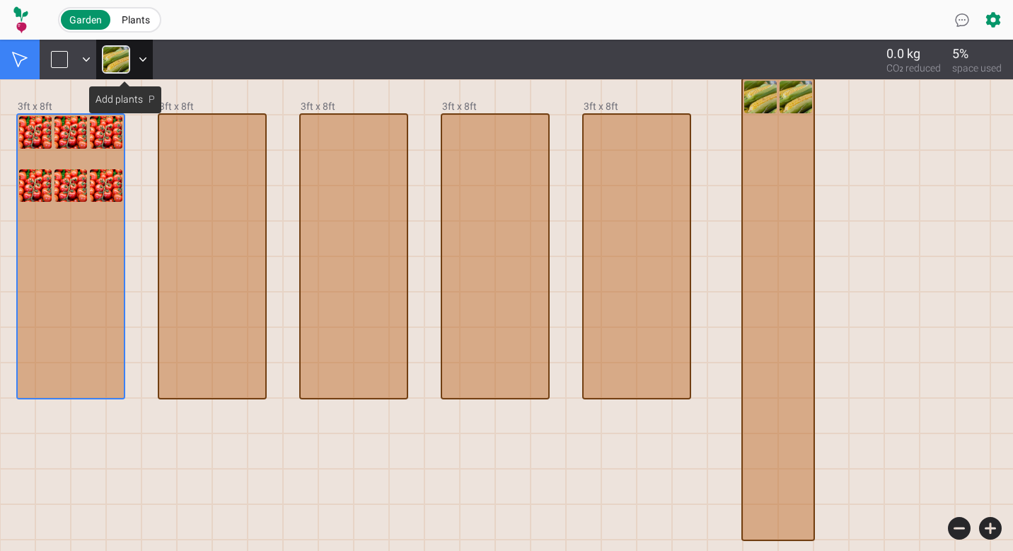
click at [106, 71] on img at bounding box center [116, 59] width 28 height 28
click at [113, 64] on img at bounding box center [116, 59] width 28 height 28
click at [106, 48] on img at bounding box center [116, 59] width 28 height 28
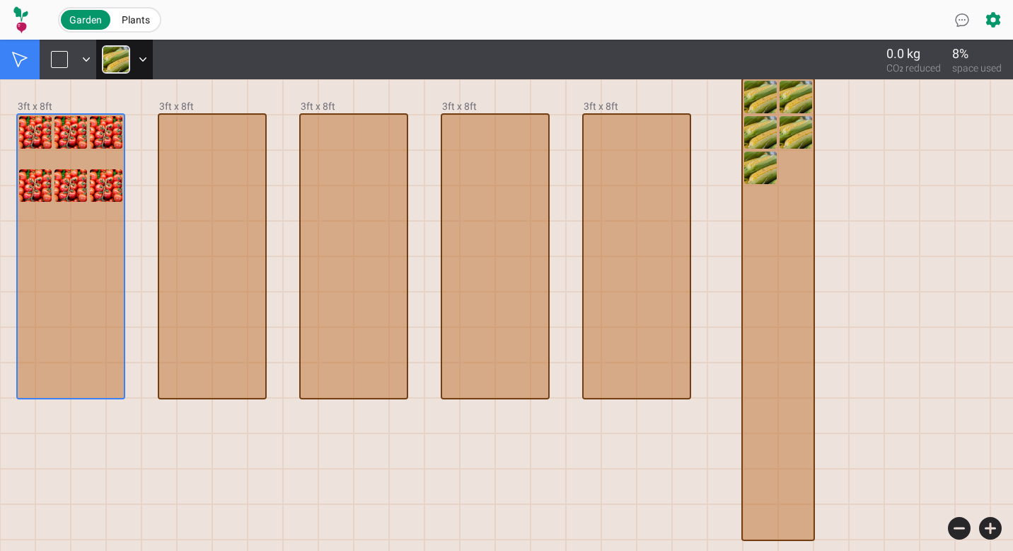
click at [112, 63] on img at bounding box center [116, 59] width 28 height 28
click at [110, 62] on img at bounding box center [116, 59] width 28 height 28
click at [124, 57] on img at bounding box center [116, 59] width 28 height 28
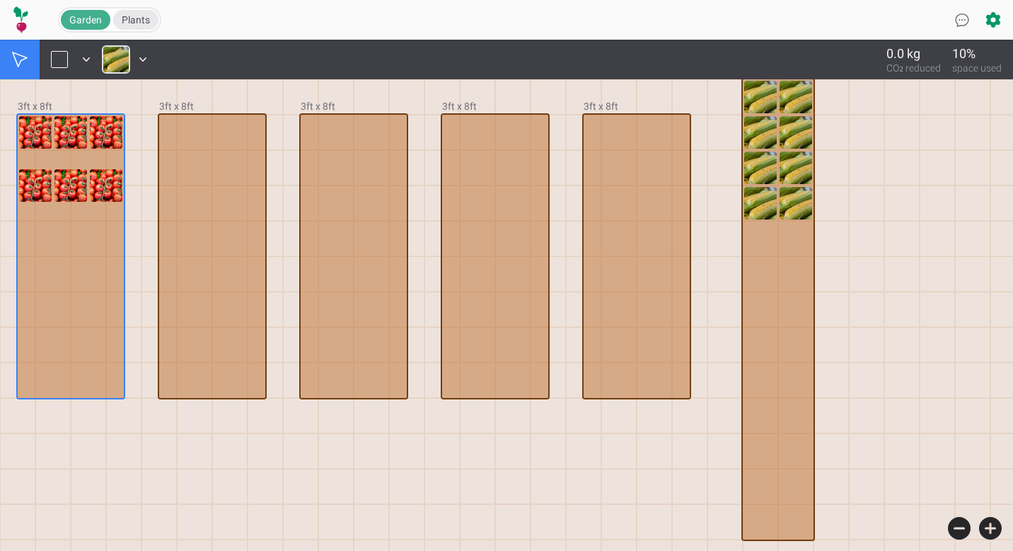
click at [141, 17] on span "Plants" at bounding box center [136, 19] width 28 height 11
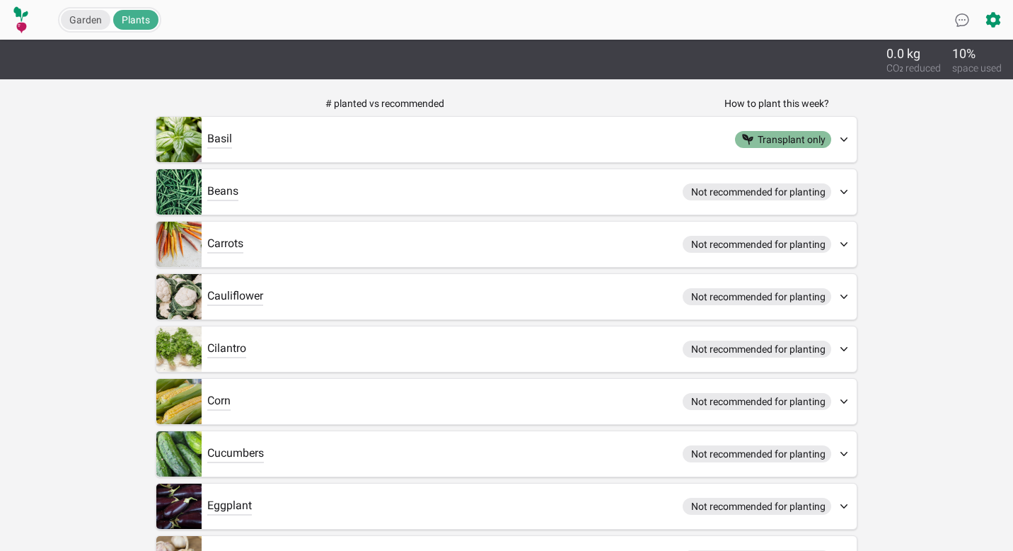
click at [91, 19] on span "Garden" at bounding box center [85, 19] width 33 height 11
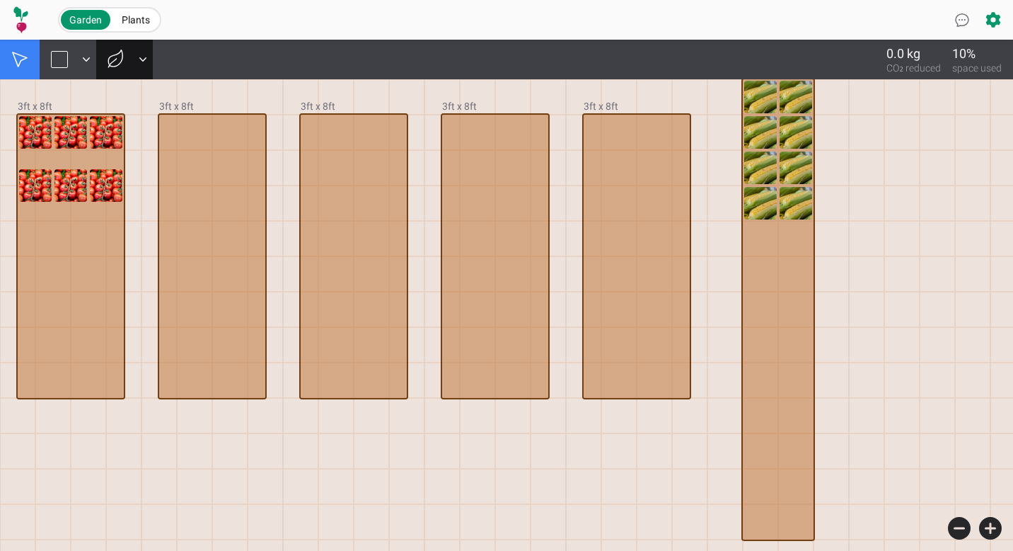
click at [134, 59] on button at bounding box center [116, 60] width 40 height 40
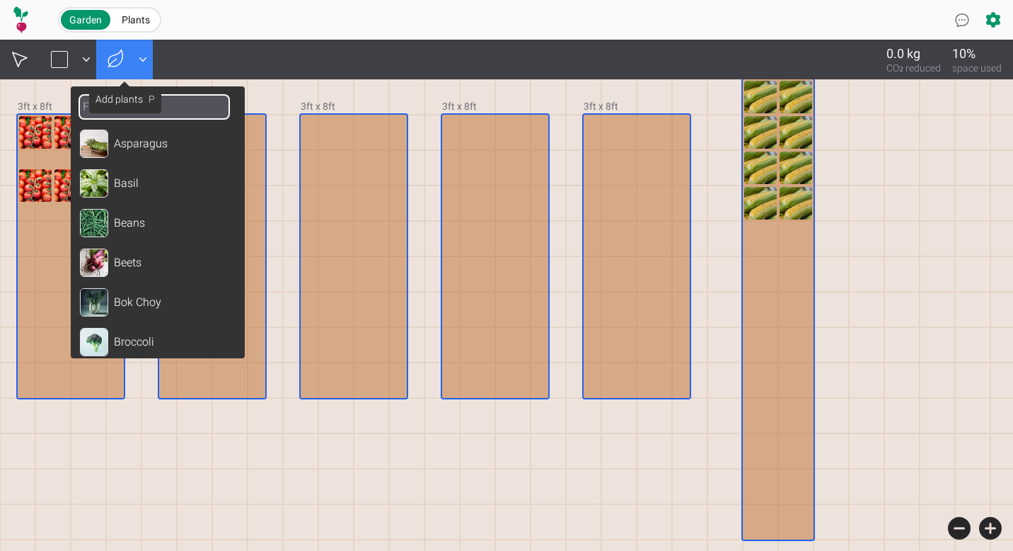
click at [181, 116] on input at bounding box center [154, 107] width 149 height 23
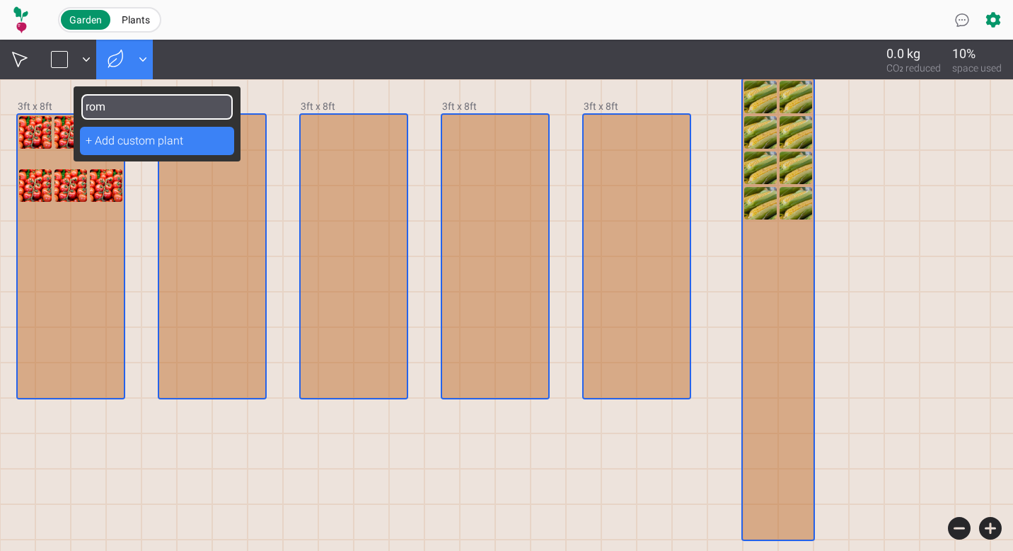
type input "rom"
click at [172, 145] on div "+ Add custom plant" at bounding box center [157, 141] width 154 height 28
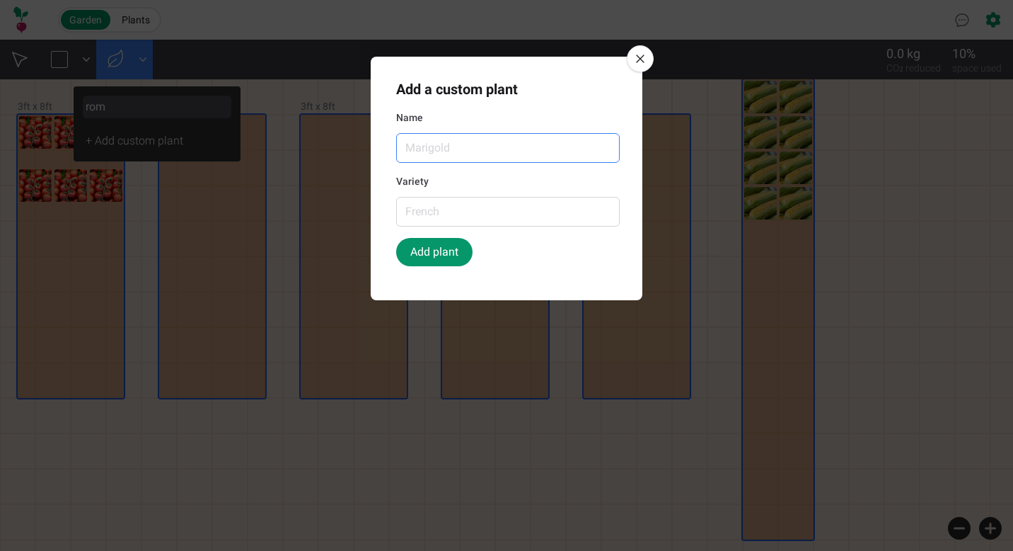
click at [476, 151] on input "Name" at bounding box center [508, 148] width 224 height 30
type input "r"
click at [467, 209] on input "Variety" at bounding box center [508, 212] width 224 height 30
click at [532, 140] on input "Romanesco" at bounding box center [508, 148] width 224 height 30
type input "Romanesco Cauliflower"
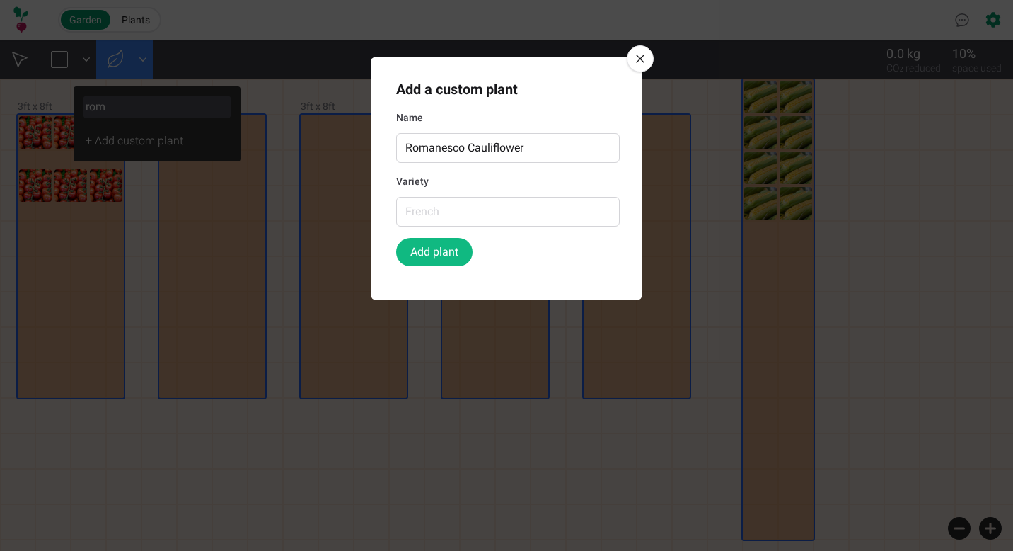
click at [443, 252] on button "Add plant" at bounding box center [434, 252] width 76 height 28
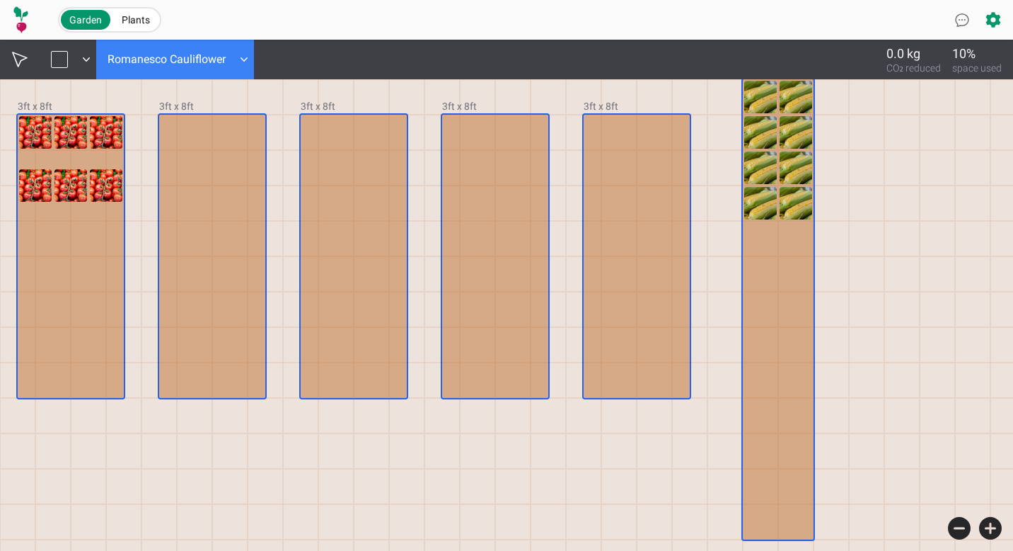
click at [213, 64] on div "Romanesco Cauliflower" at bounding box center [167, 59] width 118 height 17
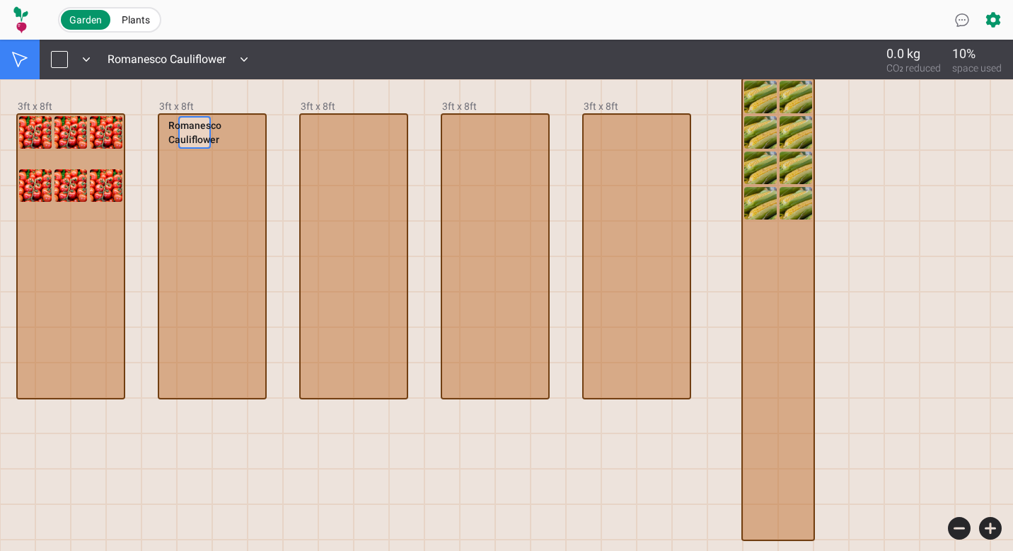
click at [193, 132] on div "Romanesco Cauliflower" at bounding box center [194, 132] width 33 height 33
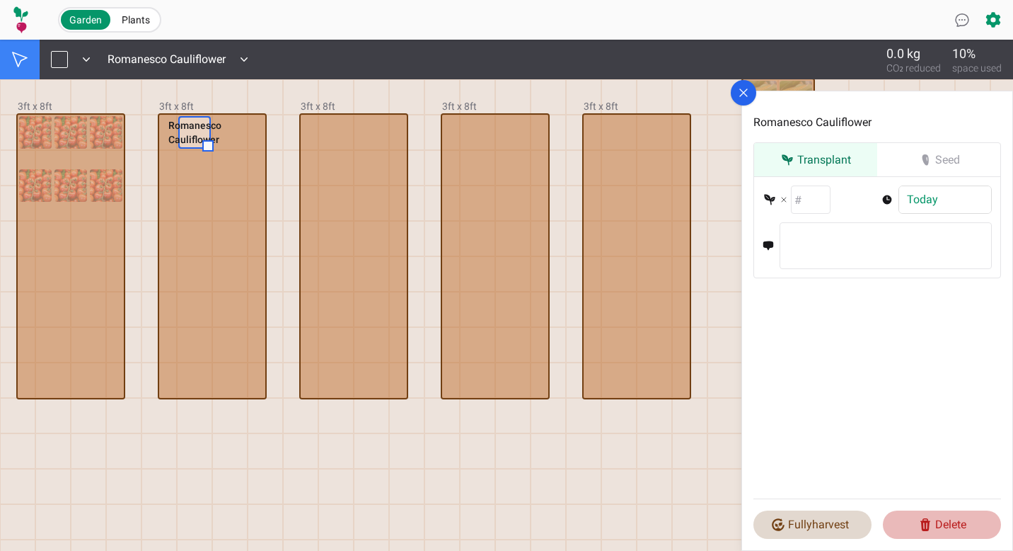
click at [947, 527] on button "Delete" at bounding box center [942, 524] width 118 height 28
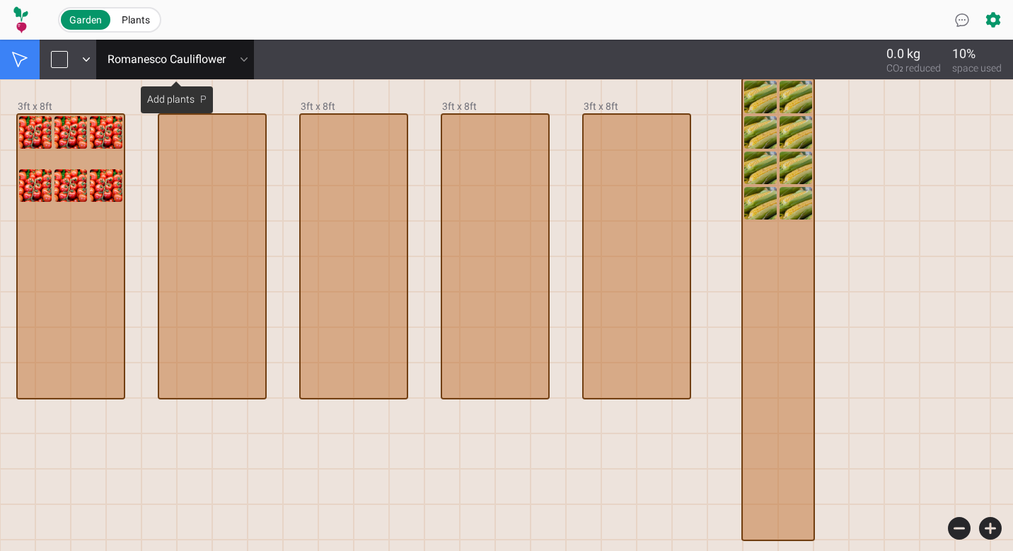
click at [246, 57] on icon at bounding box center [244, 59] width 14 height 14
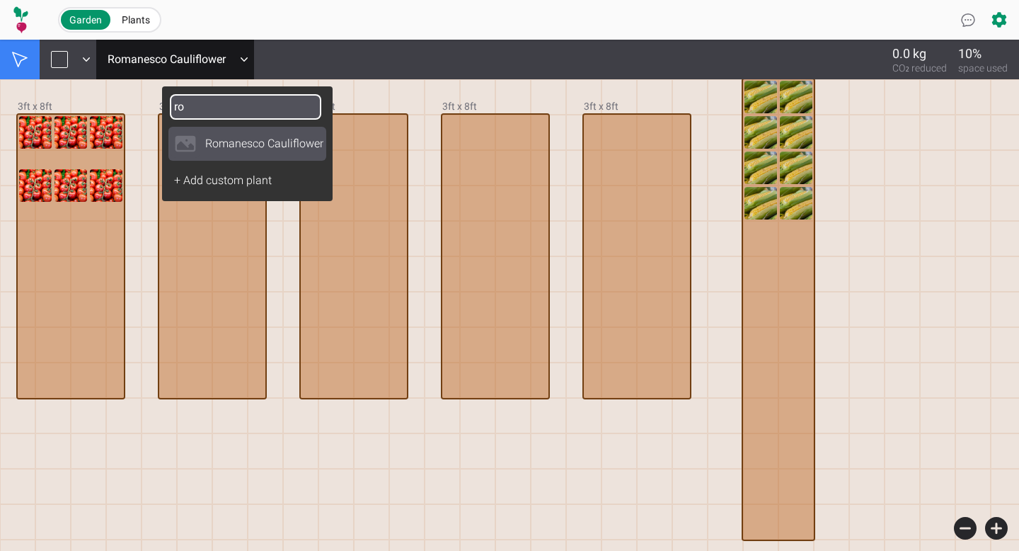
type input "r"
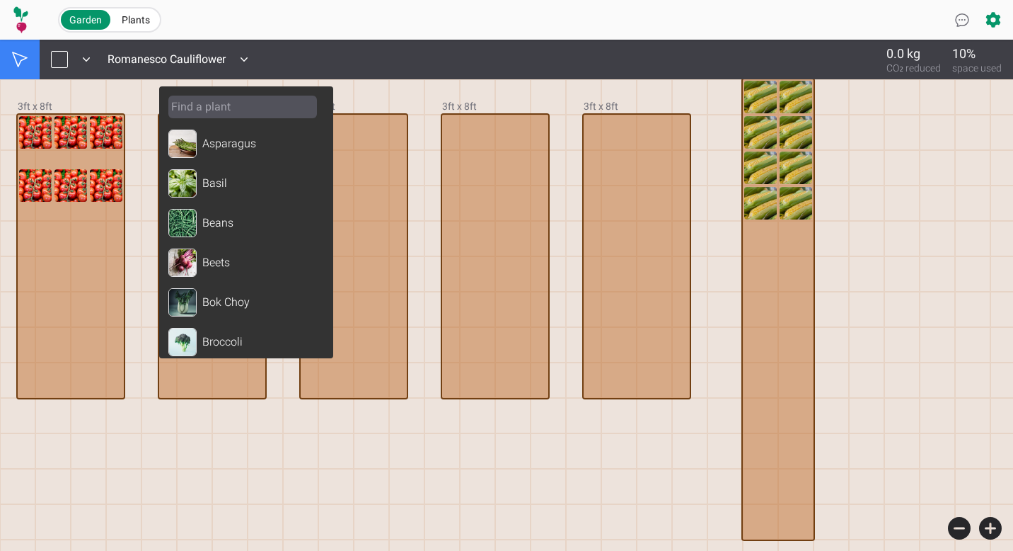
click at [540, 38] on div "Garden Plants" at bounding box center [506, 20] width 991 height 40
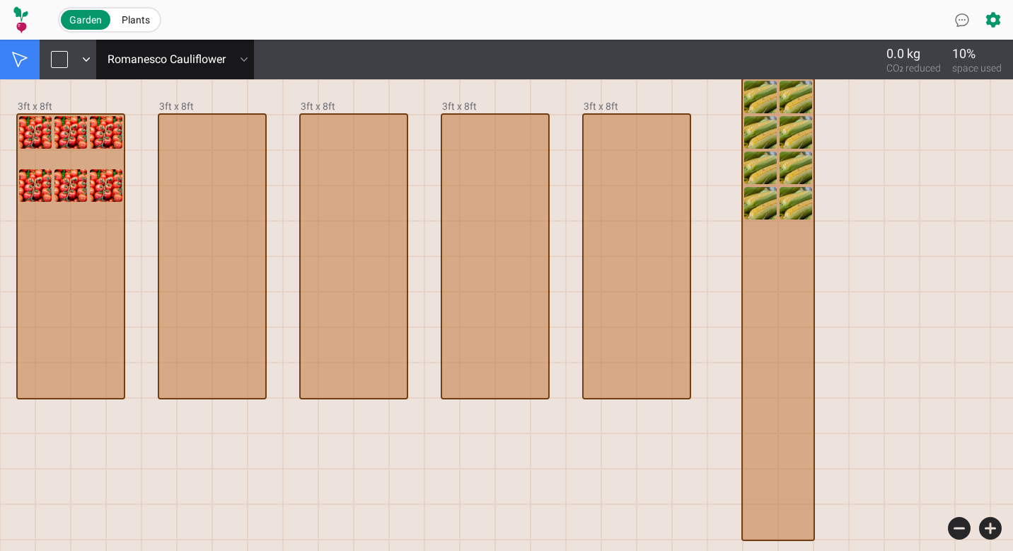
click at [253, 56] on div at bounding box center [245, 59] width 17 height 14
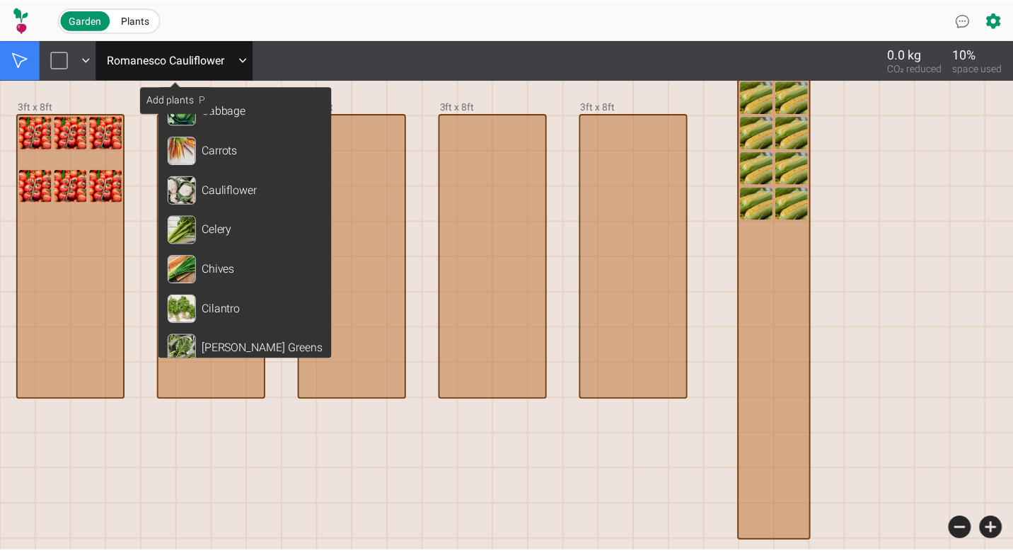
scroll to position [366, 0]
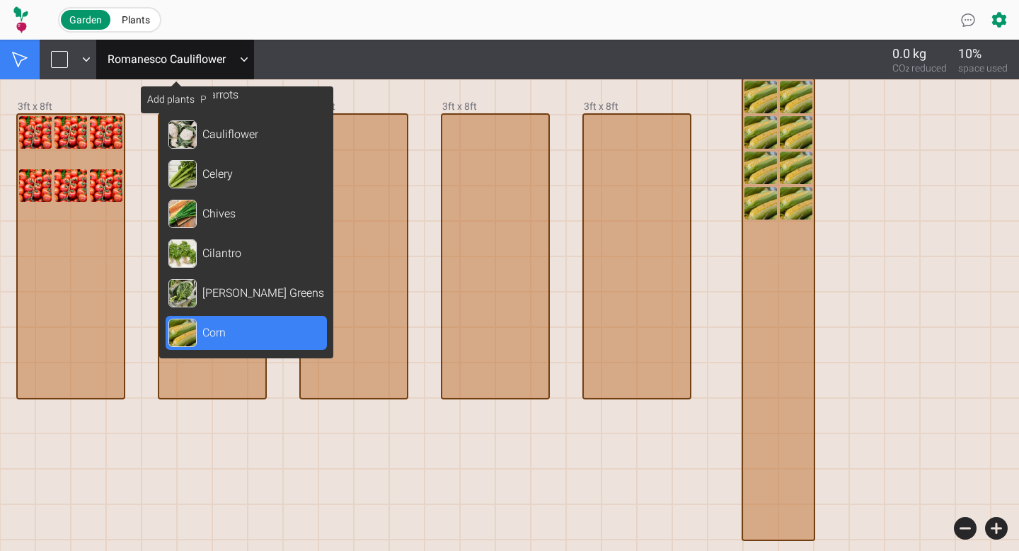
click at [243, 338] on div "Corn" at bounding box center [246, 333] width 161 height 34
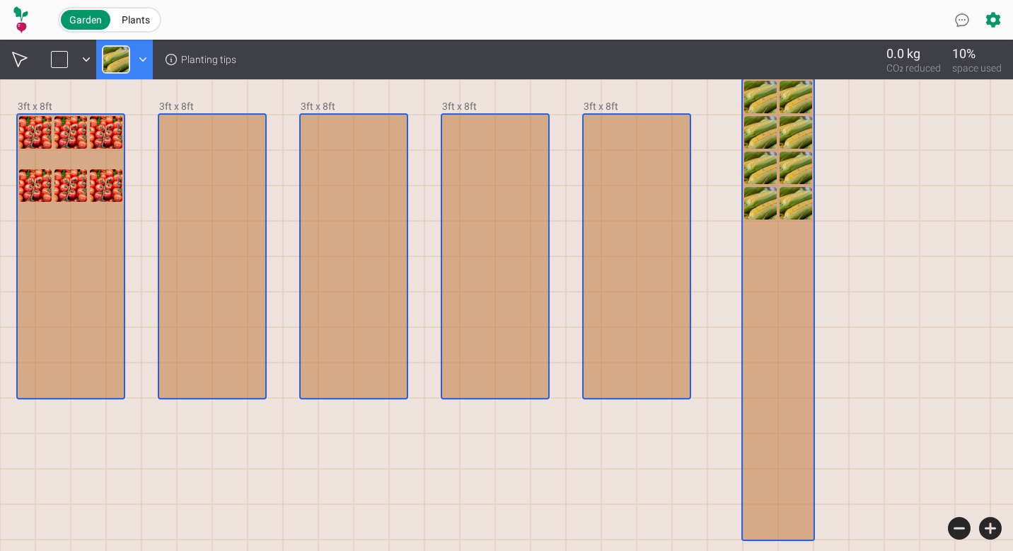
click at [118, 57] on img at bounding box center [116, 59] width 28 height 28
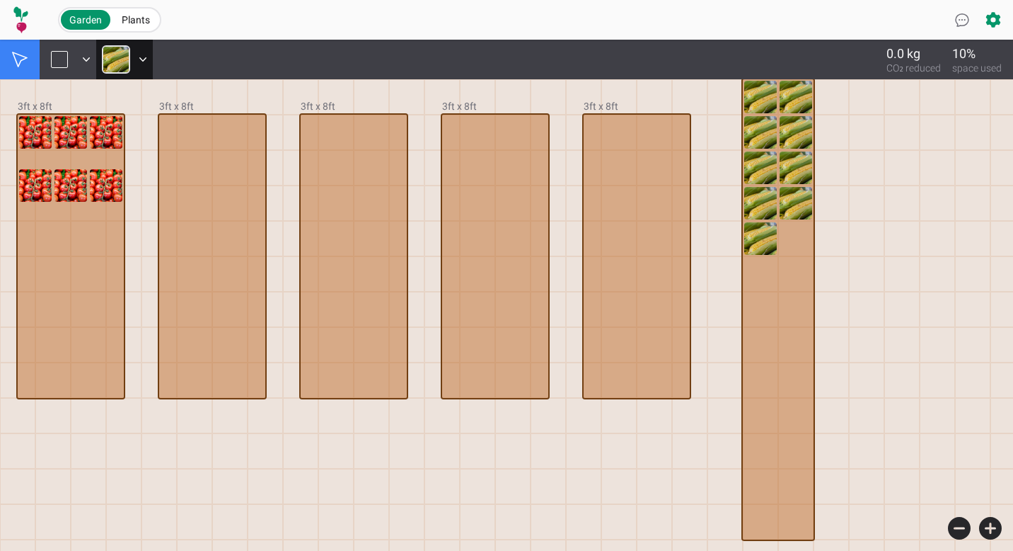
click at [111, 57] on img at bounding box center [116, 59] width 28 height 28
click at [125, 53] on img at bounding box center [116, 59] width 28 height 28
click at [110, 51] on img at bounding box center [116, 59] width 28 height 28
click at [992, 22] on icon at bounding box center [993, 20] width 14 height 16
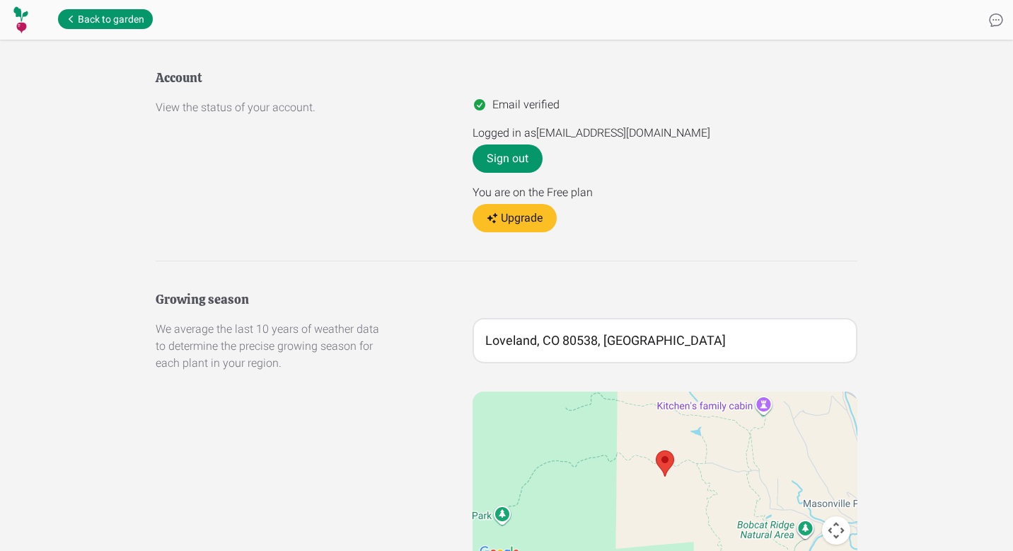
click at [89, 28] on div "Back to garden" at bounding box center [524, 20] width 933 height 22
click at [89, 23] on span "Back to garden" at bounding box center [111, 19] width 67 height 14
click at [81, 22] on span "Back to garden" at bounding box center [111, 19] width 67 height 14
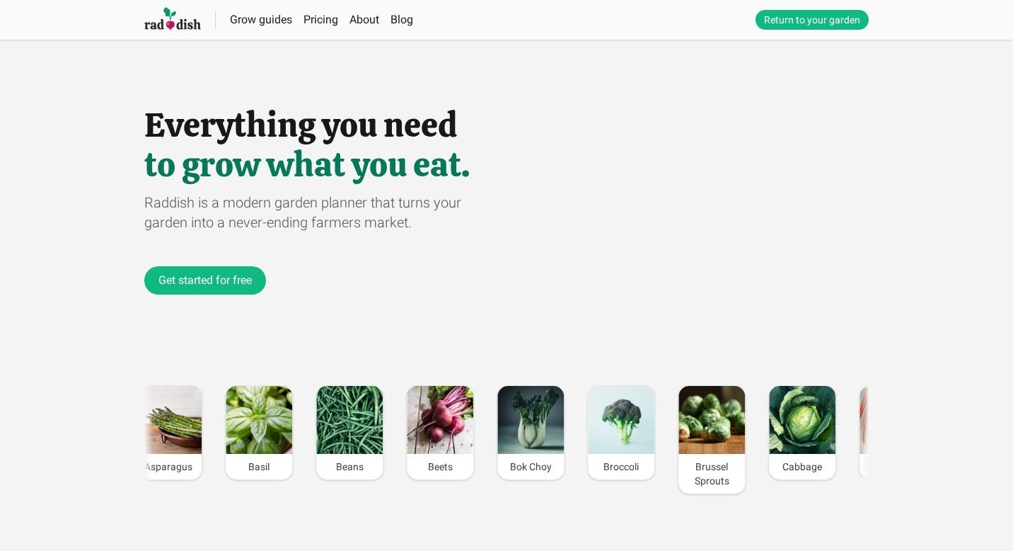
click at [799, 21] on link "Return to your garden" at bounding box center [812, 20] width 113 height 20
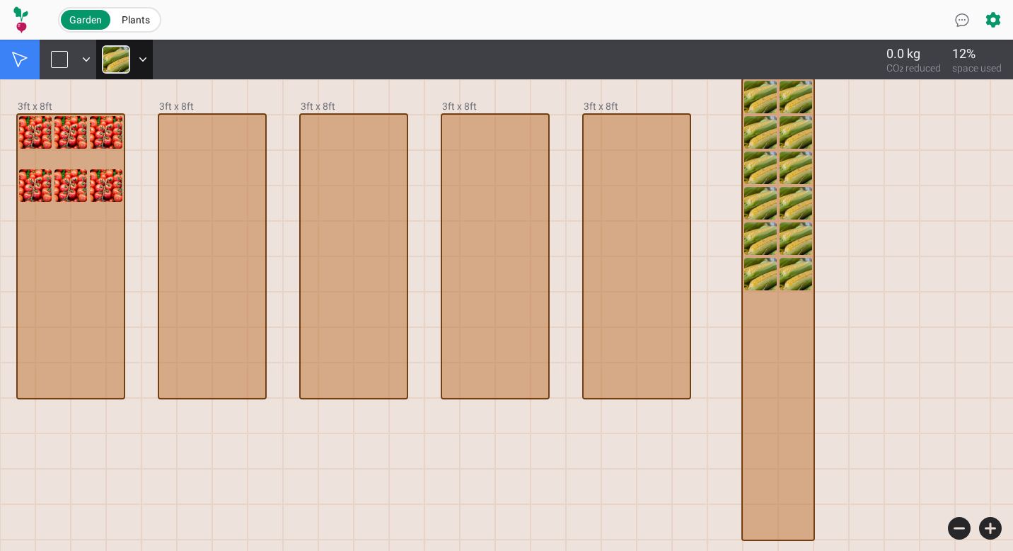
click at [110, 67] on img at bounding box center [116, 59] width 28 height 28
click at [113, 57] on img at bounding box center [116, 59] width 28 height 28
click at [110, 54] on img at bounding box center [116, 59] width 28 height 28
click at [117, 54] on img at bounding box center [116, 59] width 28 height 28
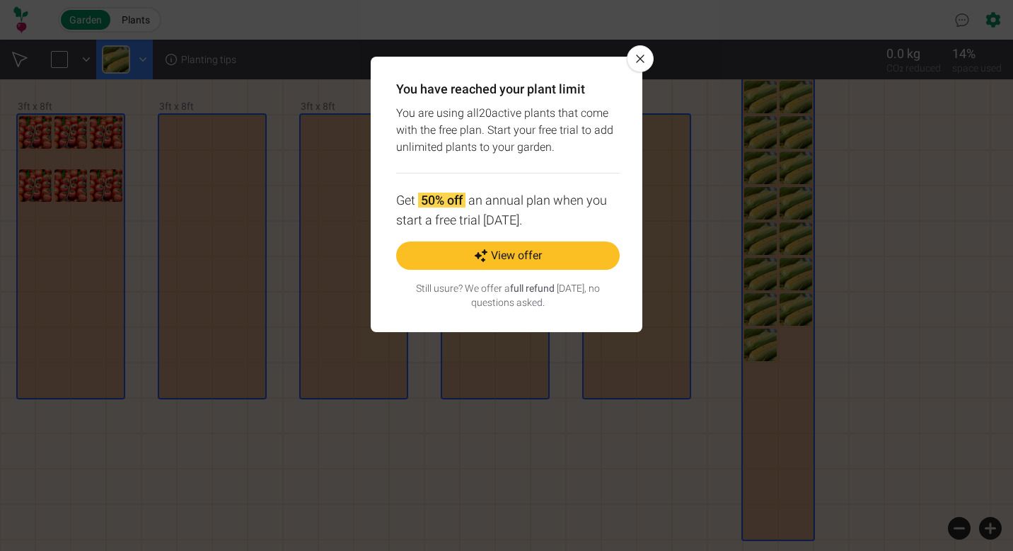
click at [520, 258] on button "View offer" at bounding box center [508, 255] width 224 height 28
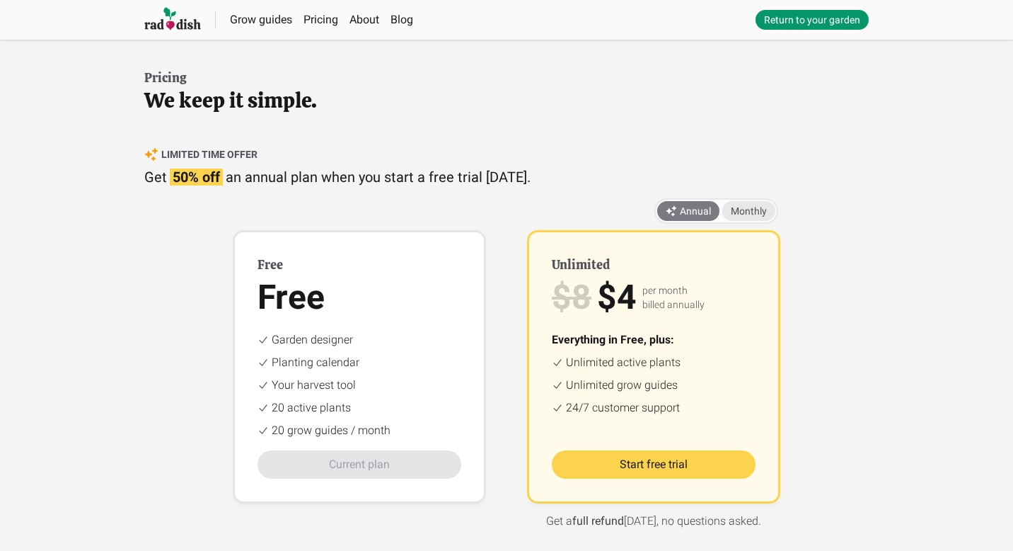
click at [754, 209] on span "Monthly" at bounding box center [749, 210] width 36 height 11
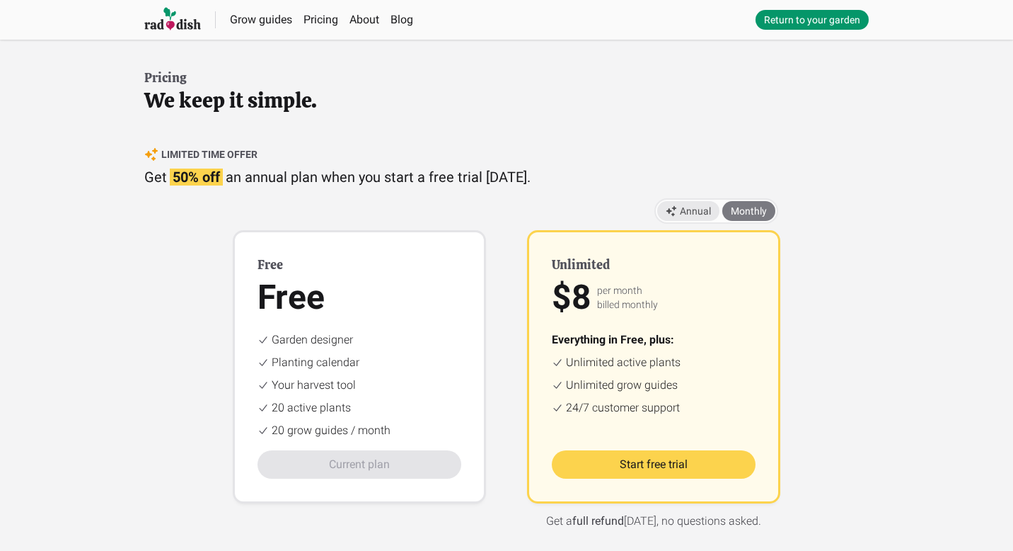
click at [686, 212] on span "Annual" at bounding box center [688, 211] width 45 height 14
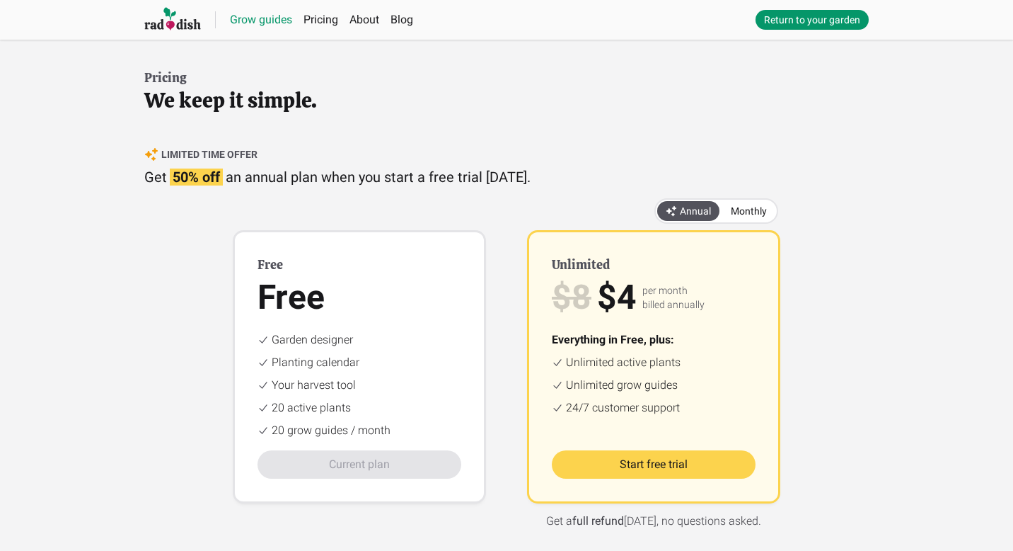
click at [260, 25] on link "Grow guides" at bounding box center [261, 19] width 62 height 13
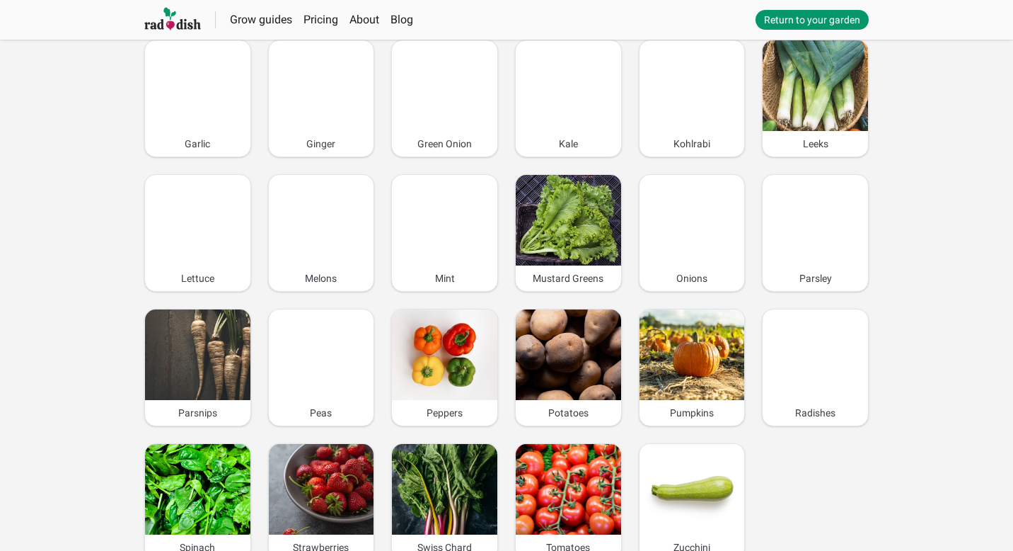
scroll to position [606, 0]
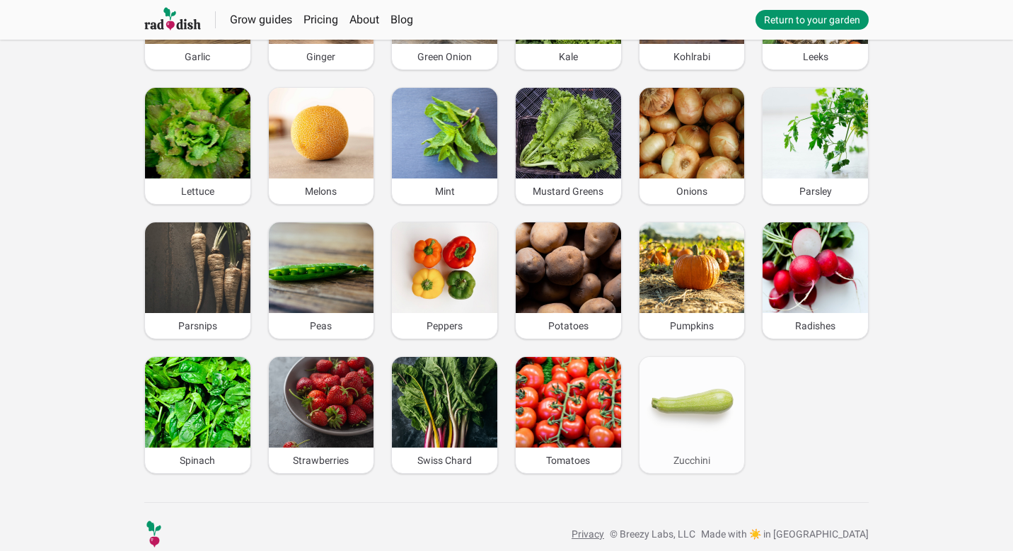
click at [683, 390] on img at bounding box center [692, 402] width 105 height 91
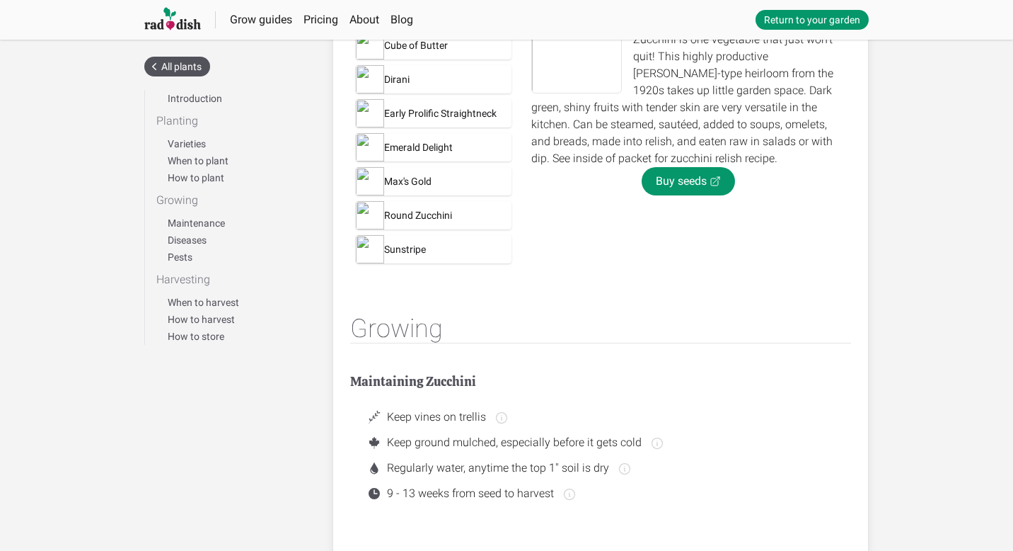
scroll to position [816, 0]
